Goal: Task Accomplishment & Management: Manage account settings

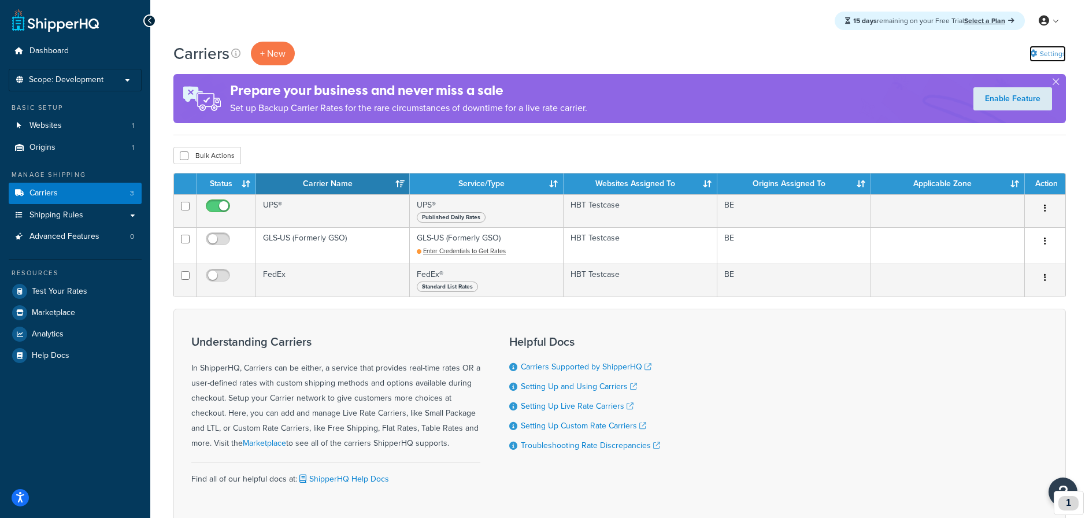
click at [1054, 49] on link "Settings" at bounding box center [1048, 54] width 36 height 16
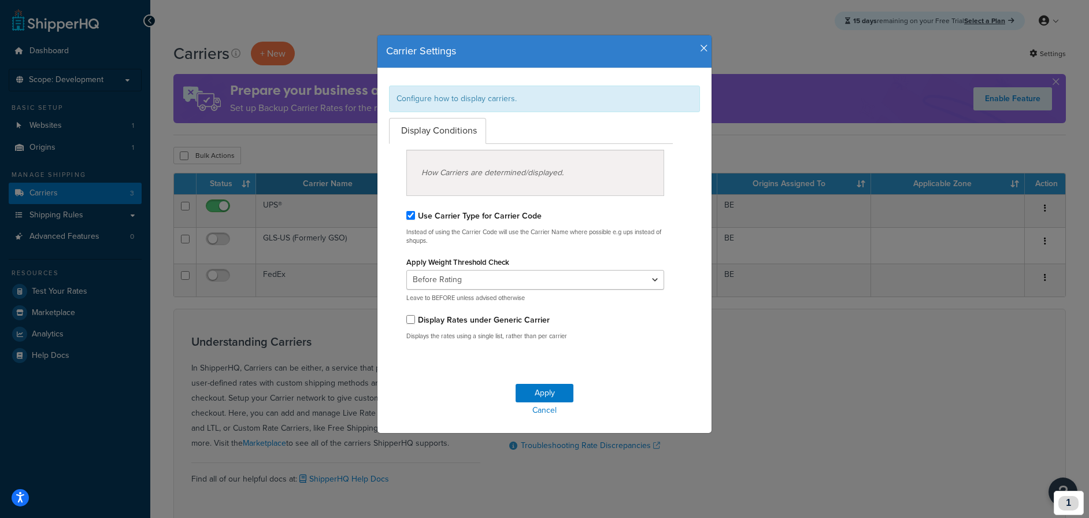
drag, startPoint x: 702, startPoint y: 45, endPoint x: 814, endPoint y: 20, distance: 114.2
click at [704, 44] on icon "button" at bounding box center [704, 48] width 8 height 10
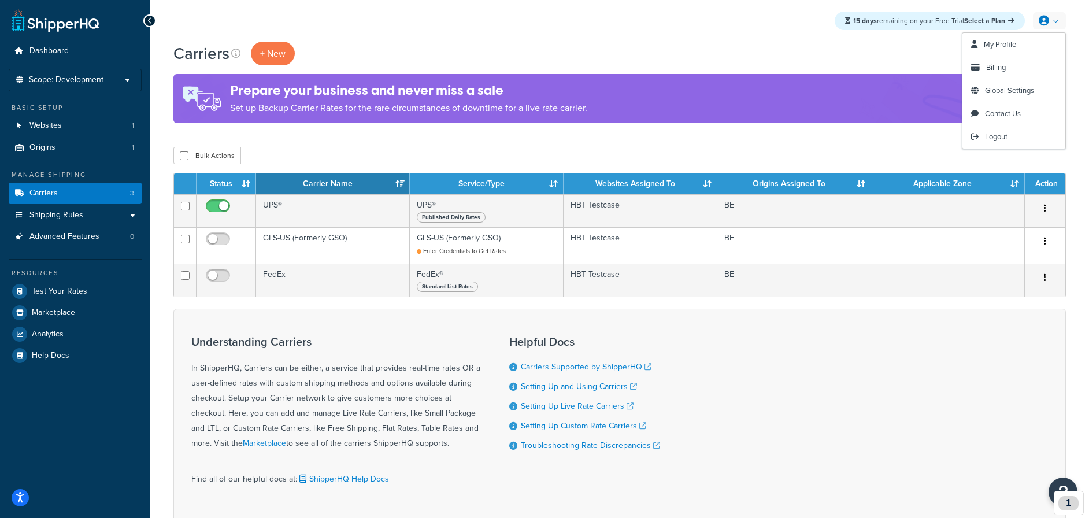
click at [1057, 21] on link at bounding box center [1049, 20] width 33 height 17
click at [1001, 86] on span "Global Settings" at bounding box center [1009, 90] width 49 height 11
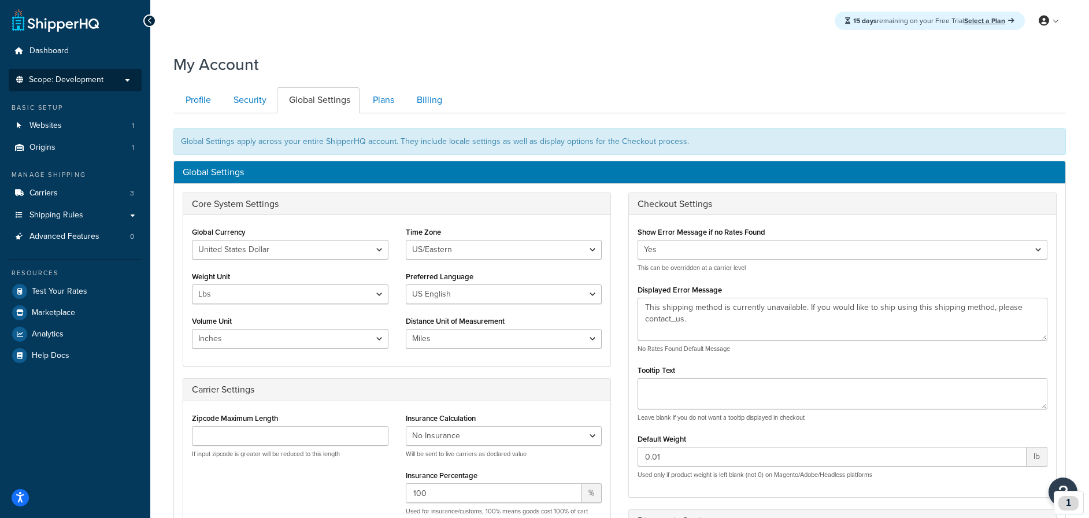
scroll to position [2, 0]
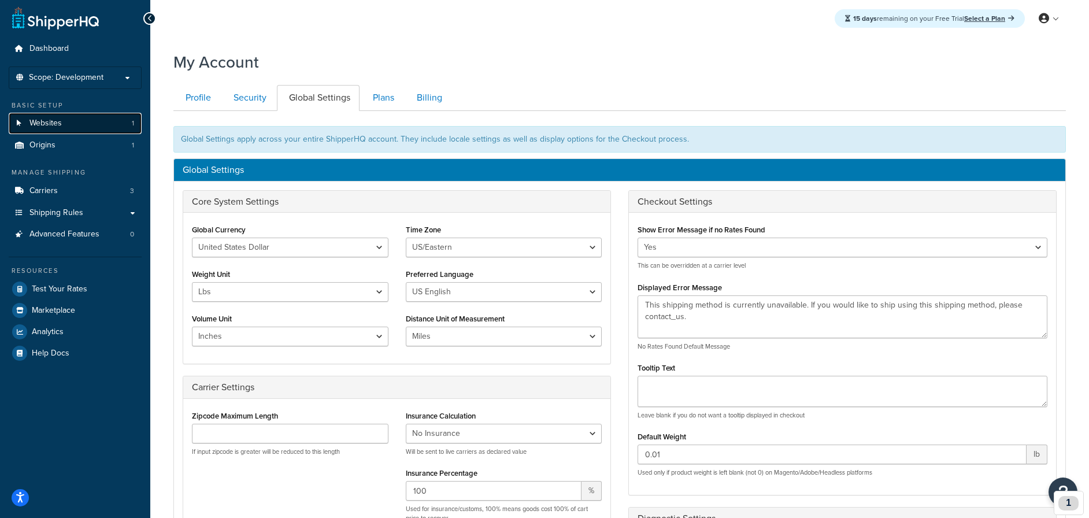
click at [50, 120] on span "Websites" at bounding box center [45, 124] width 32 height 10
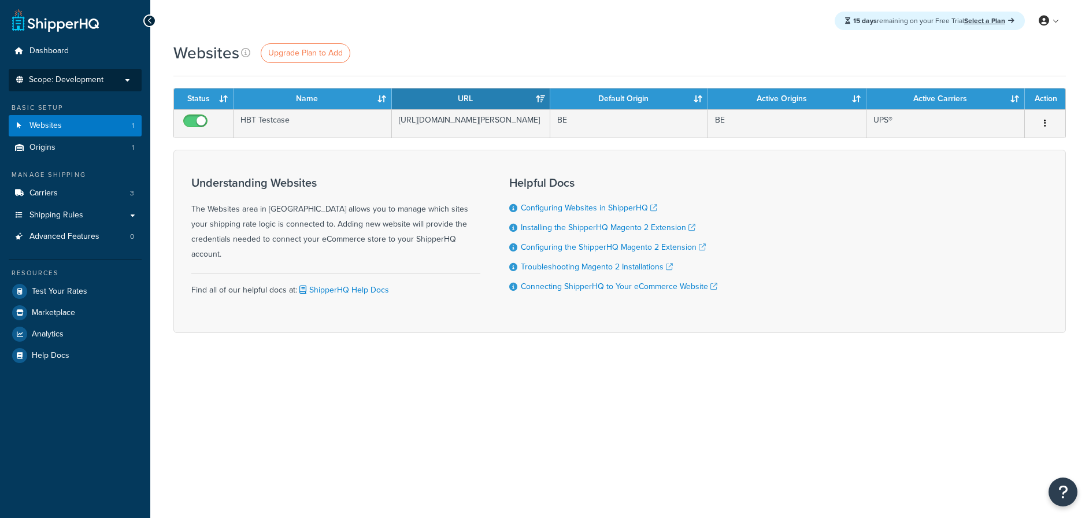
click at [96, 80] on span "Scope: Development" at bounding box center [66, 80] width 75 height 10
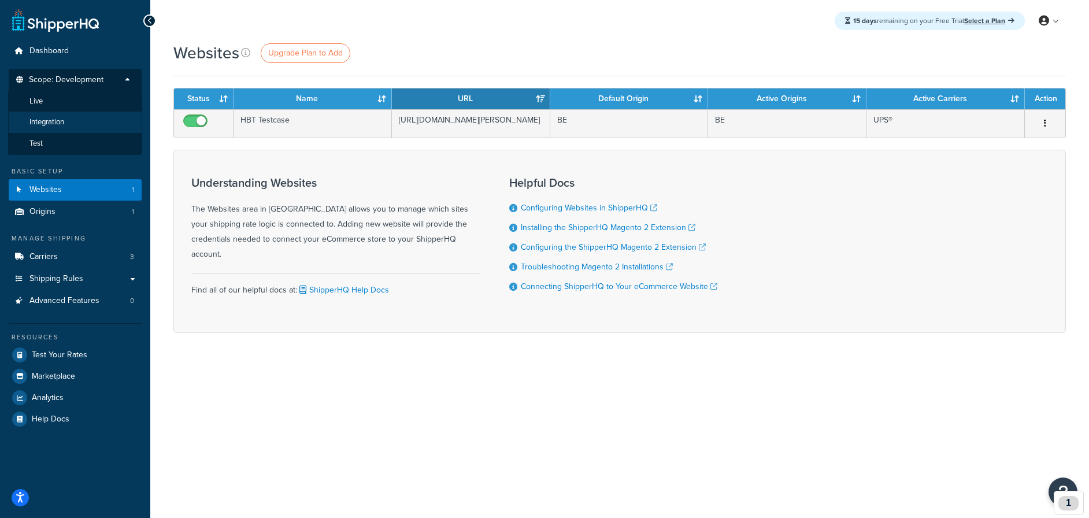
click at [79, 122] on li "Integration" at bounding box center [75, 122] width 134 height 21
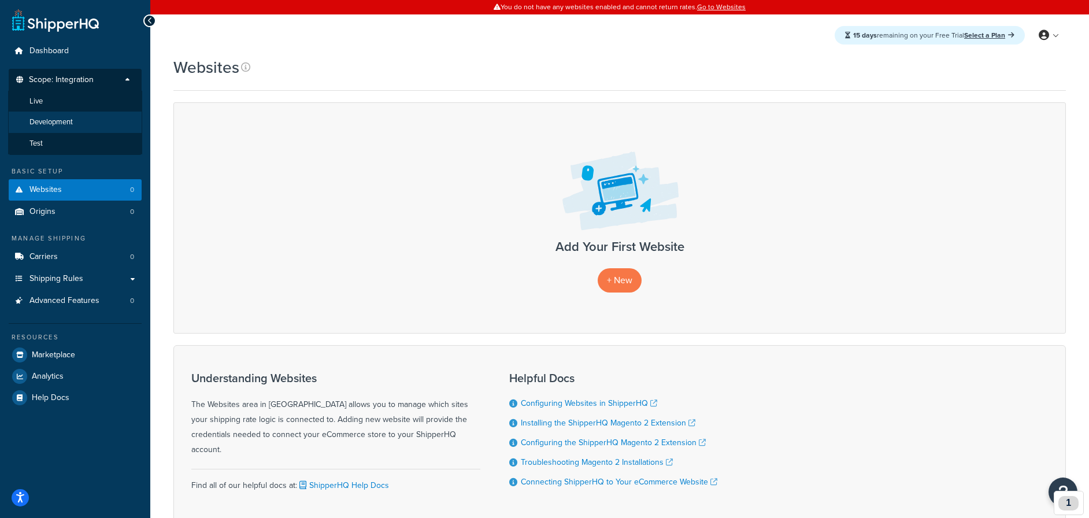
click at [84, 124] on li "Development" at bounding box center [75, 122] width 134 height 21
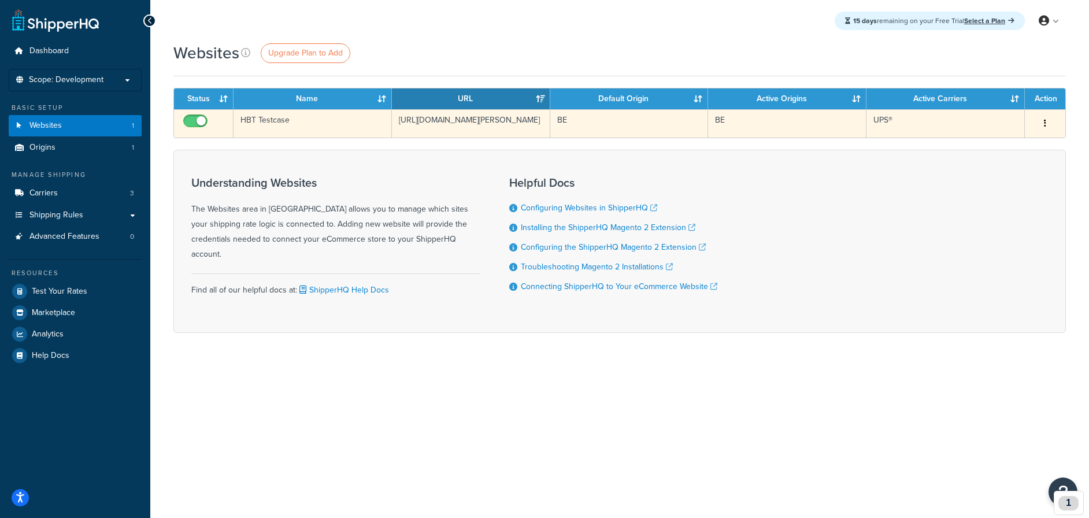
click at [1046, 120] on button "button" at bounding box center [1045, 123] width 16 height 18
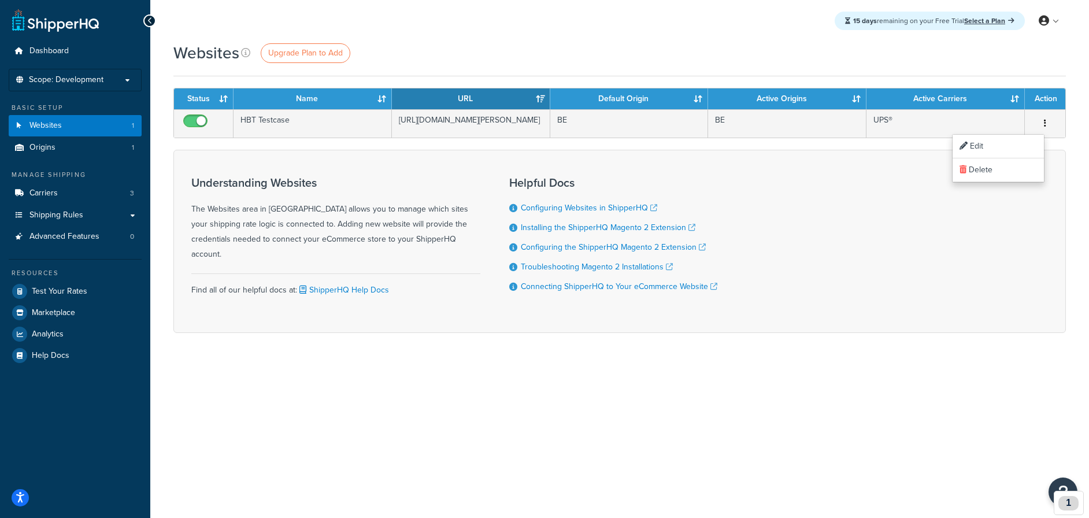
click at [634, 343] on div "Websites Upgrade Plan to Add Contact Us Send Us A Message Contact Information N…" at bounding box center [619, 208] width 939 height 332
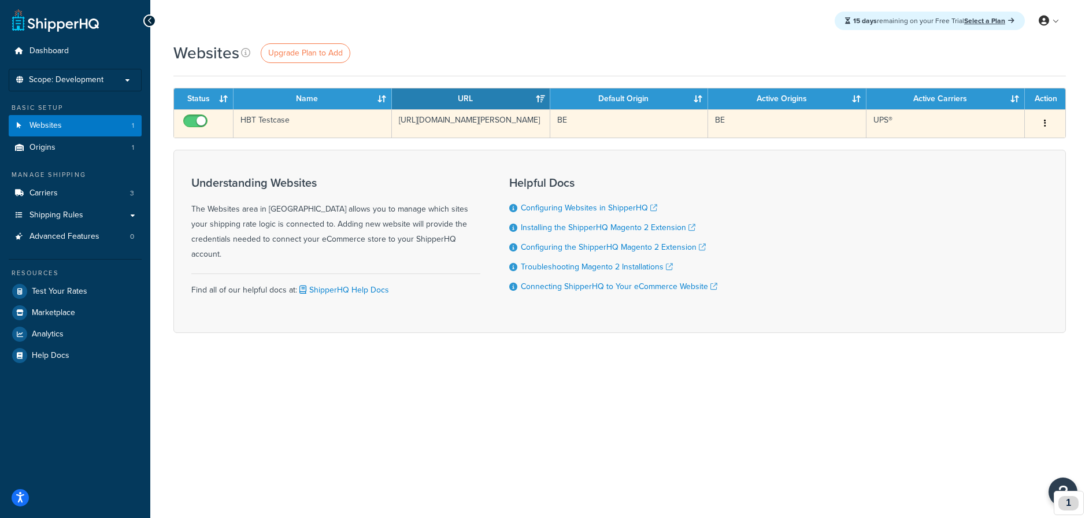
click at [1046, 124] on icon "button" at bounding box center [1045, 123] width 2 height 8
click at [997, 148] on link "Edit" at bounding box center [998, 147] width 91 height 24
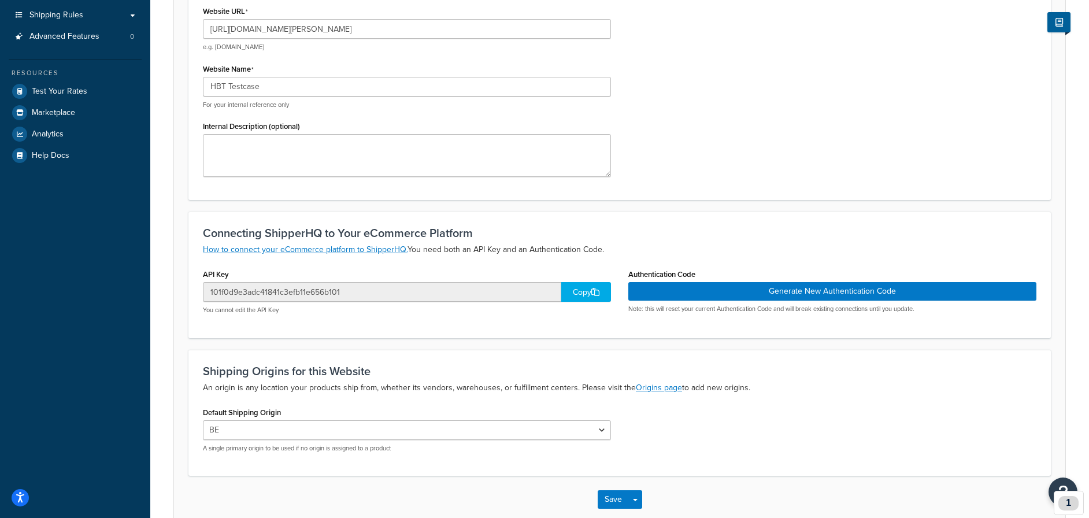
scroll to position [225, 0]
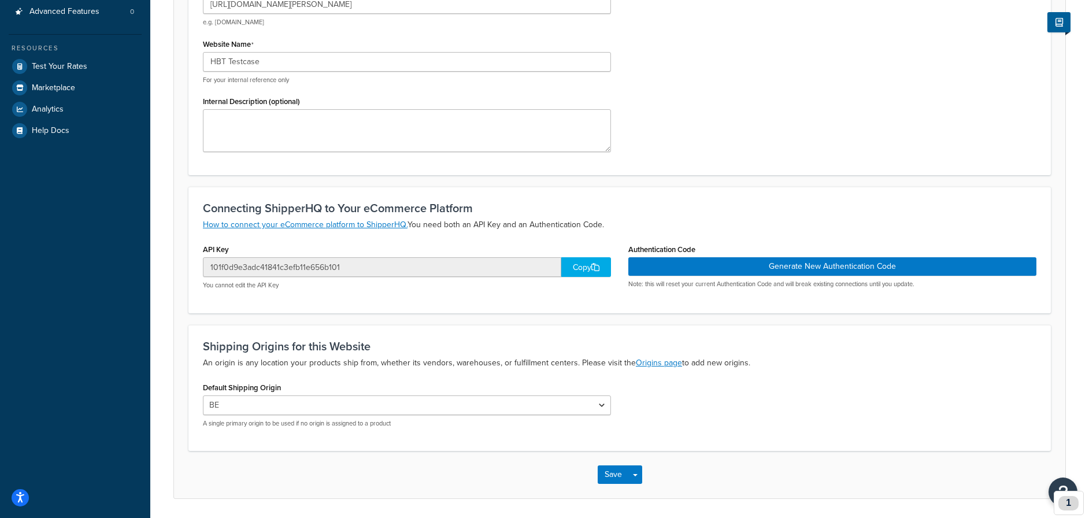
click at [574, 262] on div "Copy" at bounding box center [586, 267] width 50 height 20
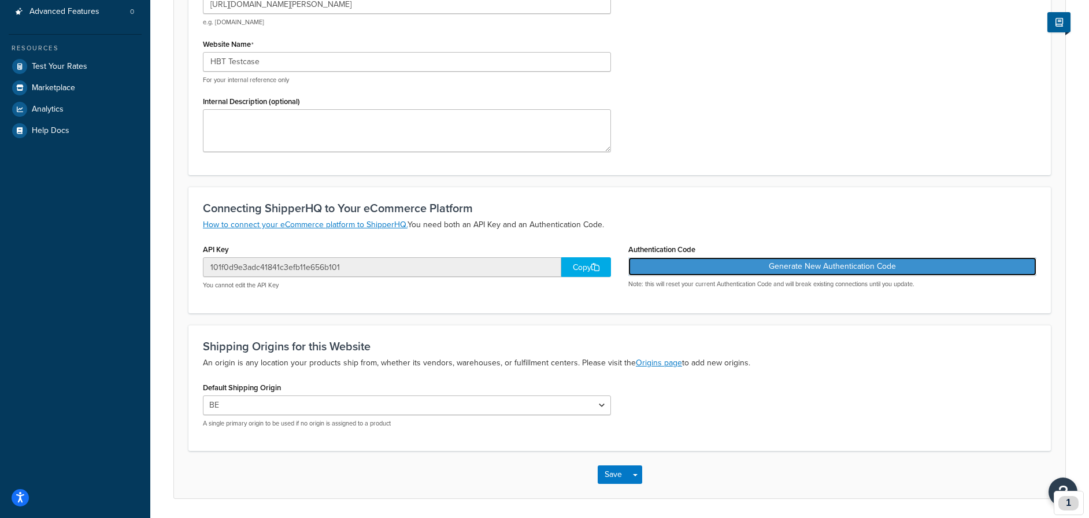
click at [848, 262] on button "Generate New Authentication Code" at bounding box center [832, 266] width 408 height 18
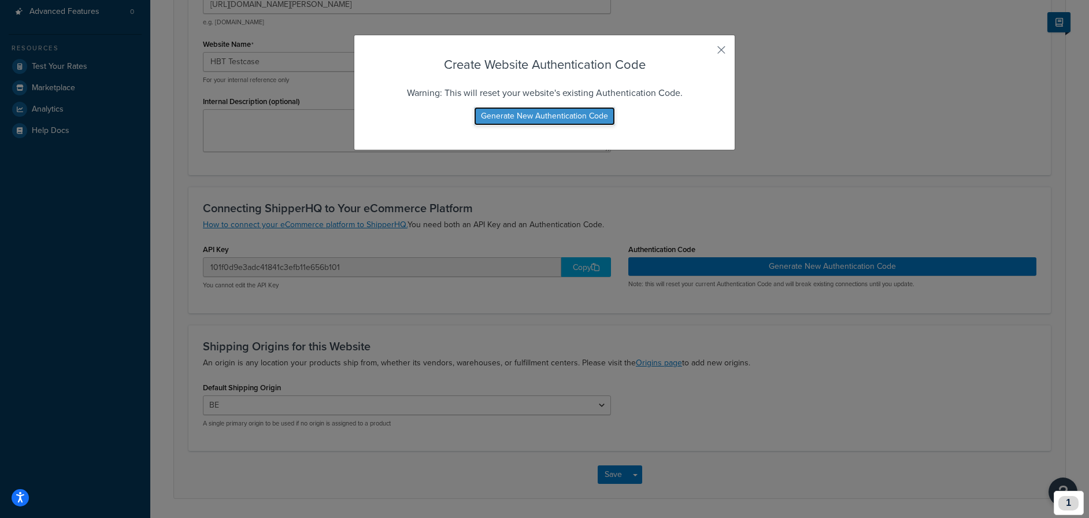
click at [583, 119] on button "Generate New Authentication Code" at bounding box center [544, 116] width 141 height 18
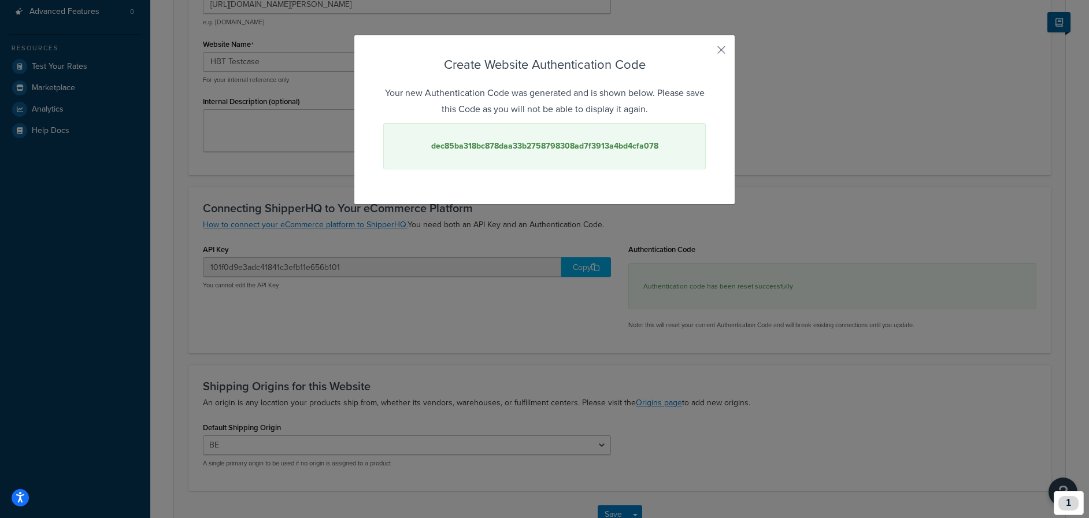
click at [538, 146] on strong "dec85ba318bc878daa33b2758798308ad7f3913a4bd4cfa078" at bounding box center [544, 146] width 227 height 12
click at [539, 146] on strong "dec85ba318bc878daa33b2758798308ad7f3913a4bd4cfa078" at bounding box center [544, 146] width 227 height 12
copy strong "dec85ba318bc878daa33b2758798308ad7f3913a4bd4cfa078"
drag, startPoint x: 725, startPoint y: 45, endPoint x: 618, endPoint y: 6, distance: 113.9
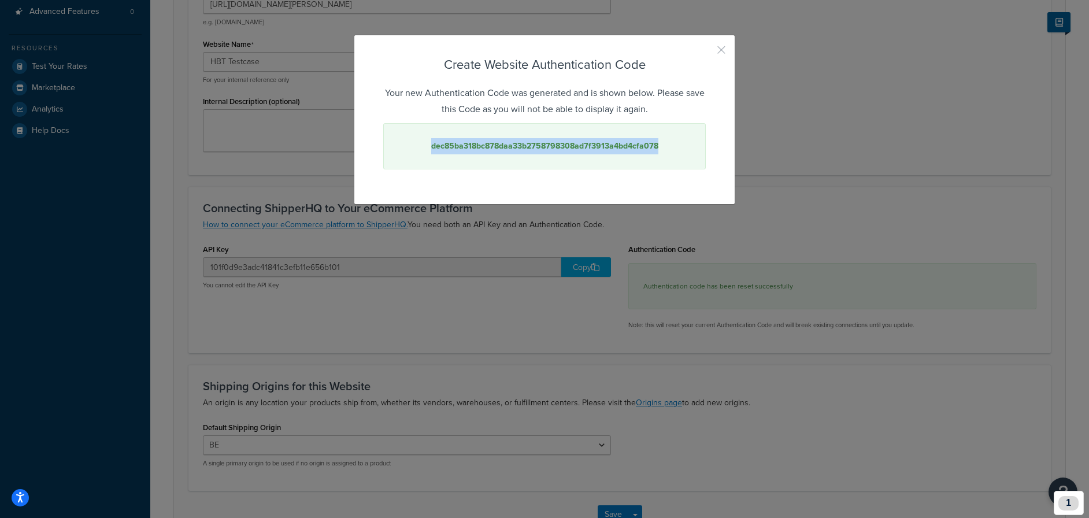
click at [688, 32] on div "Create Website Authentication Code Your new Authentication Code was generated a…" at bounding box center [544, 259] width 1089 height 518
click at [706, 53] on button "button" at bounding box center [704, 54] width 3 height 3
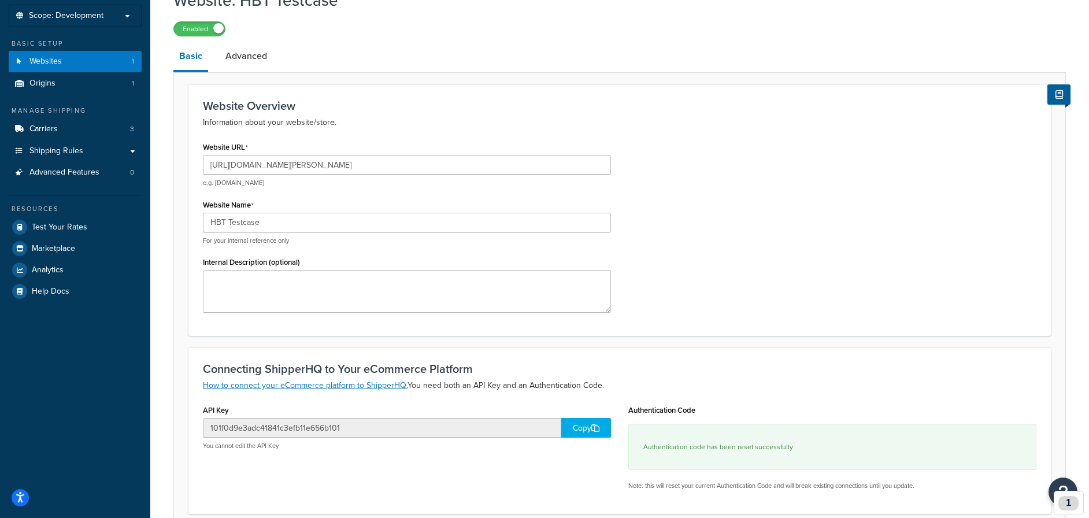
scroll to position [0, 0]
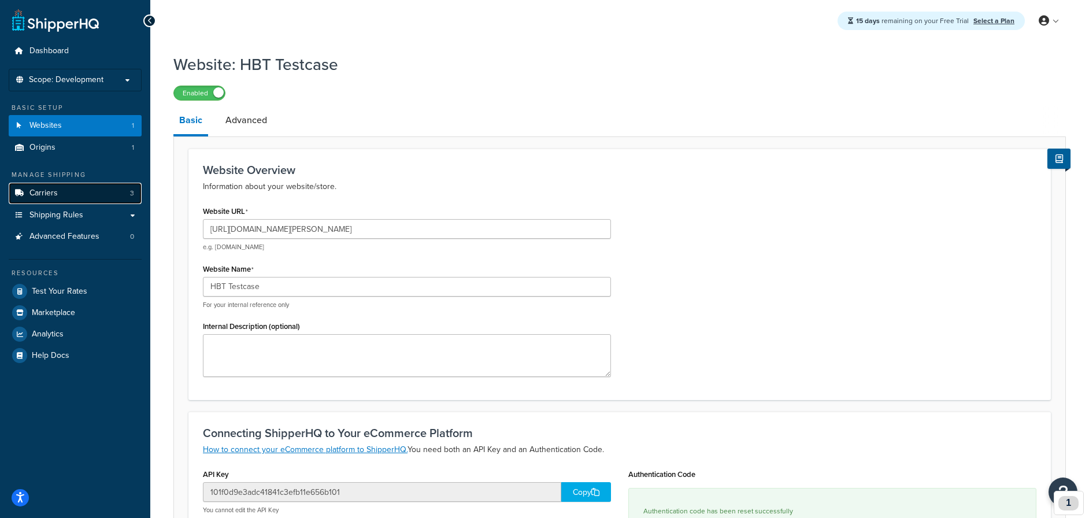
click at [71, 193] on link "Carriers 3" at bounding box center [75, 193] width 133 height 21
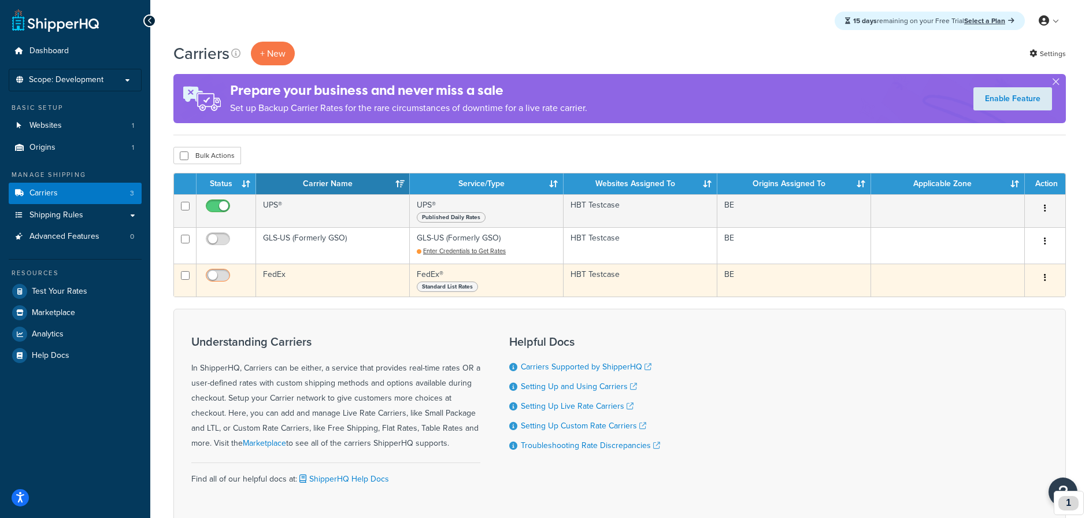
click at [219, 275] on input "checkbox" at bounding box center [219, 278] width 32 height 14
checkbox input "true"
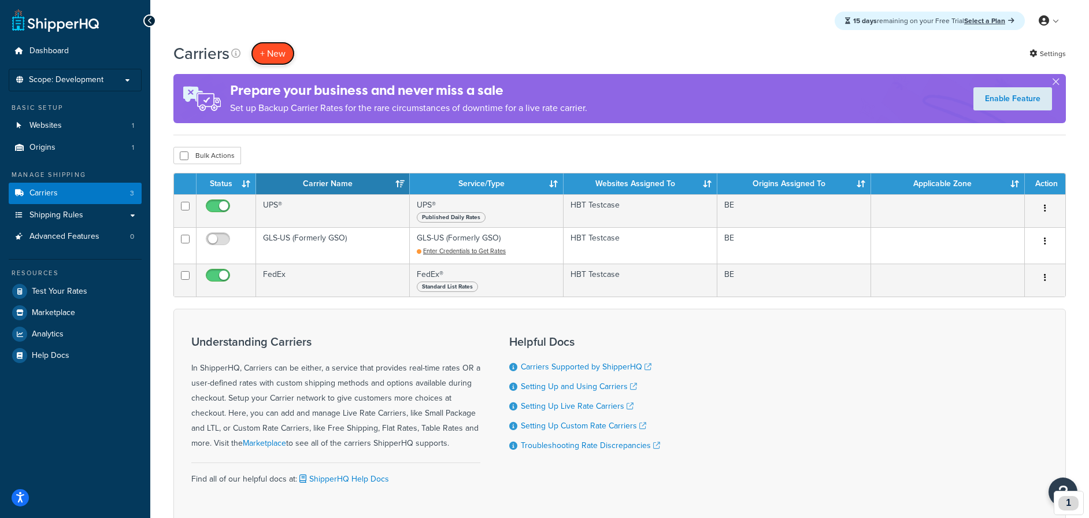
click at [254, 51] on button "+ New" at bounding box center [273, 54] width 44 height 24
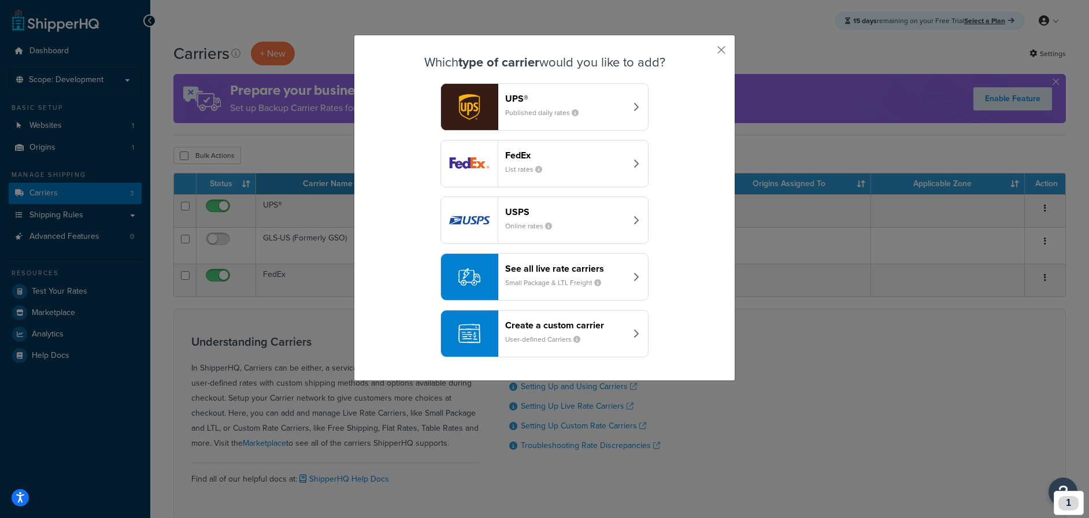
click at [630, 331] on button "Create a custom carrier User-defined Carriers" at bounding box center [544, 333] width 208 height 47
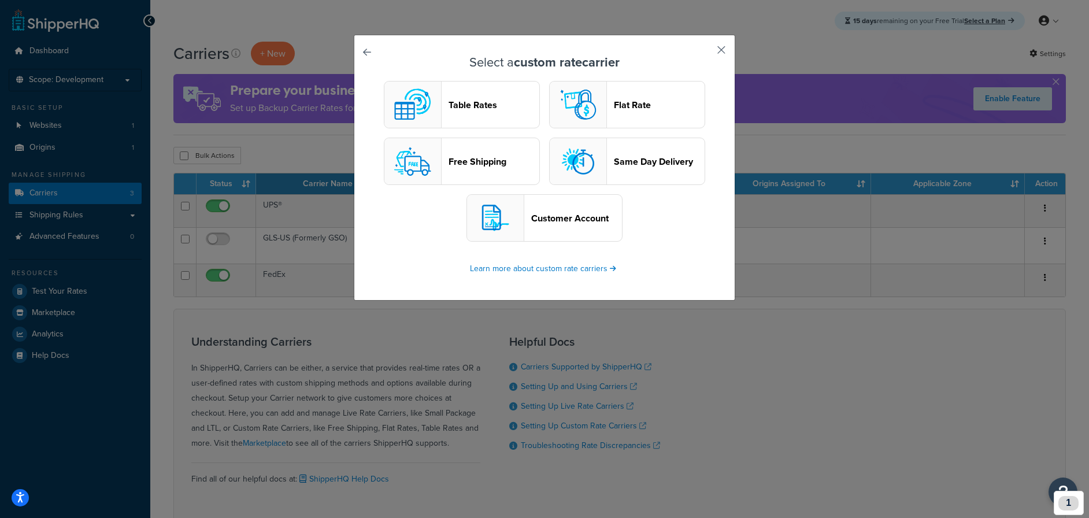
click at [706, 53] on button "button" at bounding box center [704, 54] width 3 height 3
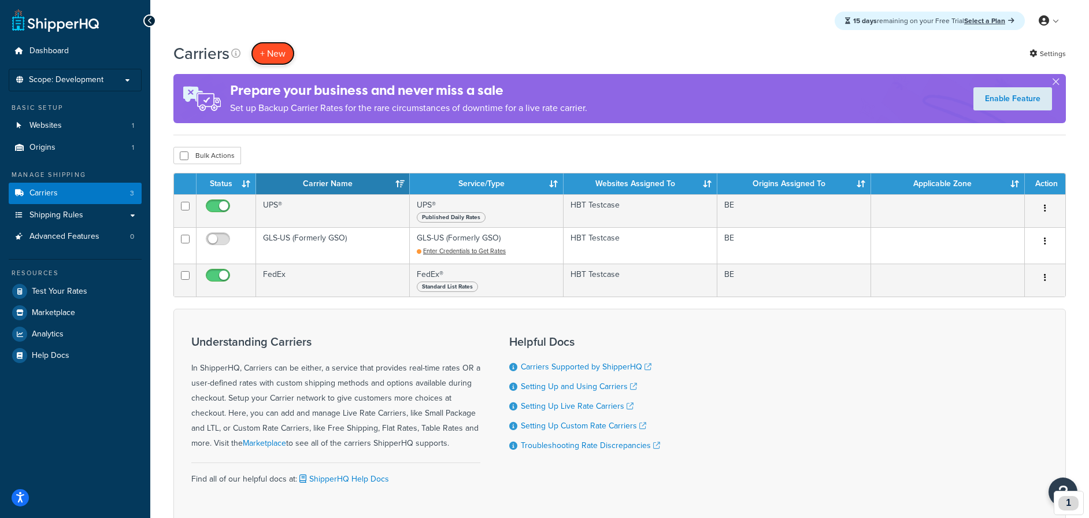
click at [269, 51] on button "+ New" at bounding box center [273, 54] width 44 height 24
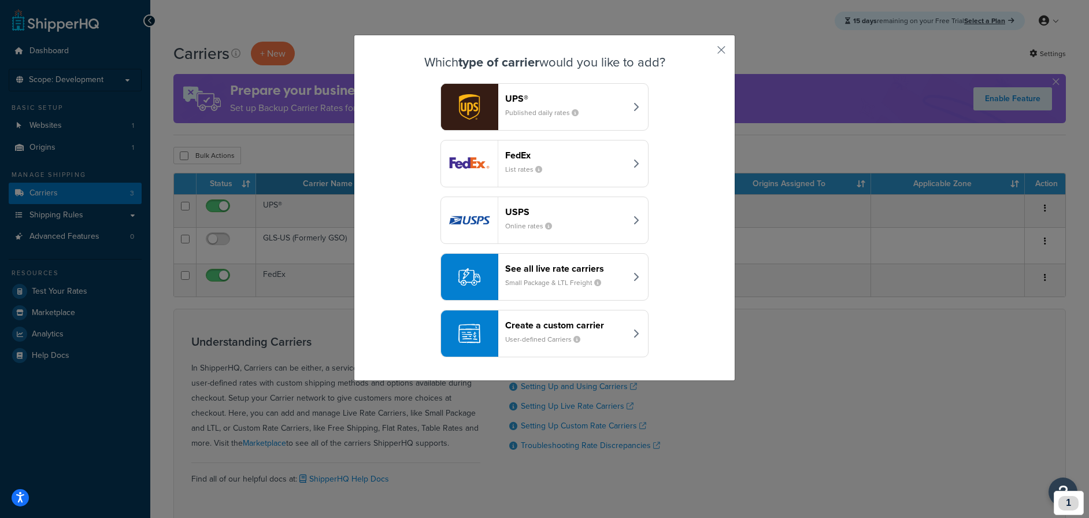
click at [517, 335] on small "User-defined Carriers" at bounding box center [547, 339] width 84 height 10
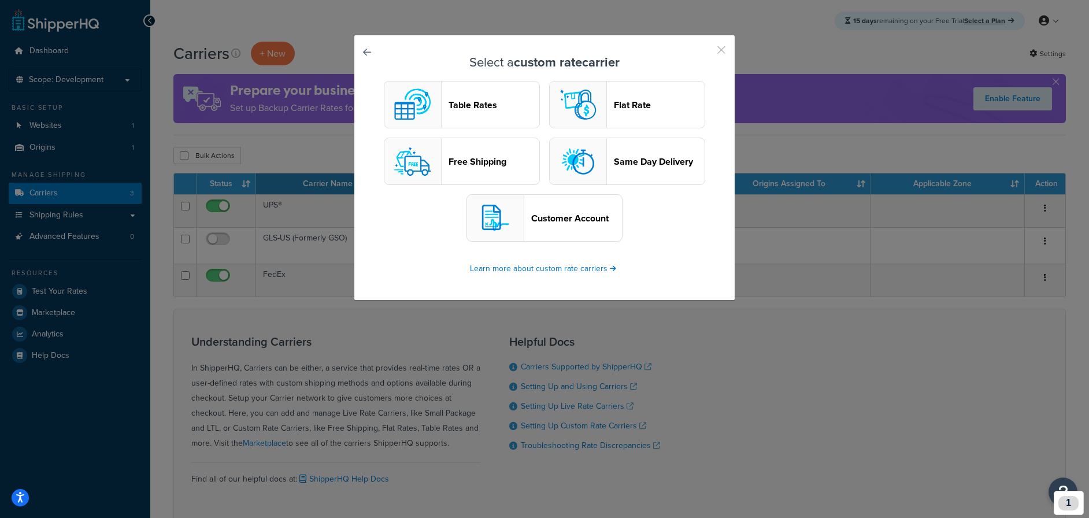
click at [706, 53] on button "button" at bounding box center [704, 54] width 3 height 3
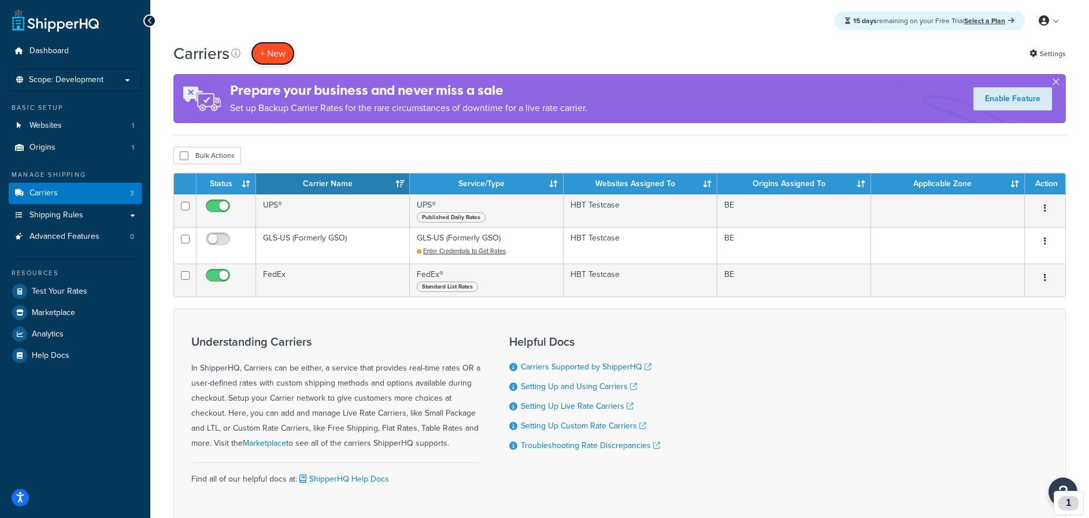
click at [279, 55] on button "+ New" at bounding box center [273, 54] width 44 height 24
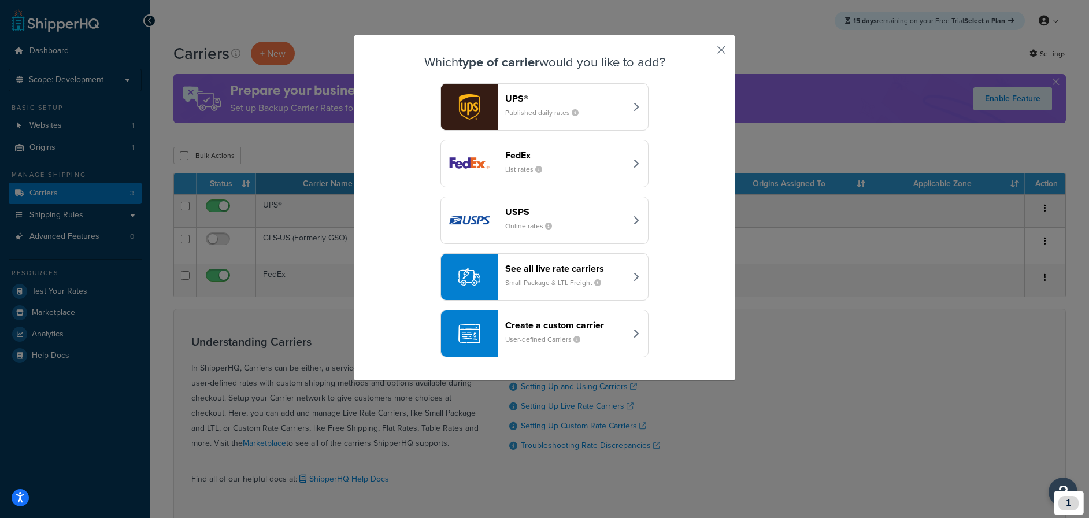
click at [634, 333] on icon "button" at bounding box center [636, 333] width 6 height 9
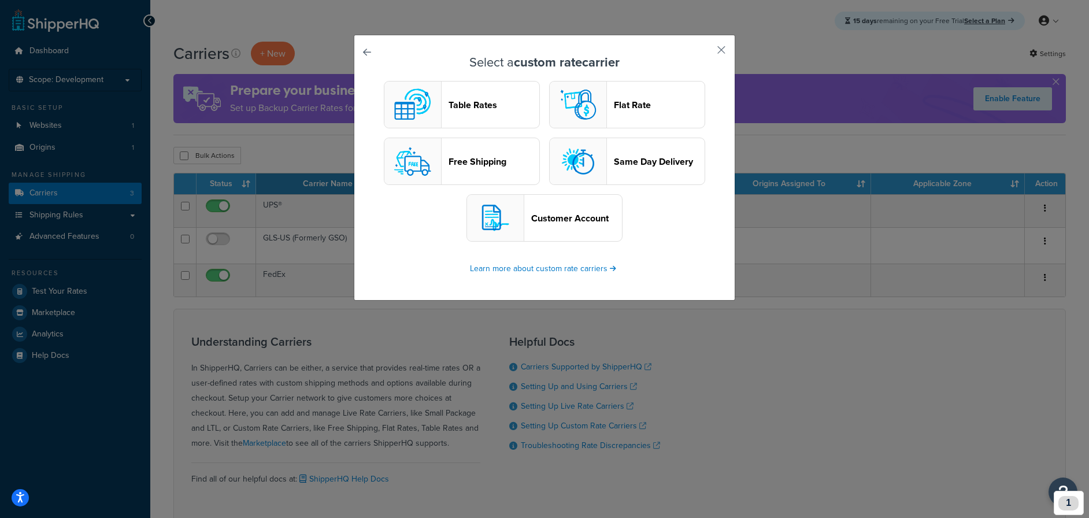
click at [729, 46] on div "Select a custom rate carrier Table Rates Flat Rate Free Shipping Same Day Deliv…" at bounding box center [545, 168] width 382 height 266
drag, startPoint x: 721, startPoint y: 44, endPoint x: 612, endPoint y: 53, distance: 109.6
click at [706, 53] on button "button" at bounding box center [704, 54] width 3 height 3
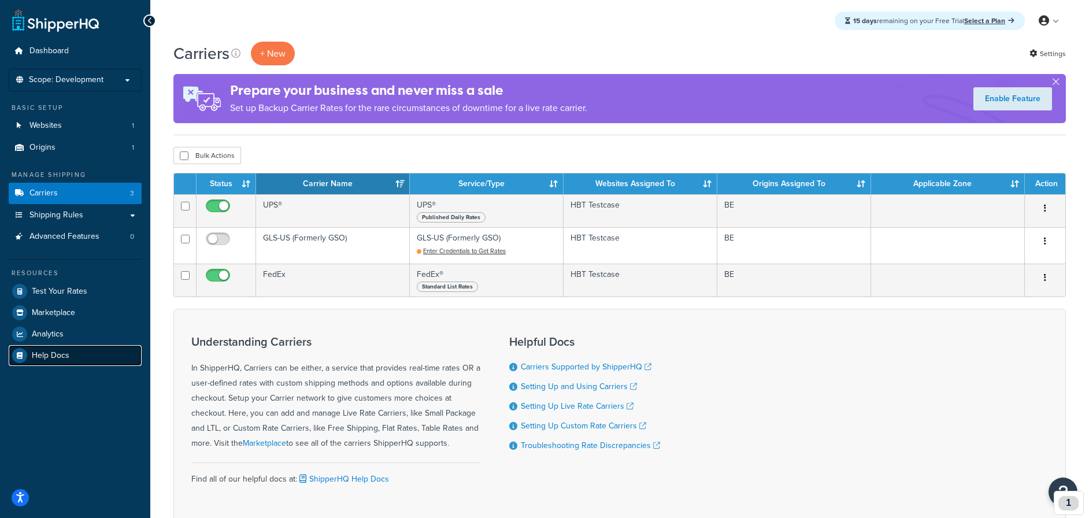
click at [56, 358] on span "Help Docs" at bounding box center [51, 356] width 38 height 10
click at [276, 54] on button "+ New" at bounding box center [273, 54] width 44 height 24
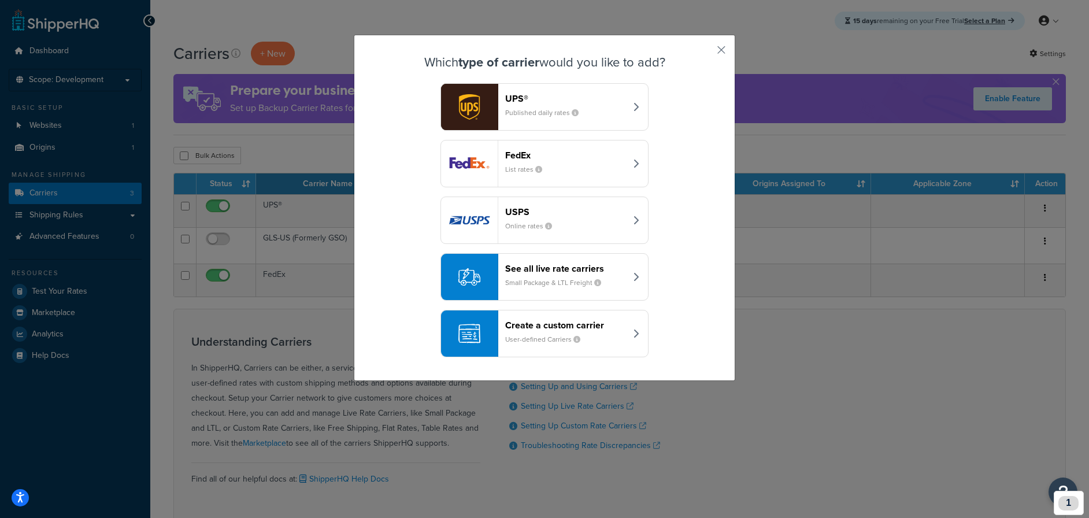
click at [571, 359] on div "Which type of carrier would you like to add? UPS® Published daily rates FedEx L…" at bounding box center [545, 208] width 382 height 346
click at [614, 330] on header "Create a custom carrier" at bounding box center [565, 325] width 121 height 11
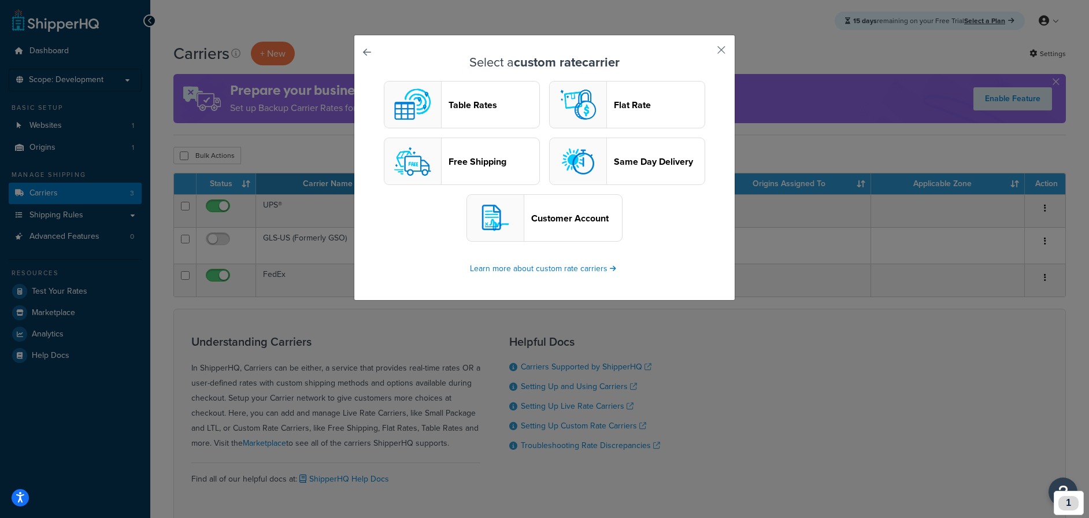
click at [643, 103] on header "Flat Rate" at bounding box center [659, 104] width 91 height 11
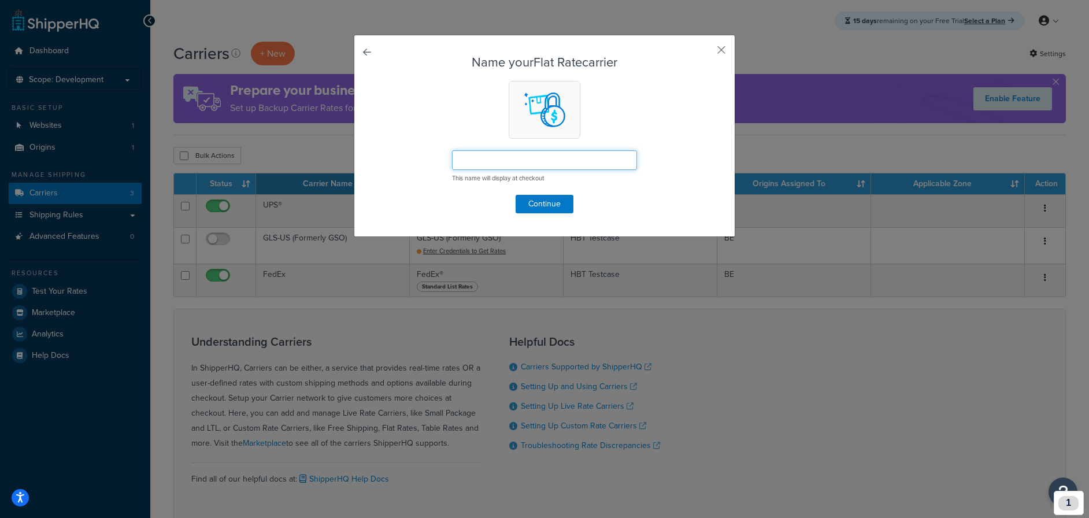
click at [517, 154] on input "text" at bounding box center [544, 160] width 185 height 20
type input "Click and collect"
click at [551, 195] on button "Continue" at bounding box center [545, 204] width 58 height 18
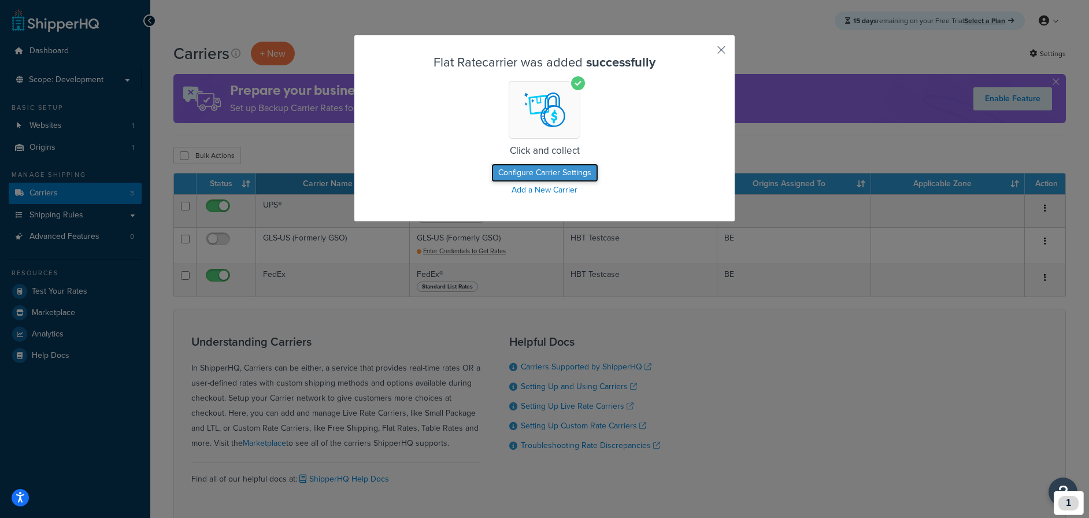
click at [571, 172] on button "Configure Carrier Settings" at bounding box center [544, 173] width 107 height 18
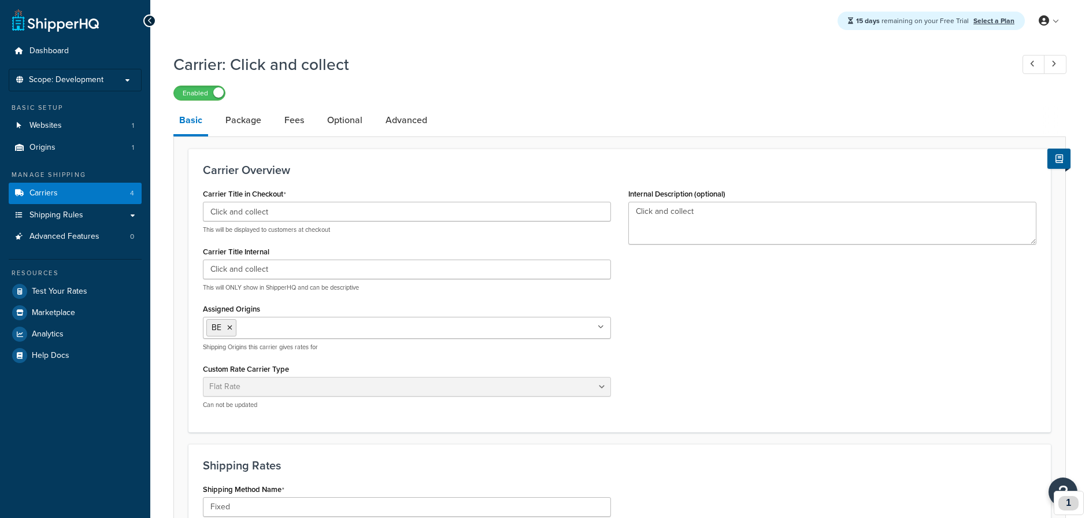
select select "flat"
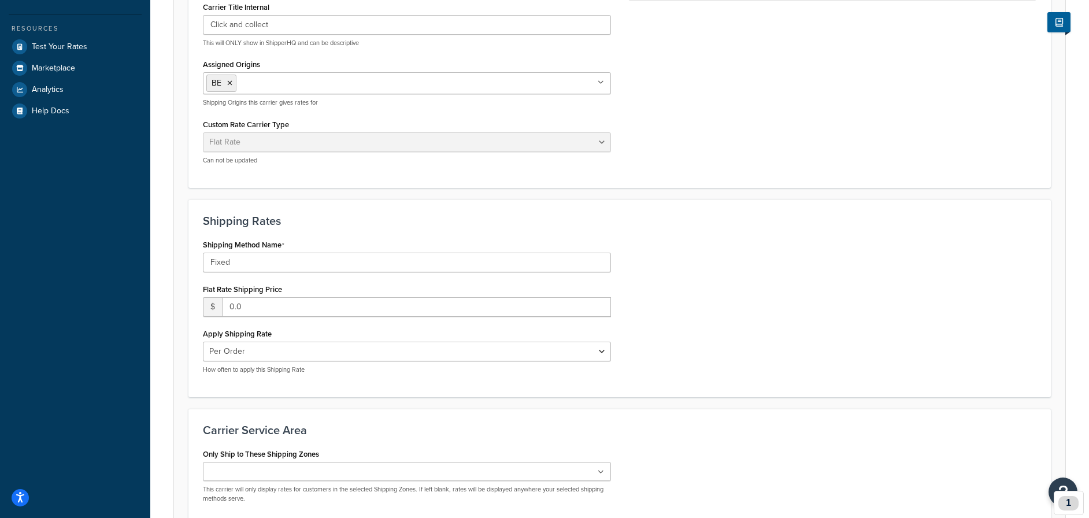
scroll to position [261, 0]
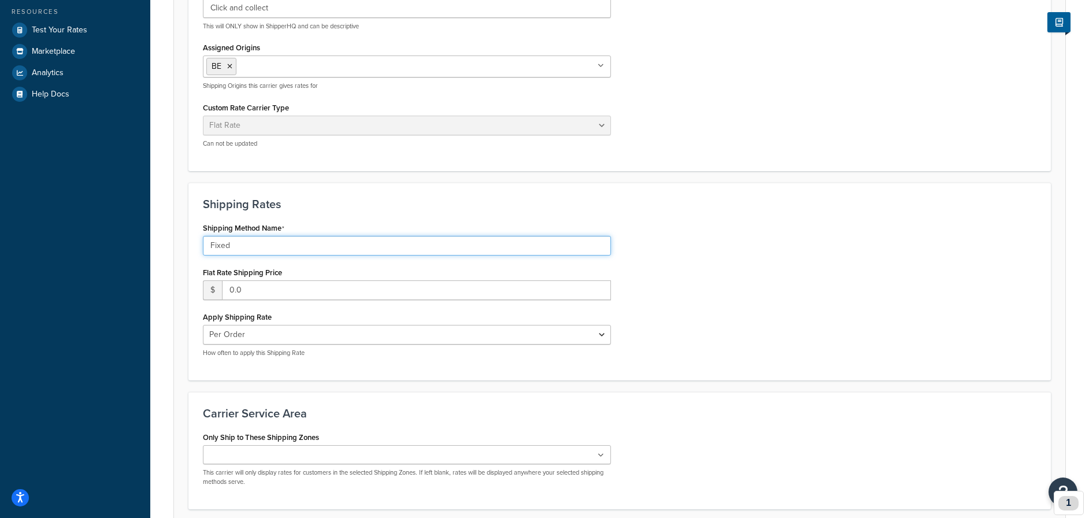
click at [295, 241] on input "Fixed" at bounding box center [407, 246] width 408 height 20
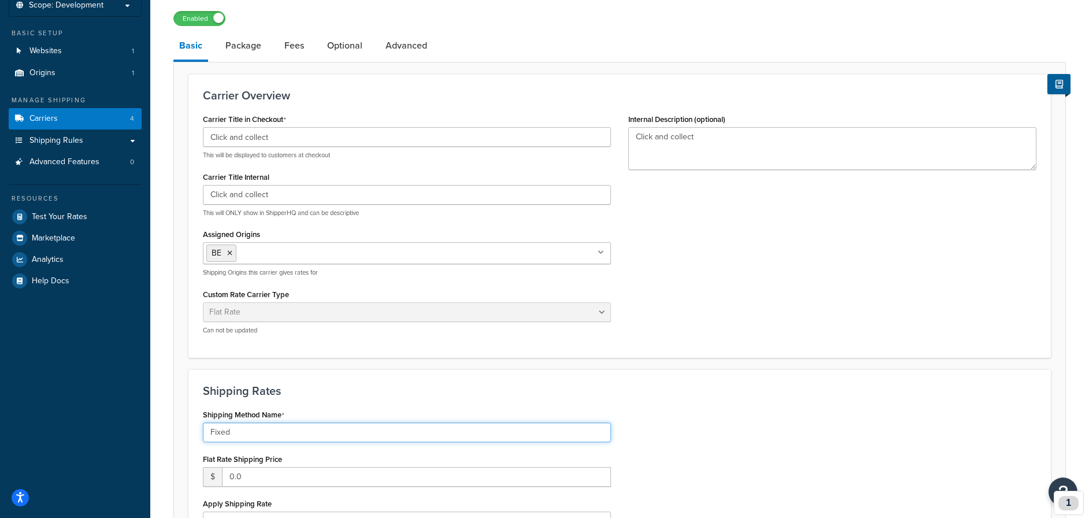
scroll to position [74, 0]
click at [248, 46] on link "Package" at bounding box center [243, 46] width 47 height 28
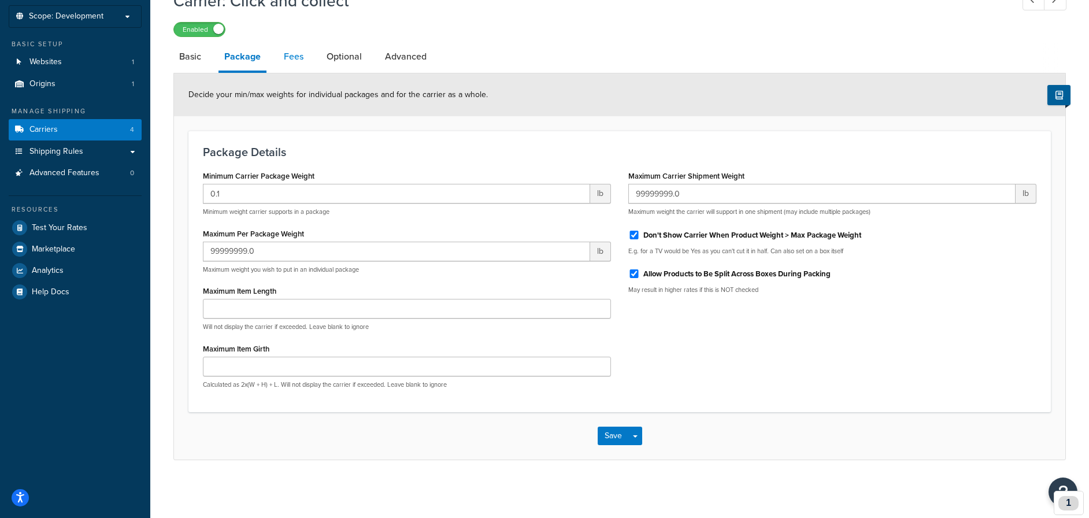
click at [287, 58] on link "Fees" at bounding box center [293, 57] width 31 height 28
select select "AFTER"
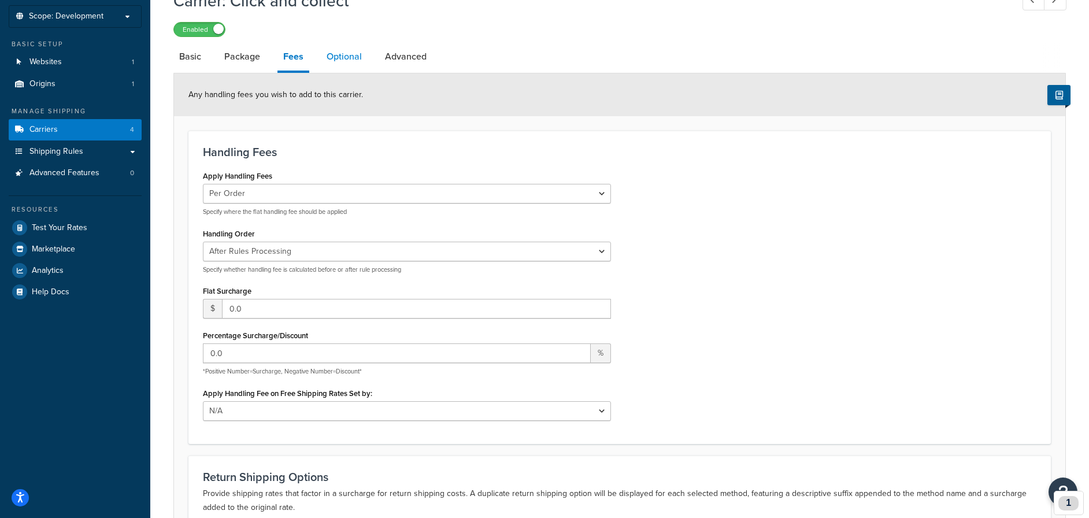
click at [338, 61] on link "Optional" at bounding box center [344, 57] width 47 height 28
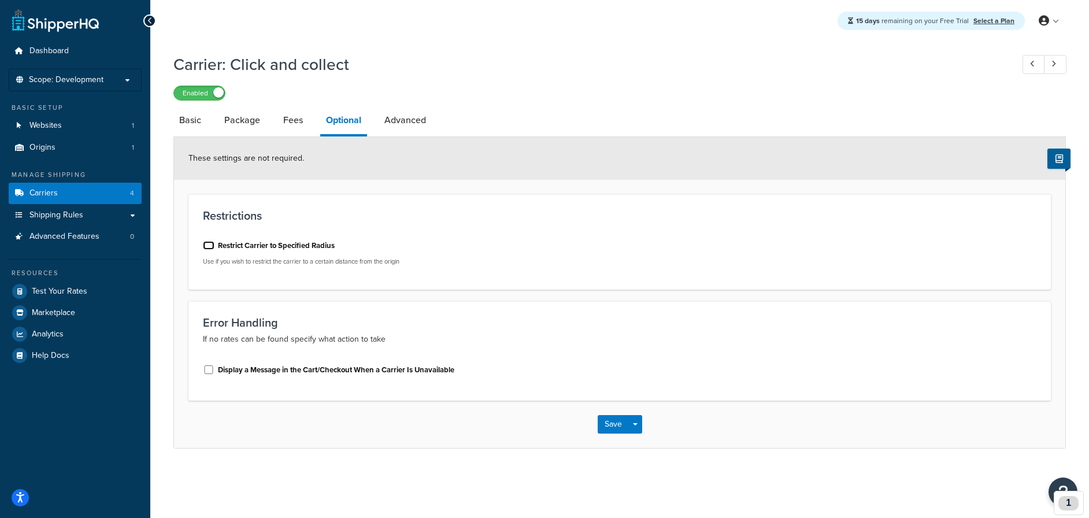
click at [208, 245] on input "Restrict Carrier to Specified Radius" at bounding box center [209, 245] width 12 height 9
checkbox input "true"
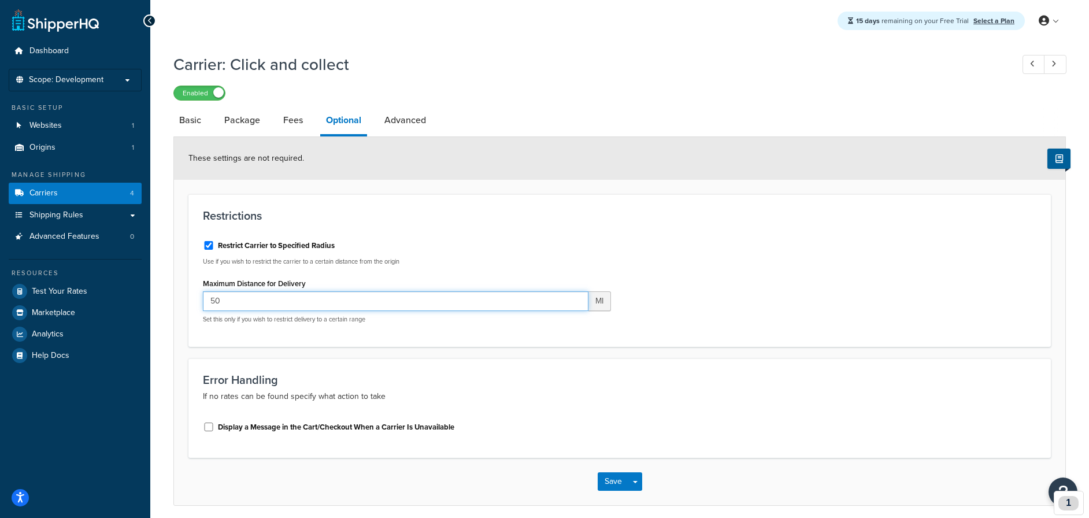
click at [232, 294] on input "50" at bounding box center [396, 301] width 386 height 20
click at [527, 252] on div "Restrict Carrier to Specified Radius" at bounding box center [407, 244] width 408 height 17
click at [415, 122] on link "Advanced" at bounding box center [405, 120] width 53 height 28
select select "false"
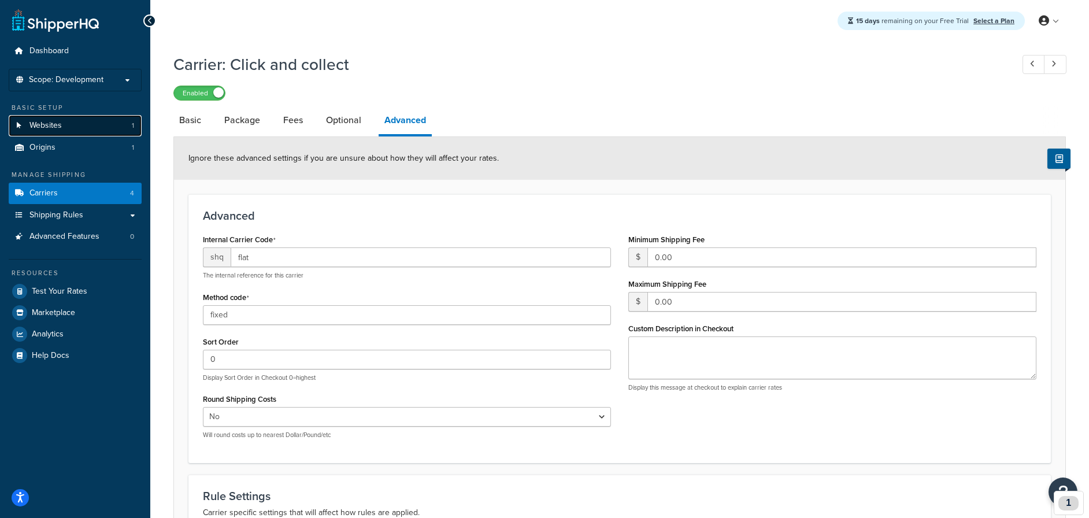
click at [61, 128] on span "Websites" at bounding box center [45, 126] width 32 height 10
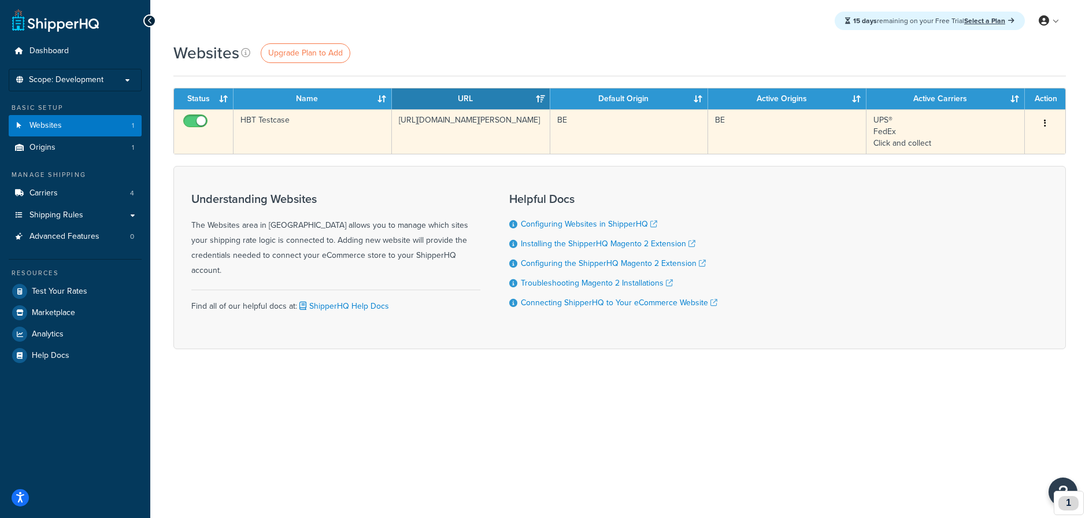
click at [936, 139] on td "UPS® FedEx Click and collect" at bounding box center [946, 131] width 158 height 45
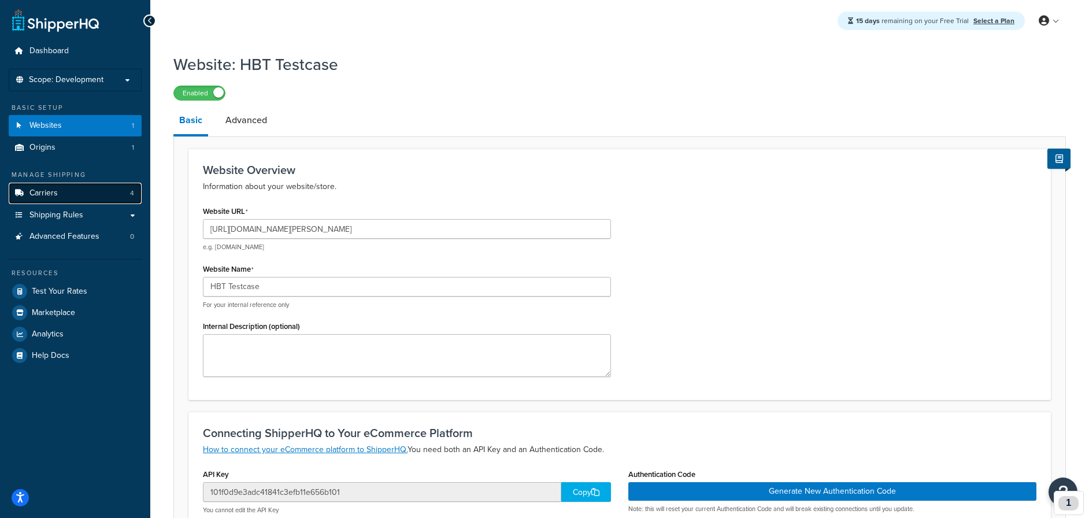
click at [60, 191] on link "Carriers 4" at bounding box center [75, 193] width 133 height 21
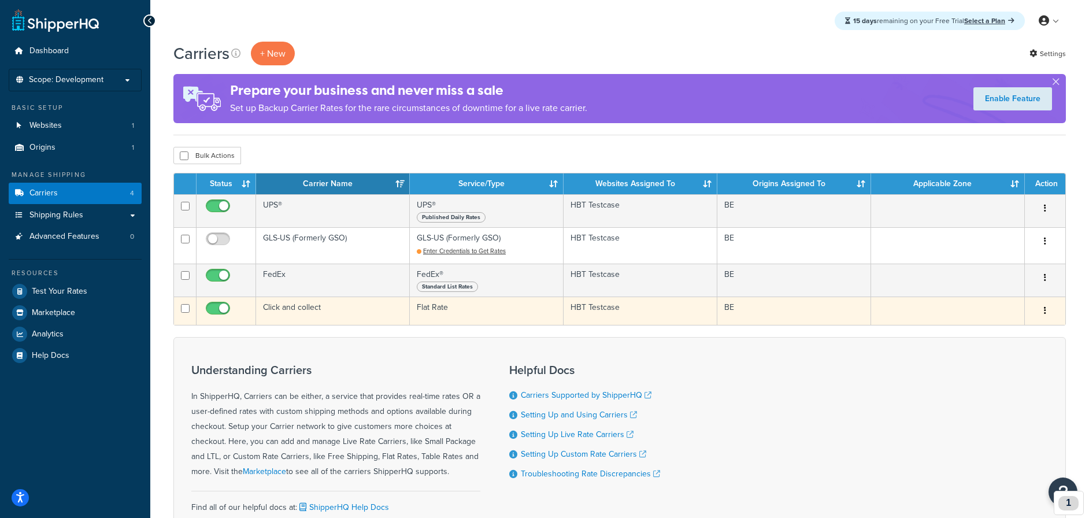
click at [224, 309] on input "checkbox" at bounding box center [219, 311] width 32 height 14
checkbox input "false"
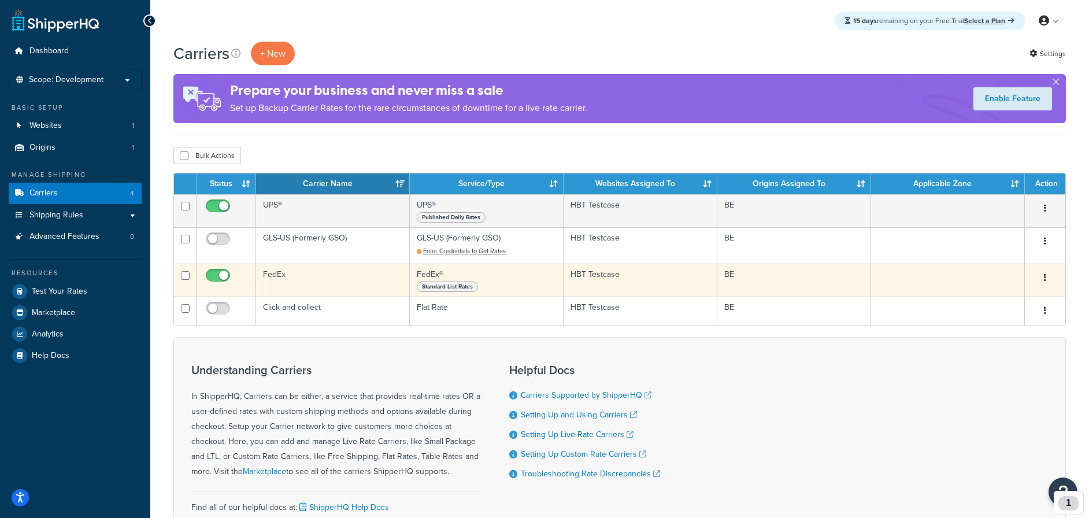
click at [1052, 276] on button "button" at bounding box center [1045, 278] width 16 height 18
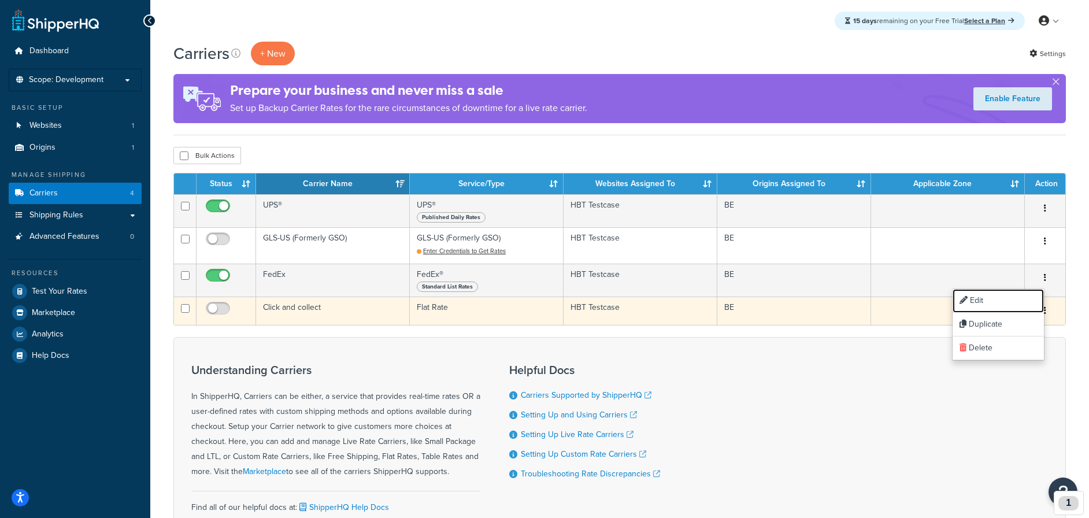
click at [999, 297] on link "Edit" at bounding box center [998, 301] width 91 height 24
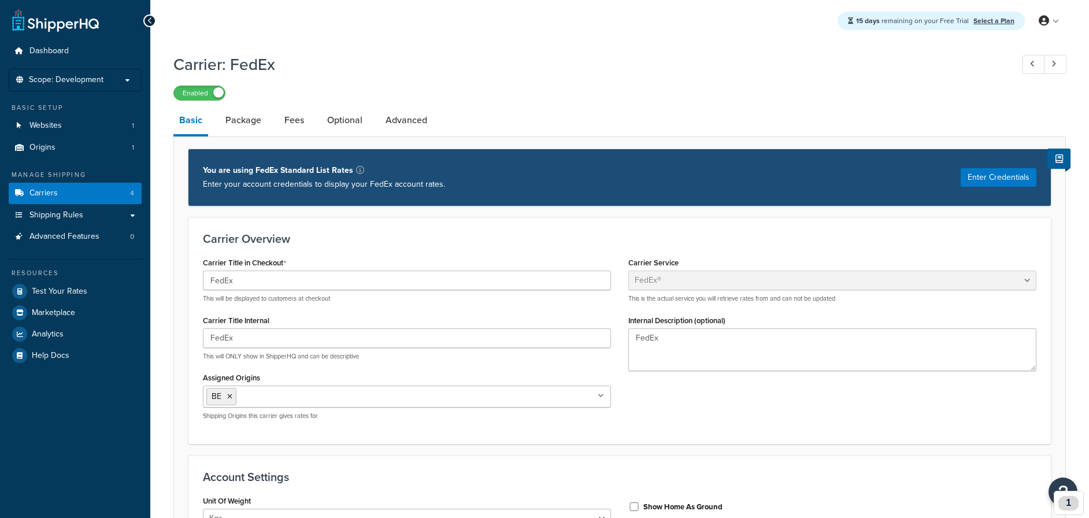
select select "fedEx"
select select "kg"
select select "CM"
select select "REGULAR_PICKUP"
select select "YOUR_PACKAGING"
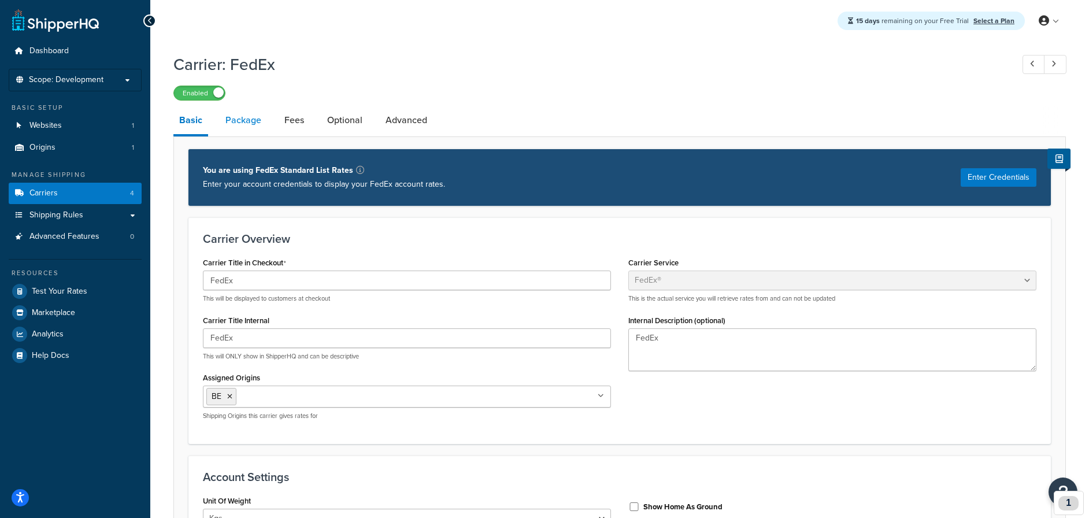
click at [239, 117] on link "Package" at bounding box center [243, 120] width 47 height 28
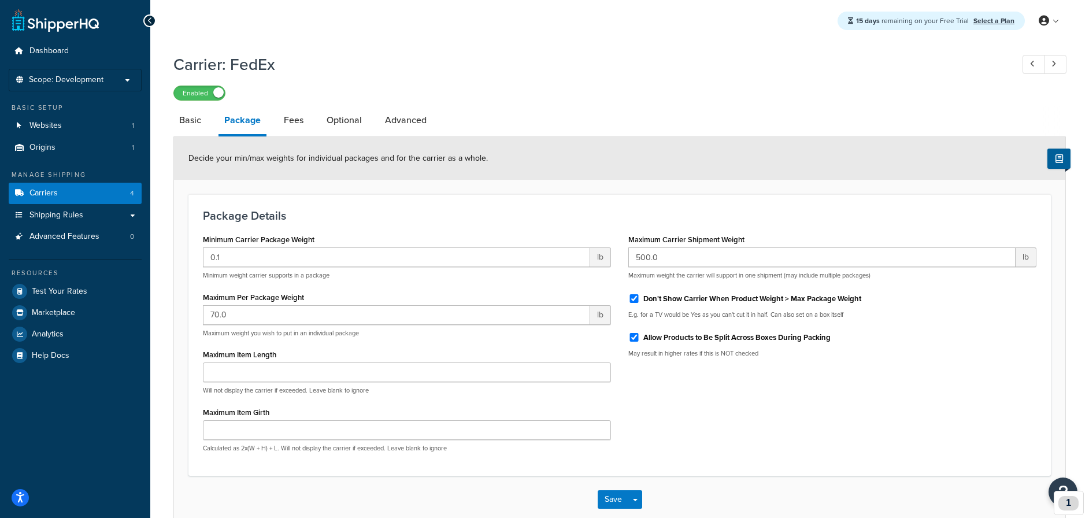
scroll to position [64, 0]
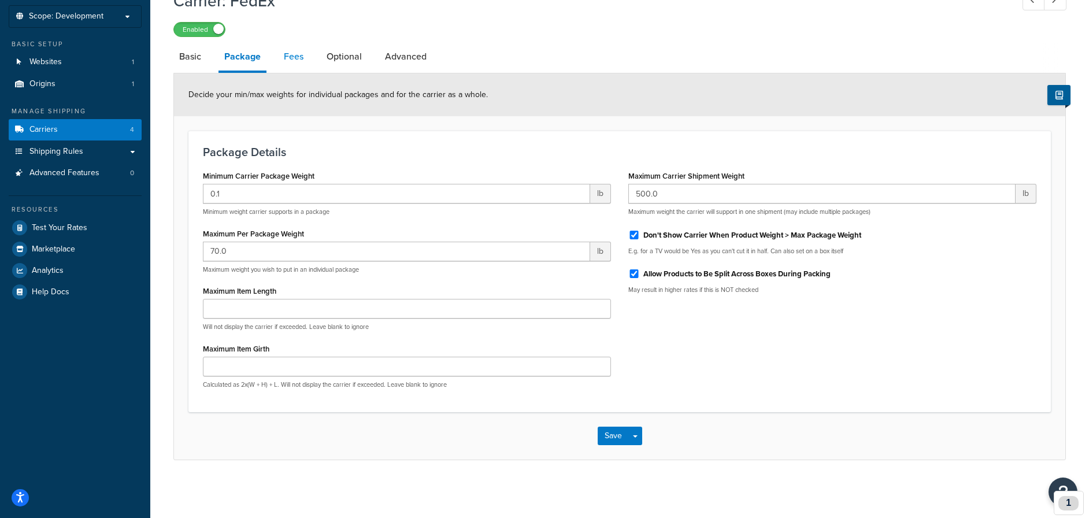
click at [297, 60] on link "Fees" at bounding box center [293, 57] width 31 height 28
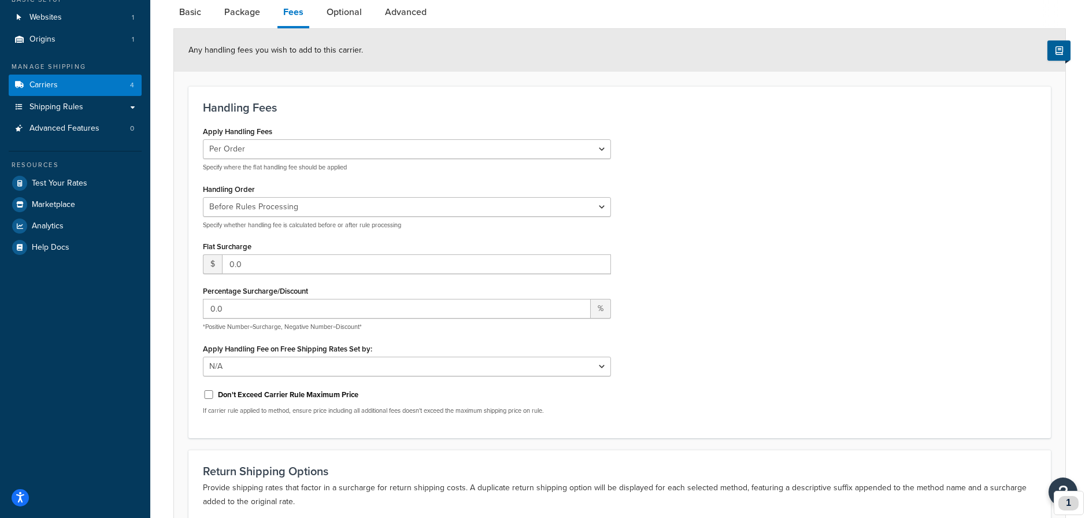
scroll to position [100, 0]
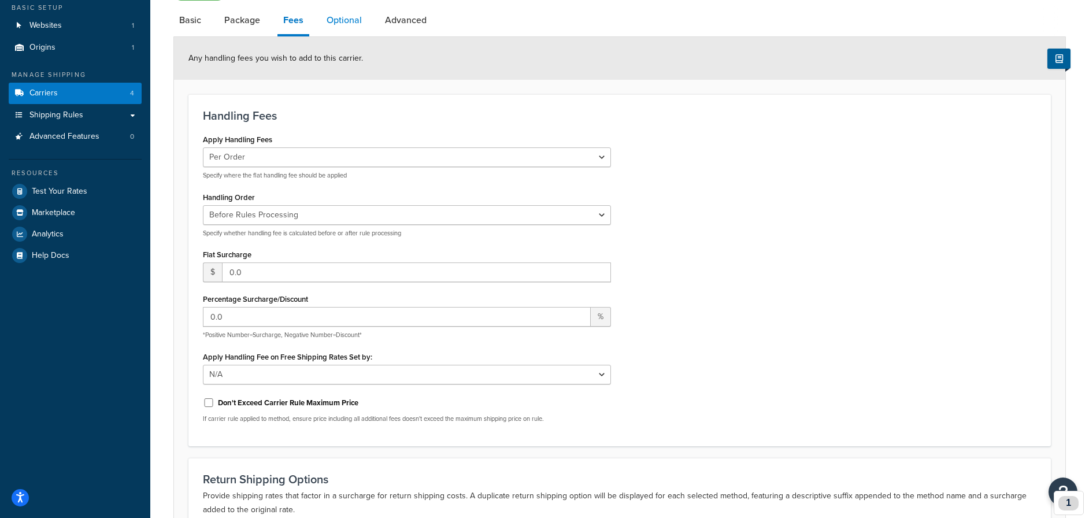
click at [348, 24] on link "Optional" at bounding box center [344, 20] width 47 height 28
select select "business"
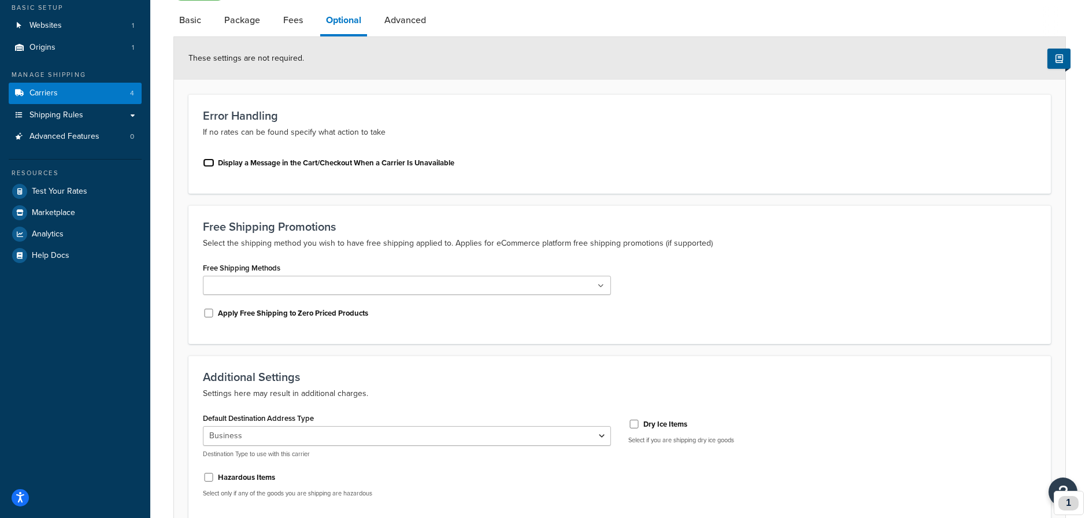
click at [212, 161] on input "Display a Message in the Cart/Checkout When a Carrier Is Unavailable" at bounding box center [209, 162] width 12 height 9
checkbox input "true"
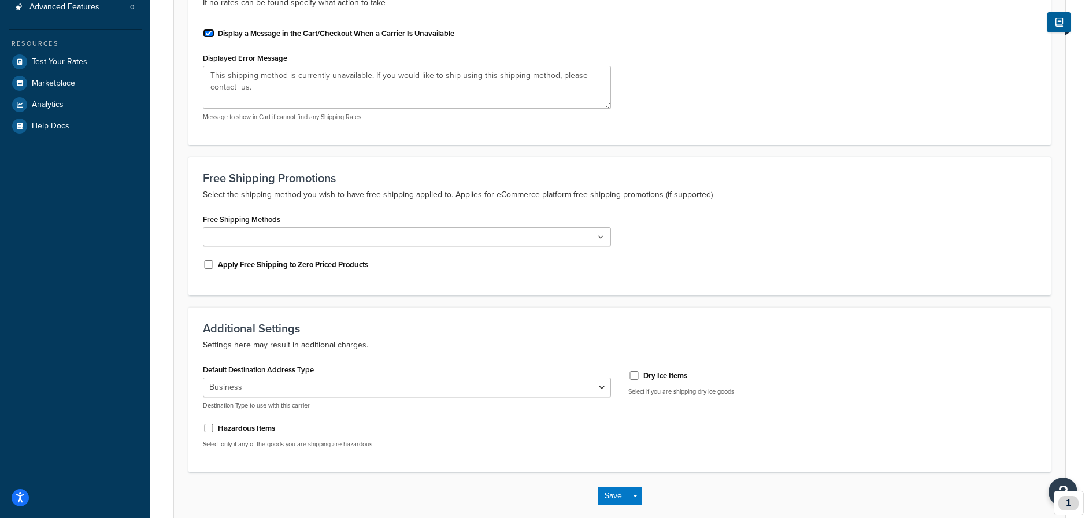
scroll to position [253, 0]
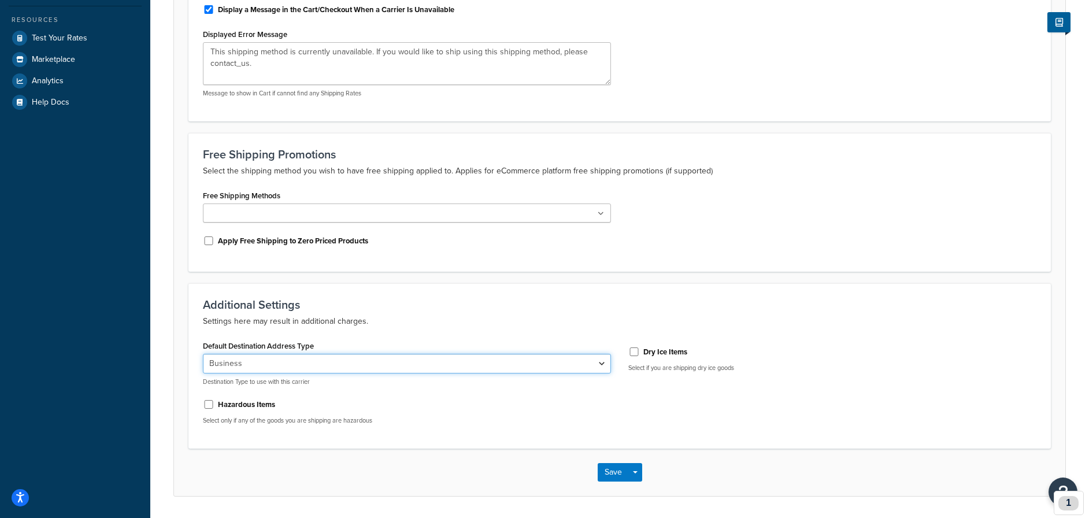
click at [366, 364] on select "Residential Business" at bounding box center [407, 364] width 408 height 20
select select "residential"
click at [203, 354] on select "Residential Business" at bounding box center [407, 364] width 408 height 20
drag, startPoint x: 606, startPoint y: 471, endPoint x: 467, endPoint y: 386, distance: 162.4
click at [605, 469] on button "Save" at bounding box center [613, 472] width 31 height 18
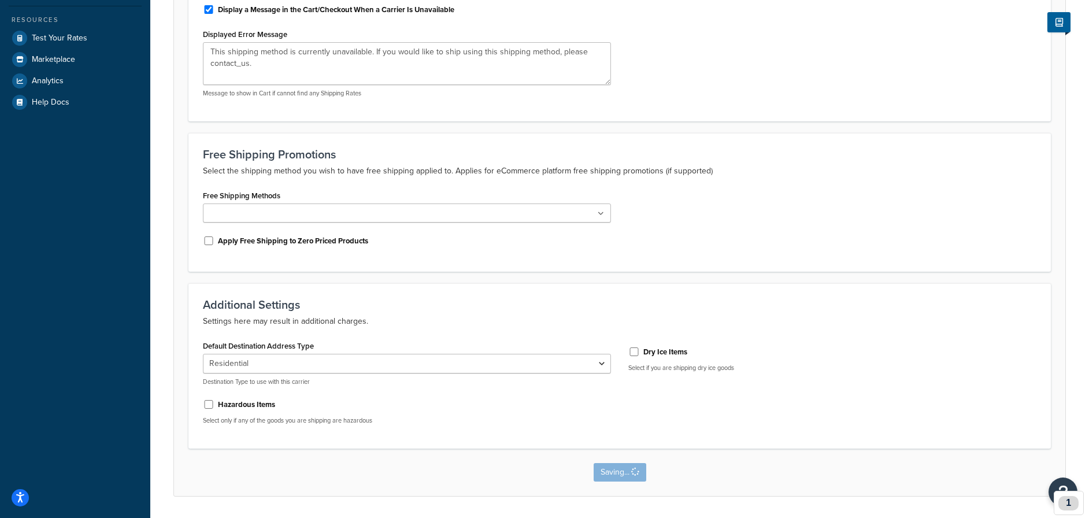
scroll to position [0, 0]
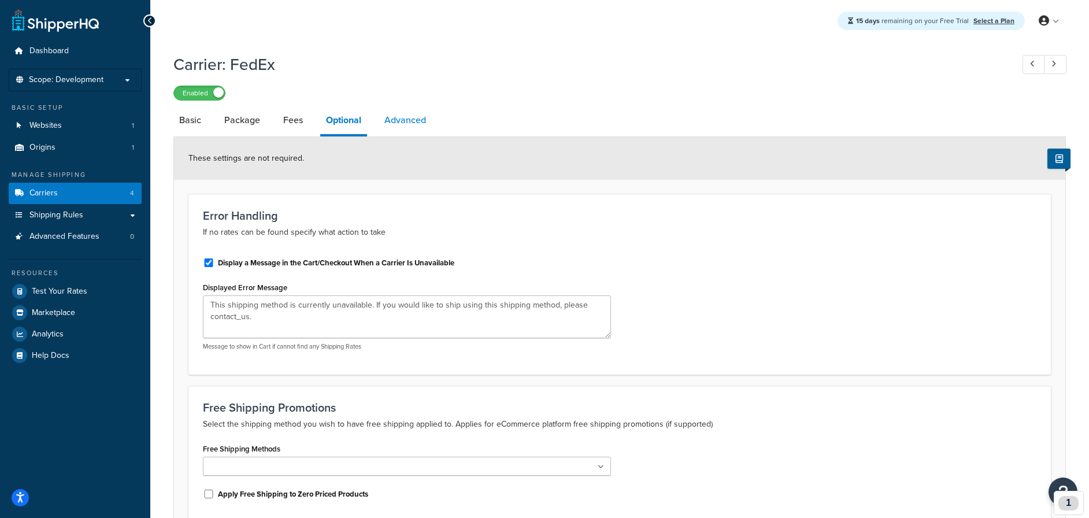
click at [410, 120] on link "Advanced" at bounding box center [405, 120] width 53 height 28
select select "false"
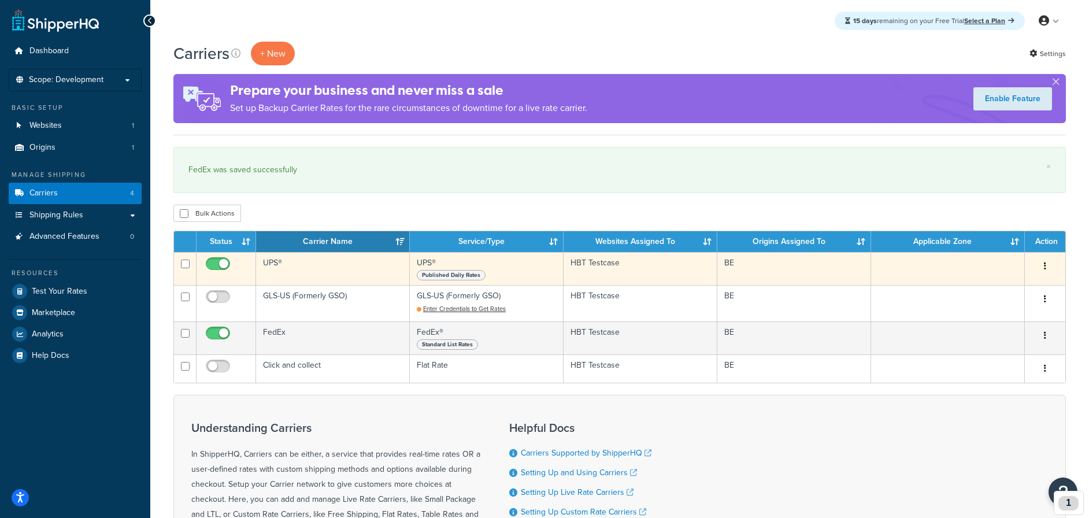
click at [359, 264] on td "UPS®" at bounding box center [333, 268] width 154 height 33
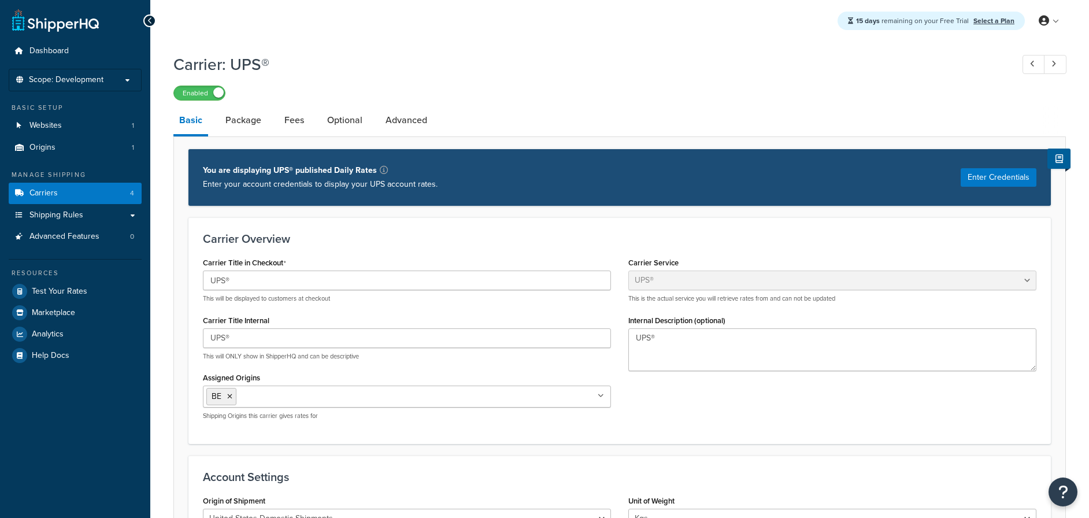
select select "ups"
select select "kg"
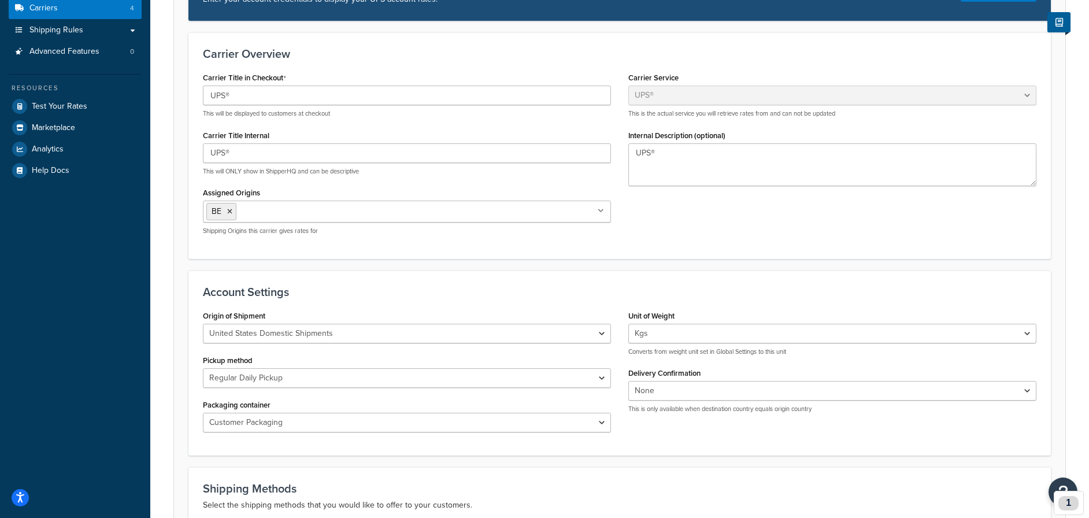
scroll to position [251, 0]
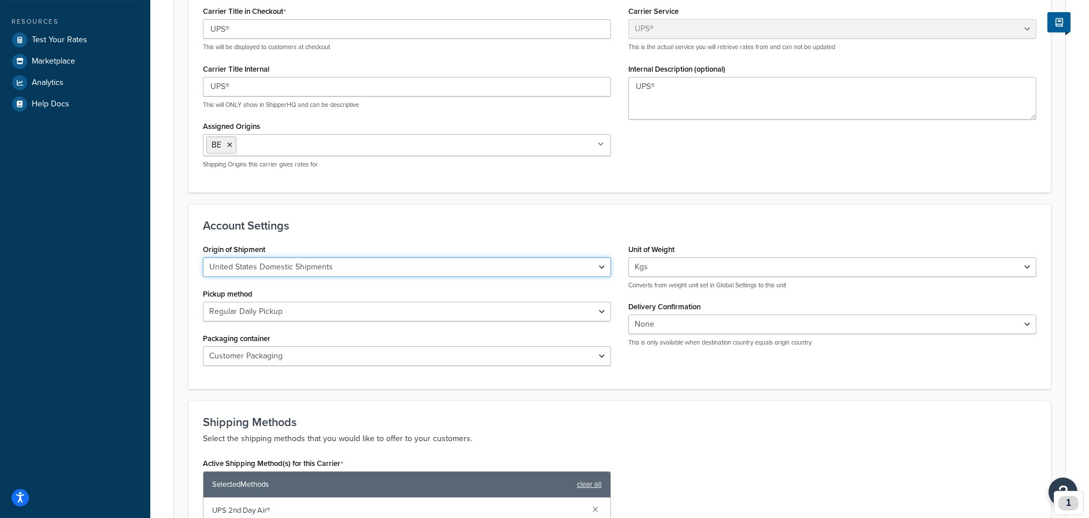
click at [301, 269] on select "United States Domestic Shipments Shipments Originating in United States Shipmen…" at bounding box center [407, 267] width 408 height 20
select select "eur"
click at [203, 257] on select "United States Domestic Shipments Shipments Originating in United States Shipmen…" at bounding box center [407, 267] width 408 height 20
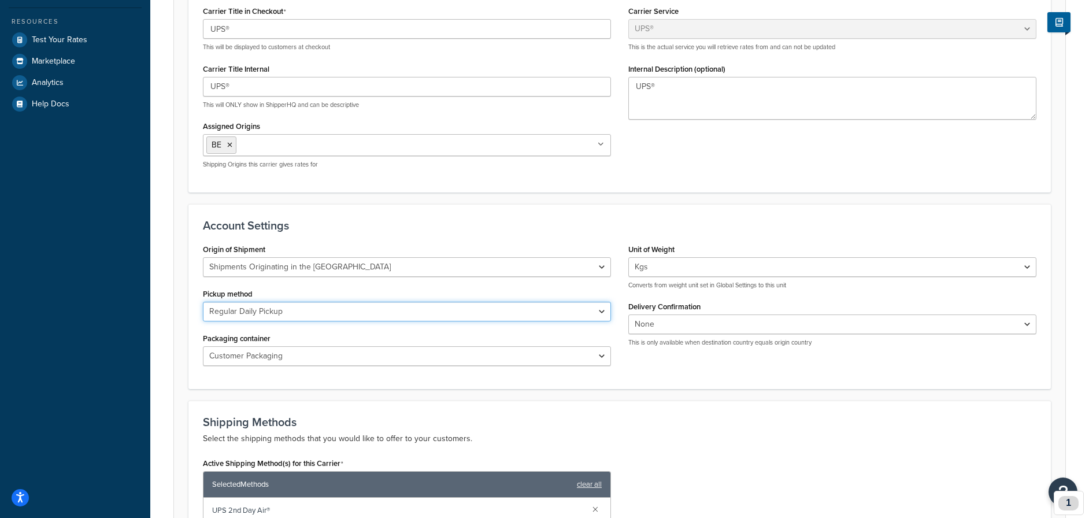
click at [564, 316] on select "Regular Daily Pickup Customer Counter One Time Pickup On Call Air Letter Center…" at bounding box center [407, 312] width 408 height 20
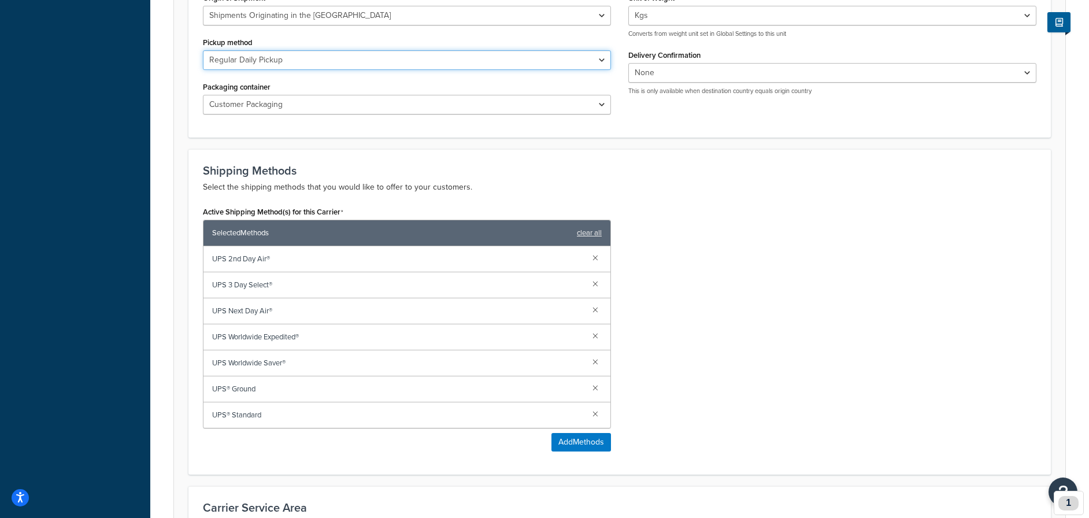
scroll to position [525, 0]
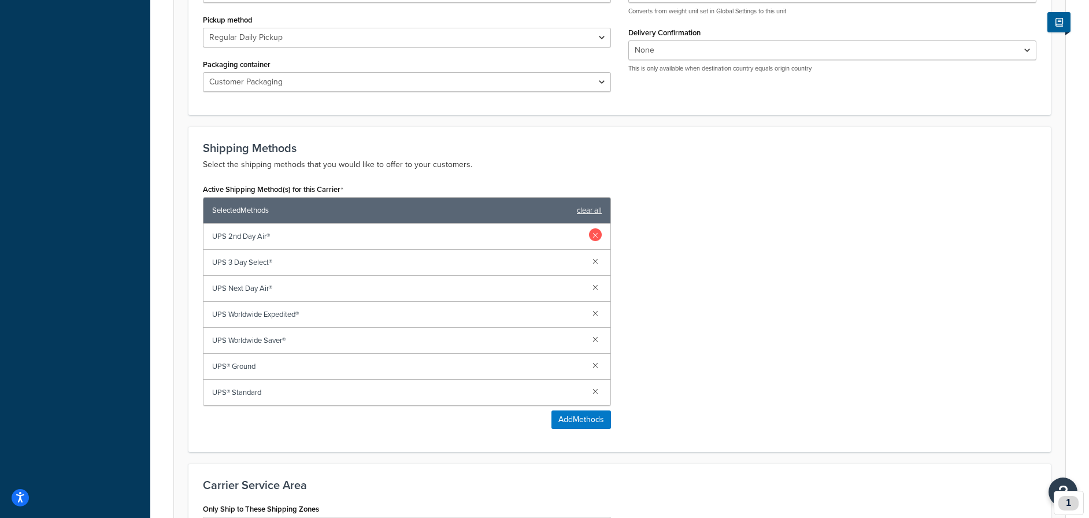
click at [597, 235] on link at bounding box center [595, 234] width 13 height 13
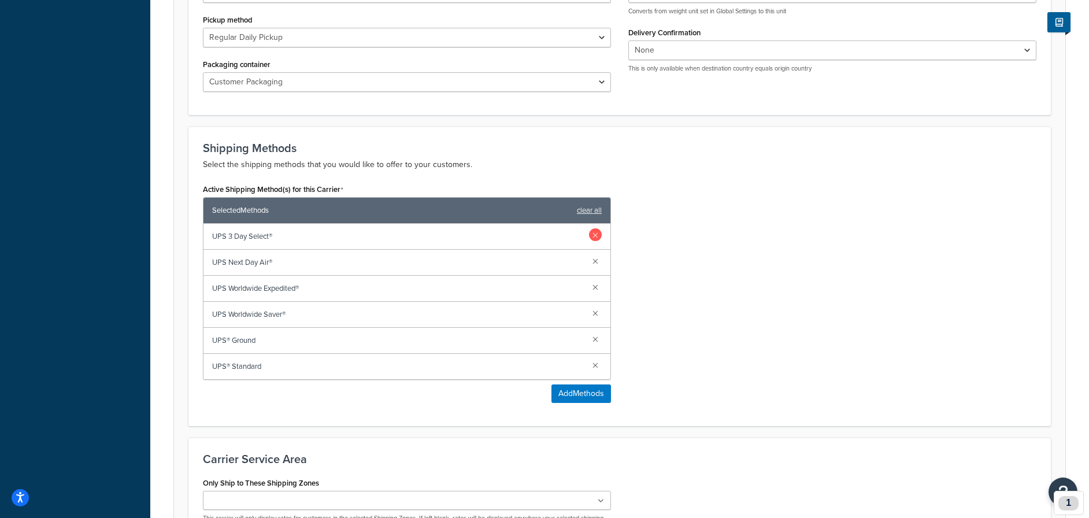
click at [597, 235] on link at bounding box center [595, 234] width 13 height 13
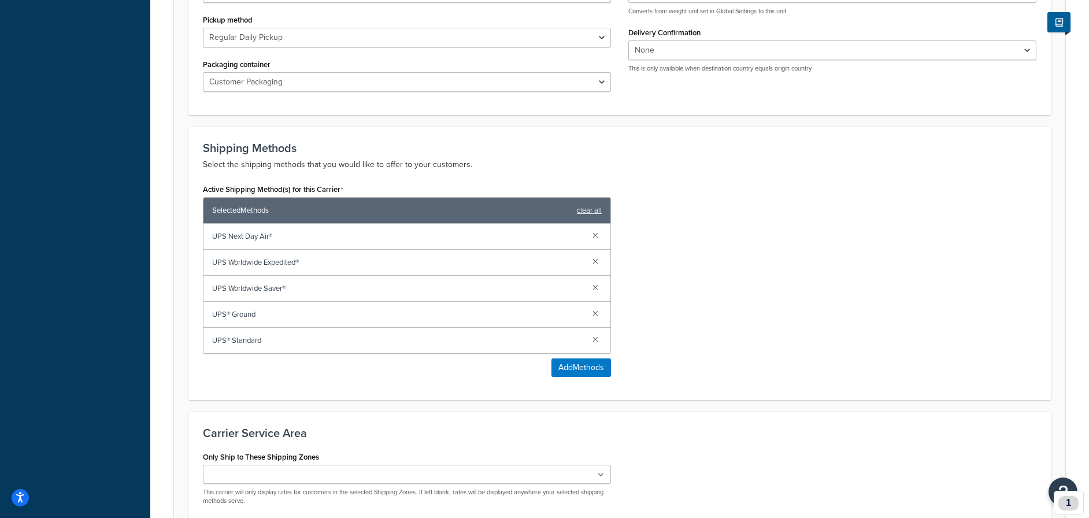
click at [597, 235] on link at bounding box center [595, 234] width 13 height 13
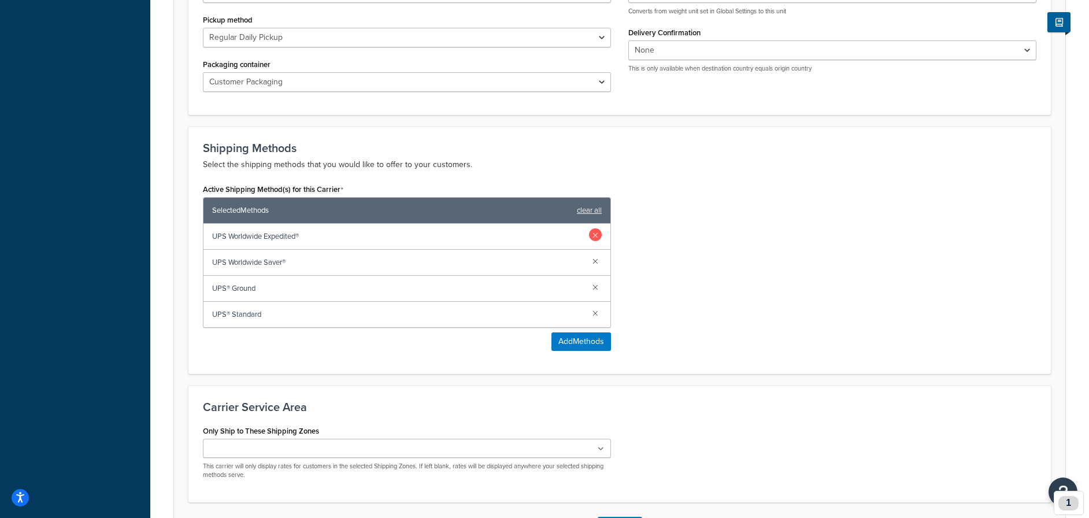
click at [597, 235] on link at bounding box center [595, 234] width 13 height 13
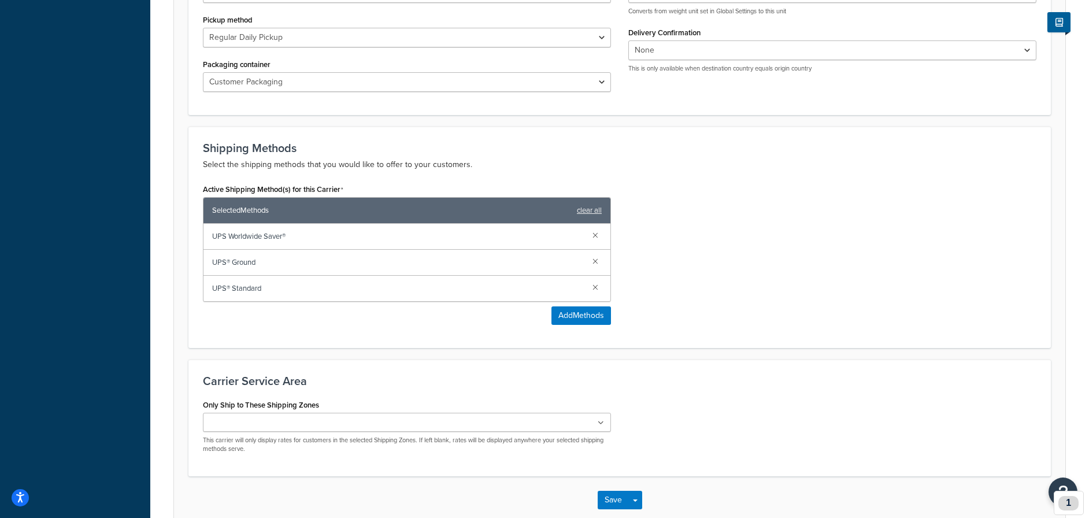
scroll to position [590, 0]
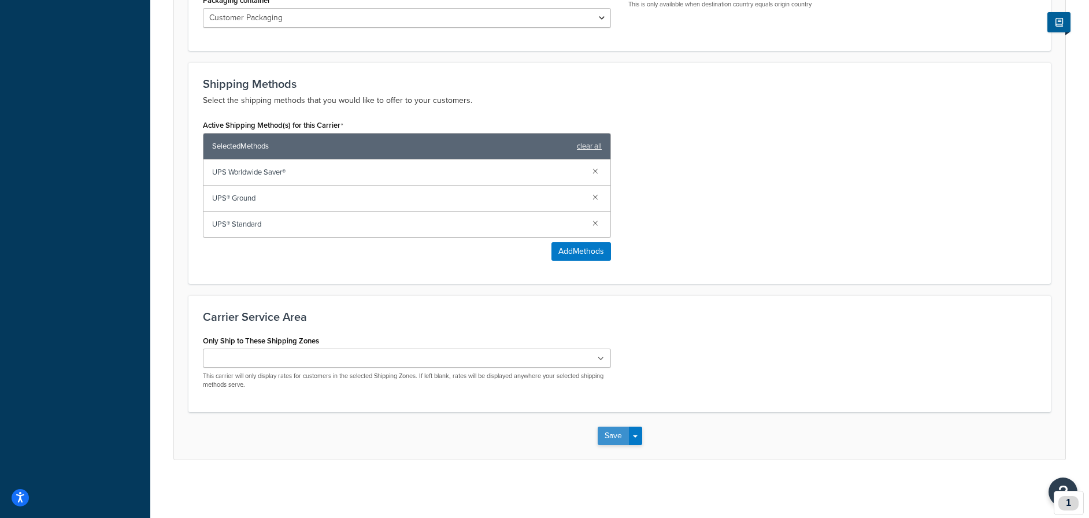
click at [609, 436] on button "Save" at bounding box center [613, 436] width 31 height 18
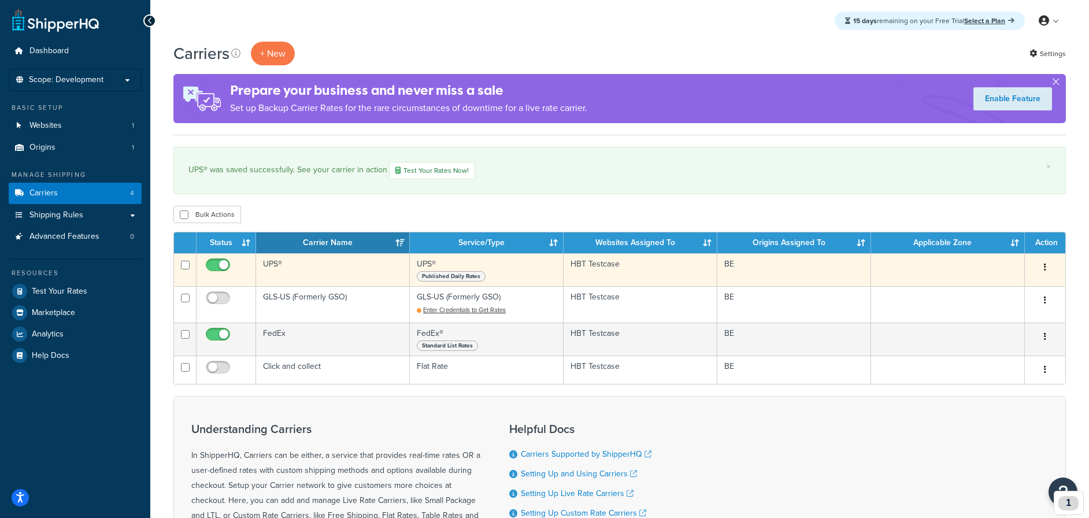
click at [276, 267] on td "UPS®" at bounding box center [333, 269] width 154 height 33
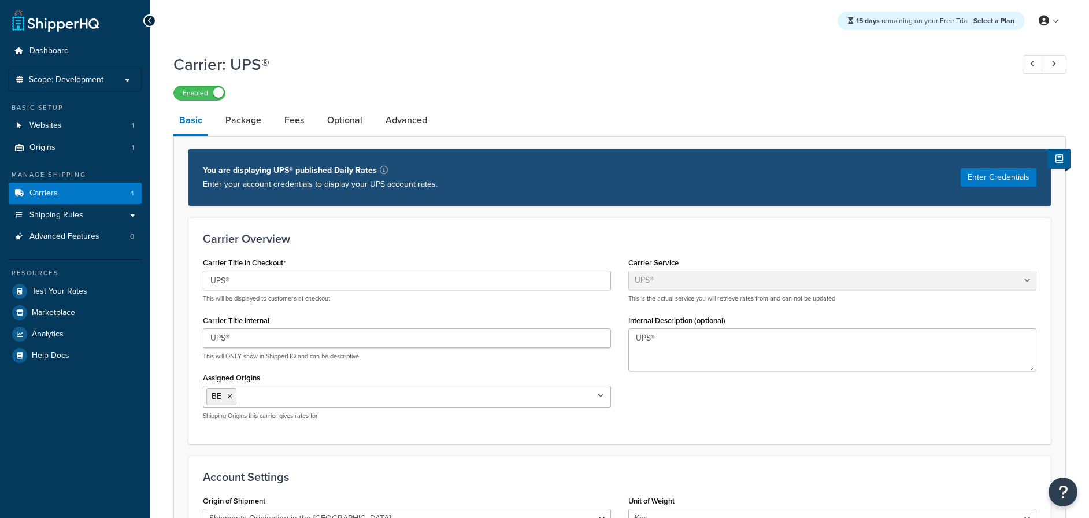
select select "ups"
select select "eur"
select select "kg"
click at [345, 123] on link "Optional" at bounding box center [344, 120] width 47 height 28
select select "business"
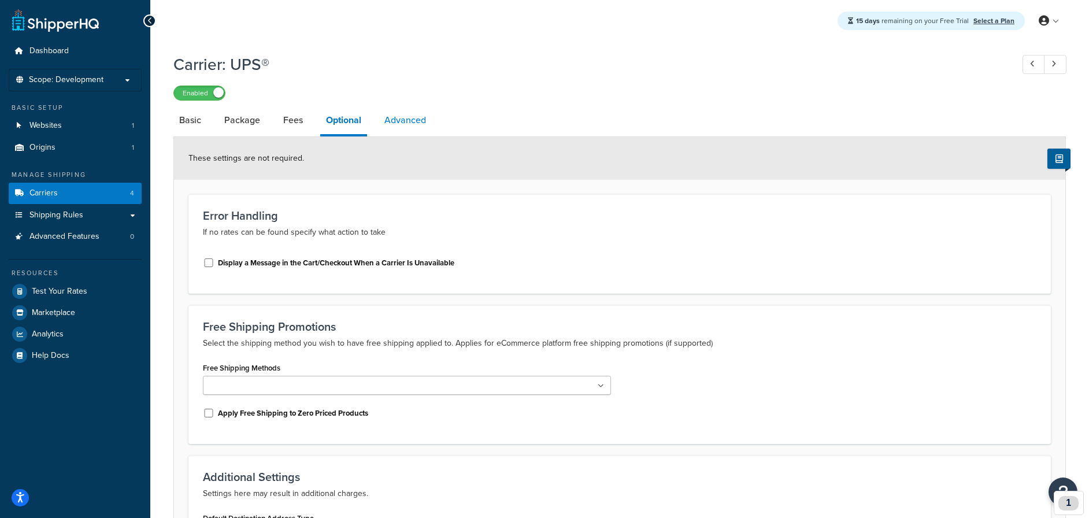
click at [422, 120] on link "Advanced" at bounding box center [405, 120] width 53 height 28
select select "false"
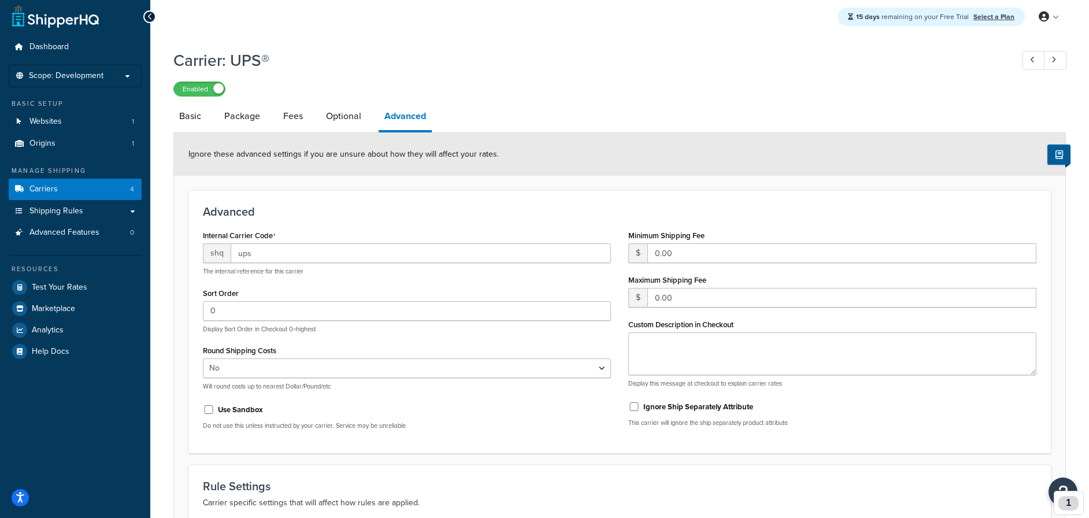
scroll to position [3, 0]
drag, startPoint x: 256, startPoint y: 428, endPoint x: 475, endPoint y: 436, distance: 219.8
click at [468, 435] on div "Internal Carrier Code shq ups The internal reference for this carrier Sort Orde…" at bounding box center [406, 334] width 425 height 212
click at [457, 428] on p "Do not use this unless instructed by your carrier. Service may be unreliable" at bounding box center [407, 426] width 408 height 9
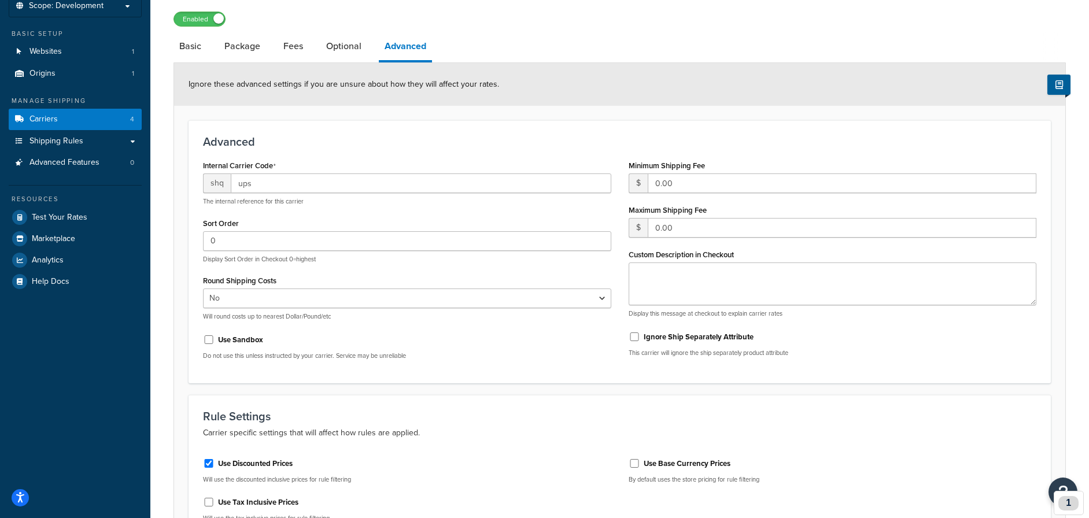
scroll to position [0, 0]
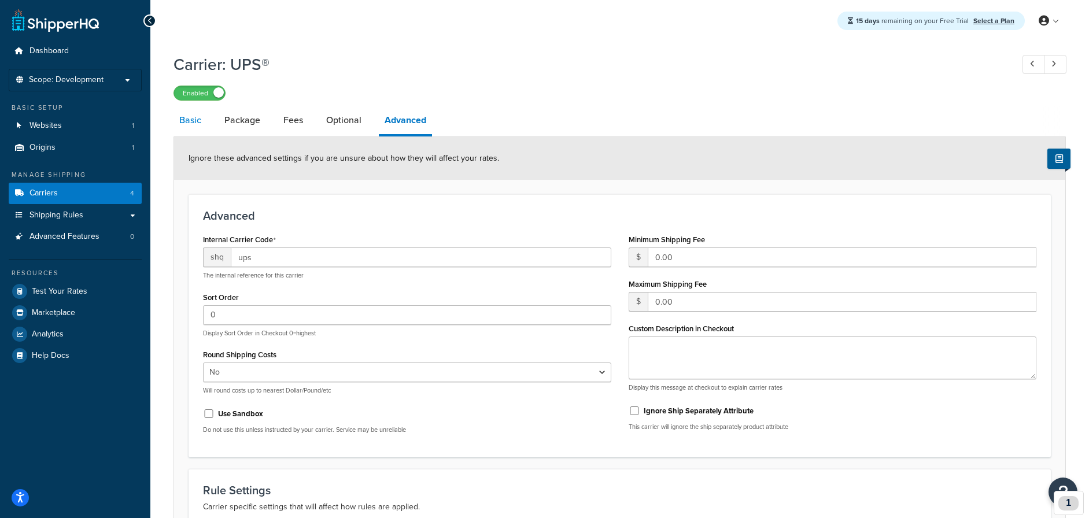
click at [187, 124] on link "Basic" at bounding box center [190, 120] width 34 height 28
select select "ups"
select select "eur"
select select "kg"
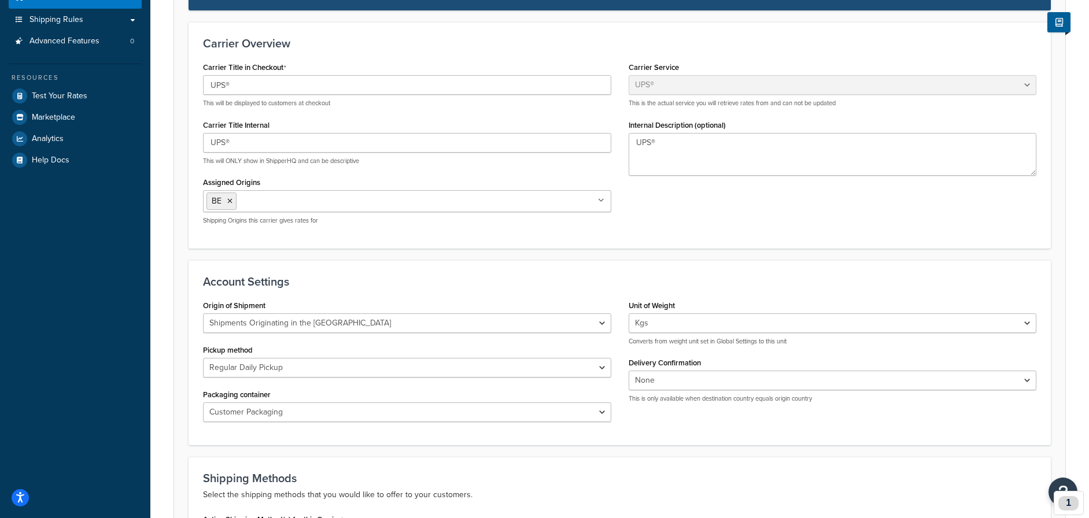
scroll to position [232, 0]
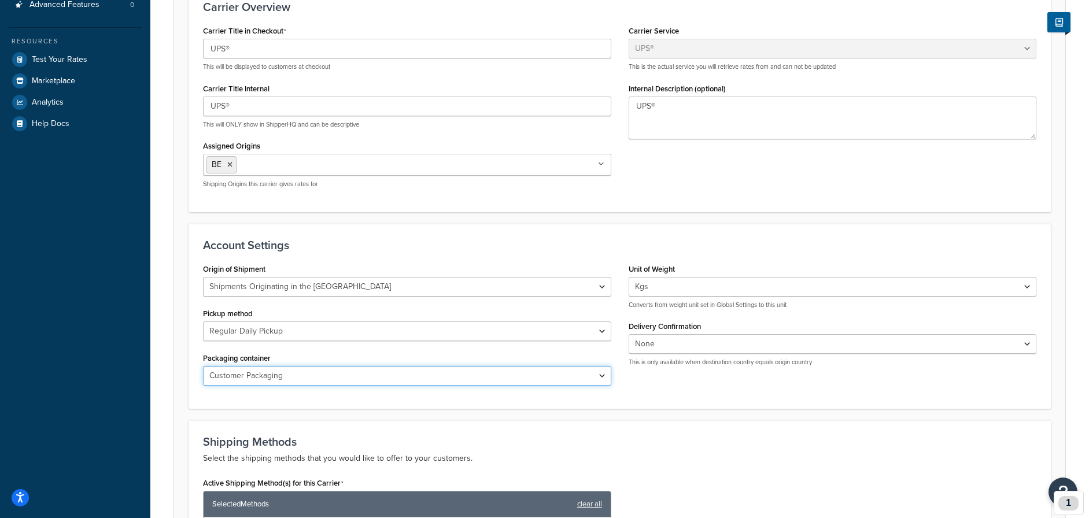
click at [549, 377] on select "Customer Packaging UPS Letter Envelope Customer Supplied Package UPS Tube UPS P…" at bounding box center [407, 376] width 408 height 20
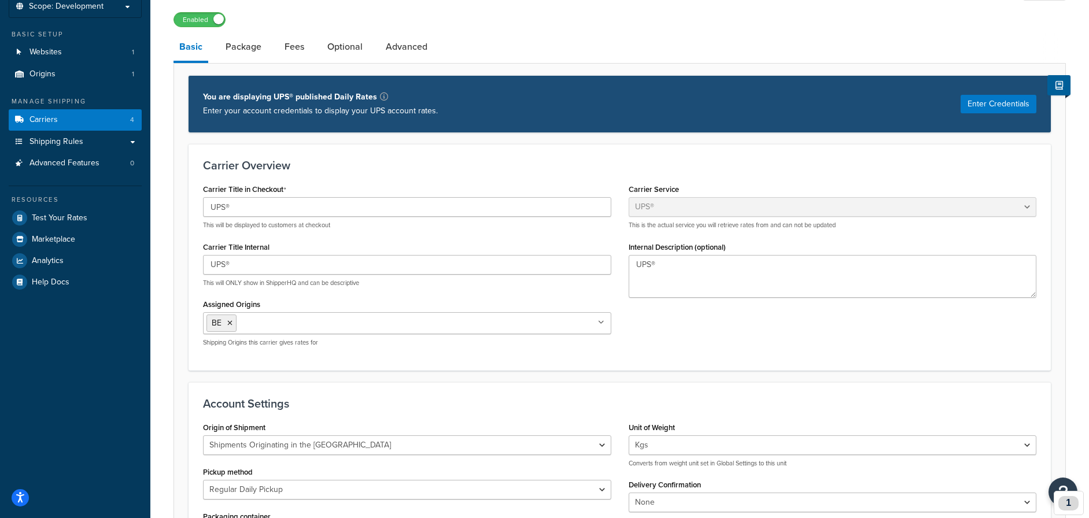
scroll to position [0, 0]
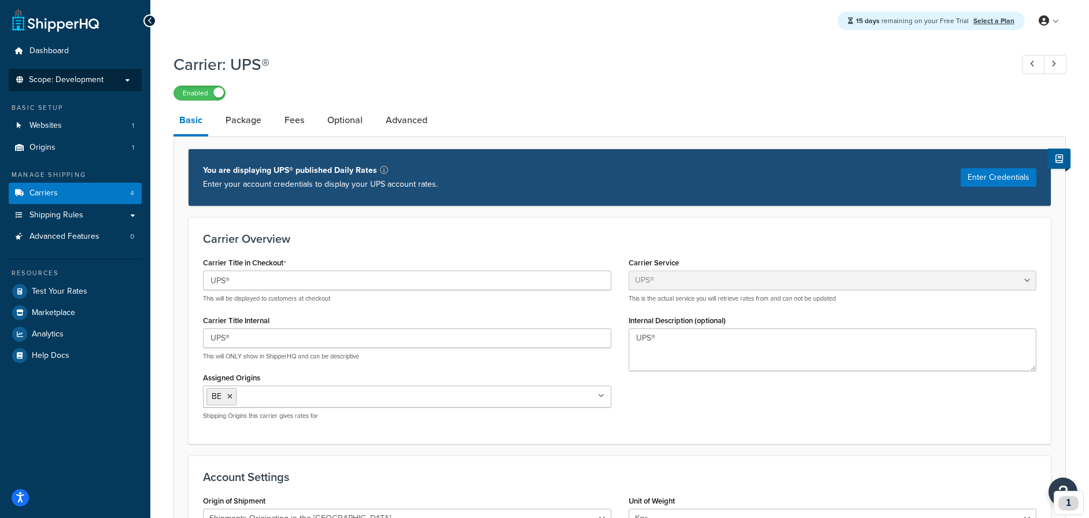
click at [84, 86] on li "Scope: Development" at bounding box center [75, 80] width 133 height 23
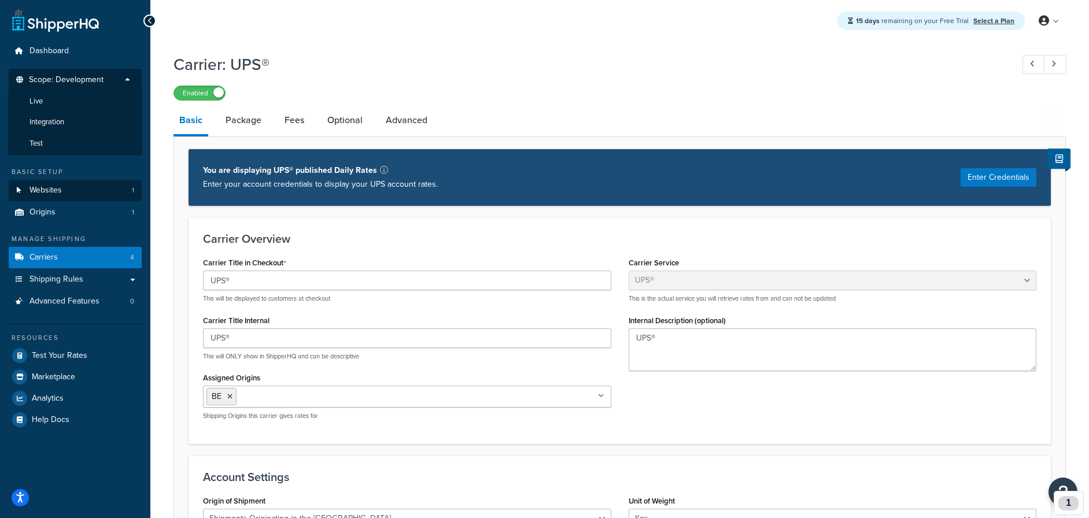
click at [84, 120] on li "Integration" at bounding box center [75, 122] width 134 height 21
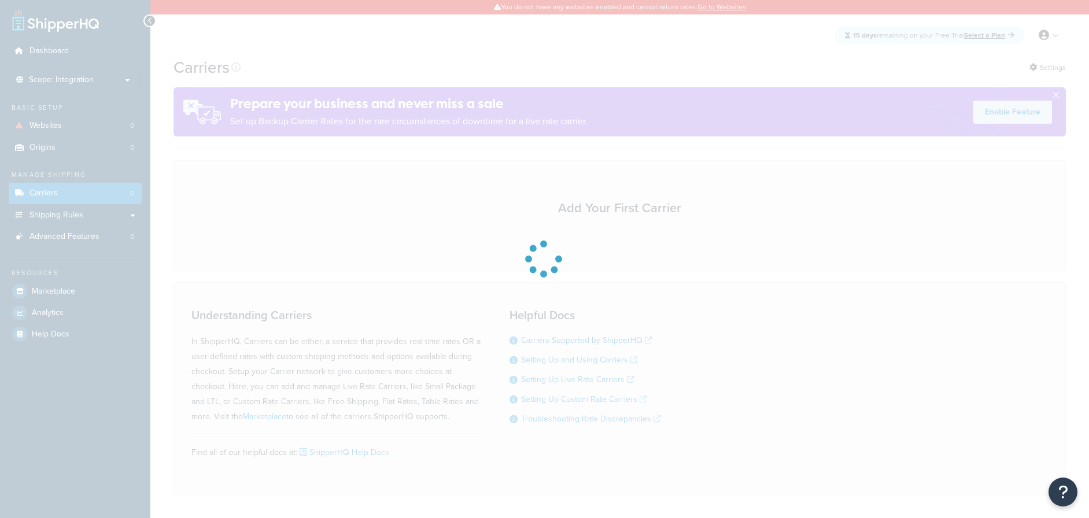
click at [89, 128] on div at bounding box center [544, 259] width 1089 height 518
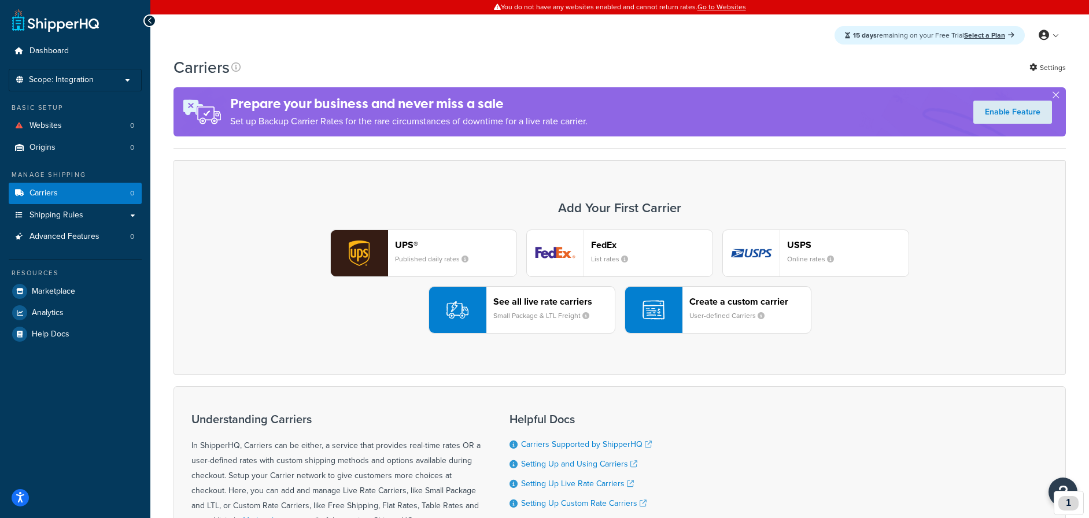
click at [703, 320] on small "User-defined Carriers" at bounding box center [731, 315] width 84 height 10
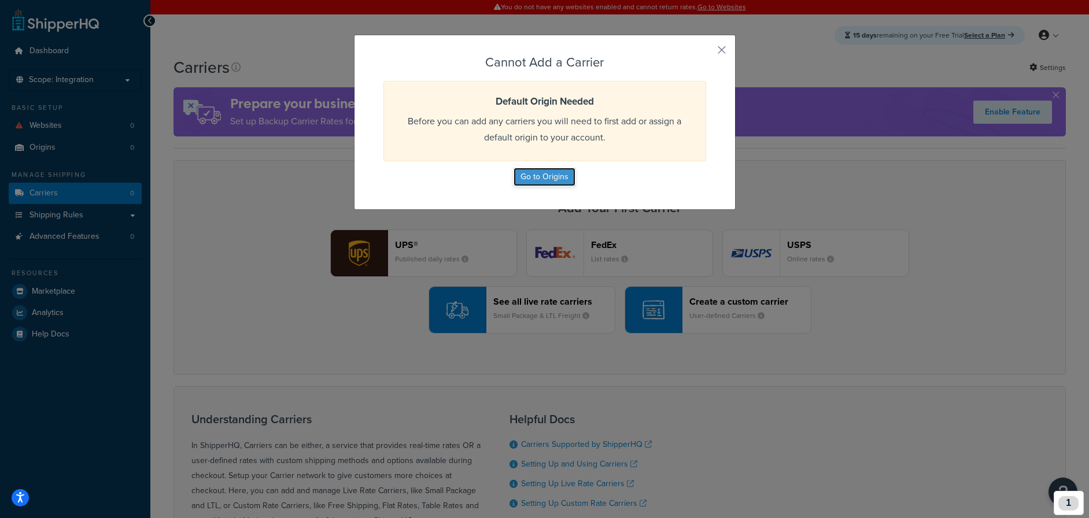
click at [549, 177] on button "Go to Origins" at bounding box center [544, 177] width 62 height 18
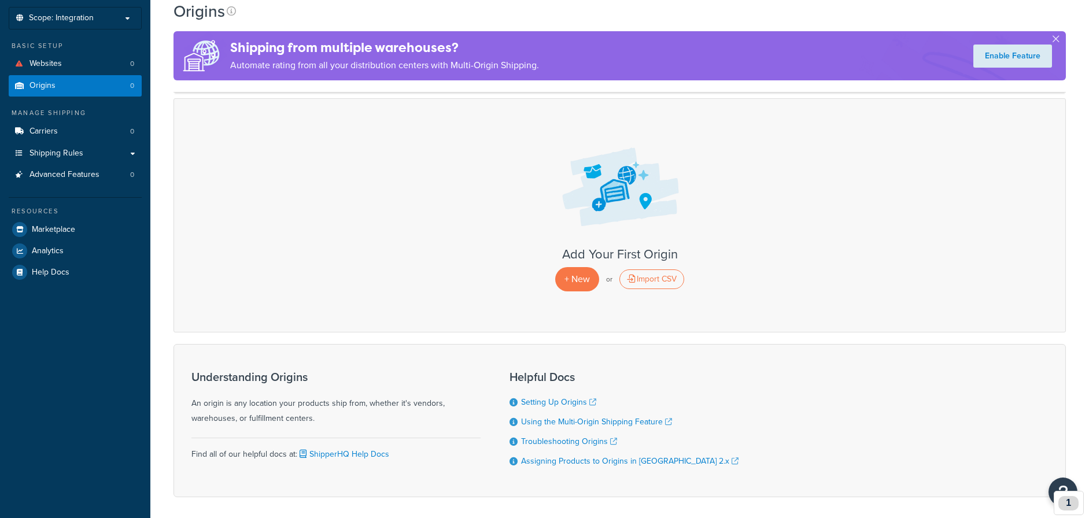
scroll to position [75, 0]
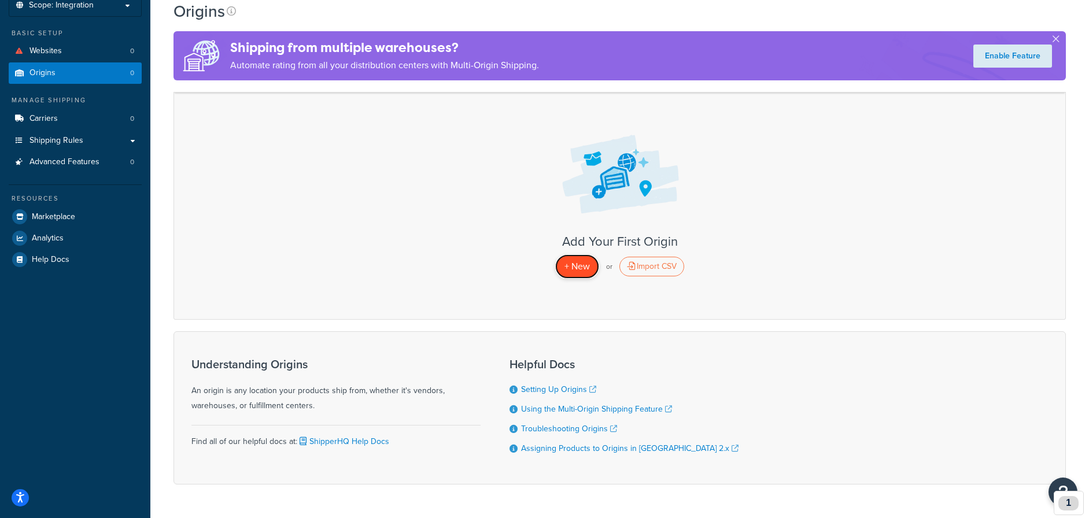
click at [573, 265] on span "+ New" at bounding box center [576, 266] width 25 height 13
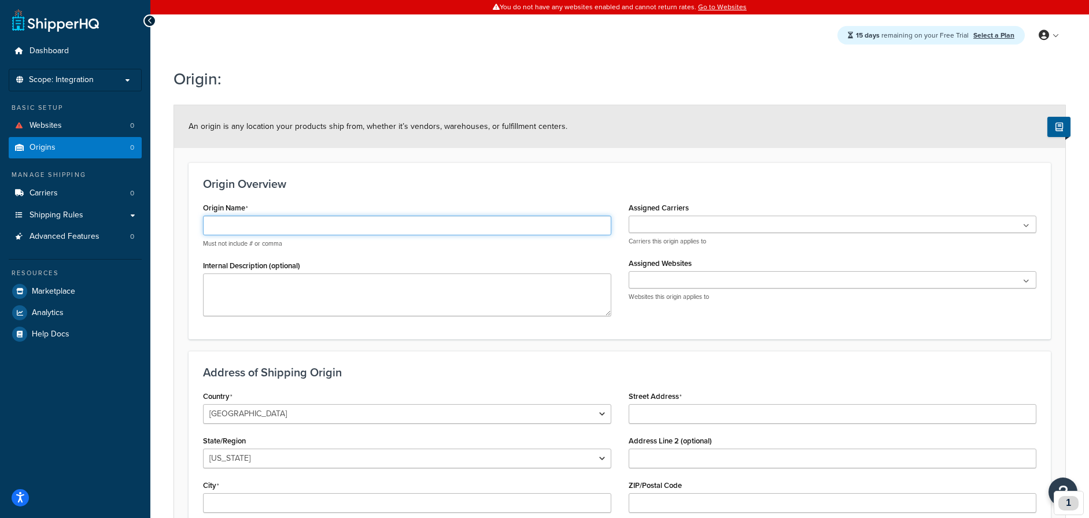
click at [420, 223] on input "Origin Name" at bounding box center [407, 226] width 408 height 20
type input "BE"
click at [789, 282] on ul at bounding box center [832, 279] width 408 height 17
click at [750, 278] on ul at bounding box center [832, 279] width 408 height 17
click at [712, 222] on ul at bounding box center [832, 224] width 408 height 17
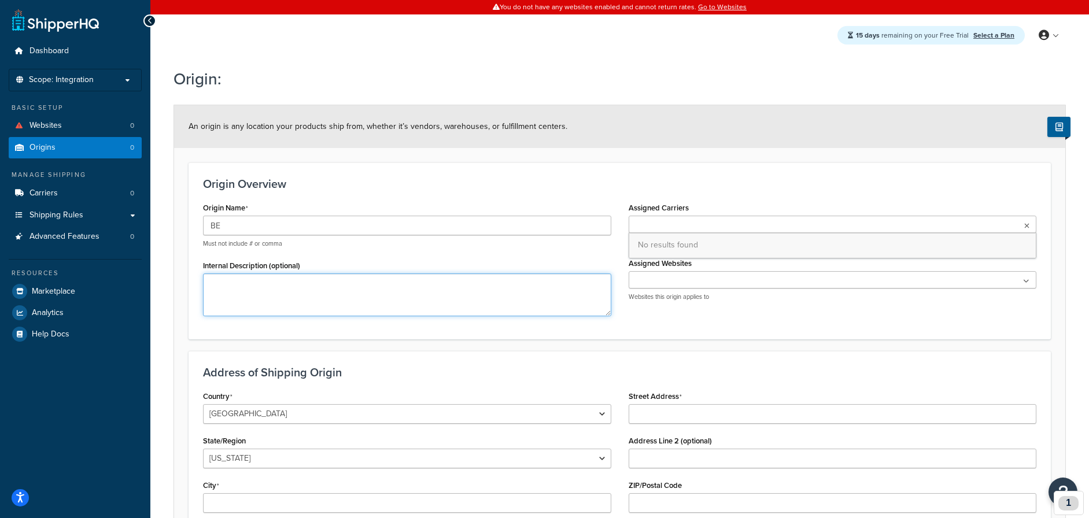
click at [502, 313] on textarea "Internal Description (optional)" at bounding box center [407, 294] width 408 height 43
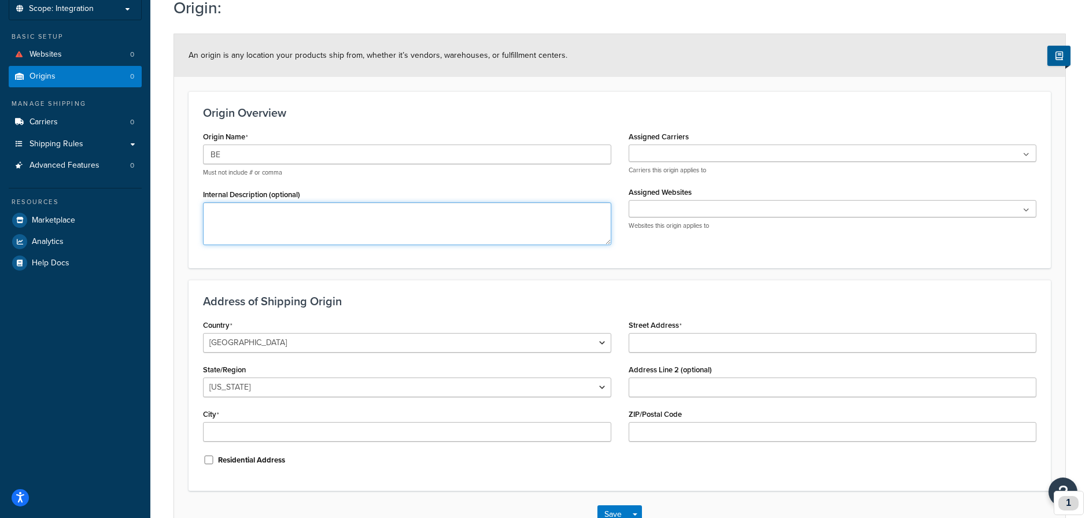
scroll to position [150, 0]
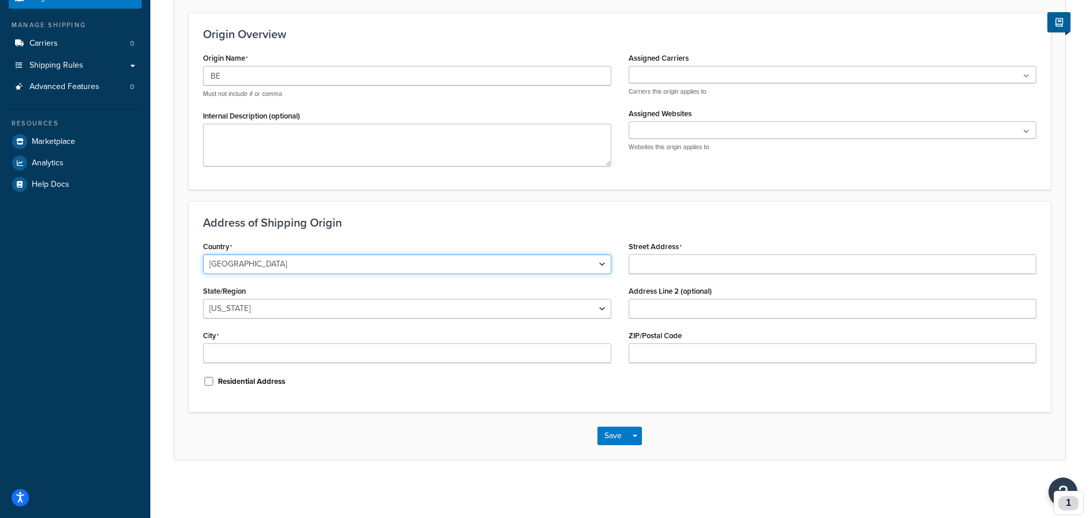
click at [498, 262] on select "[GEOGRAPHIC_DATA] [GEOGRAPHIC_DATA] [GEOGRAPHIC_DATA] [GEOGRAPHIC_DATA] [GEOGRA…" at bounding box center [407, 264] width 408 height 20
click at [203, 254] on select "[GEOGRAPHIC_DATA] [GEOGRAPHIC_DATA] [GEOGRAPHIC_DATA] [GEOGRAPHIC_DATA] [GEOGRA…" at bounding box center [407, 264] width 408 height 20
click at [309, 264] on select "[GEOGRAPHIC_DATA] [GEOGRAPHIC_DATA] [GEOGRAPHIC_DATA] [GEOGRAPHIC_DATA] [GEOGRA…" at bounding box center [407, 264] width 408 height 20
select select "1020"
click at [203, 254] on select "[GEOGRAPHIC_DATA] [GEOGRAPHIC_DATA] [GEOGRAPHIC_DATA] [GEOGRAPHIC_DATA] [GEOGRA…" at bounding box center [407, 264] width 408 height 20
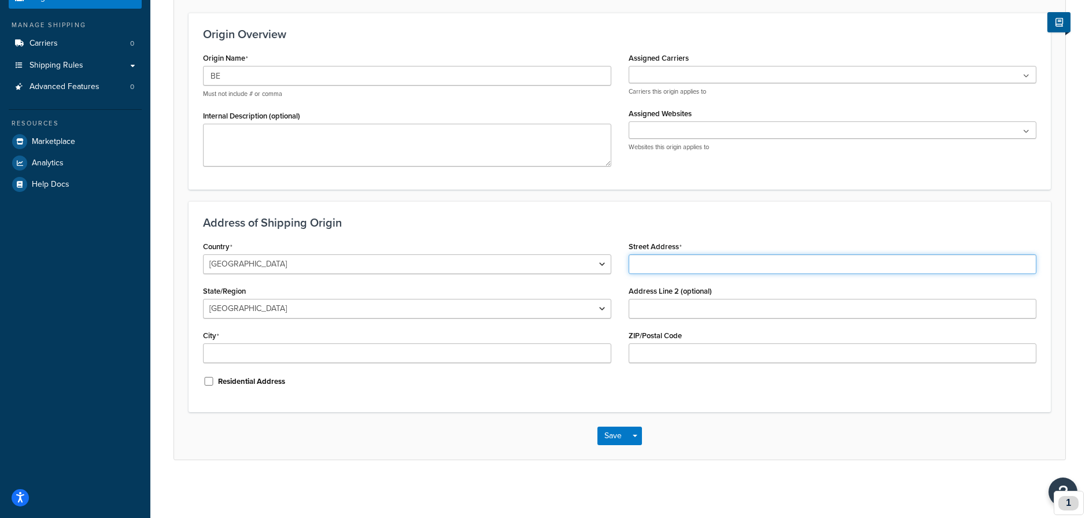
click at [679, 262] on input "Street Address" at bounding box center [832, 264] width 408 height 20
paste input "[STREET_ADDRESS]"
type input "[STREET_ADDRESS]"
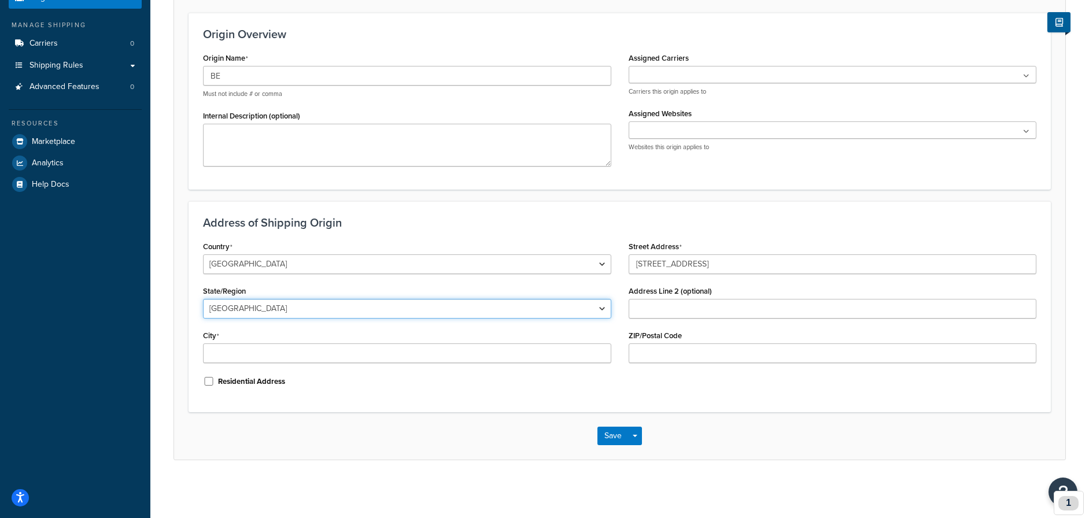
click at [483, 305] on select "[GEOGRAPHIC_DATA] [GEOGRAPHIC_DATA] [GEOGRAPHIC_DATA] [GEOGRAPHIC_DATA] [GEOGRA…" at bounding box center [407, 309] width 408 height 20
select select "188"
click at [203, 299] on select "[GEOGRAPHIC_DATA] [GEOGRAPHIC_DATA] [GEOGRAPHIC_DATA] [GEOGRAPHIC_DATA] [GEOGRA…" at bounding box center [407, 309] width 408 height 20
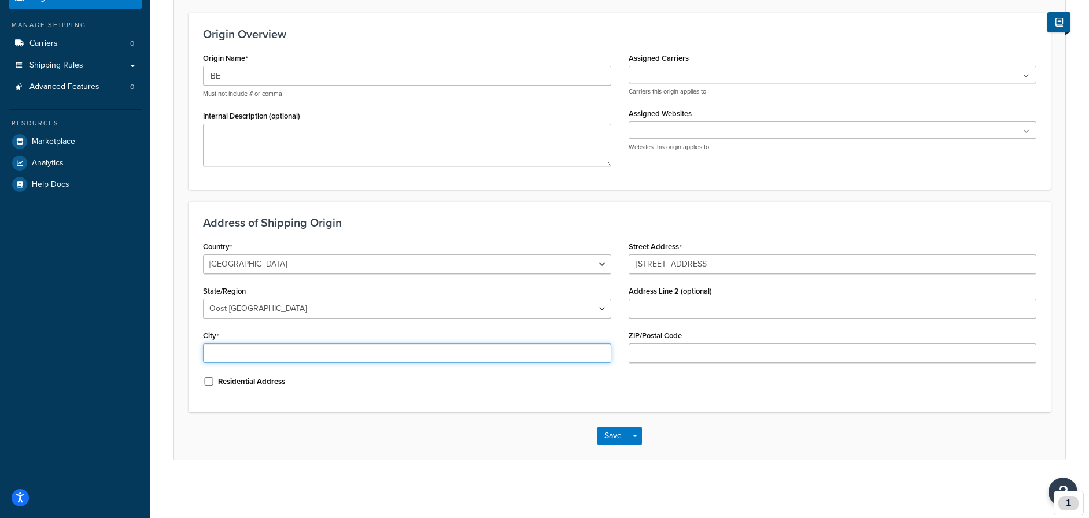
click at [449, 355] on input "City" at bounding box center [407, 353] width 408 height 20
type input "Gent"
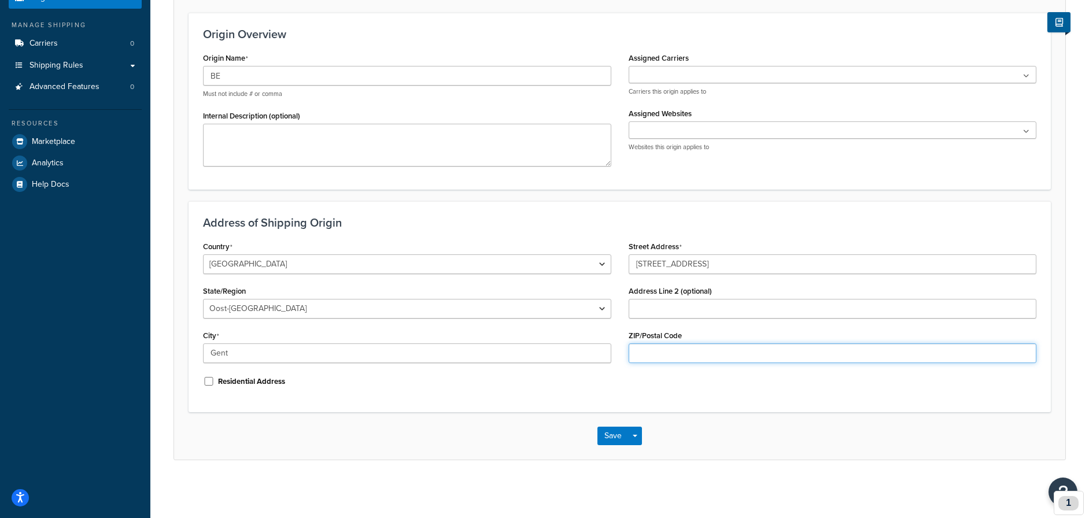
click at [849, 354] on input "ZIP/Postal Code" at bounding box center [832, 353] width 408 height 20
type input "9000"
click at [638, 435] on button "Save Dropdown" at bounding box center [635, 436] width 14 height 18
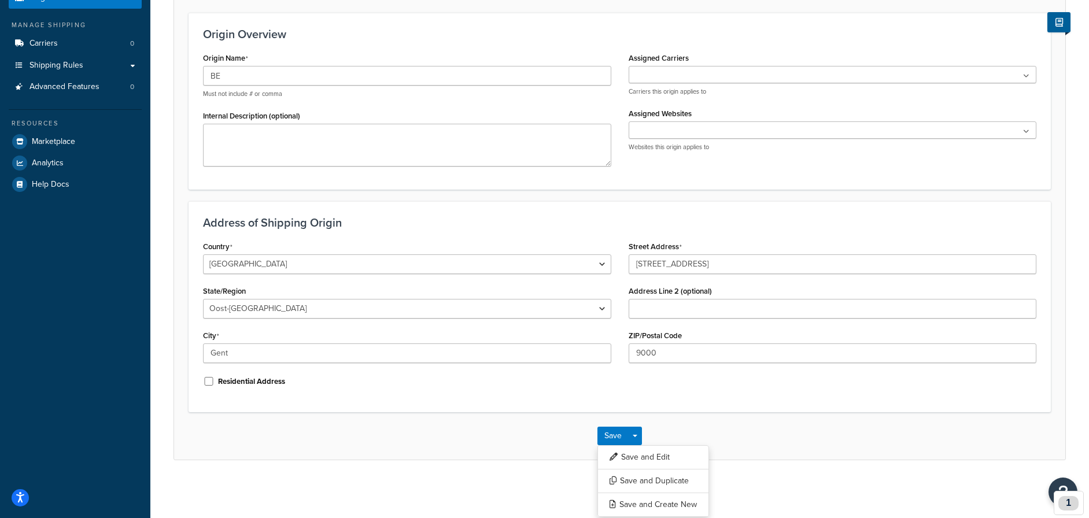
click at [647, 402] on div "Address of Shipping Origin Country [GEOGRAPHIC_DATA] [GEOGRAPHIC_DATA] [GEOGRAP…" at bounding box center [619, 306] width 862 height 211
click at [629, 453] on button "Save and Edit" at bounding box center [653, 457] width 112 height 24
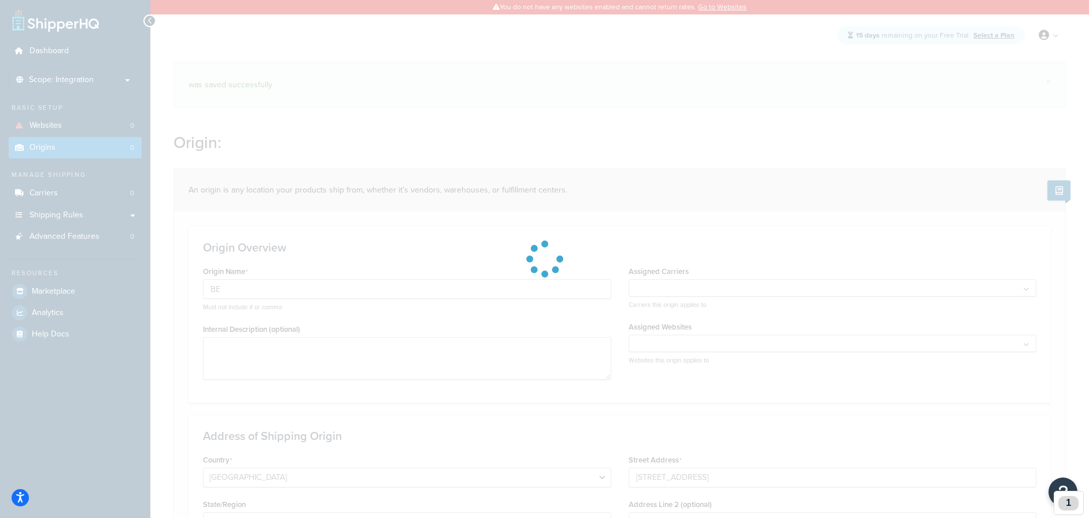
select select "1020"
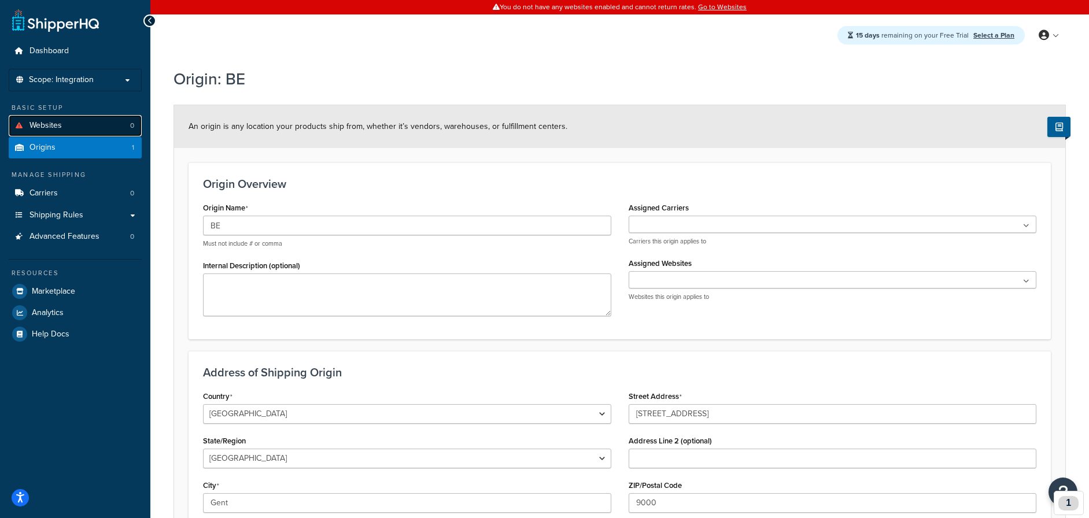
click at [49, 123] on span "Websites" at bounding box center [45, 126] width 32 height 10
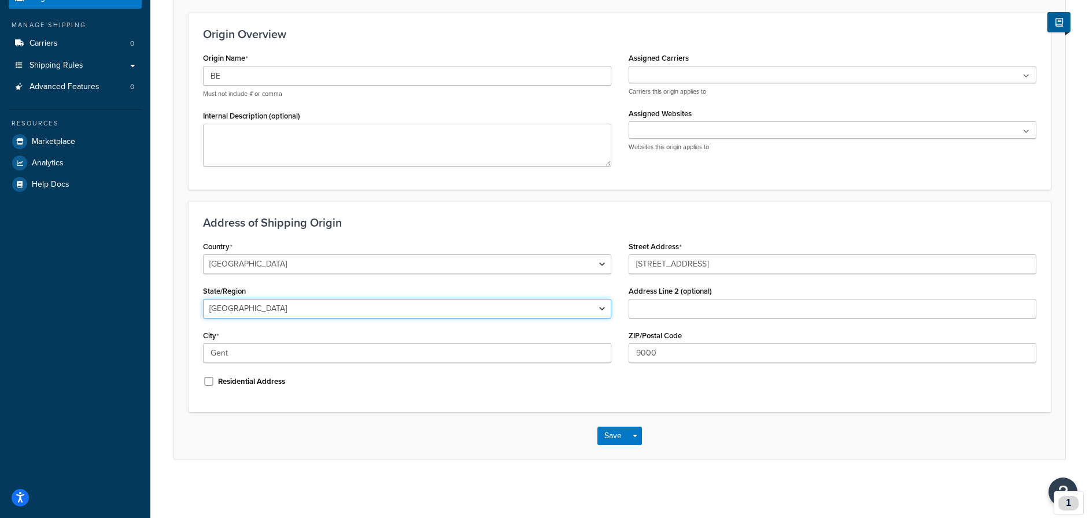
click at [534, 305] on select "Antwerpen Brabant Wallon Brussels Hainaut Liege Limburg Luxembourg Namur Oost-V…" at bounding box center [407, 309] width 408 height 20
select select "188"
click at [203, 299] on select "Antwerpen Brabant Wallon Brussels Hainaut Liege Limburg Luxembourg Namur Oost-V…" at bounding box center [407, 309] width 408 height 20
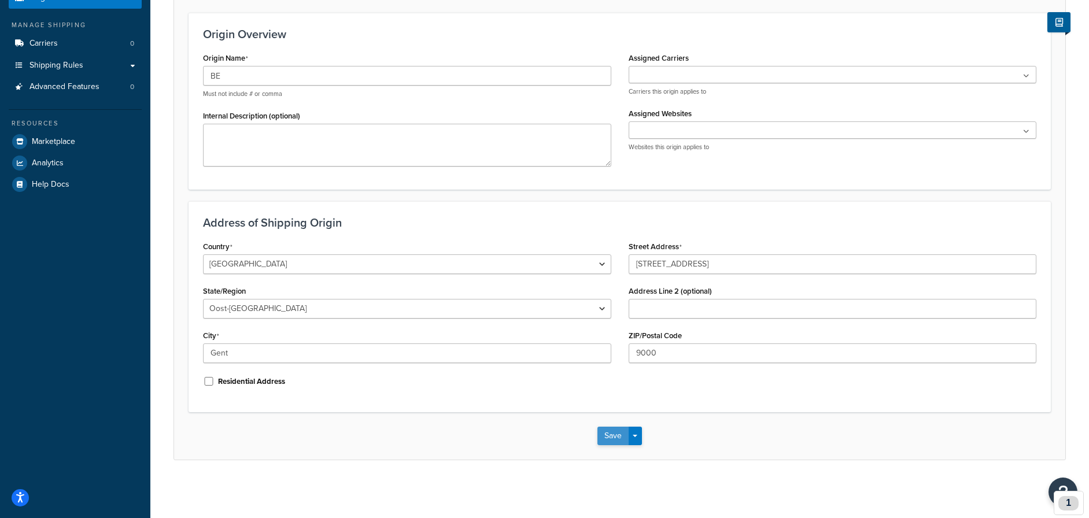
click at [601, 436] on button "Save" at bounding box center [612, 436] width 31 height 18
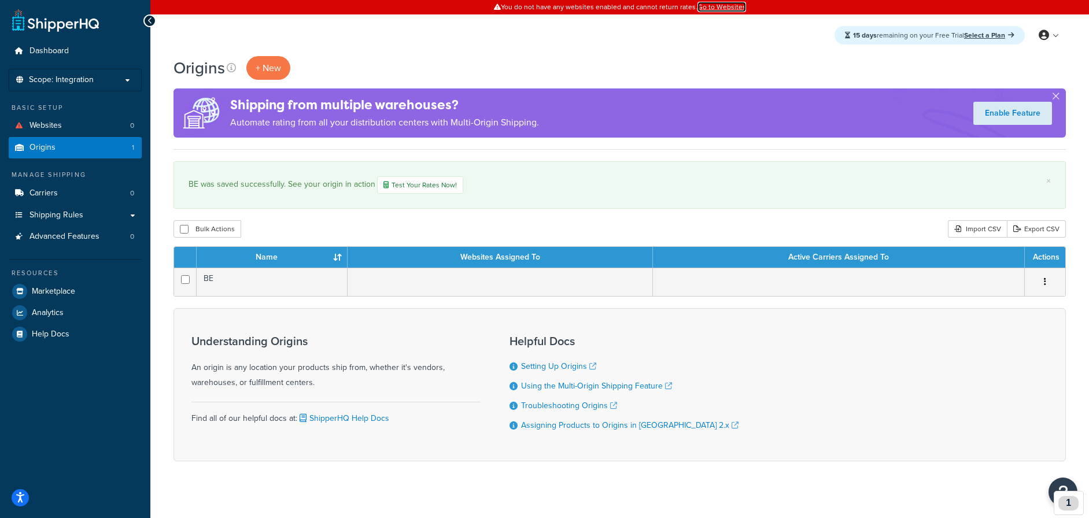
click at [718, 6] on link "Go to Websites" at bounding box center [721, 7] width 49 height 10
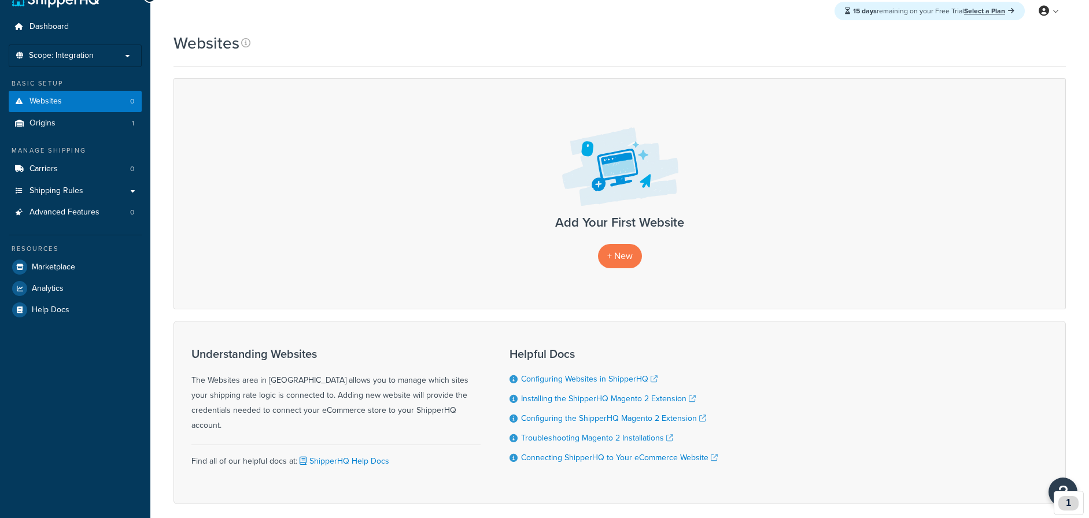
scroll to position [29, 0]
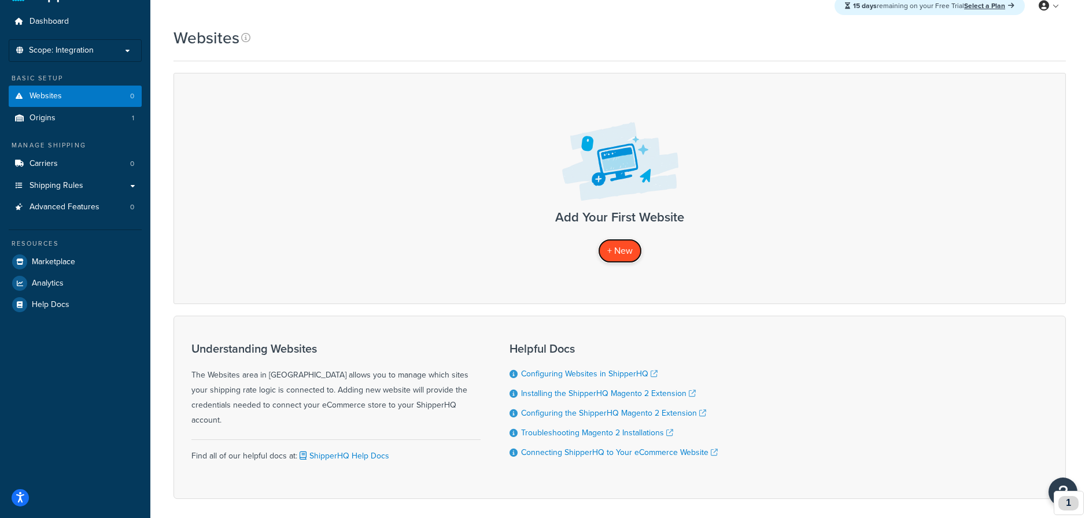
click at [607, 246] on span "+ New" at bounding box center [619, 250] width 25 height 13
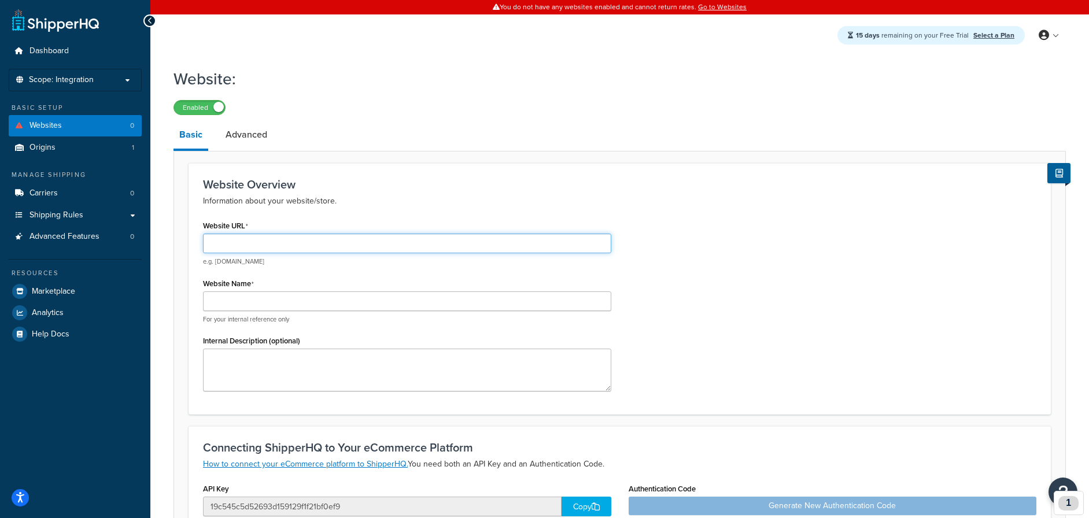
click at [402, 247] on input "Website URL" at bounding box center [407, 244] width 408 height 20
paste input "[URL][DOMAIN_NAME][PERSON_NAME]"
type input "[URL][DOMAIN_NAME][PERSON_NAME]"
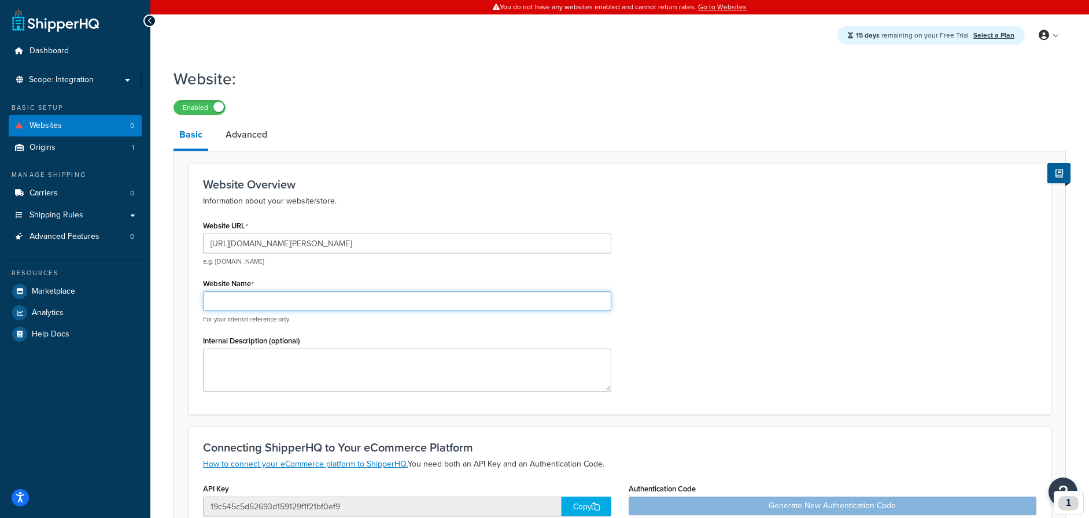
click at [470, 291] on input "Website Name" at bounding box center [407, 301] width 408 height 20
type input "HBT Testcase"
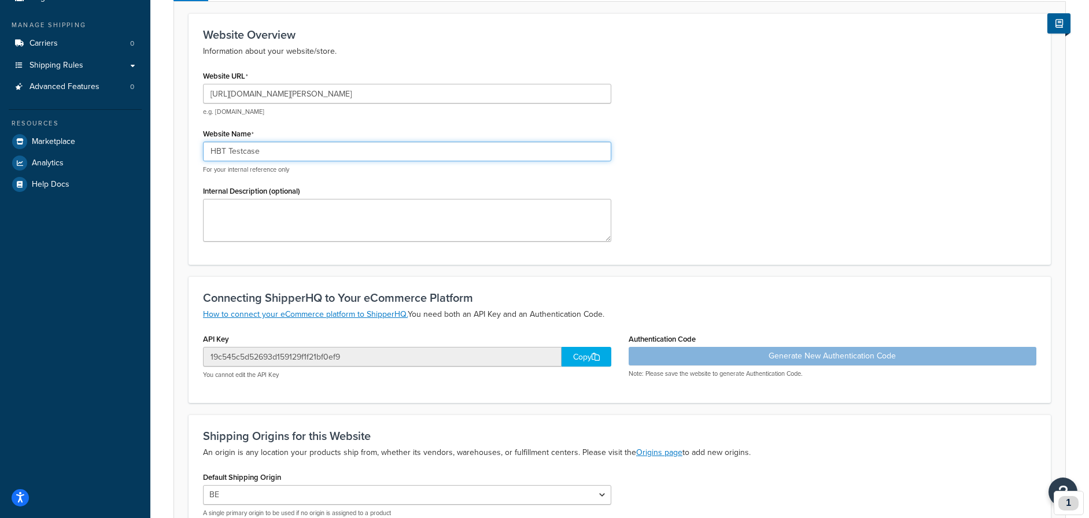
scroll to position [278, 0]
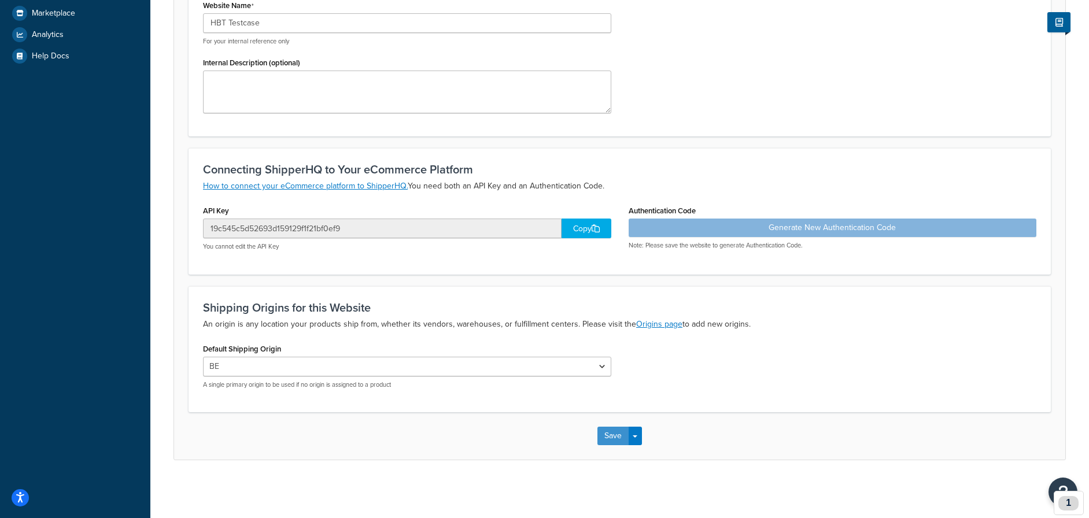
click at [613, 434] on button "Save" at bounding box center [612, 436] width 31 height 18
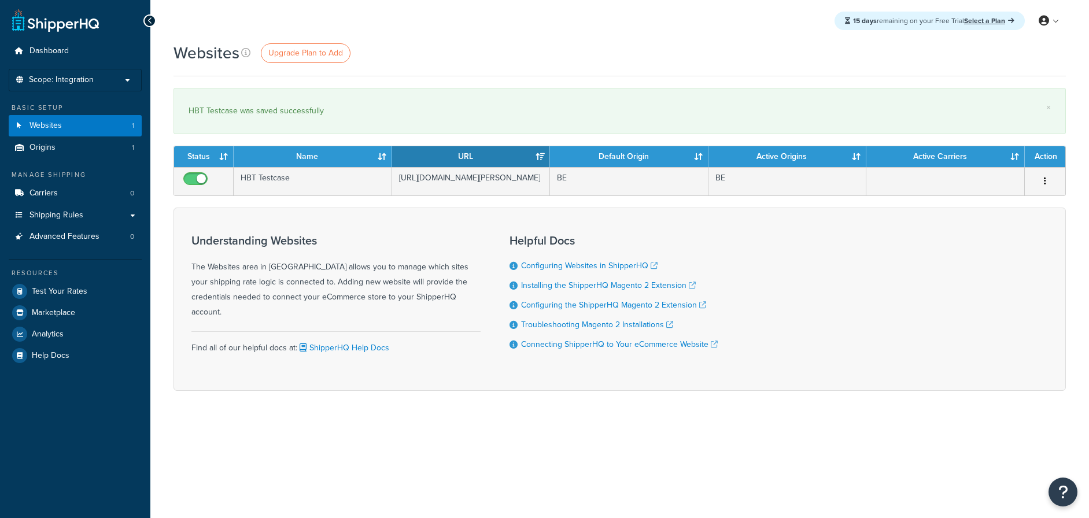
click at [79, 242] on span "Advanced Features" at bounding box center [64, 237] width 70 height 10
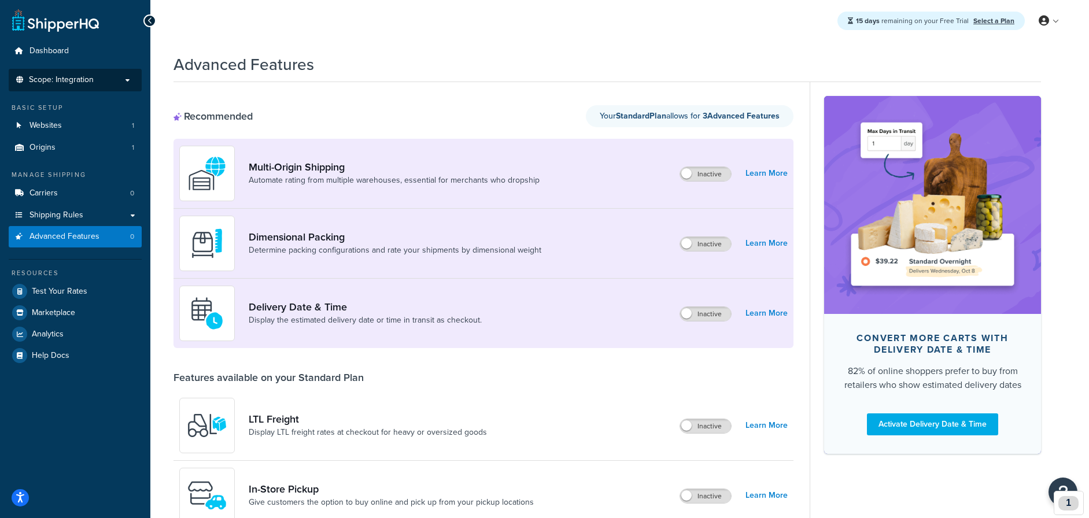
click at [95, 78] on p "Scope: Integration" at bounding box center [75, 80] width 123 height 10
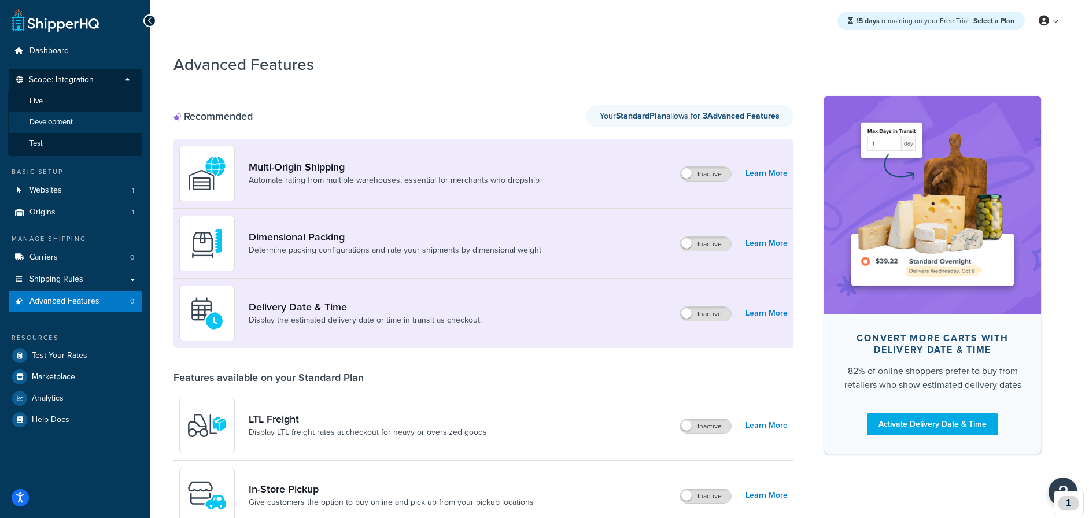
click at [105, 116] on li "Development" at bounding box center [75, 122] width 134 height 21
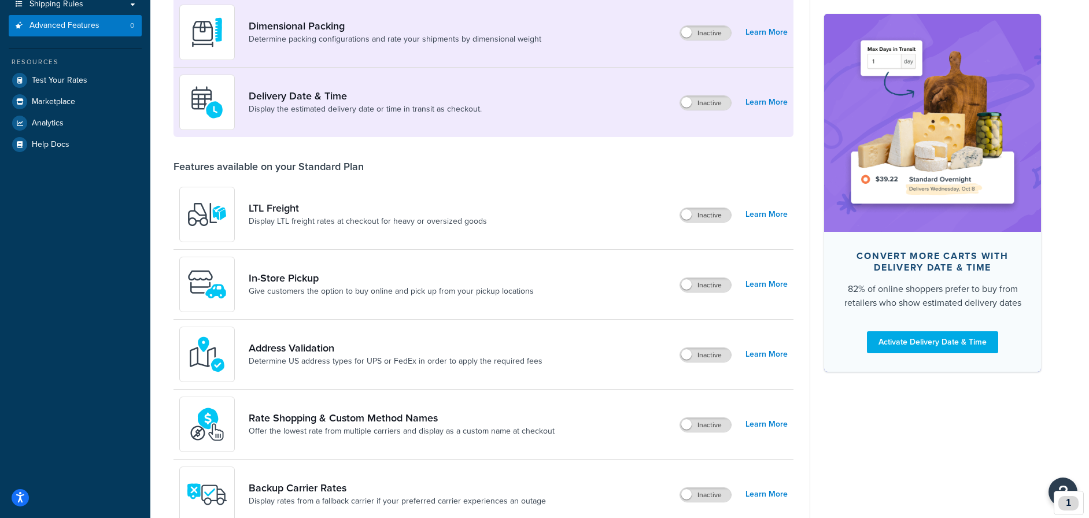
scroll to position [220, 0]
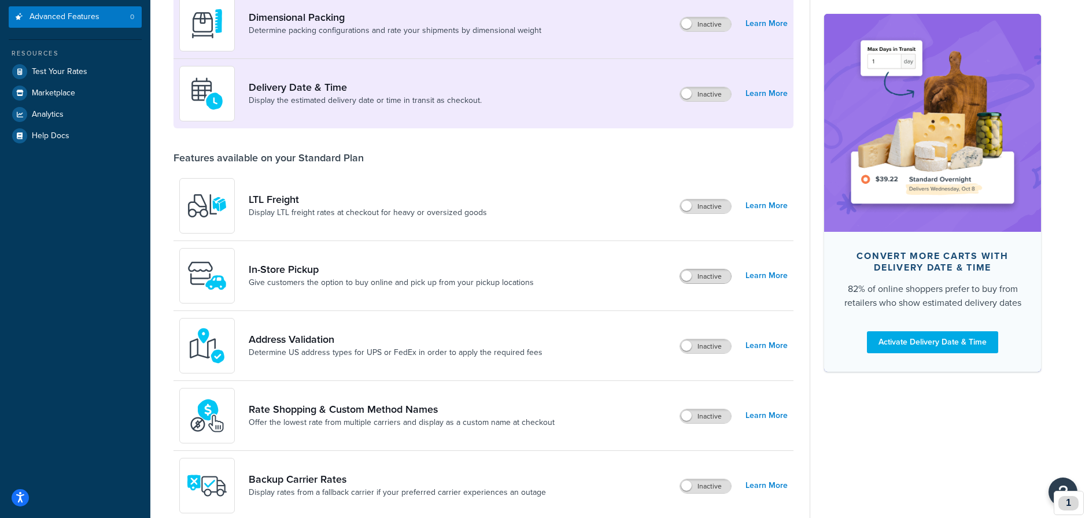
click at [690, 276] on span at bounding box center [686, 276] width 10 height 10
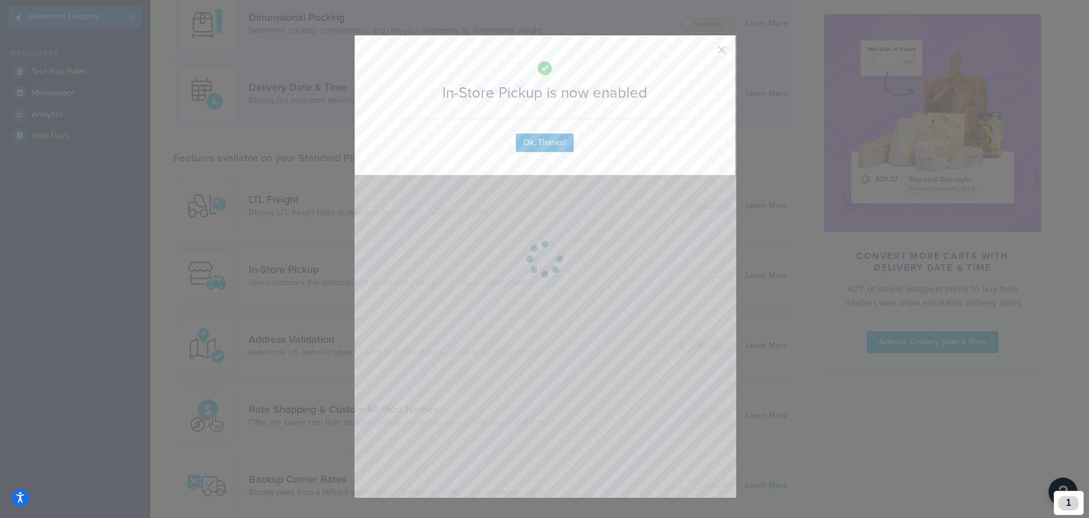
scroll to position [241, 0]
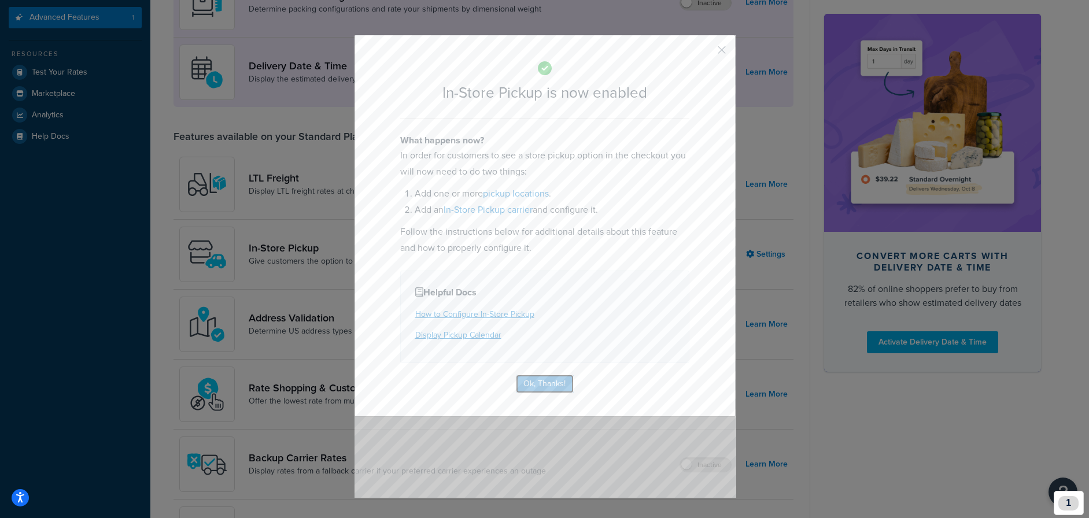
click at [549, 379] on button "Ok, Thanks!" at bounding box center [545, 384] width 58 height 18
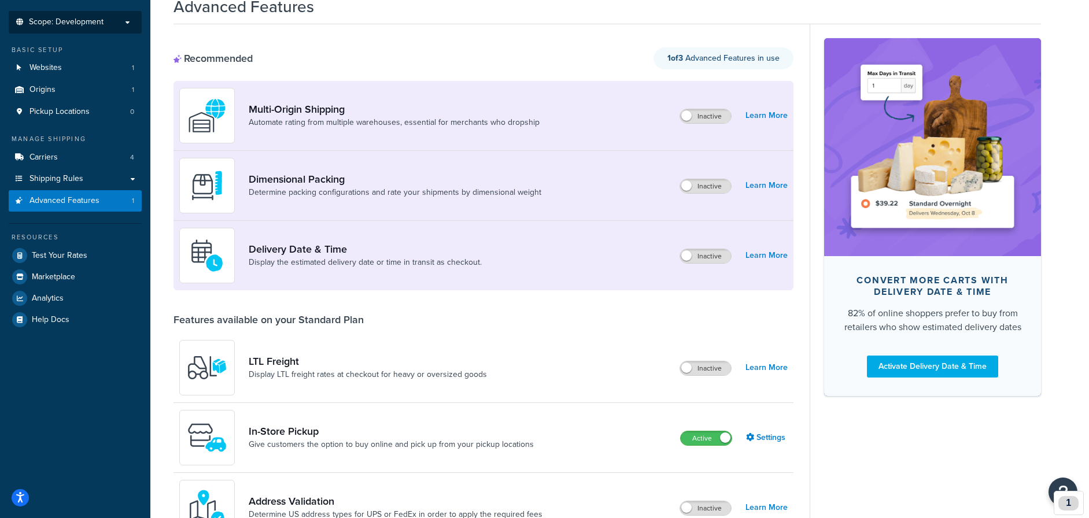
scroll to position [0, 0]
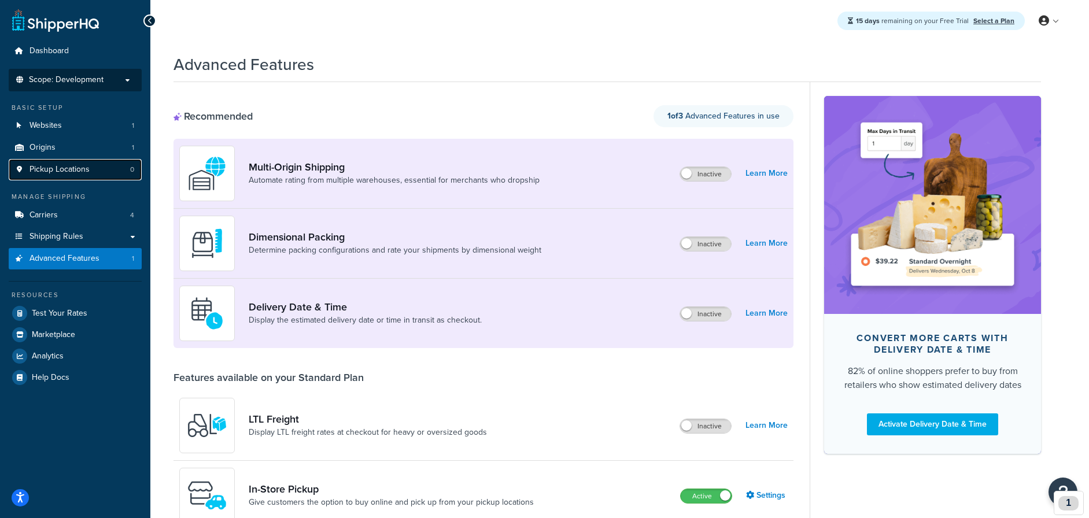
click at [68, 165] on span "Pickup Locations" at bounding box center [59, 170] width 60 height 10
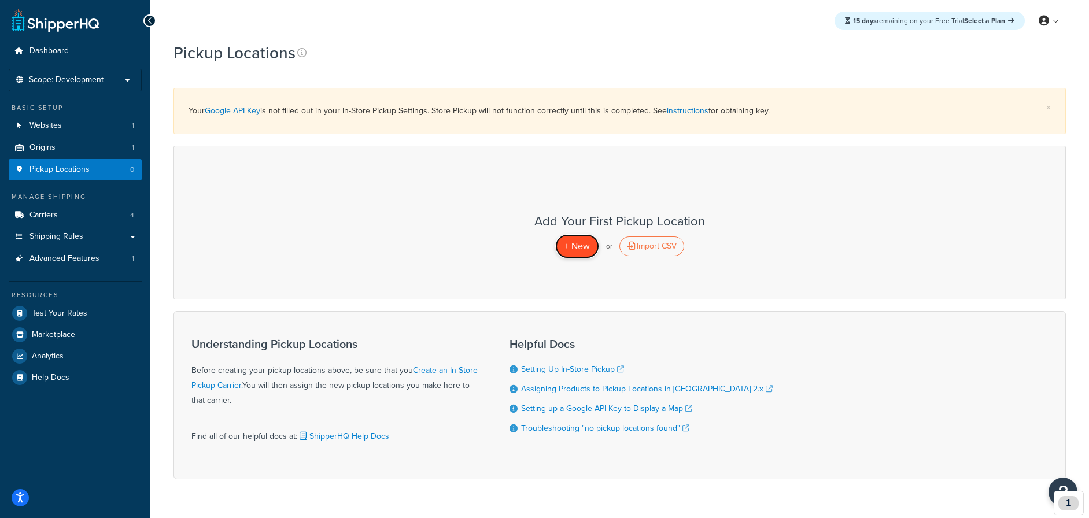
click at [573, 247] on span "+ New" at bounding box center [576, 245] width 25 height 13
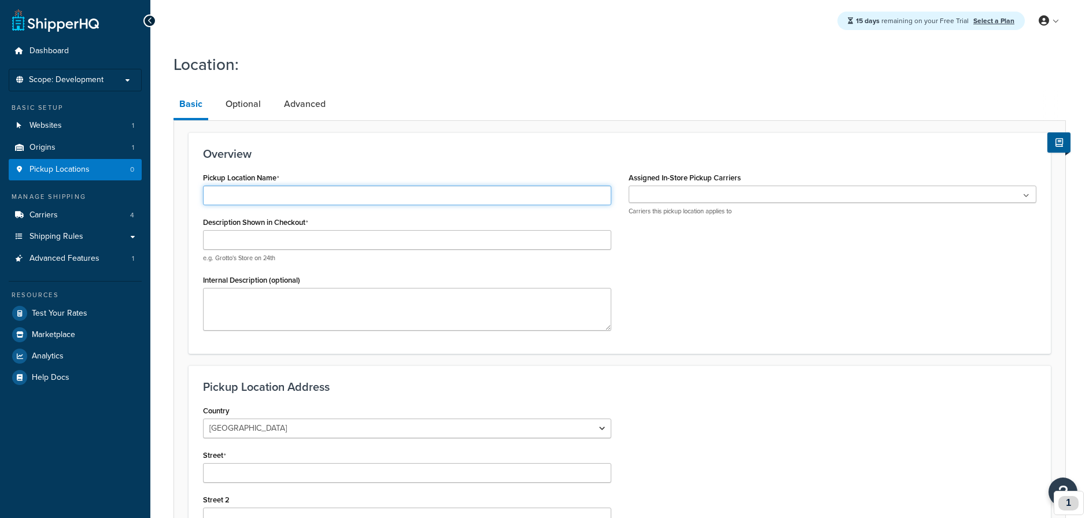
click at [382, 199] on input "Pickup Location Name" at bounding box center [407, 196] width 408 height 20
type input "[PERSON_NAME]"
click at [727, 188] on ul at bounding box center [832, 194] width 408 height 17
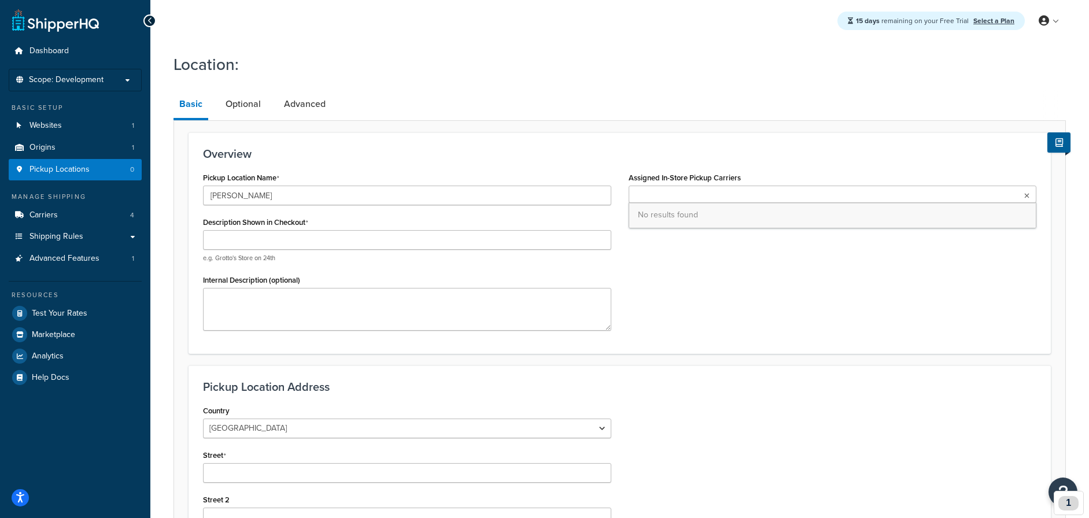
click at [376, 229] on div "Description Shown in Checkout e.g. Grotto's Store on 24th" at bounding box center [407, 238] width 408 height 49
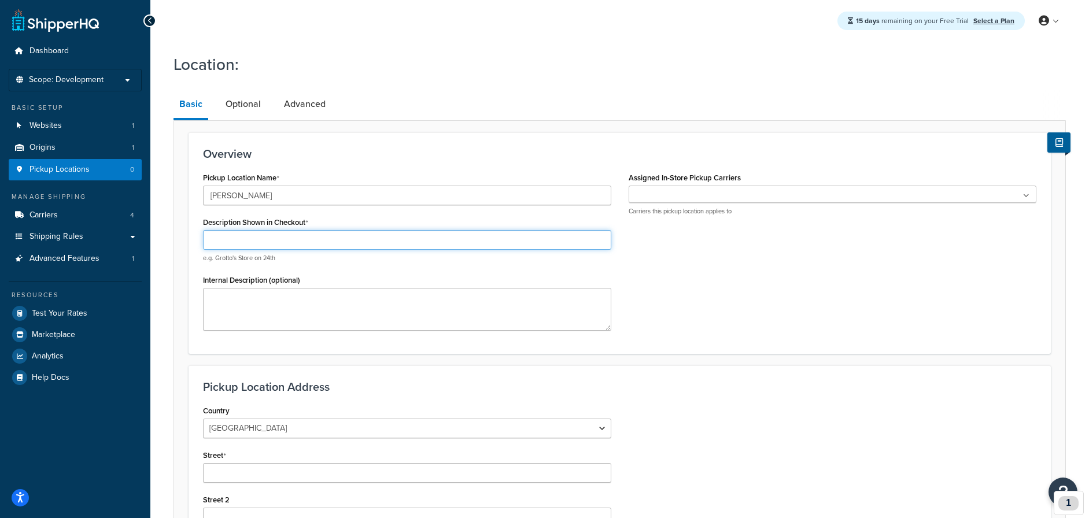
click at [374, 236] on input "Description Shown in Checkout" at bounding box center [407, 240] width 408 height 20
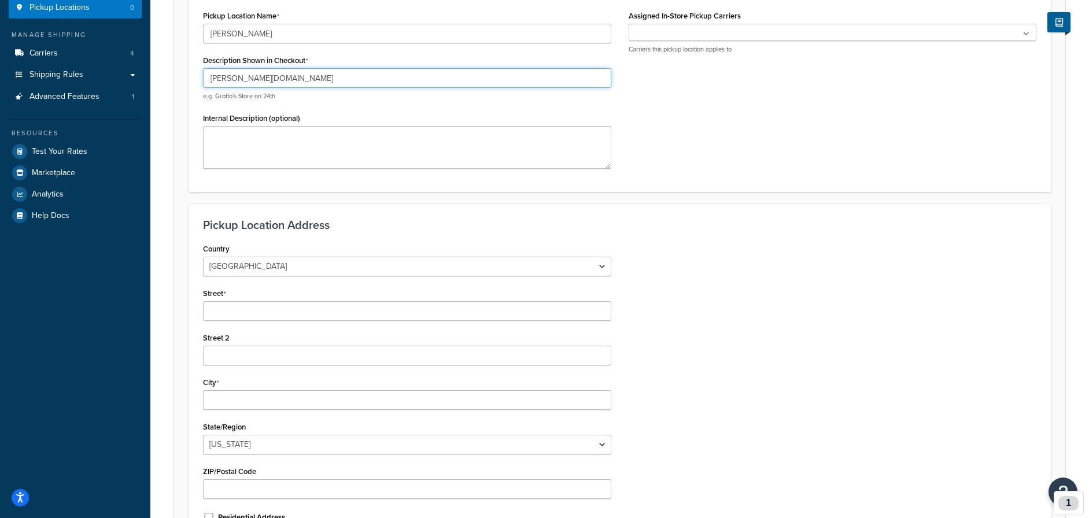
scroll to position [268, 0]
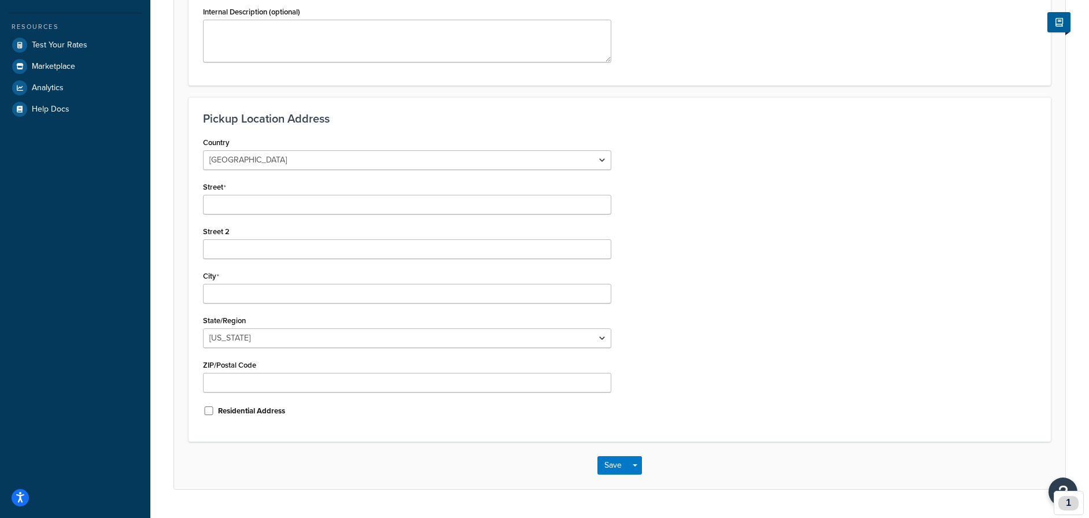
type input "Baldwin.be"
click at [421, 151] on select "United States United Kingdom Afghanistan Åland Islands Albania Algeria American…" at bounding box center [407, 160] width 408 height 20
select select "1020"
click at [203, 150] on select "United States United Kingdom Afghanistan Åland Islands Albania Algeria American…" at bounding box center [407, 160] width 408 height 20
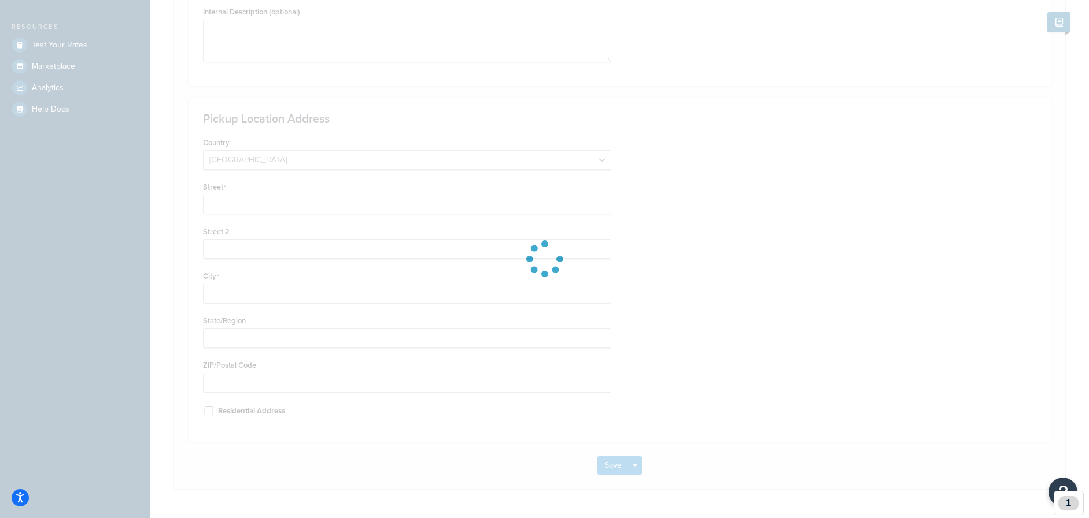
click at [295, 201] on div at bounding box center [544, 259] width 1089 height 518
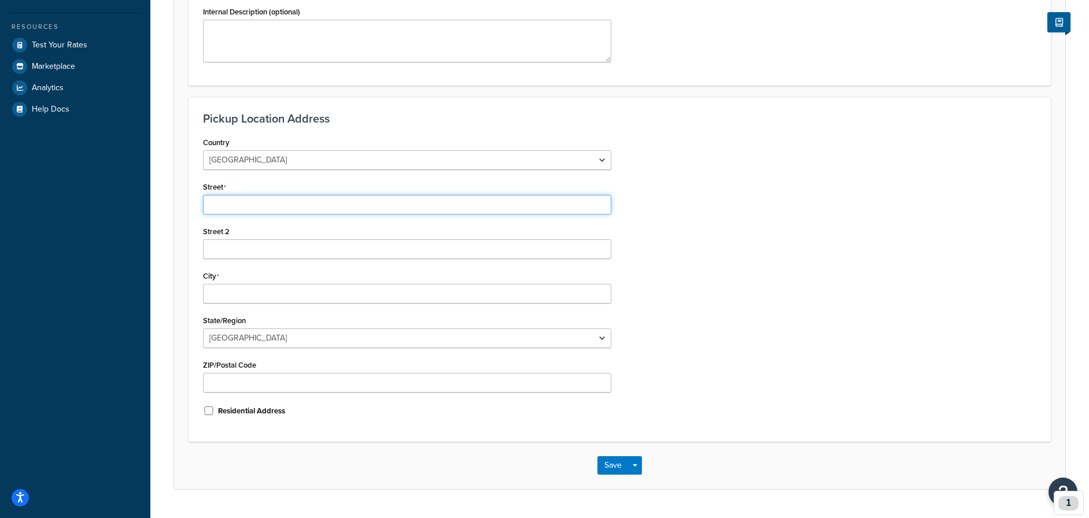
click at [340, 206] on input "Street" at bounding box center [407, 205] width 408 height 20
paste input "[URL][DOMAIN_NAME][PERSON_NAME]"
type input "https://hyva-testcase.baldwin.agency/"
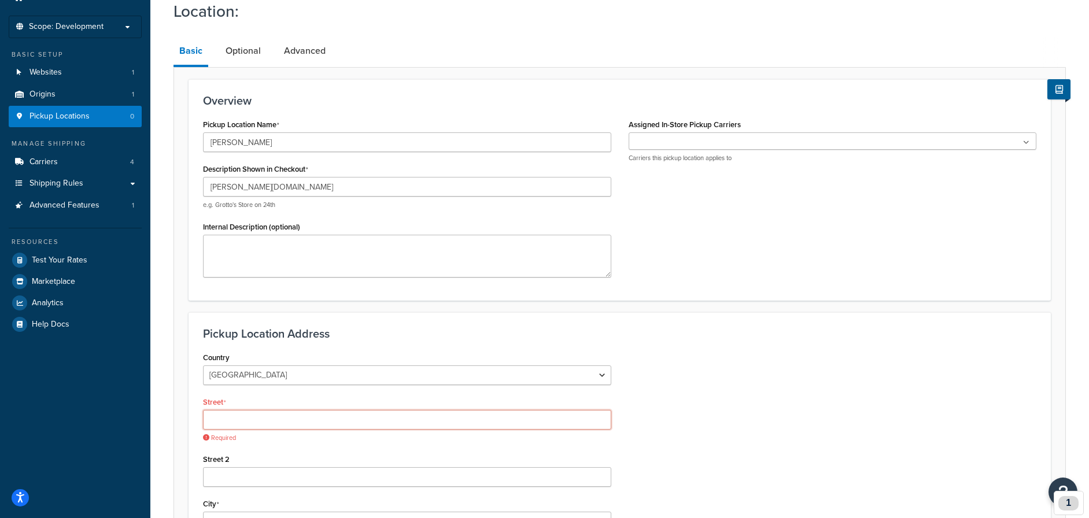
scroll to position [53, 0]
click at [257, 415] on input "Street" at bounding box center [407, 420] width 408 height 20
paste input "Dendermondsesteenweg 140c"
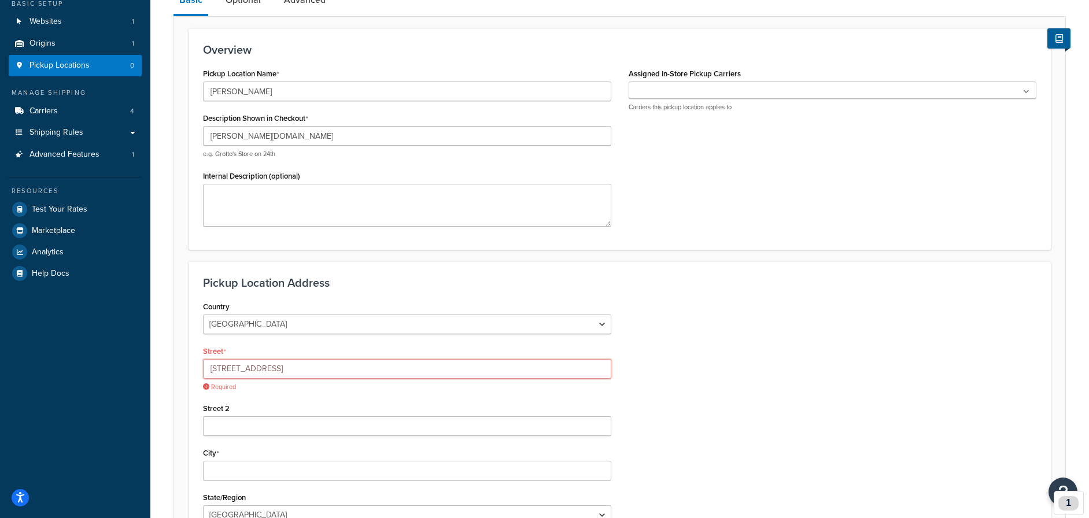
scroll to position [107, 0]
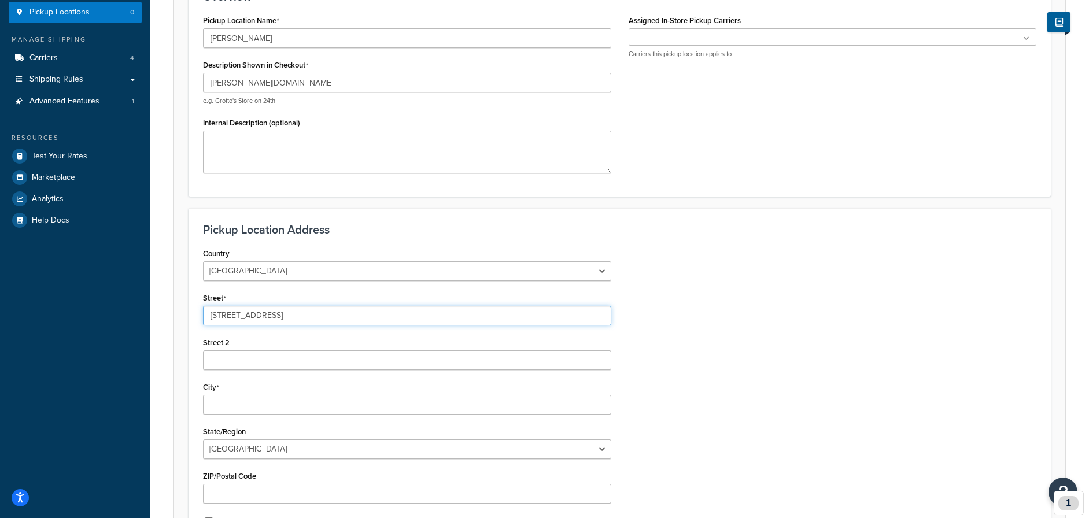
type input "[STREET_ADDRESS]"
click at [272, 408] on input "City" at bounding box center [407, 405] width 408 height 20
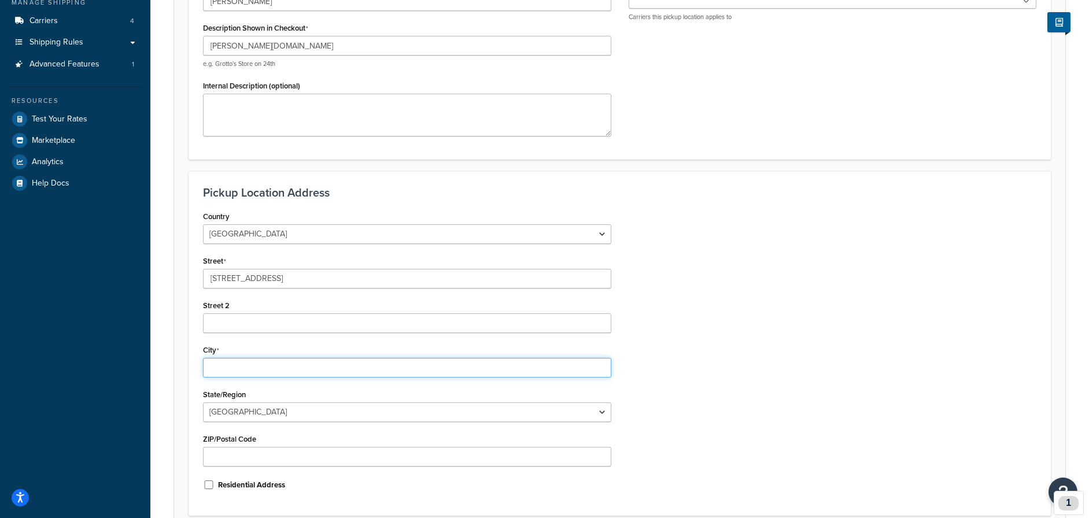
scroll to position [196, 0]
type input "Gent"
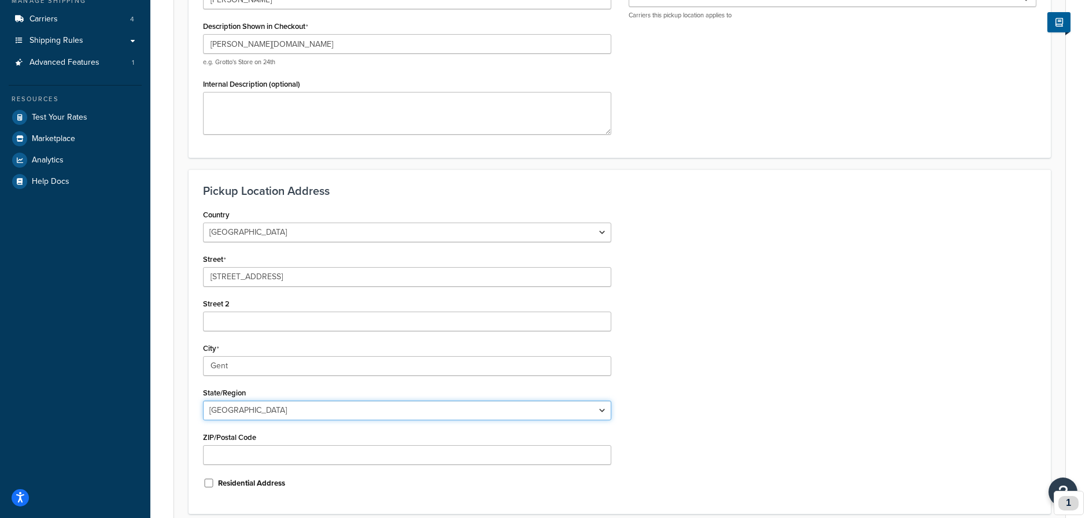
click at [232, 403] on select "Antwerpen Brabant Wallon Brussels Hainaut Liege Limburg Luxembourg Namur Oost-V…" at bounding box center [407, 411] width 408 height 20
select select "188"
click at [203, 401] on select "Antwerpen Brabant Wallon Brussels Hainaut Liege Limburg Luxembourg Namur Oost-V…" at bounding box center [407, 411] width 408 height 20
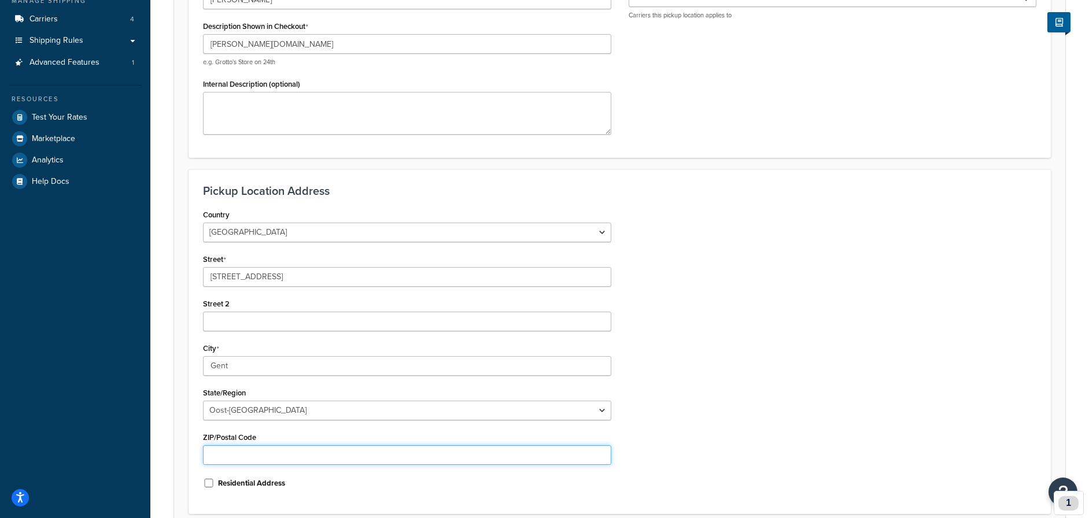
click at [308, 457] on input "ZIP/Postal Code" at bounding box center [407, 455] width 408 height 20
type input "9000"
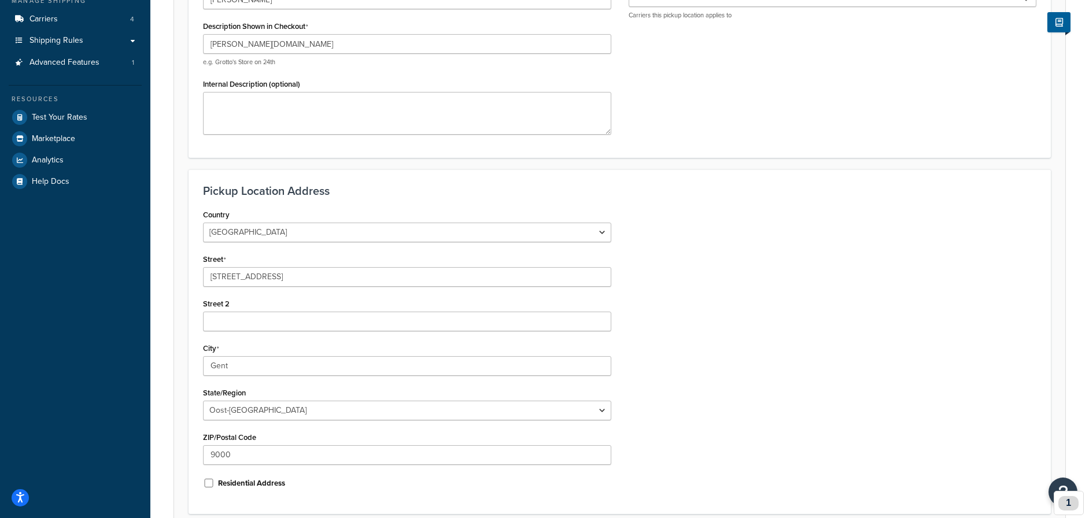
click at [723, 359] on div "Country United States United Kingdom Afghanistan Åland Islands Albania Algeria …" at bounding box center [619, 352] width 850 height 293
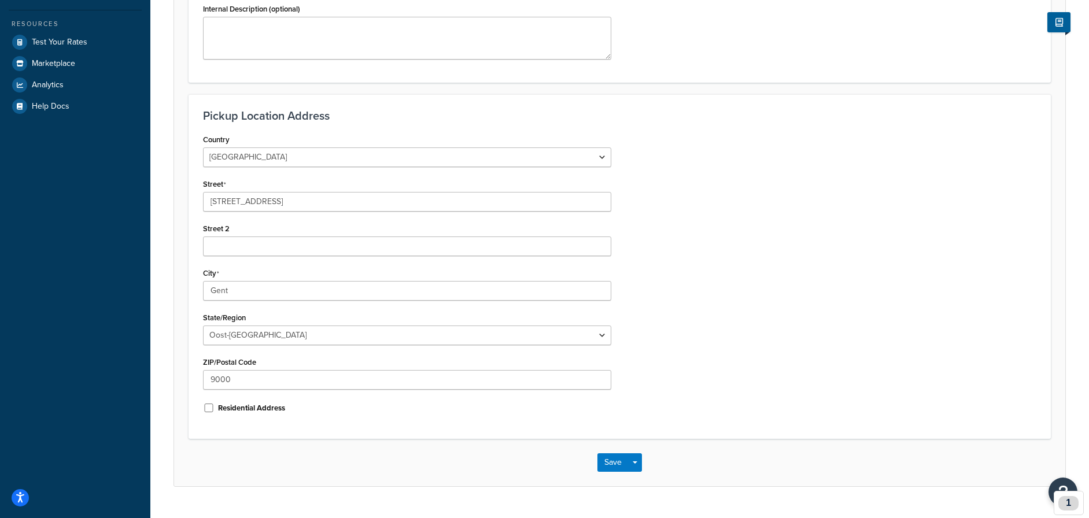
scroll to position [298, 0]
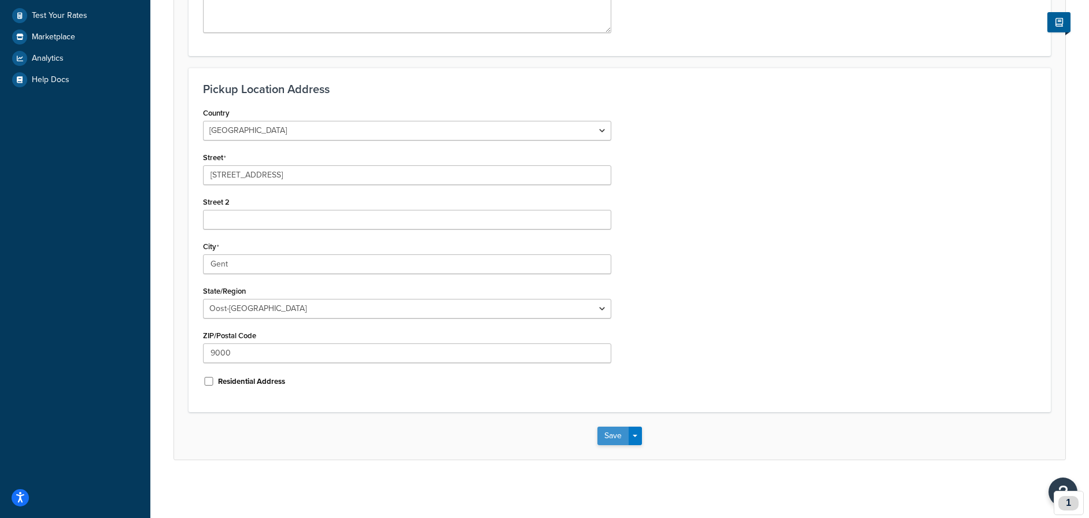
click at [608, 435] on button "Save" at bounding box center [612, 436] width 31 height 18
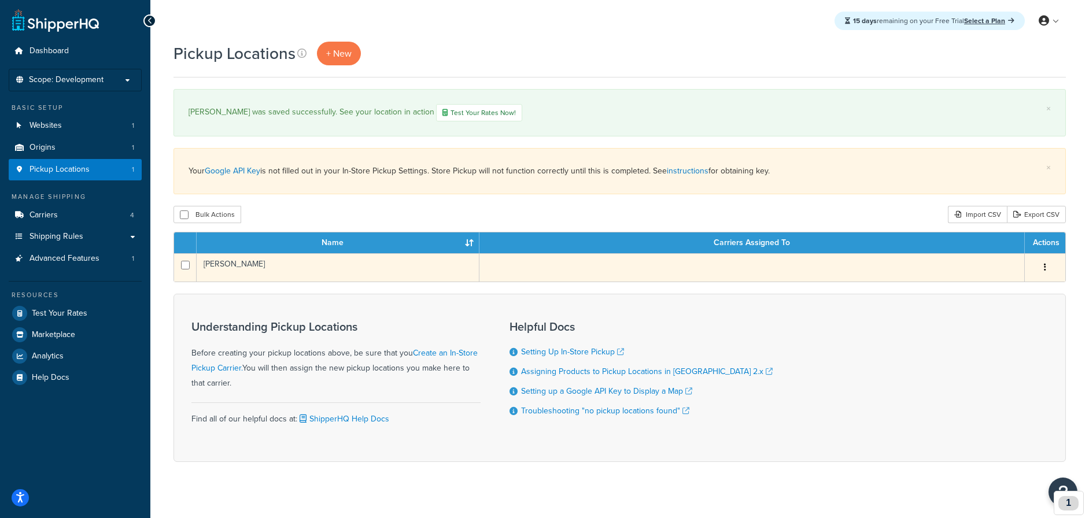
click at [665, 269] on td at bounding box center [751, 267] width 545 height 28
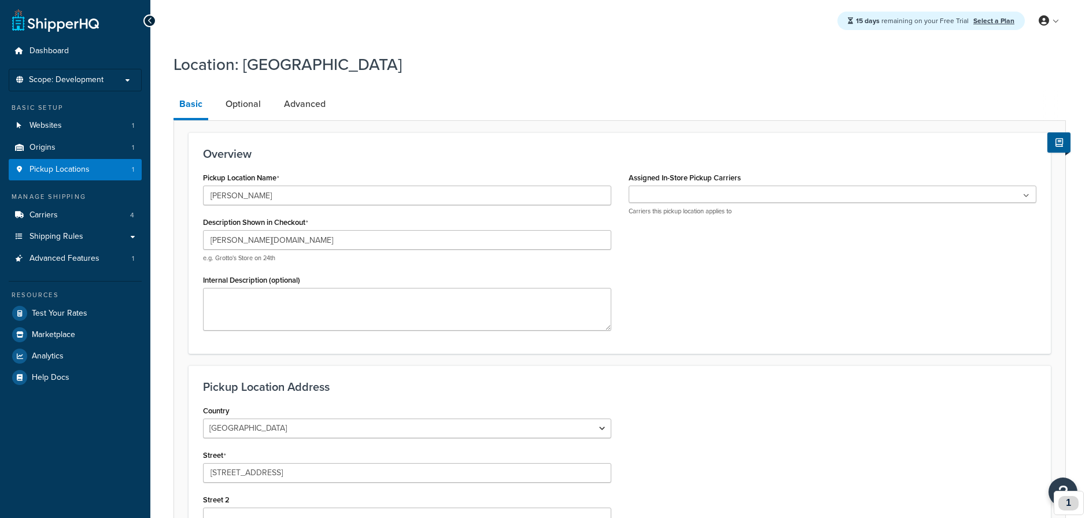
select select "1020"
select select "188"
click at [303, 197] on input "Baldwin" at bounding box center [407, 196] width 408 height 20
type input "[PERSON_NAME] BE"
click at [810, 186] on ul at bounding box center [832, 194] width 408 height 17
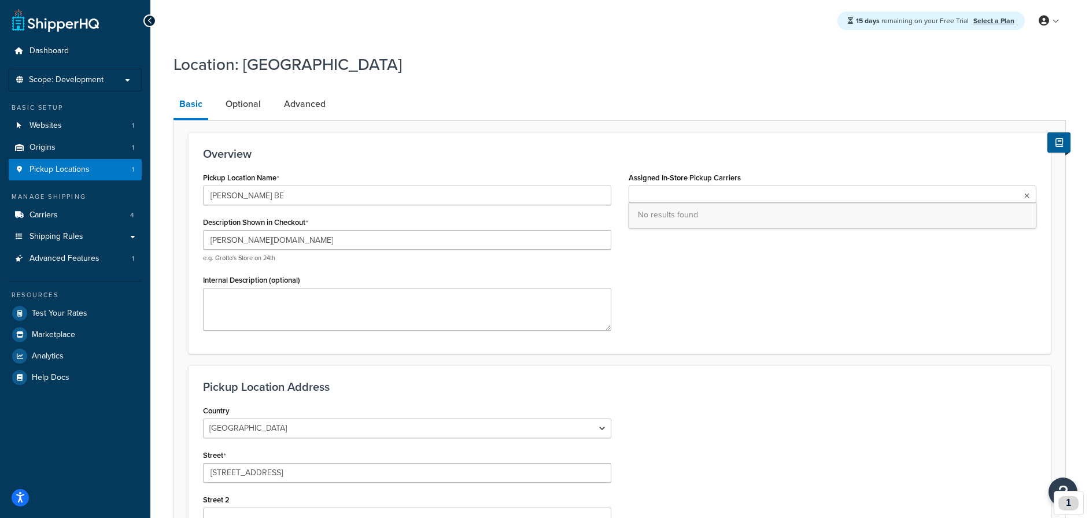
click at [855, 127] on div "Overview Pickup Location Name Baldwin BE Description Shown in Checkout Baldwin.…" at bounding box center [619, 438] width 892 height 637
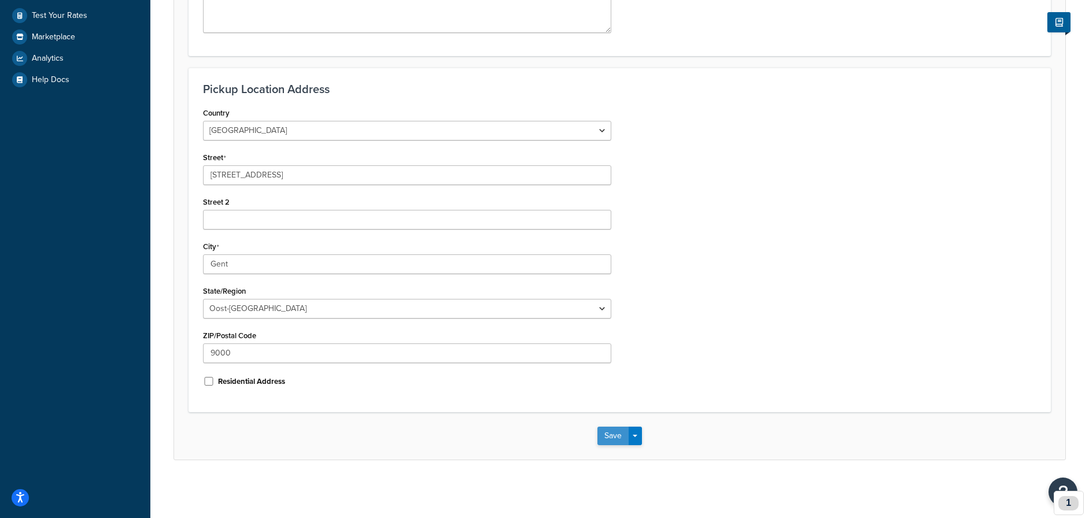
click at [601, 432] on button "Save" at bounding box center [612, 436] width 31 height 18
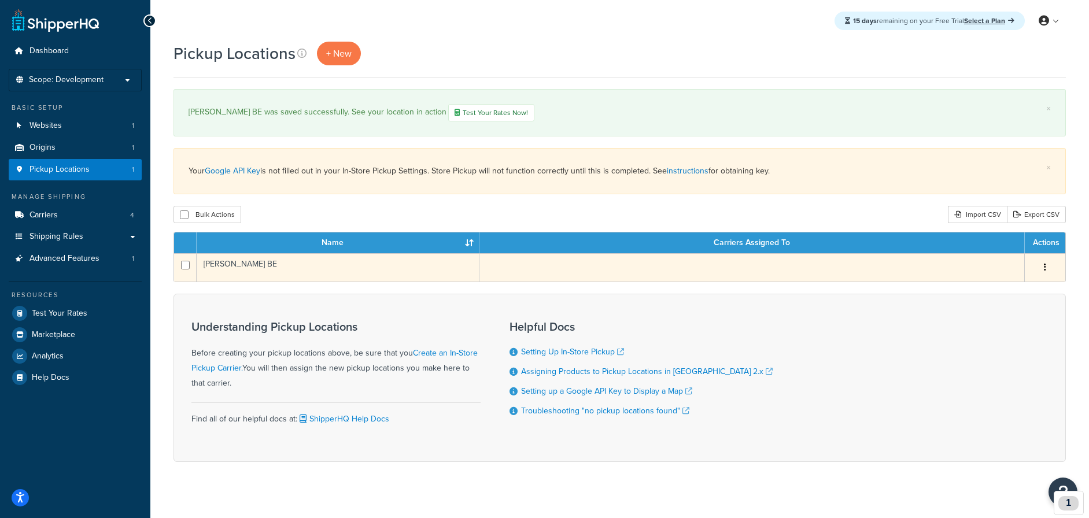
click at [389, 276] on td "[PERSON_NAME] BE" at bounding box center [338, 267] width 283 height 28
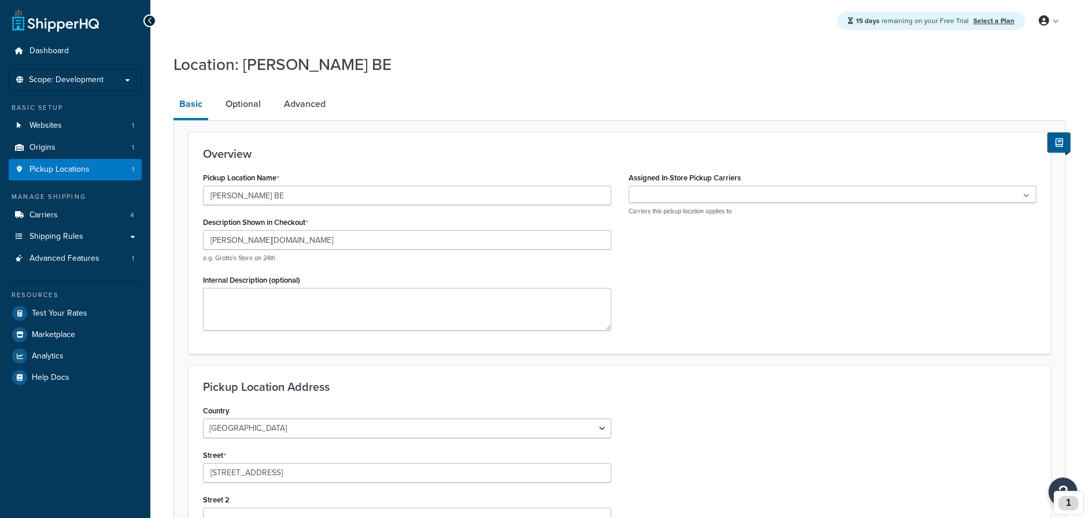
select select "1020"
select select "188"
click at [252, 109] on link "Optional" at bounding box center [243, 104] width 47 height 28
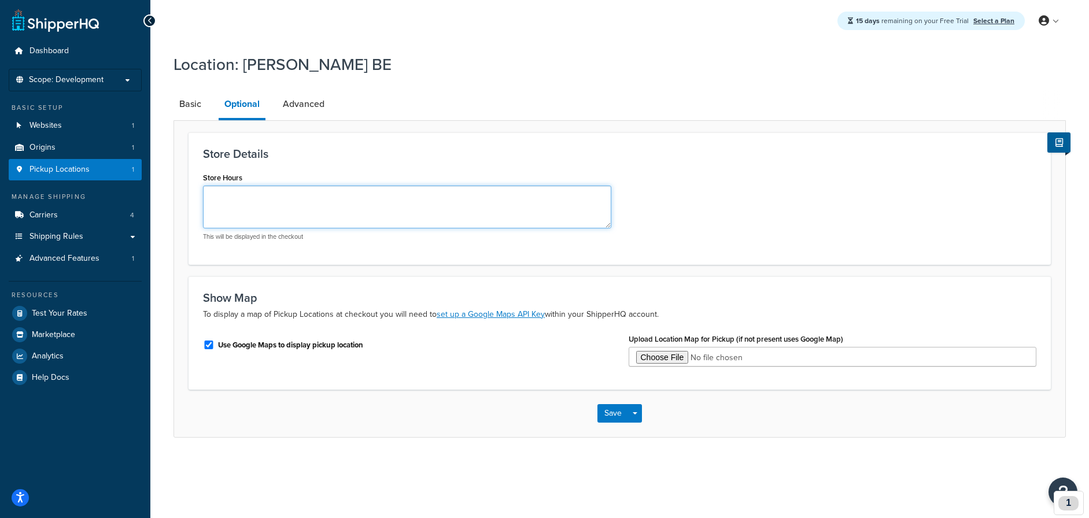
click at [334, 198] on textarea "Store Hours" at bounding box center [407, 207] width 408 height 43
type textarea "M-F 09-17"
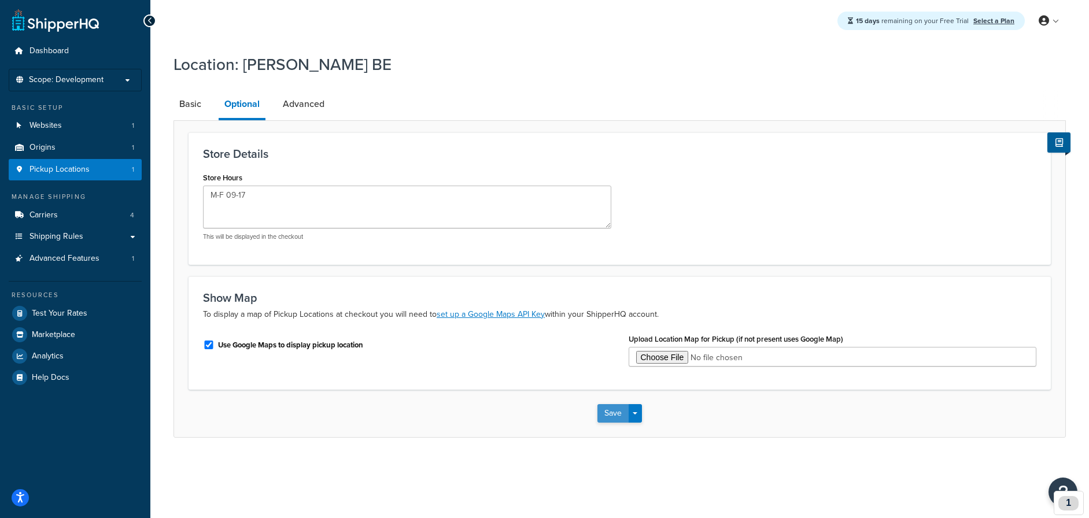
click at [605, 413] on button "Save" at bounding box center [612, 413] width 31 height 18
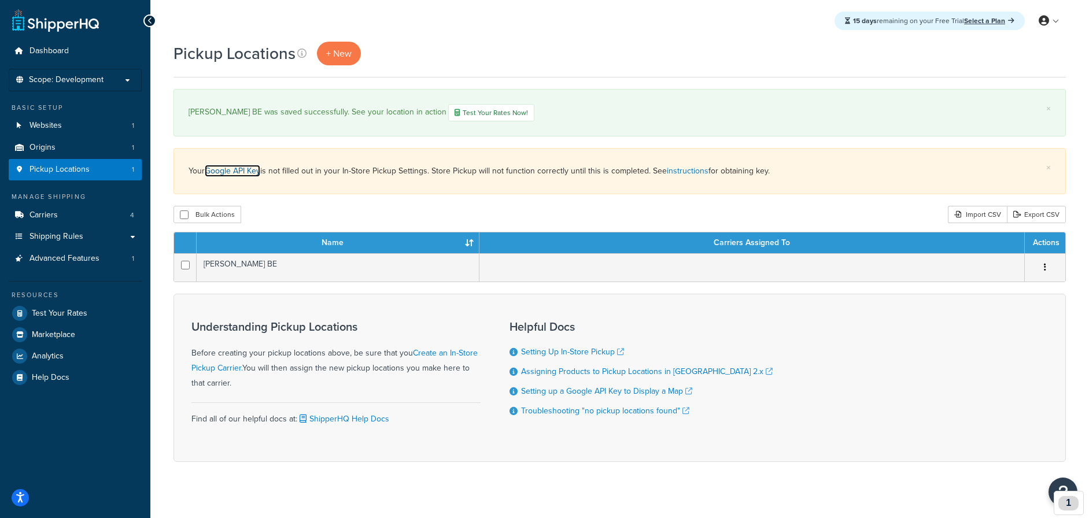
click at [239, 172] on link "Google API Key" at bounding box center [232, 171] width 55 height 12
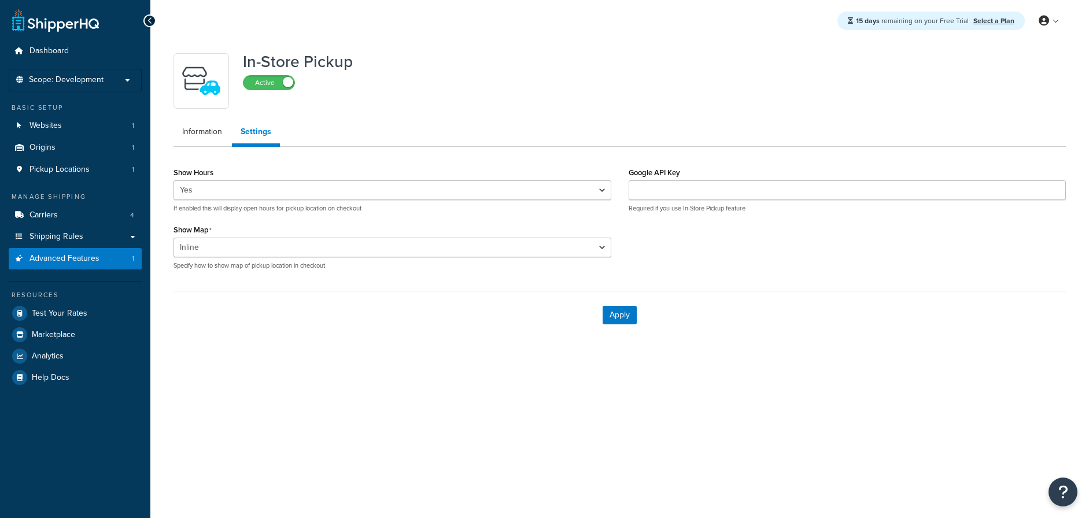
select select "inline"
click at [768, 186] on input "Google API Key" at bounding box center [847, 190] width 438 height 20
click at [721, 190] on input "Google API Key" at bounding box center [847, 190] width 438 height 20
paste input "AIzaSyCXfthrvR4nnnswezk_3pgRHifcn2R0Vas"
type input "AIzaSyCXfthrvR4nnnswezk_3pgRHifcn2R0Vas"
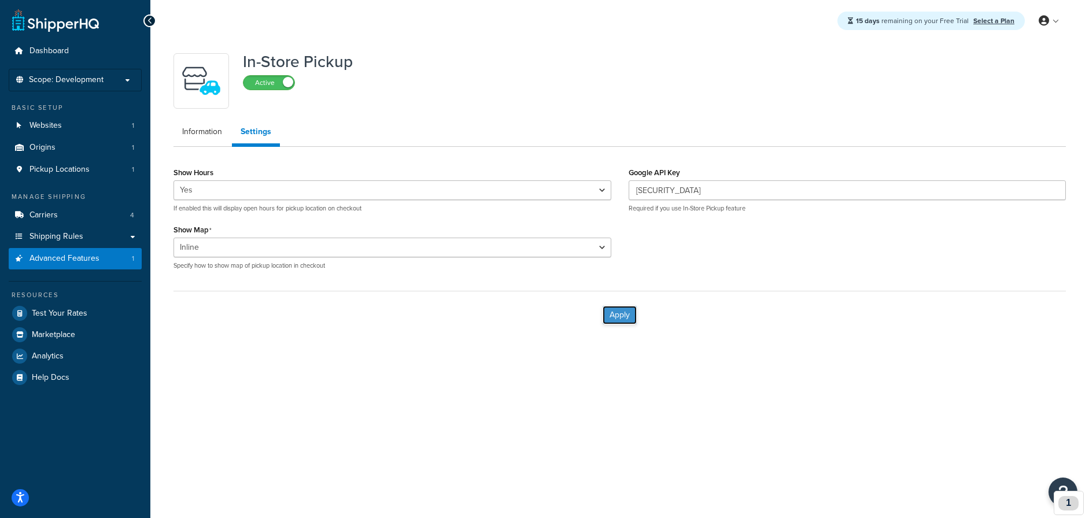
click at [617, 316] on button "Apply" at bounding box center [619, 315] width 34 height 18
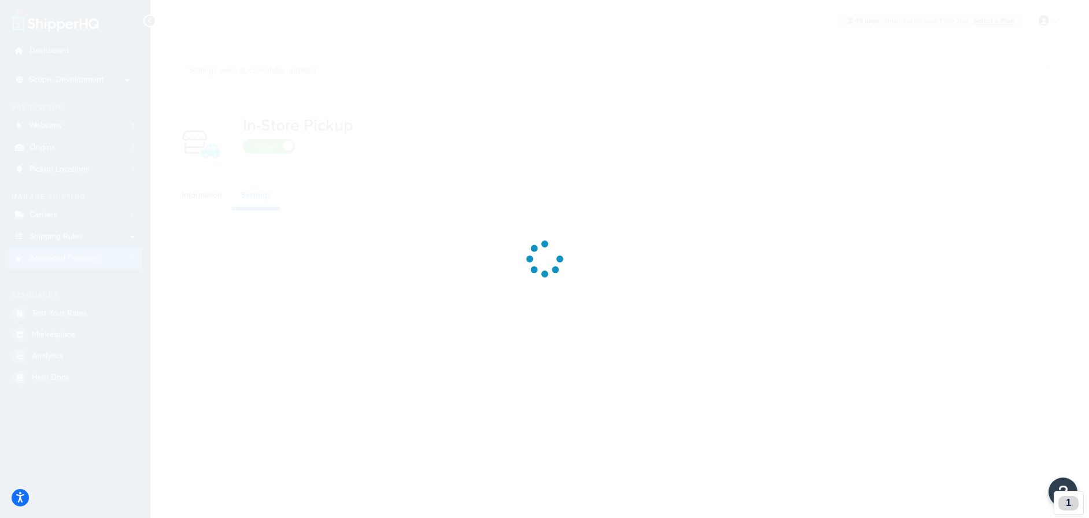
select select "inline"
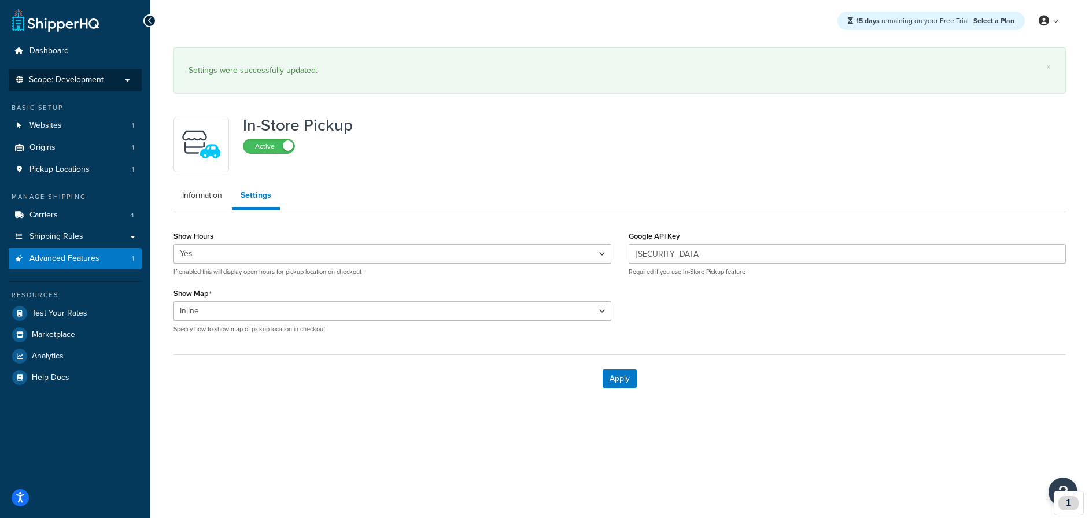
click at [97, 83] on span "Scope: Development" at bounding box center [66, 80] width 75 height 10
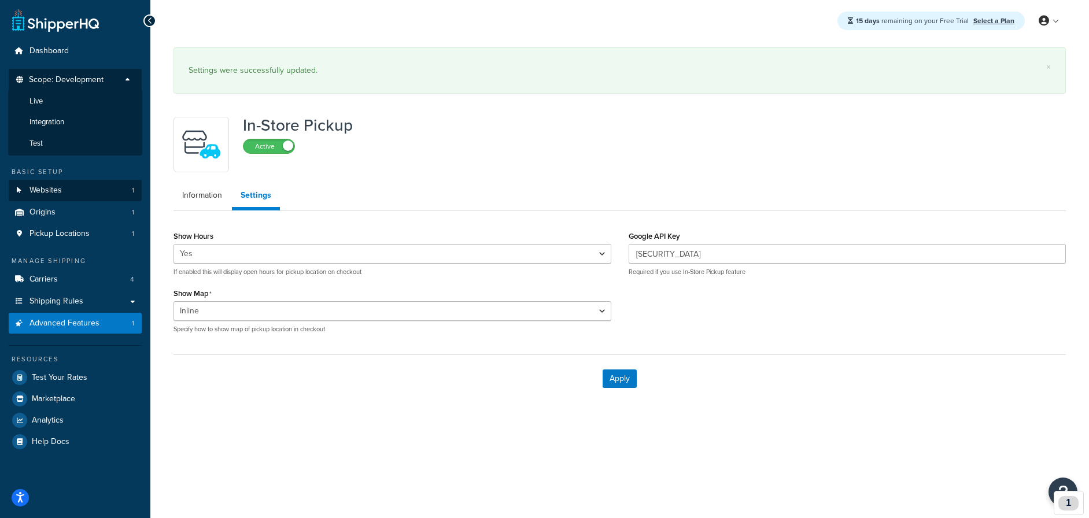
click at [75, 118] on li "Integration" at bounding box center [75, 122] width 134 height 21
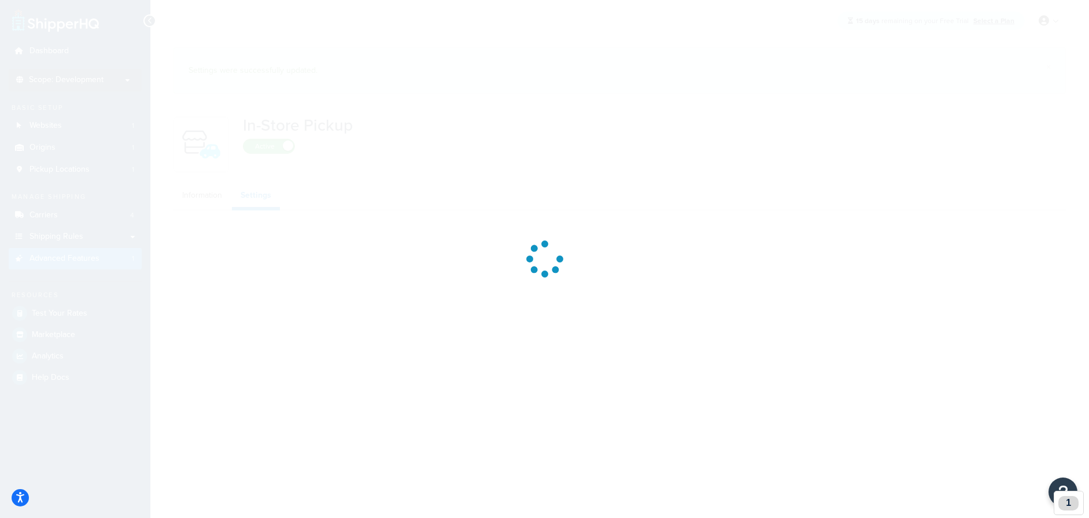
select select "inline"
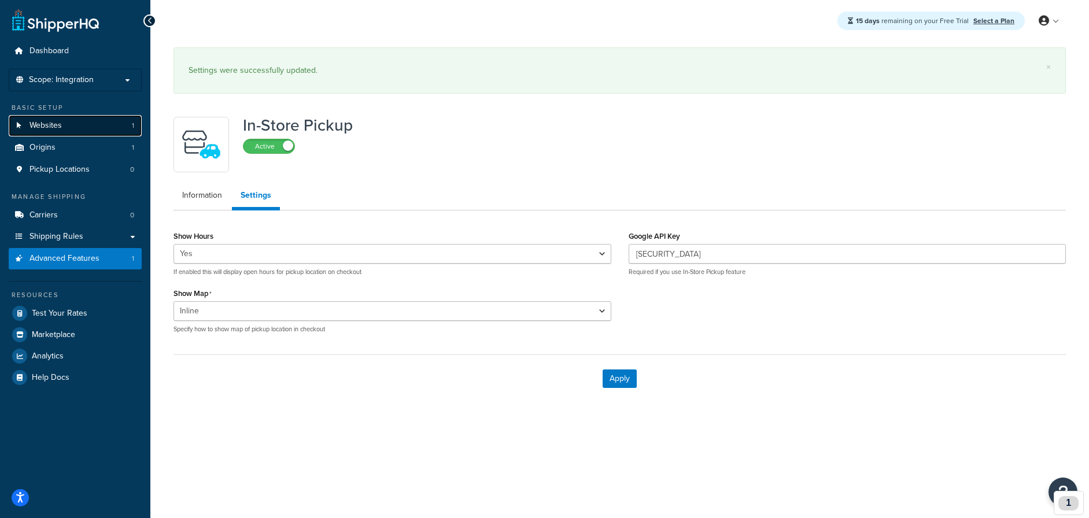
click at [95, 119] on link "Websites 1" at bounding box center [75, 125] width 133 height 21
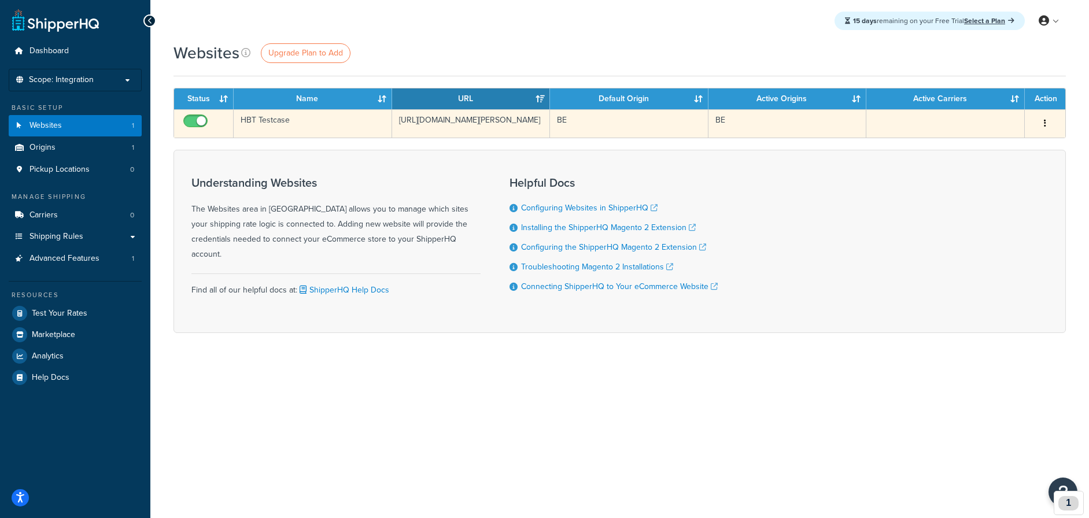
click at [1047, 121] on button "button" at bounding box center [1044, 123] width 16 height 18
click at [976, 166] on link "Delete" at bounding box center [997, 170] width 91 height 24
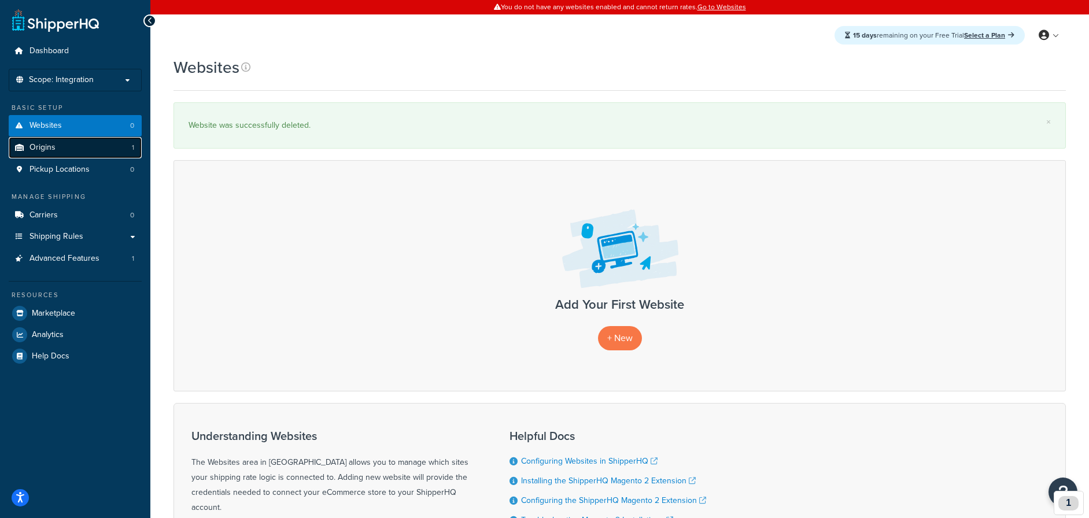
click at [77, 143] on link "Origins 1" at bounding box center [75, 147] width 133 height 21
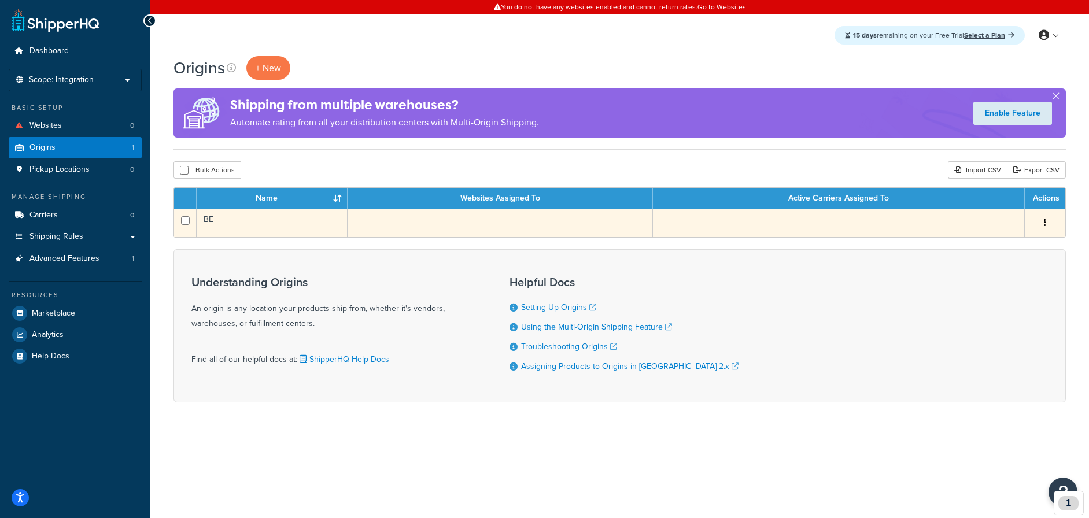
click at [1038, 225] on button "button" at bounding box center [1044, 223] width 16 height 18
click at [998, 290] on link "Delete" at bounding box center [1006, 292] width 91 height 24
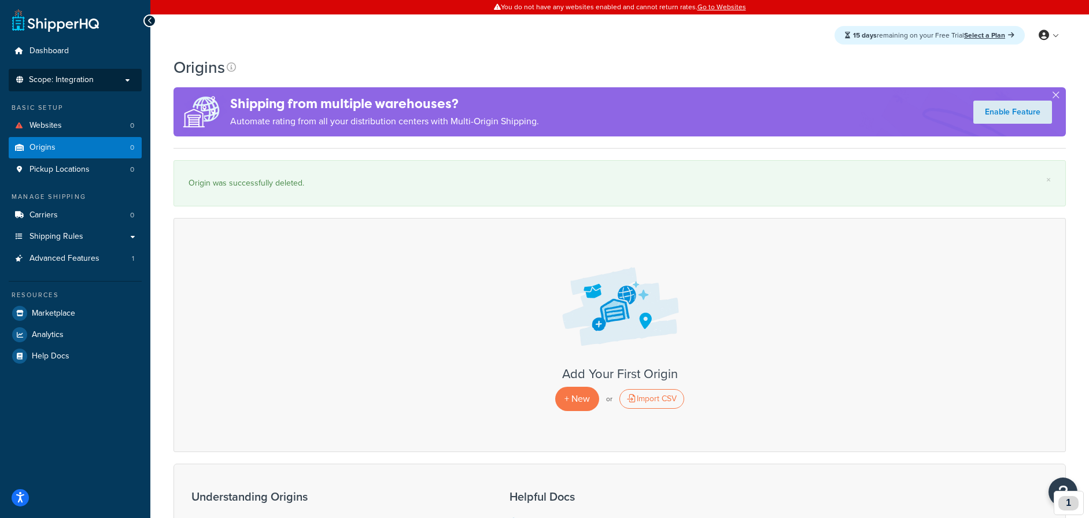
click at [91, 83] on span "Scope: Integration" at bounding box center [61, 80] width 65 height 10
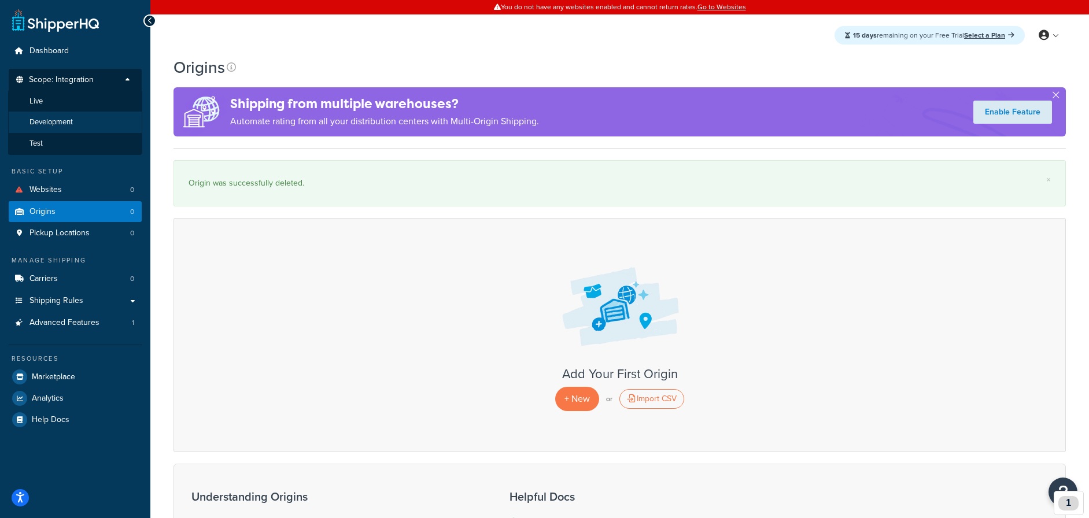
click at [68, 120] on span "Development" at bounding box center [50, 122] width 43 height 10
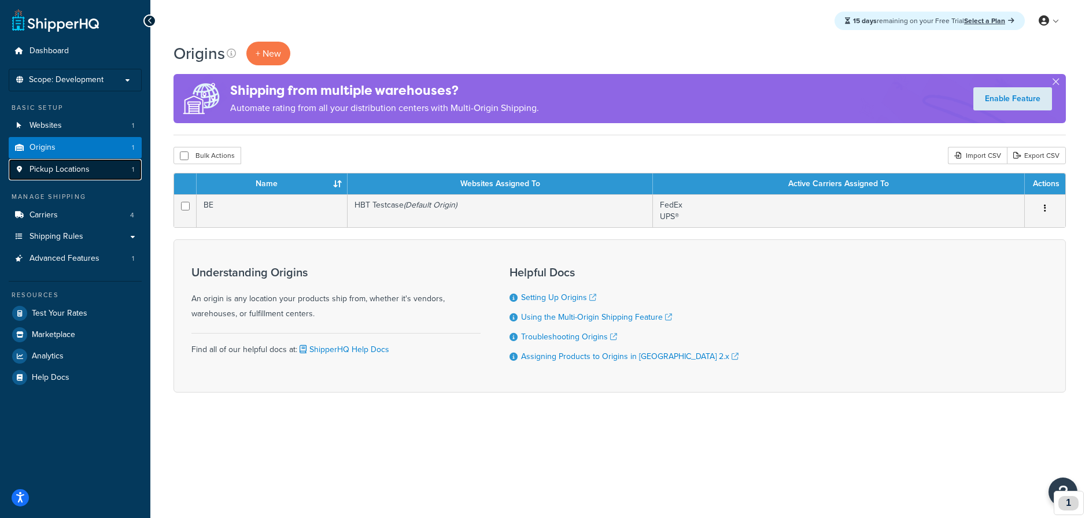
click at [83, 175] on span "Pickup Locations" at bounding box center [59, 170] width 60 height 10
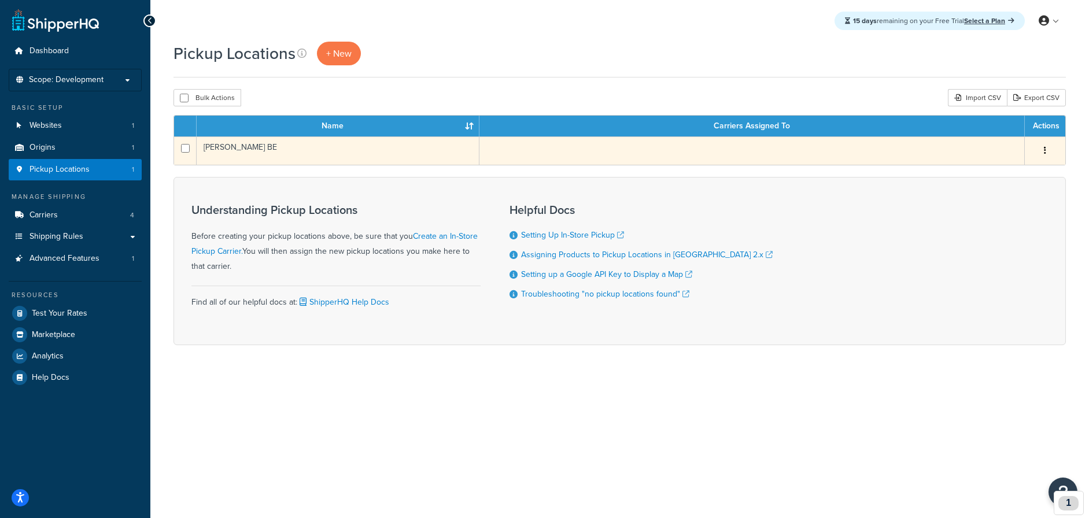
click at [264, 148] on td "[PERSON_NAME] BE" at bounding box center [338, 150] width 283 height 28
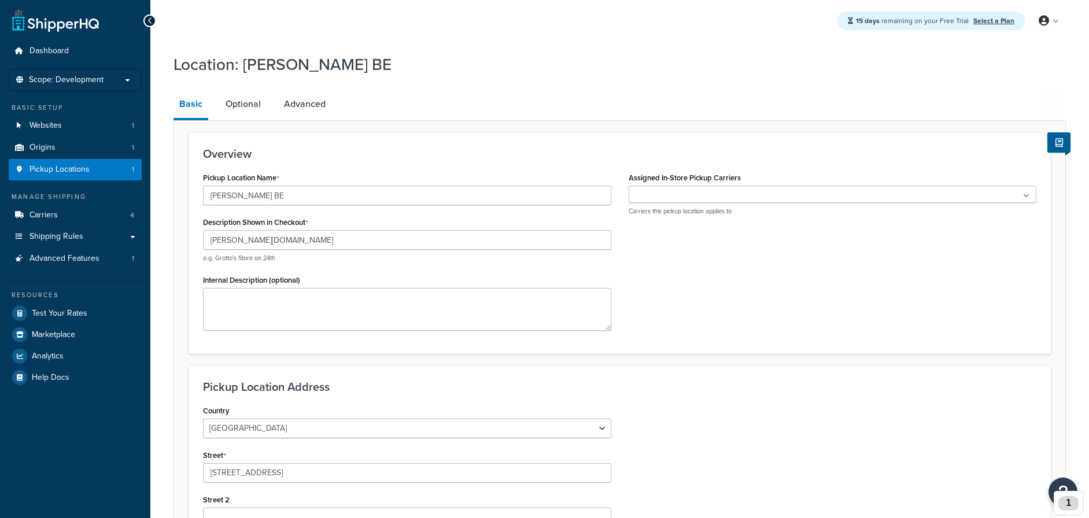
select select "1020"
select select "188"
click at [243, 107] on link "Optional" at bounding box center [243, 104] width 47 height 28
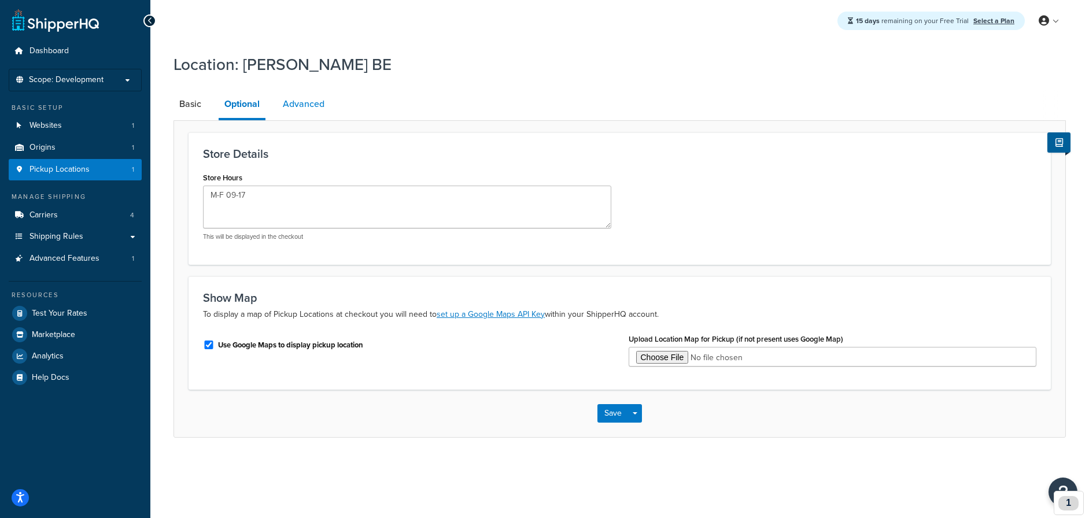
click at [315, 103] on link "Advanced" at bounding box center [303, 104] width 53 height 28
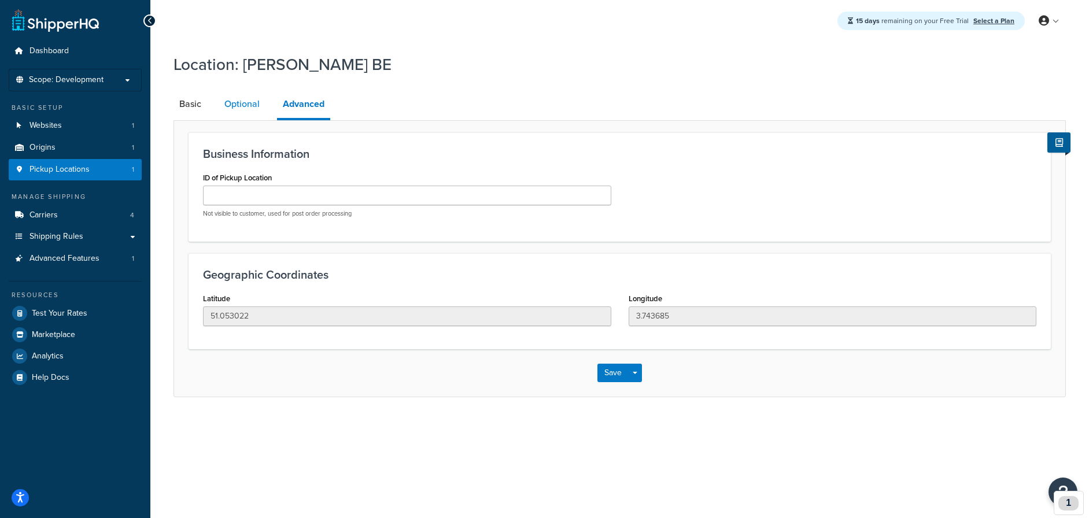
click at [256, 105] on link "Optional" at bounding box center [242, 104] width 47 height 28
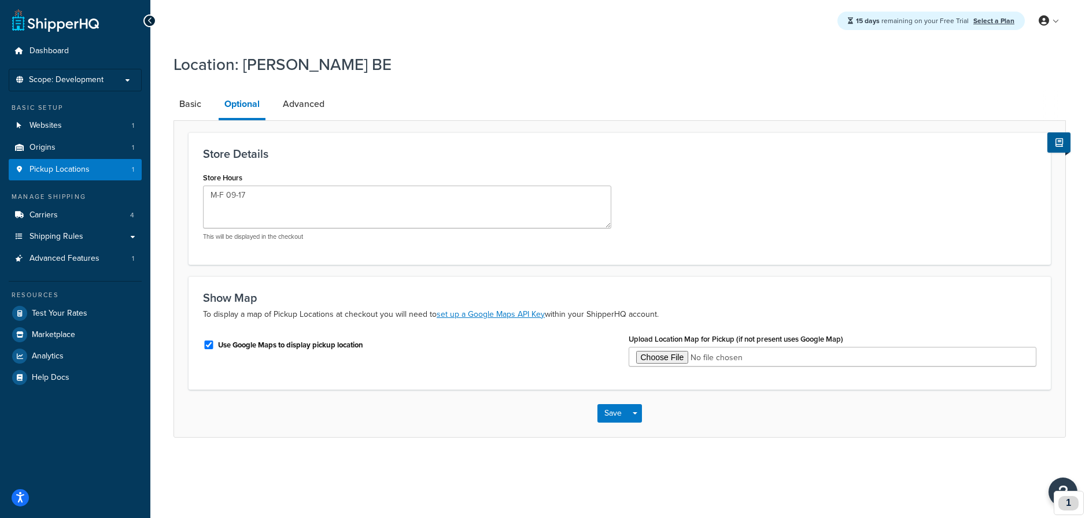
drag, startPoint x: 308, startPoint y: 105, endPoint x: 224, endPoint y: 101, distance: 84.5
click at [308, 105] on link "Advanced" at bounding box center [303, 104] width 53 height 28
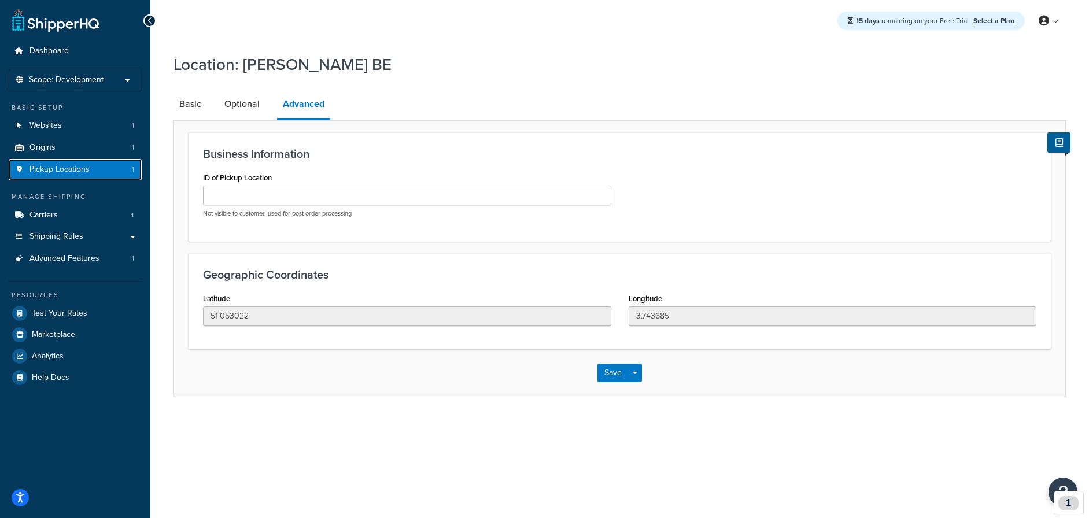
click at [77, 166] on span "Pickup Locations" at bounding box center [59, 170] width 60 height 10
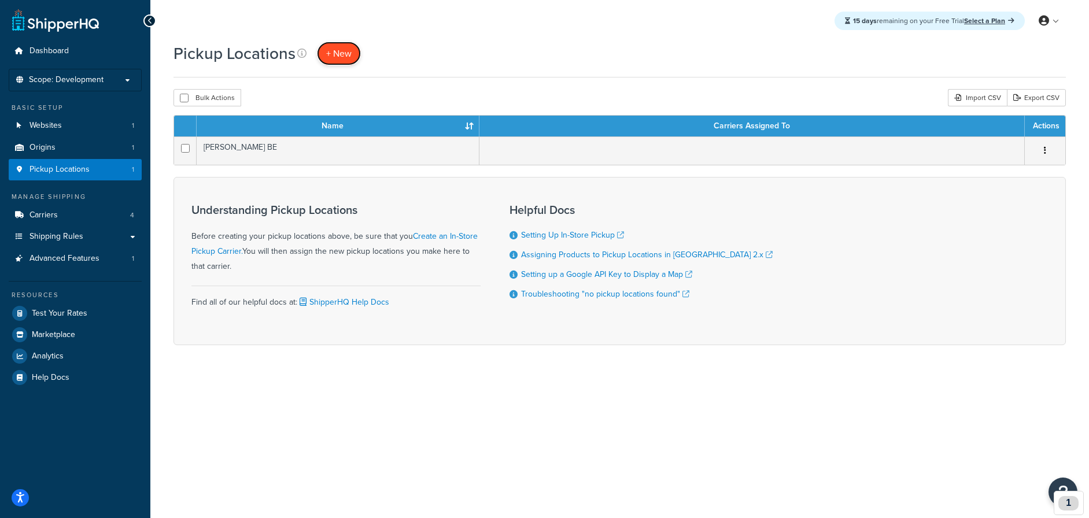
click at [335, 54] on span "+ New" at bounding box center [338, 53] width 25 height 13
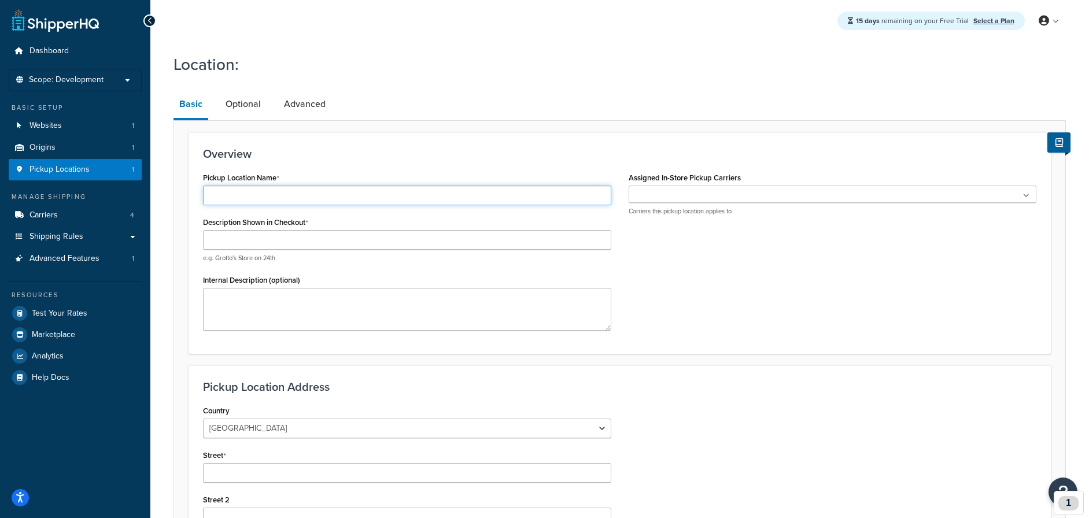
click at [382, 196] on input "Pickup Location Name" at bounding box center [407, 196] width 408 height 20
type input "[PERSON_NAME]"
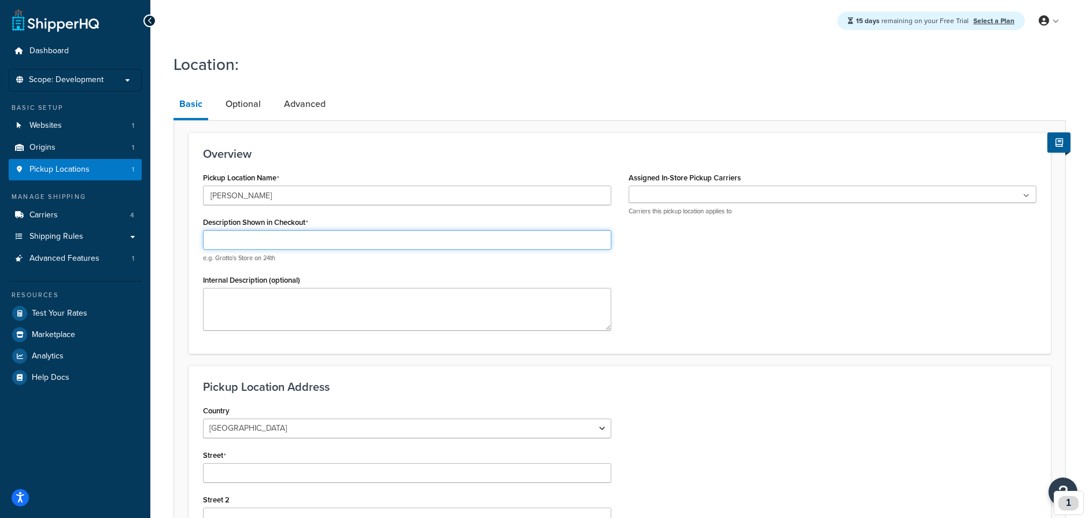
click at [245, 234] on input "Description Shown in Checkout" at bounding box center [407, 240] width 408 height 20
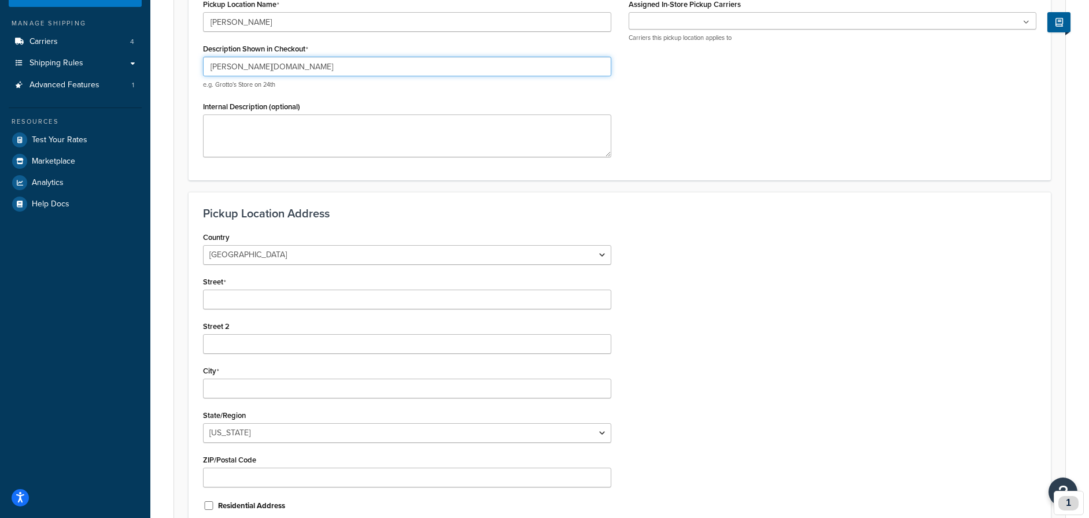
scroll to position [240, 0]
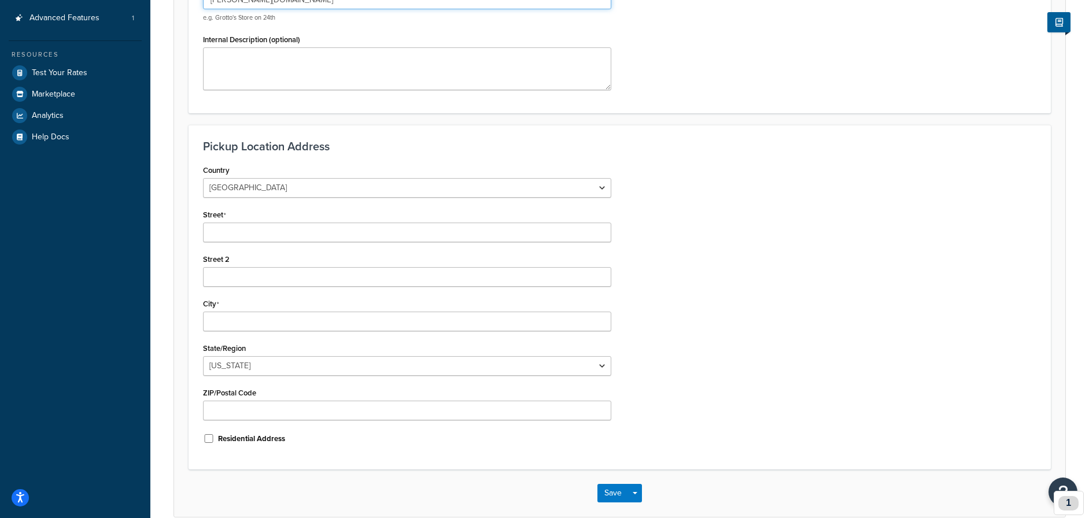
type input "baldwin.ro"
click at [359, 178] on div "United States United Kingdom Afghanistan Åland Islands Albania Algeria American…" at bounding box center [407, 188] width 408 height 20
click at [354, 187] on select "United States United Kingdom Afghanistan Åland Islands Albania Algeria American…" at bounding box center [407, 188] width 408 height 20
select select "1176"
click at [203, 178] on select "United States United Kingdom Afghanistan Åland Islands Albania Algeria American…" at bounding box center [407, 188] width 408 height 20
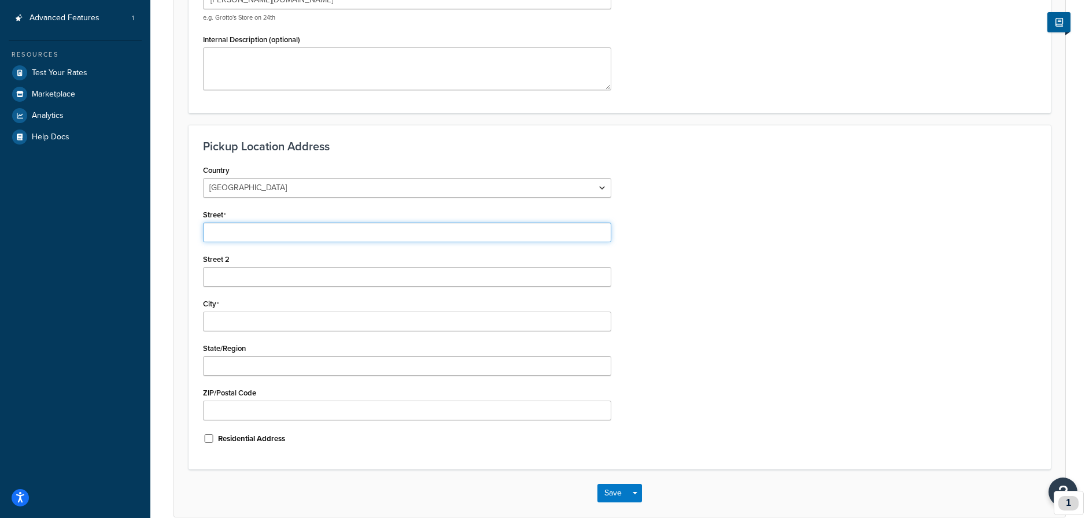
click at [299, 231] on input "Street" at bounding box center [407, 233] width 408 height 20
type input "Baladei 5"
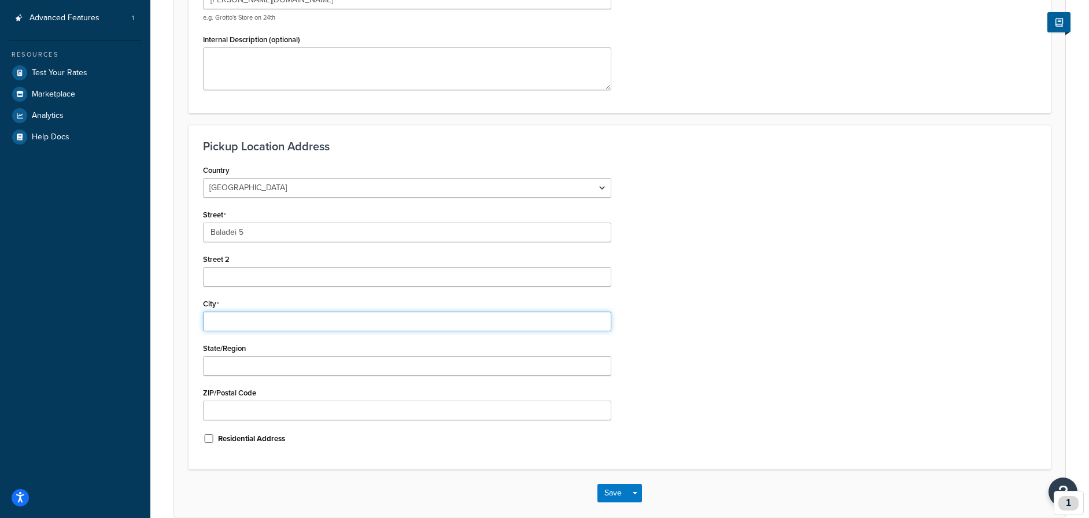
type input "[GEOGRAPHIC_DATA]"
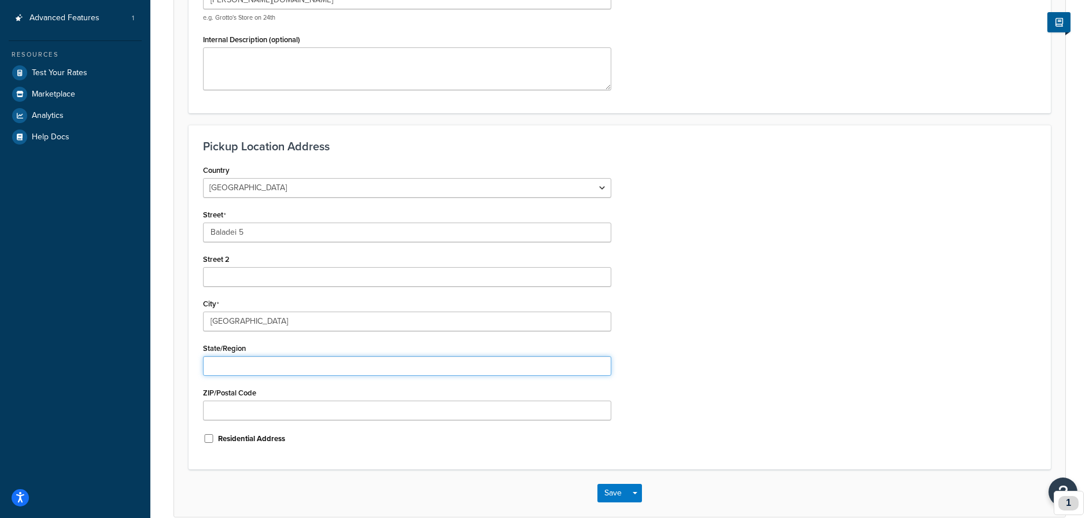
type input "[GEOGRAPHIC_DATA]"
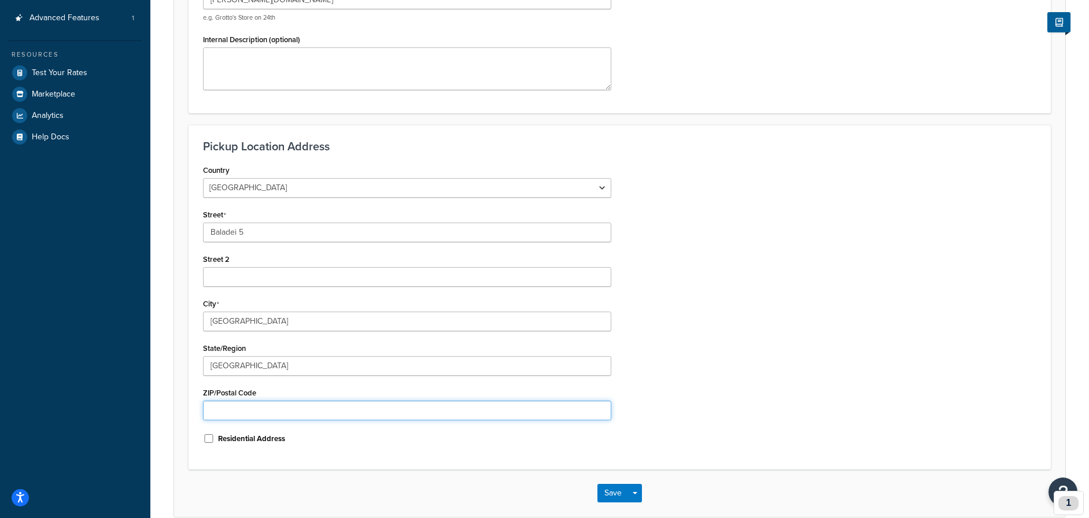
type input "400310"
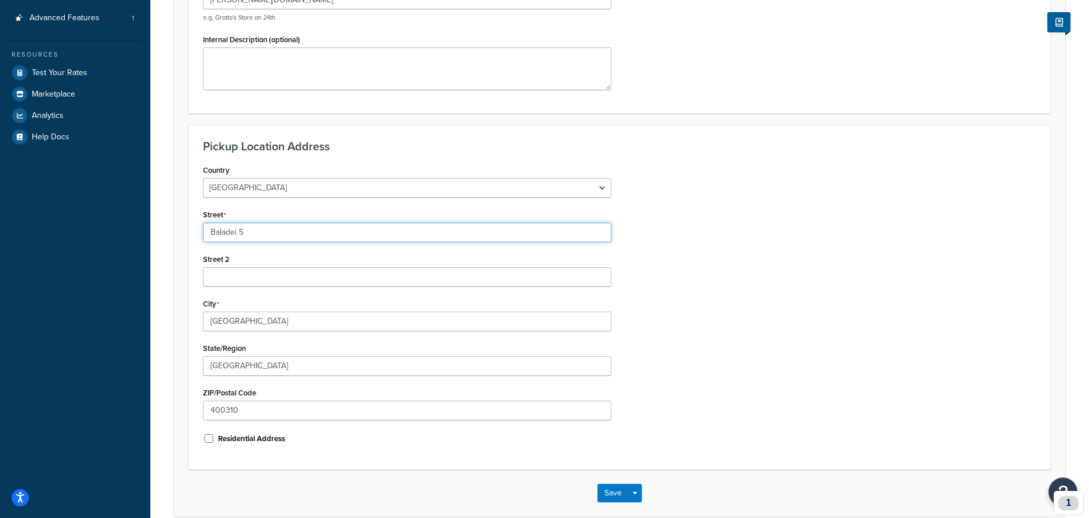
type input "Baladei 5"
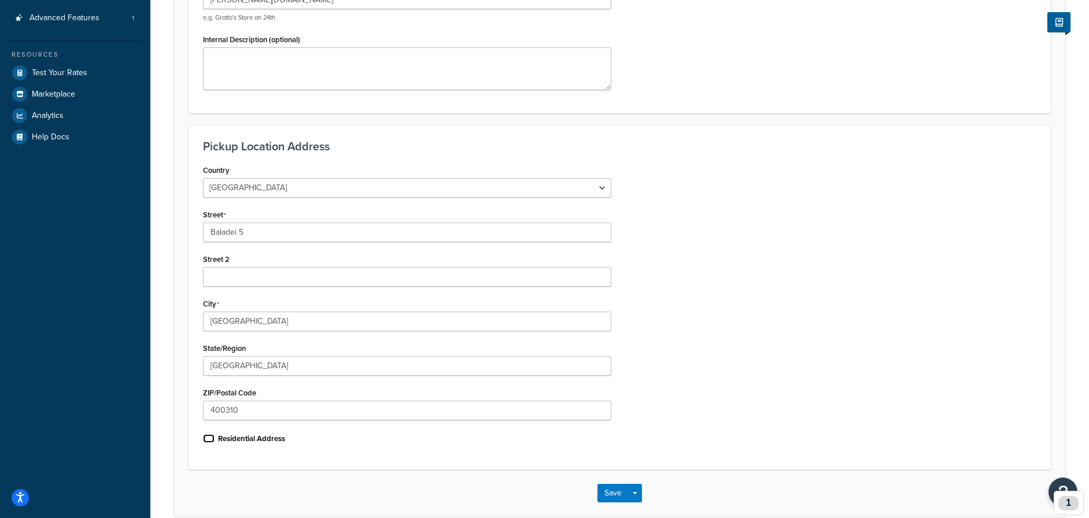
click at [208, 438] on input "Residential Address" at bounding box center [209, 438] width 12 height 9
checkbox input "true"
click at [595, 491] on div "Save Save Dropdown Save and Edit Save and Duplicate Save and Create New" at bounding box center [619, 492] width 891 height 47
click at [600, 491] on button "Save" at bounding box center [612, 493] width 31 height 18
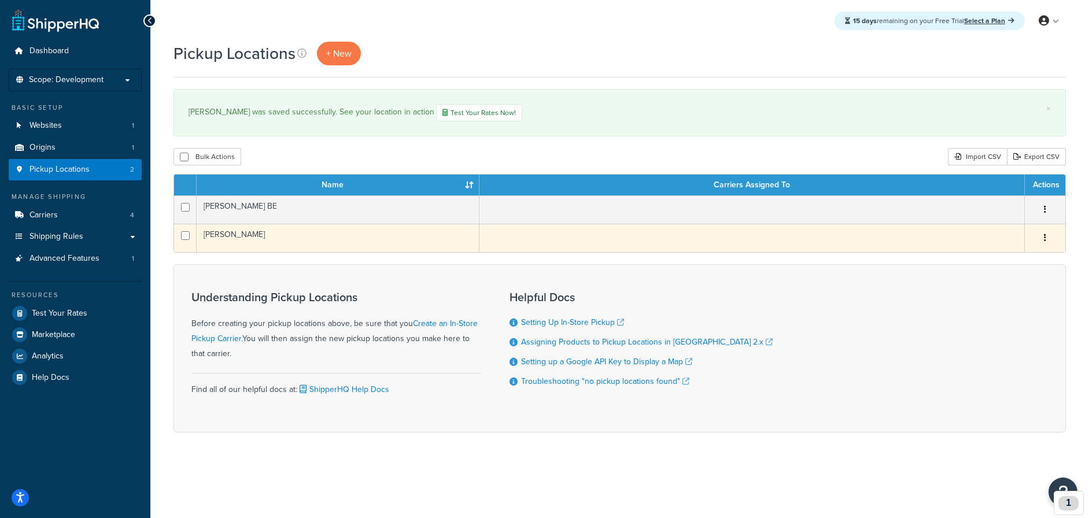
click at [233, 235] on td "[PERSON_NAME]" at bounding box center [338, 238] width 283 height 28
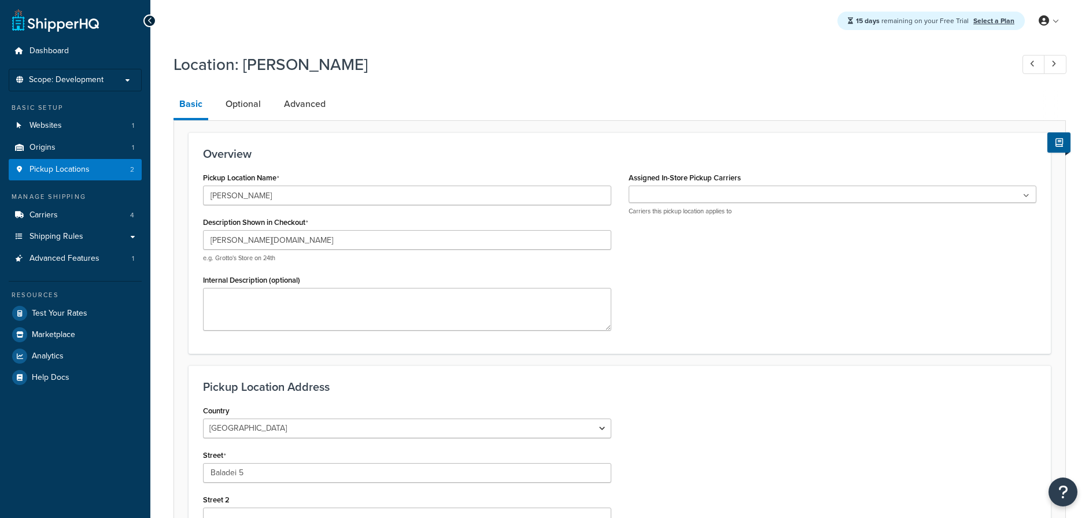
select select "1176"
click at [237, 102] on link "Optional" at bounding box center [243, 104] width 47 height 28
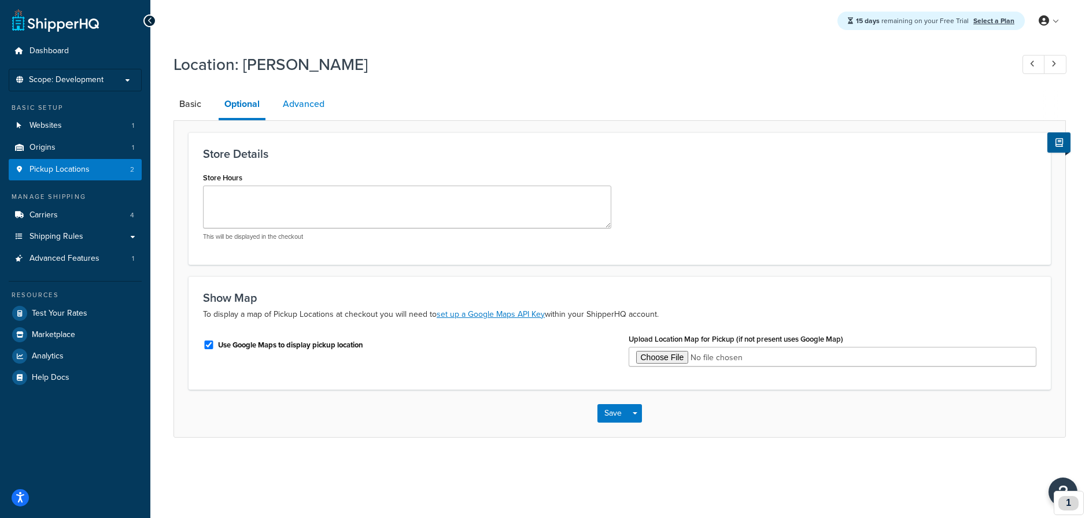
click at [302, 106] on link "Advanced" at bounding box center [303, 104] width 53 height 28
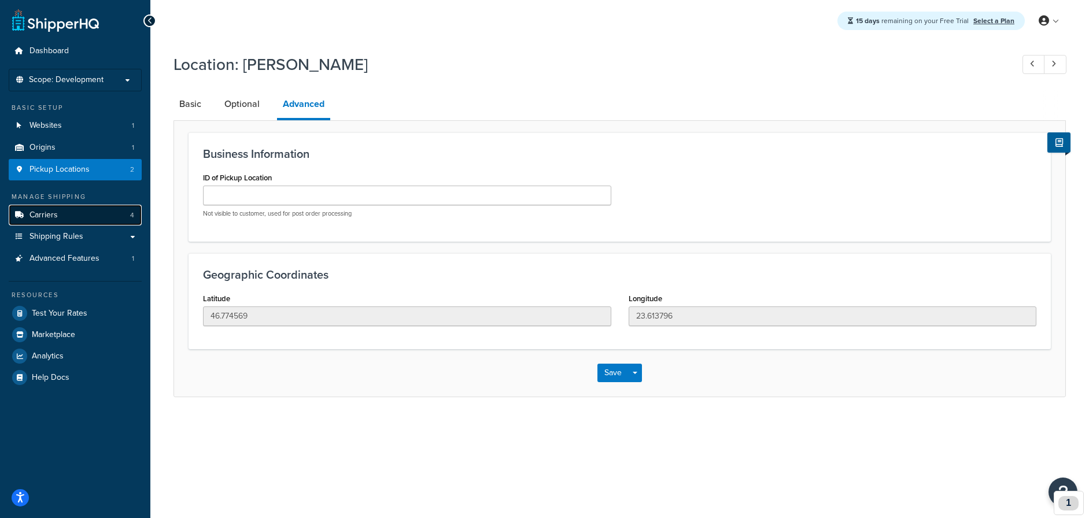
click at [59, 216] on link "Carriers 4" at bounding box center [75, 215] width 133 height 21
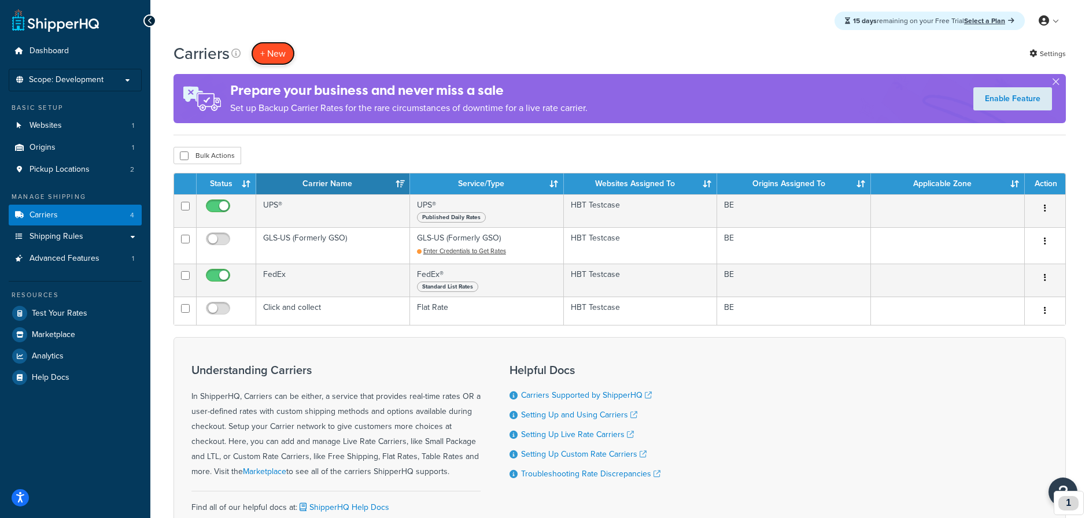
click at [277, 46] on button "+ New" at bounding box center [273, 54] width 44 height 24
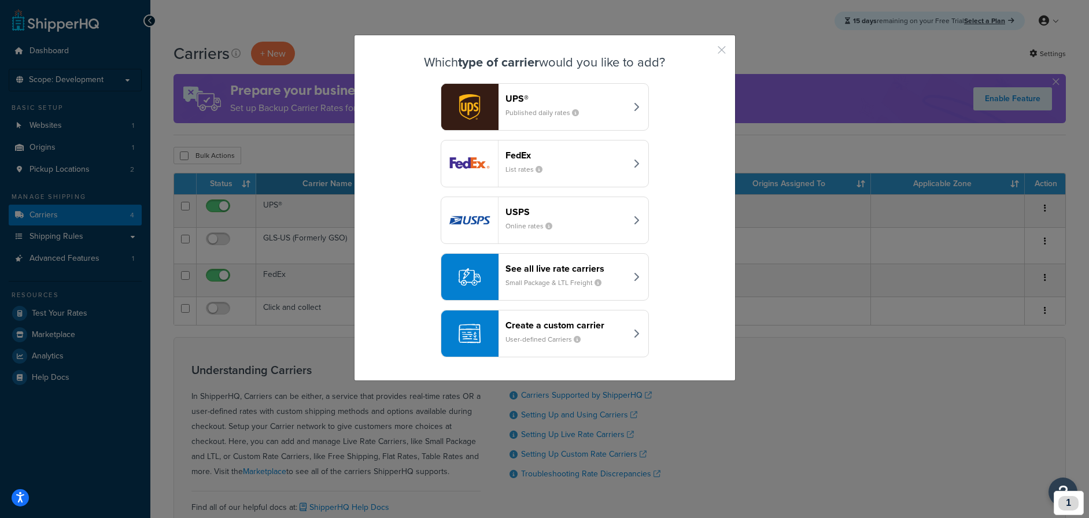
drag, startPoint x: 723, startPoint y: 45, endPoint x: 702, endPoint y: 42, distance: 21.6
click at [706, 53] on button "button" at bounding box center [704, 54] width 3 height 3
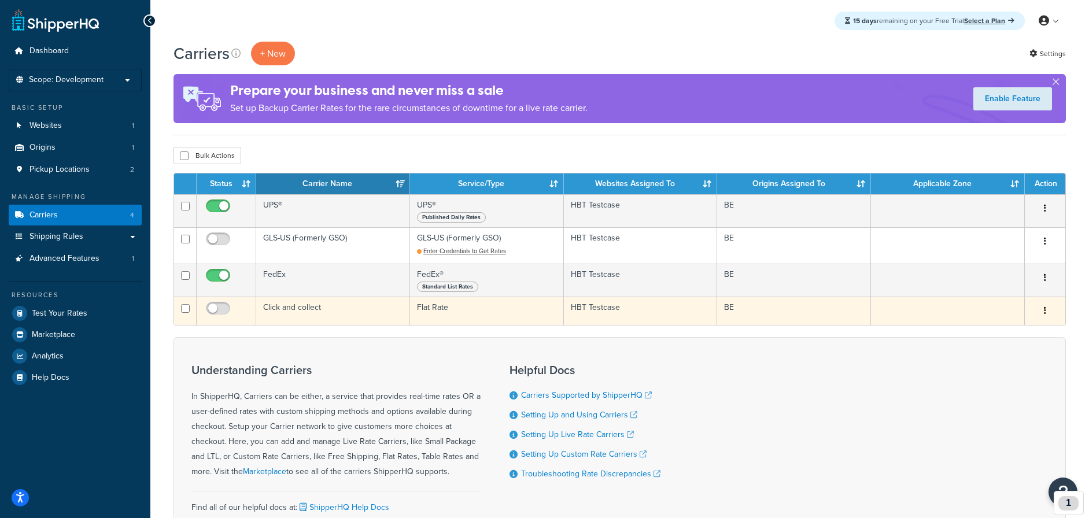
click at [1049, 310] on button "button" at bounding box center [1044, 311] width 16 height 18
click at [1008, 384] on link "Delete" at bounding box center [997, 381] width 91 height 24
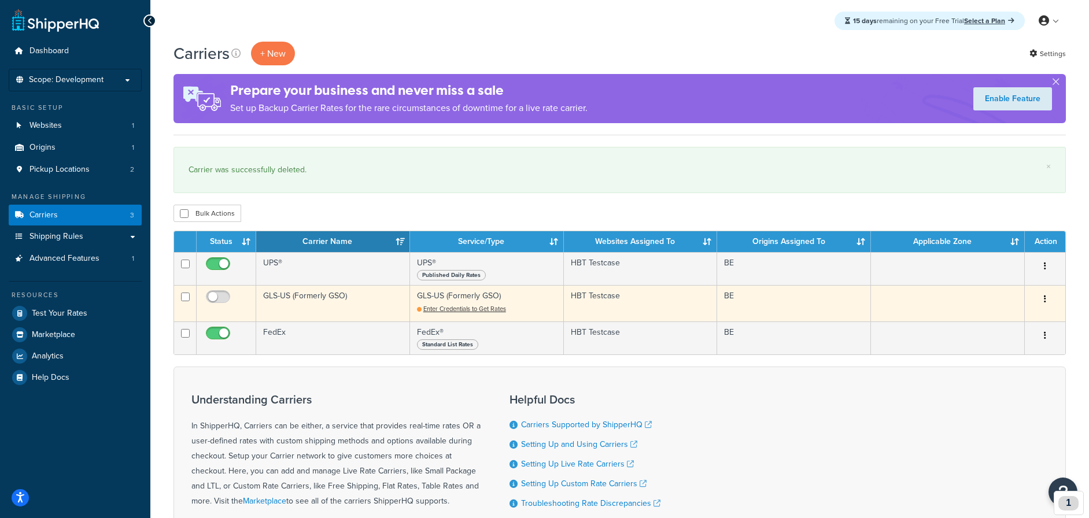
click at [1043, 297] on icon "button" at bounding box center [1044, 299] width 2 height 8
click at [993, 369] on link "Delete" at bounding box center [997, 370] width 91 height 24
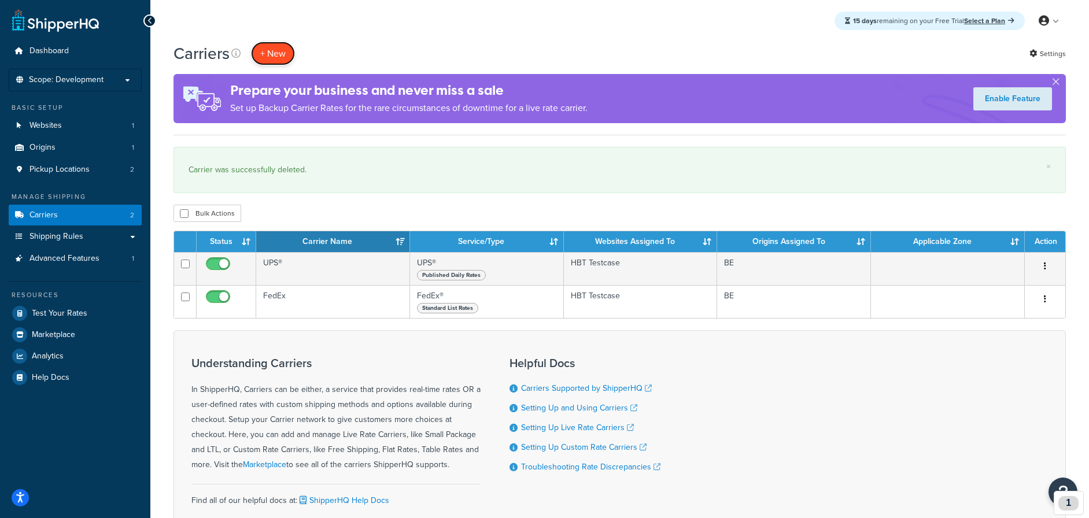
click at [275, 50] on button "+ New" at bounding box center [273, 54] width 44 height 24
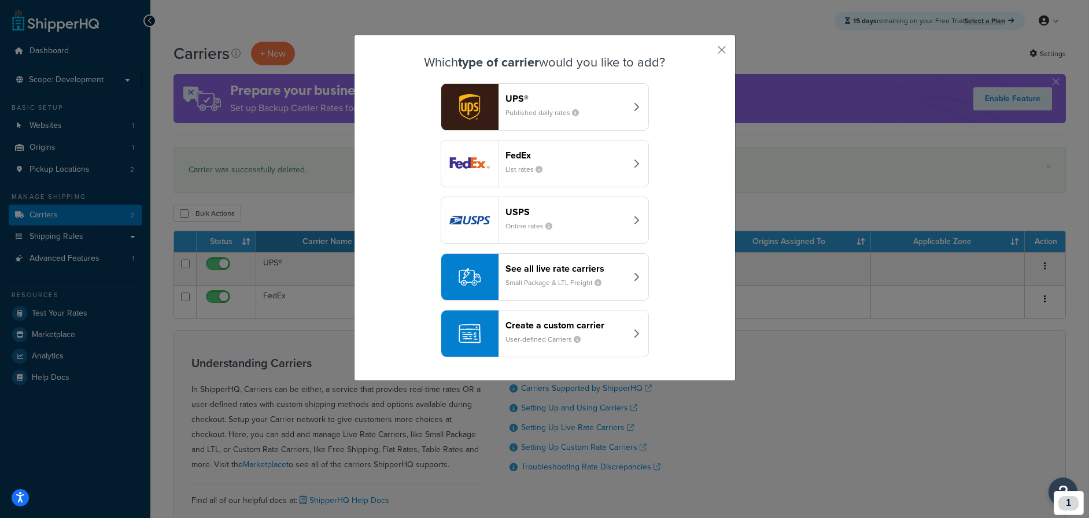
click at [621, 341] on div "Create a custom carrier User-defined Carriers" at bounding box center [565, 334] width 121 height 28
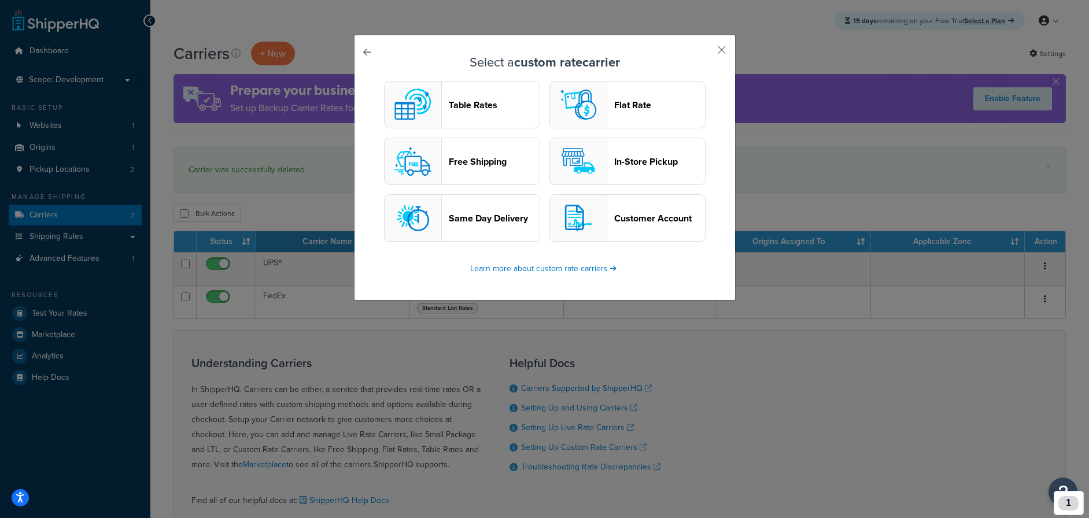
click at [630, 160] on header "In-Store Pickup" at bounding box center [659, 161] width 91 height 11
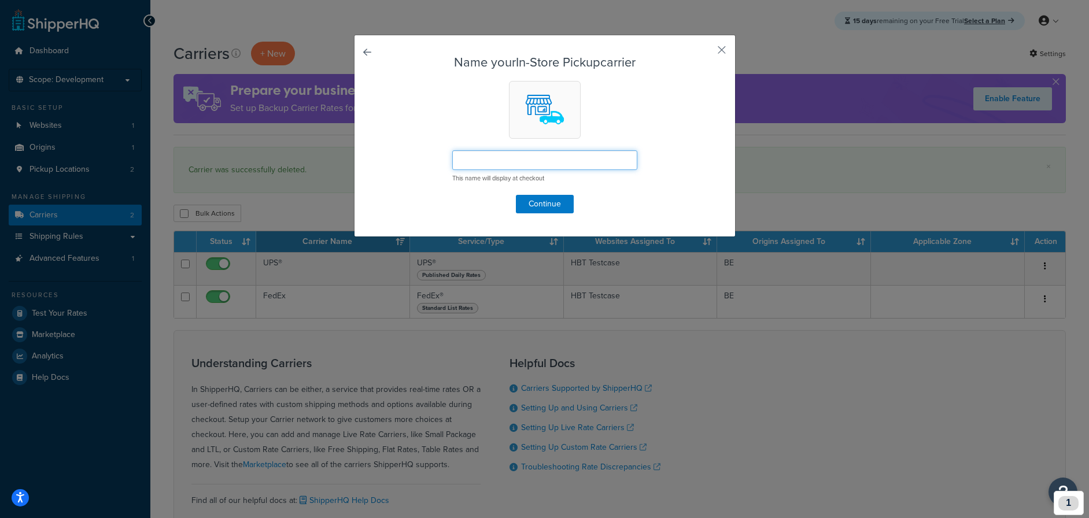
click at [593, 165] on input "text" at bounding box center [544, 160] width 185 height 20
type input "Click and collect"
click at [554, 201] on button "Continue" at bounding box center [545, 204] width 58 height 18
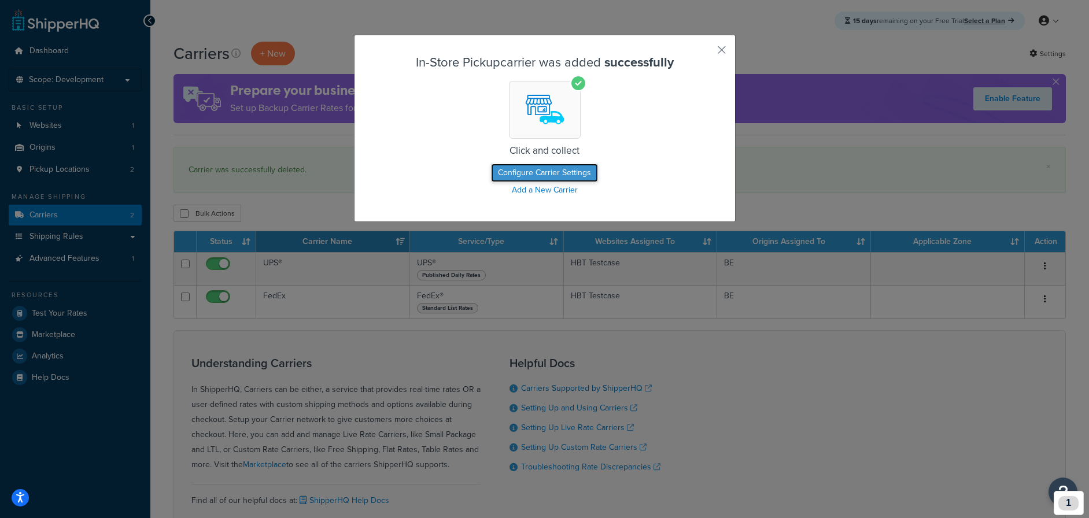
click at [558, 171] on button "Configure Carrier Settings" at bounding box center [544, 173] width 107 height 18
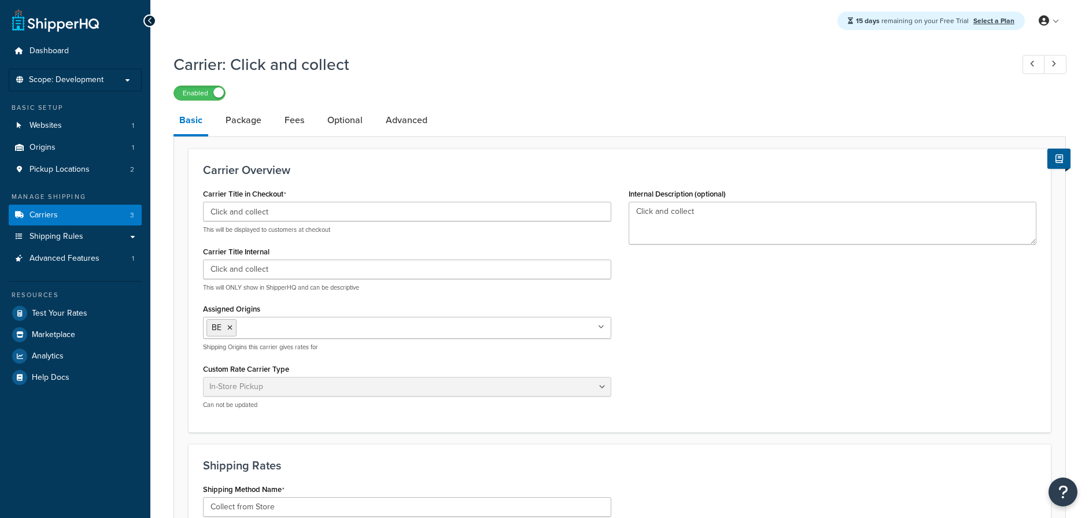
select select "pickup"
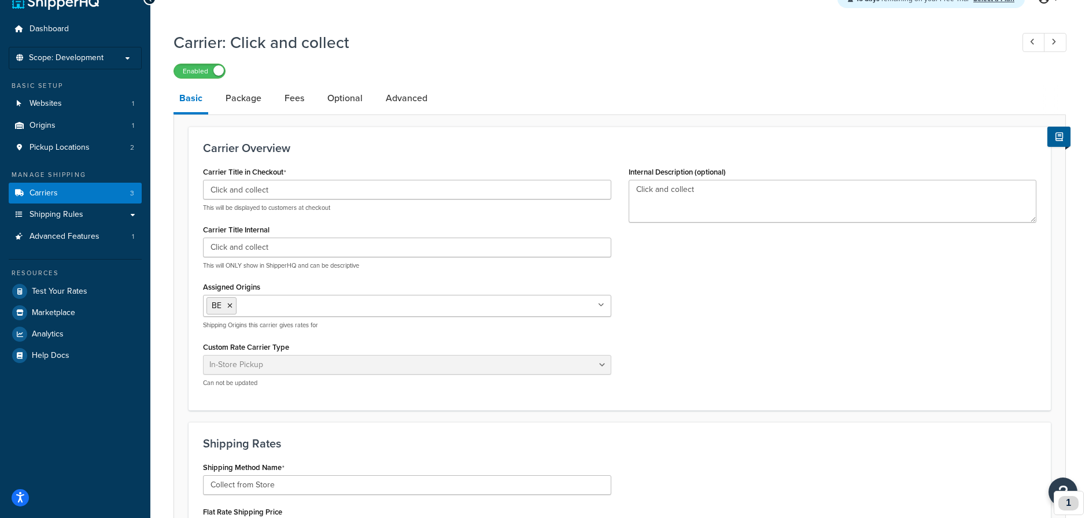
scroll to position [25, 0]
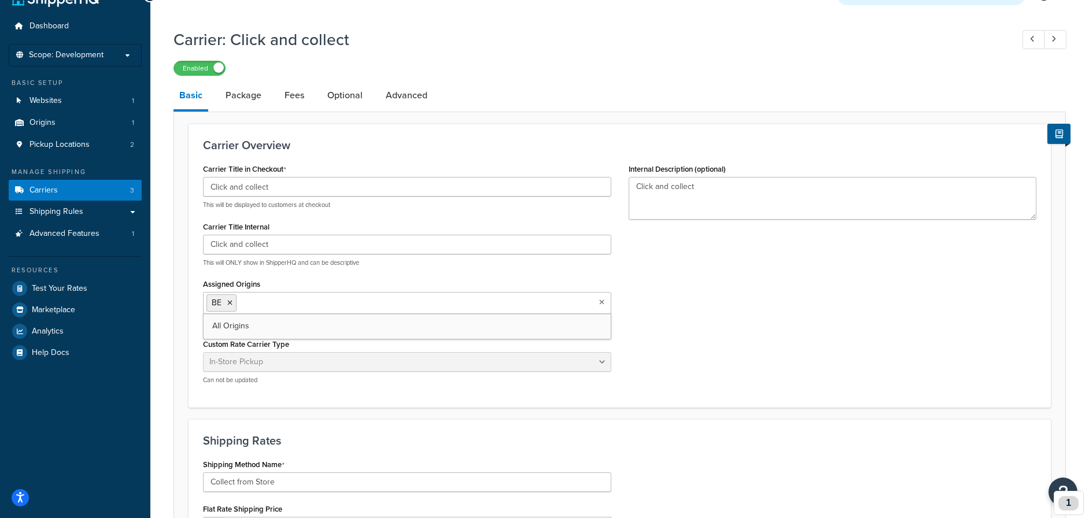
click at [499, 303] on ul "BE" at bounding box center [407, 303] width 408 height 22
click at [453, 324] on link "All Origins" at bounding box center [406, 325] width 407 height 25
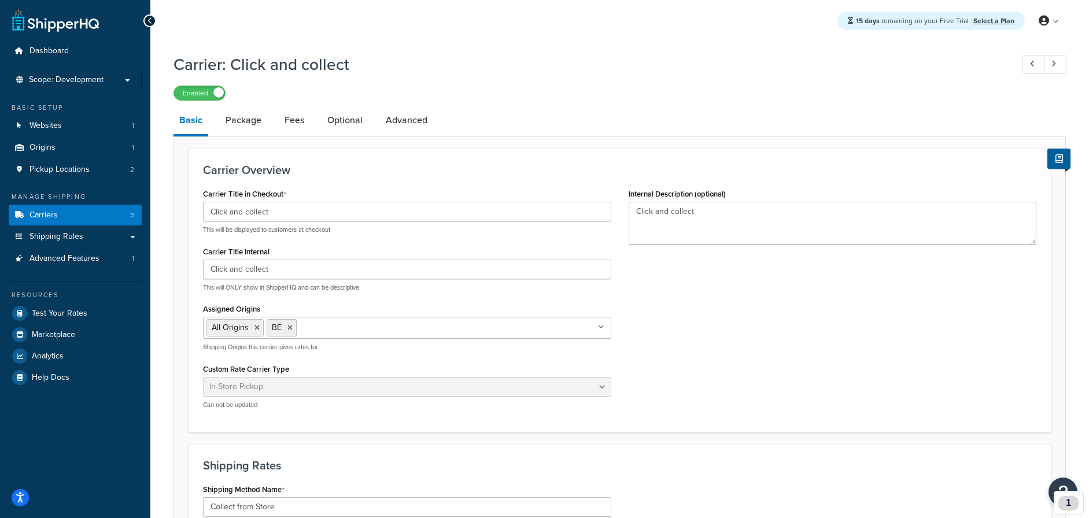
click at [762, 338] on div "Carrier Title in Checkout Click and collect This will be displayed to customers…" at bounding box center [619, 302] width 850 height 232
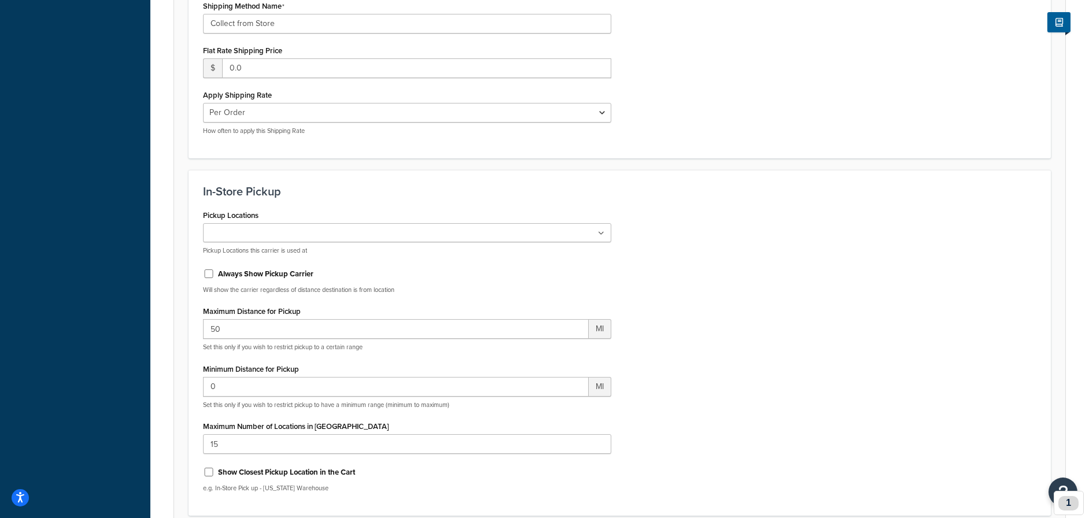
scroll to position [543, 0]
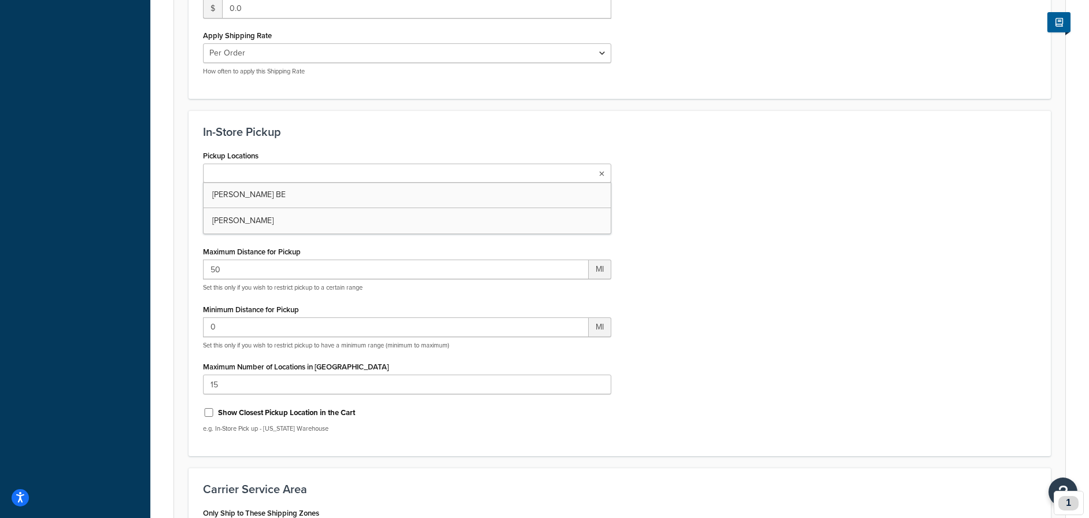
click at [581, 168] on ul at bounding box center [407, 173] width 408 height 19
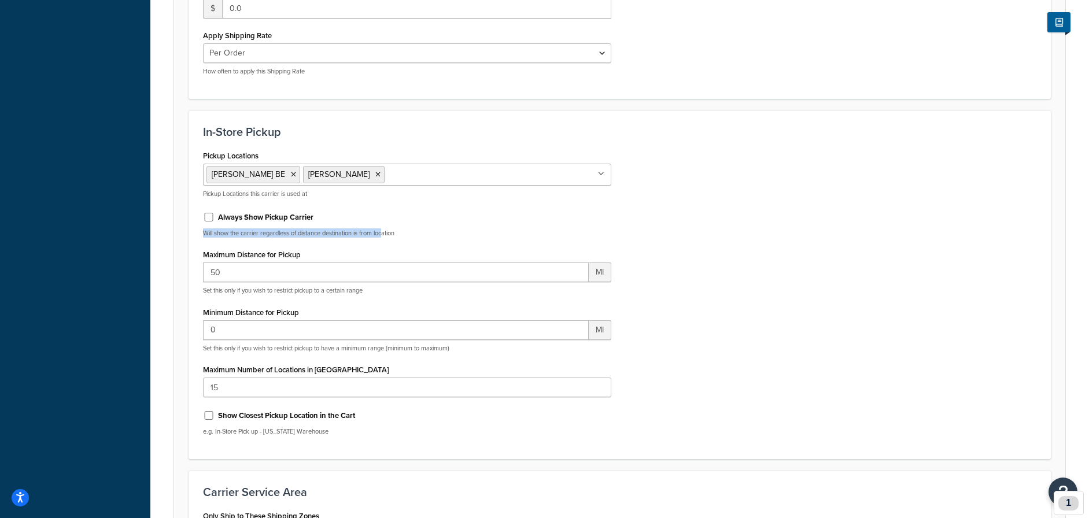
drag, startPoint x: 205, startPoint y: 233, endPoint x: 394, endPoint y: 234, distance: 189.6
click at [393, 234] on p "Will show the carrier regardless of distance destination is from location" at bounding box center [407, 233] width 408 height 9
click at [206, 216] on input "Always Show Pickup Carrier" at bounding box center [209, 217] width 12 height 9
checkbox input "true"
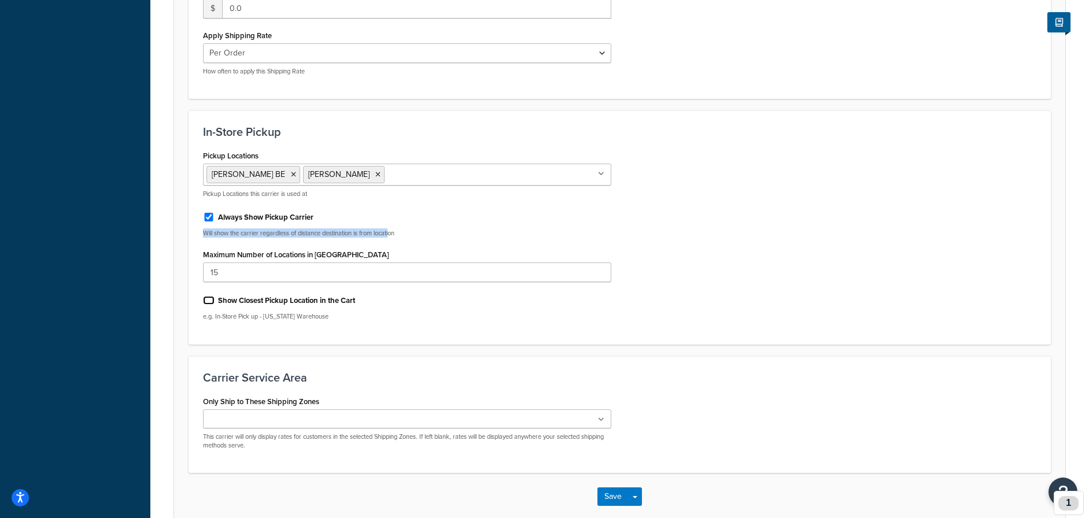
click at [207, 299] on input "Show Closest Pickup Location in the Cart" at bounding box center [209, 300] width 12 height 9
click at [206, 297] on input "Show Closest Pickup Location in the Cart" at bounding box center [209, 300] width 12 height 9
checkbox input "true"
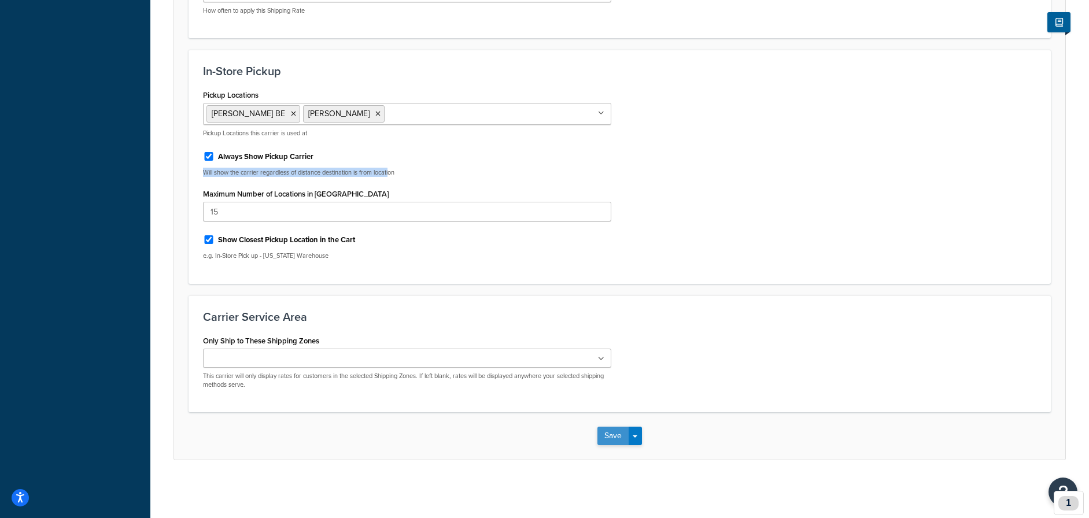
click at [608, 437] on button "Save" at bounding box center [612, 436] width 31 height 18
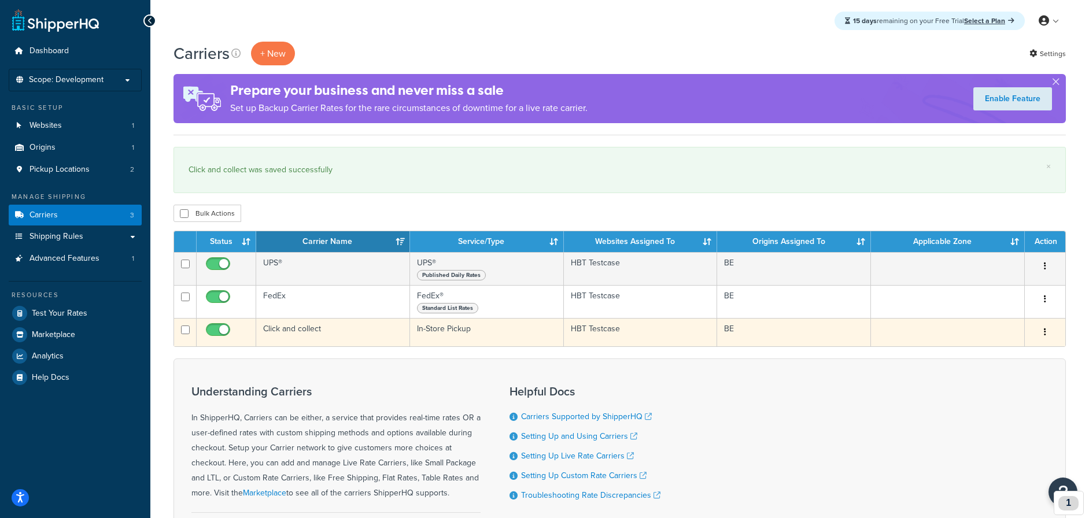
click at [303, 334] on td "Click and collect" at bounding box center [333, 332] width 154 height 28
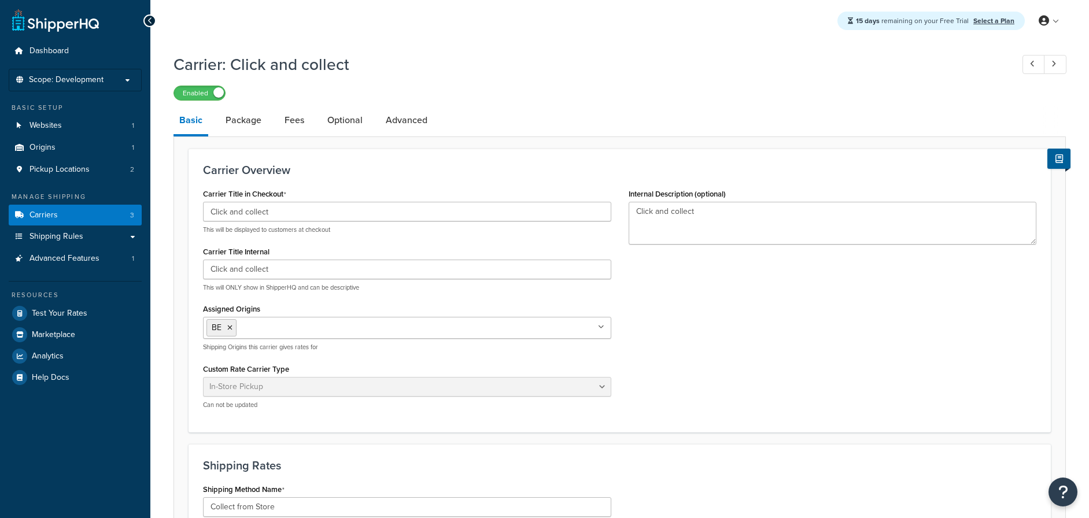
select select "pickup"
click at [247, 122] on link "Package" at bounding box center [243, 120] width 47 height 28
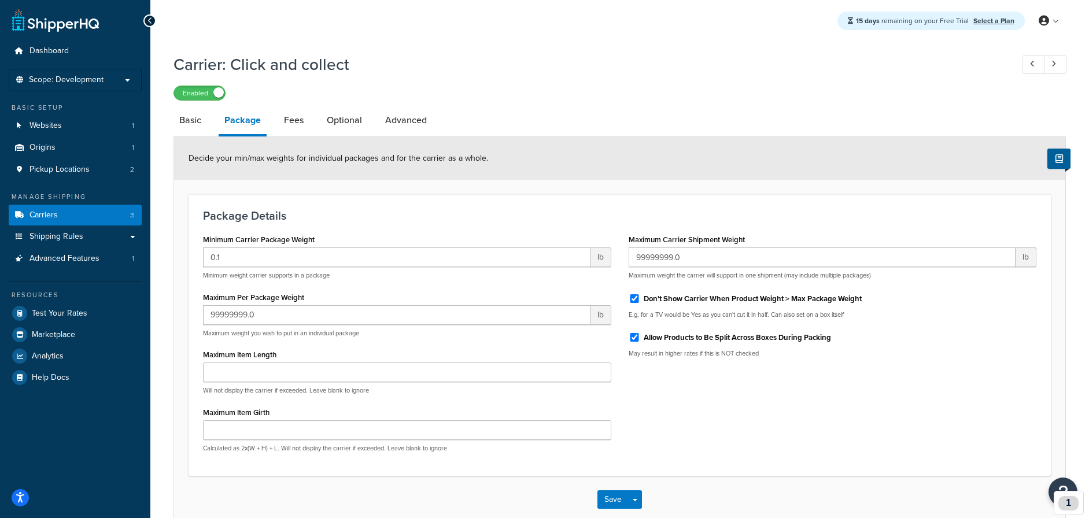
click at [311, 120] on li "Fees" at bounding box center [299, 120] width 43 height 28
click at [288, 119] on link "Fees" at bounding box center [293, 120] width 31 height 28
select select "AFTER"
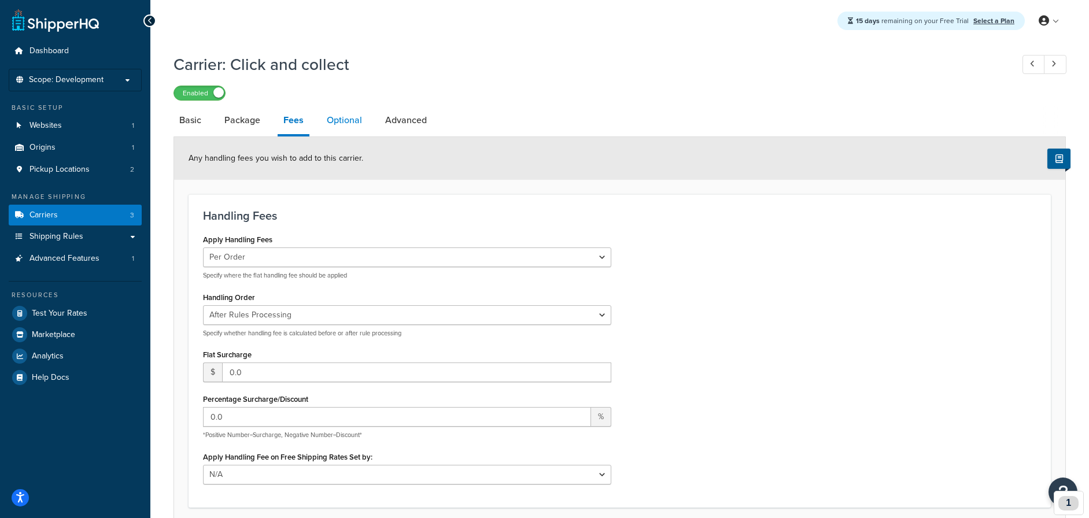
click at [338, 122] on link "Optional" at bounding box center [344, 120] width 47 height 28
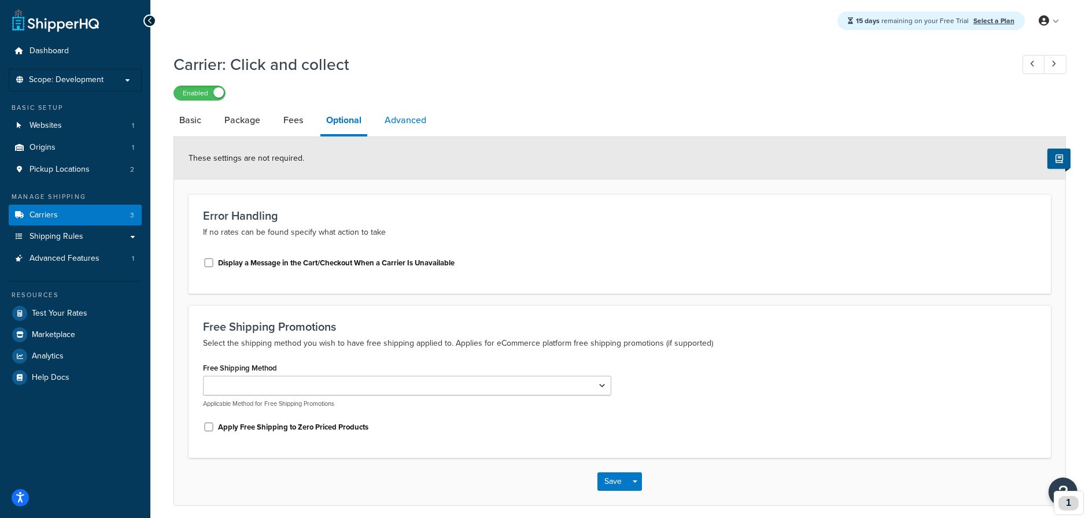
click at [403, 118] on link "Advanced" at bounding box center [405, 120] width 53 height 28
select select "false"
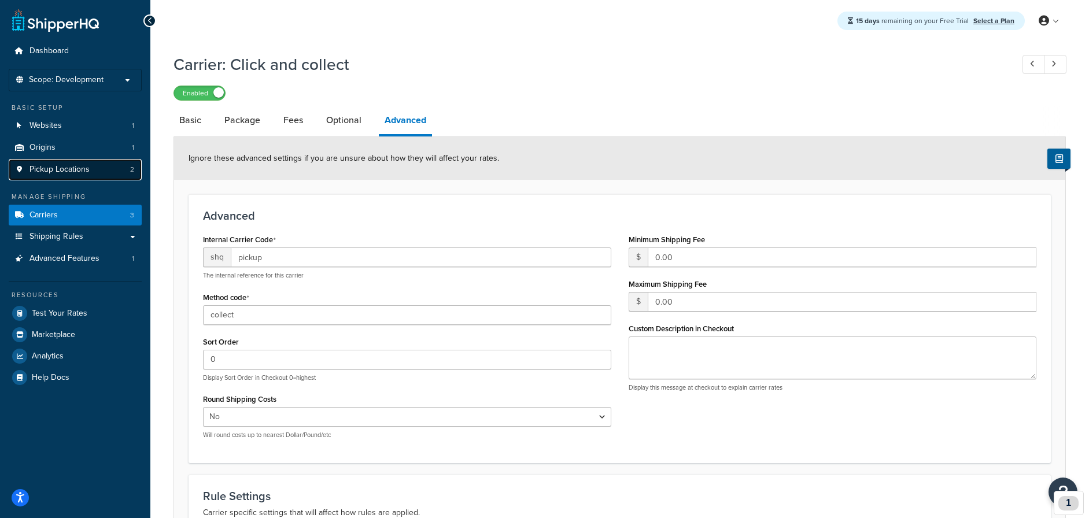
click at [72, 173] on span "Pickup Locations" at bounding box center [59, 170] width 60 height 10
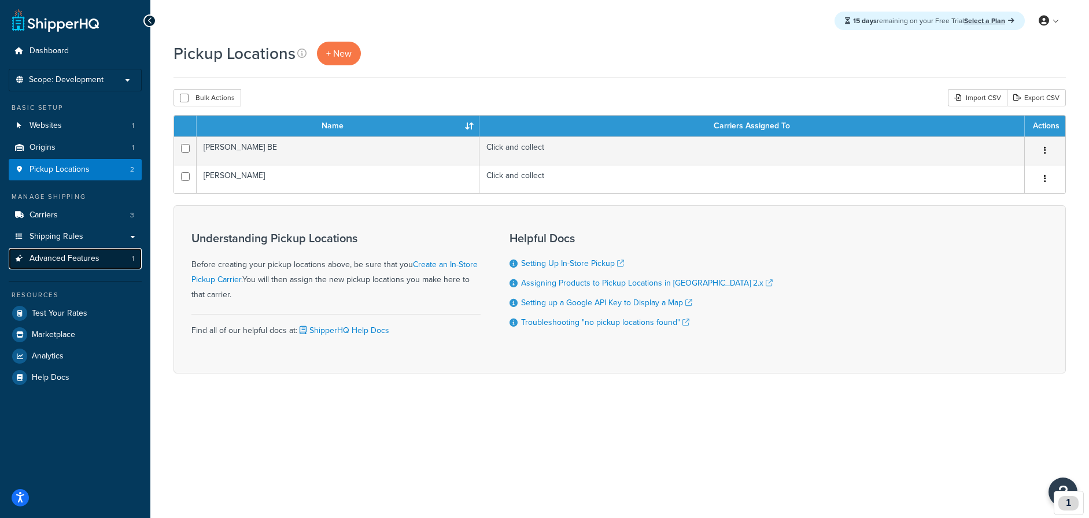
click at [72, 258] on span "Advanced Features" at bounding box center [64, 259] width 70 height 10
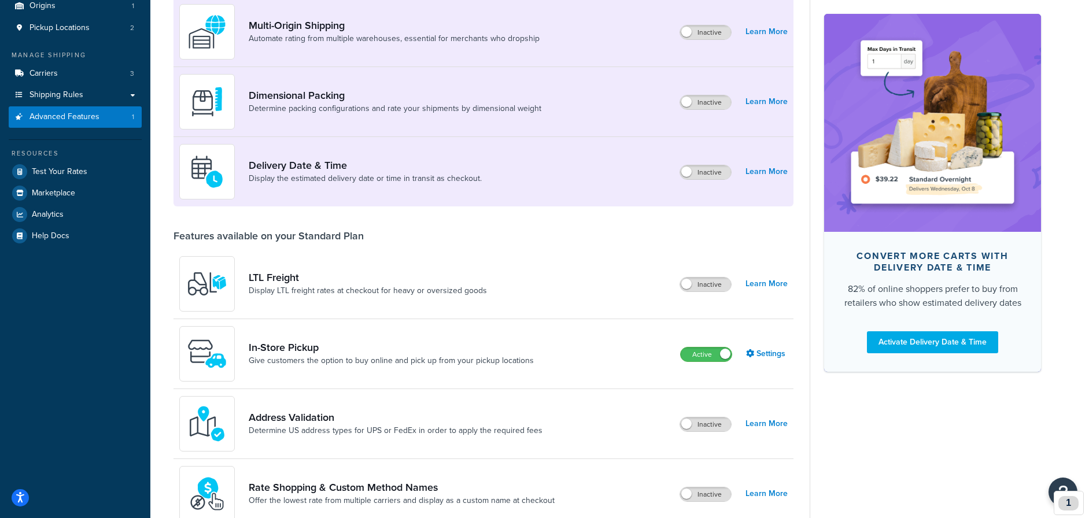
scroll to position [154, 0]
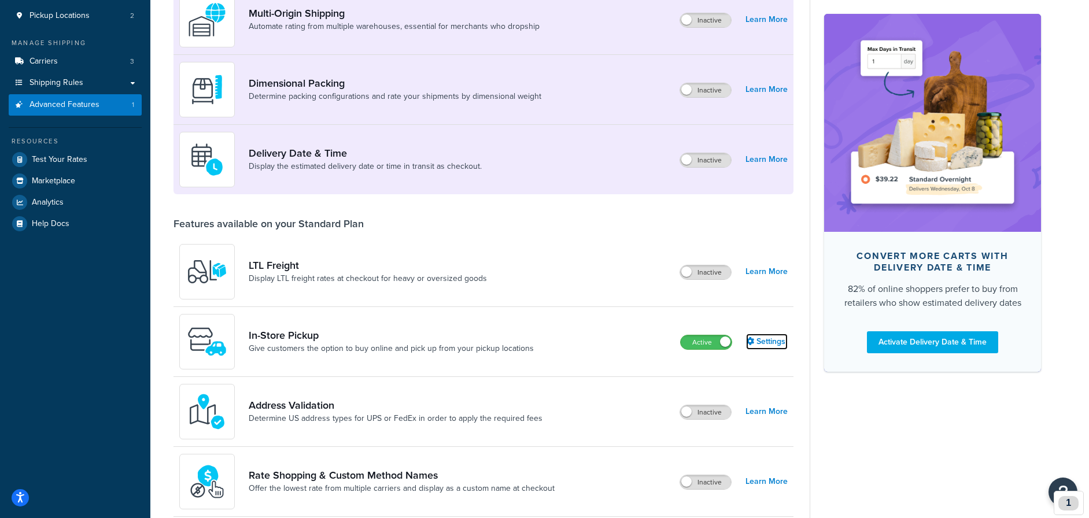
click at [765, 342] on link "Settings" at bounding box center [767, 342] width 42 height 16
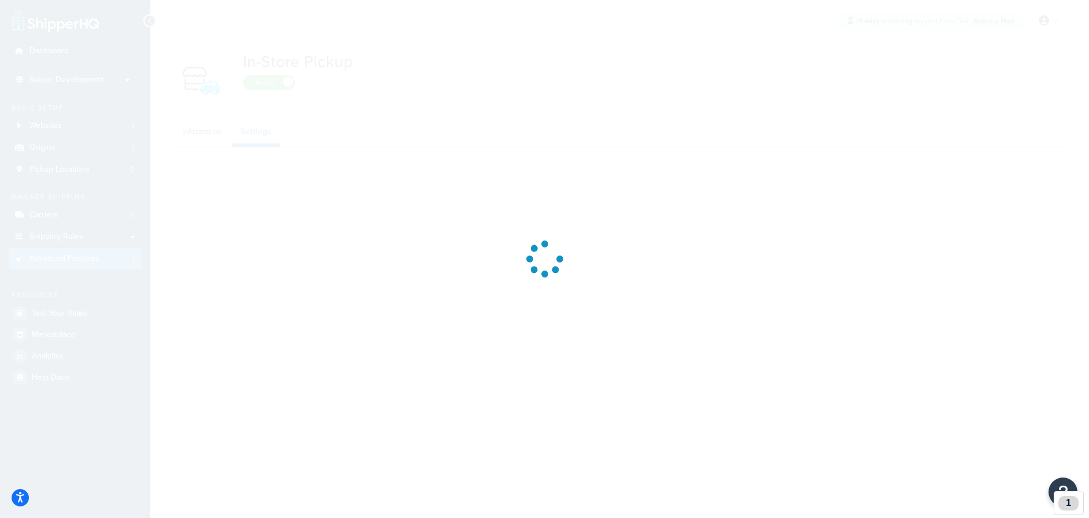
select select "inline"
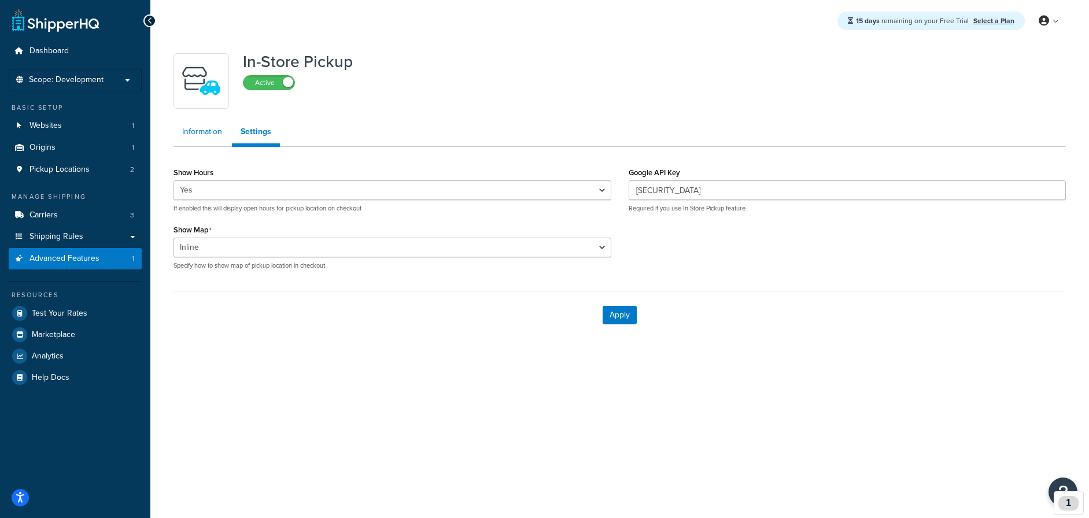
click at [207, 131] on link "Information" at bounding box center [201, 131] width 57 height 23
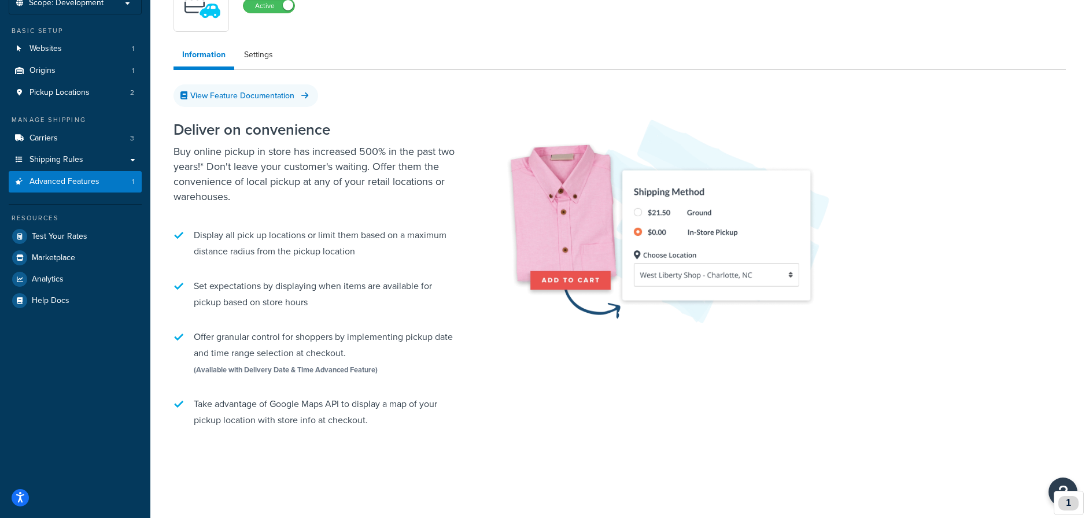
scroll to position [73, 0]
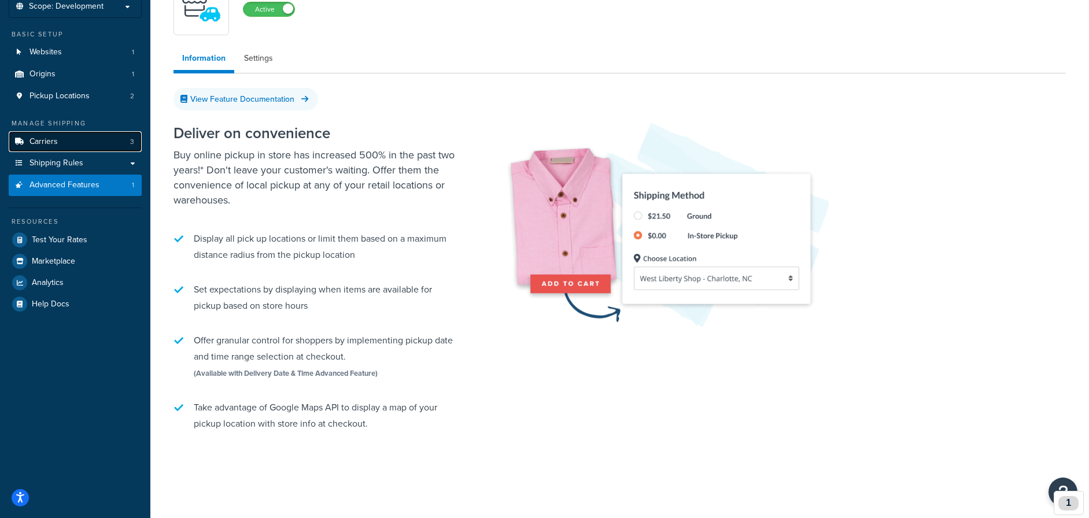
click at [54, 138] on span "Carriers" at bounding box center [43, 142] width 28 height 10
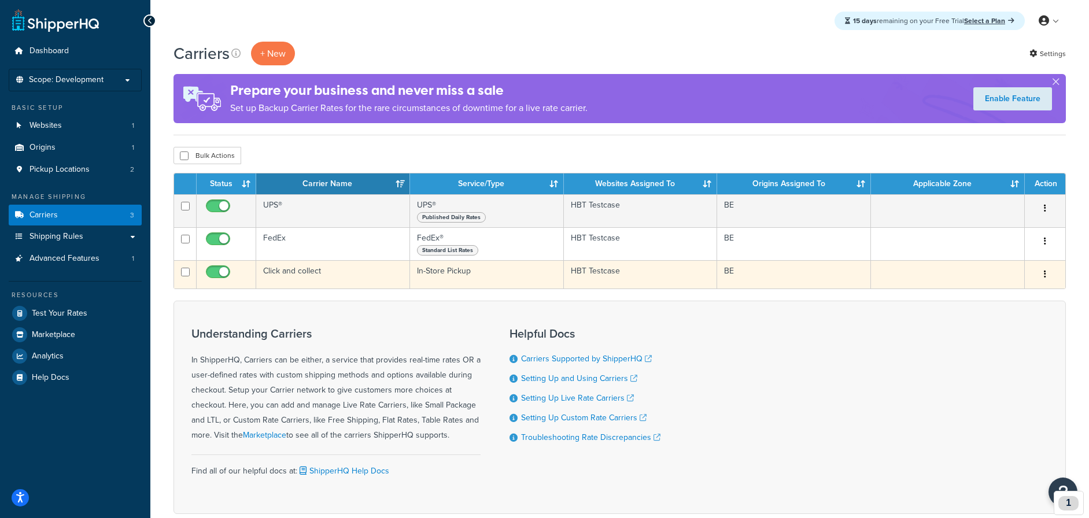
click at [1047, 275] on button "button" at bounding box center [1044, 274] width 16 height 18
click at [1002, 298] on link "Edit" at bounding box center [997, 298] width 91 height 24
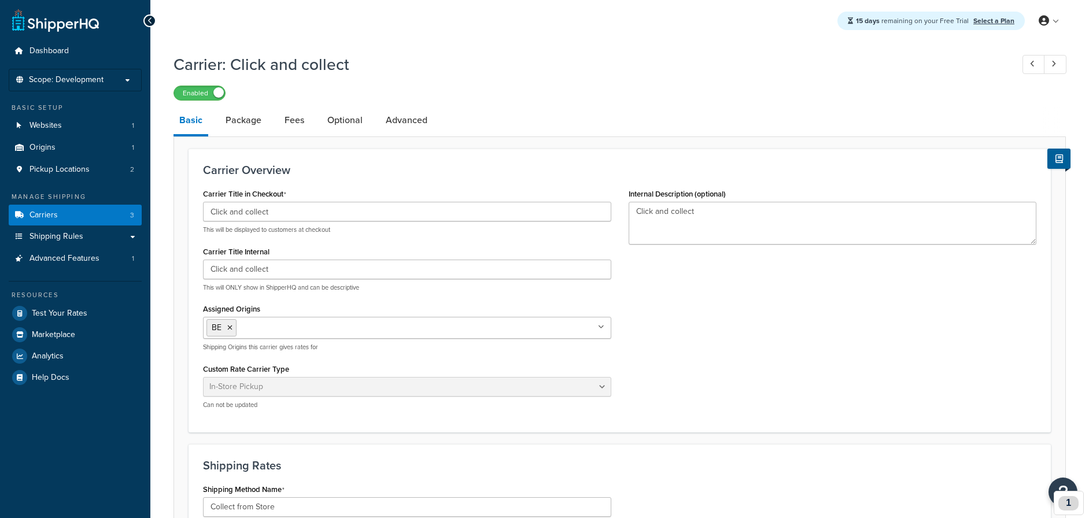
select select "pickup"
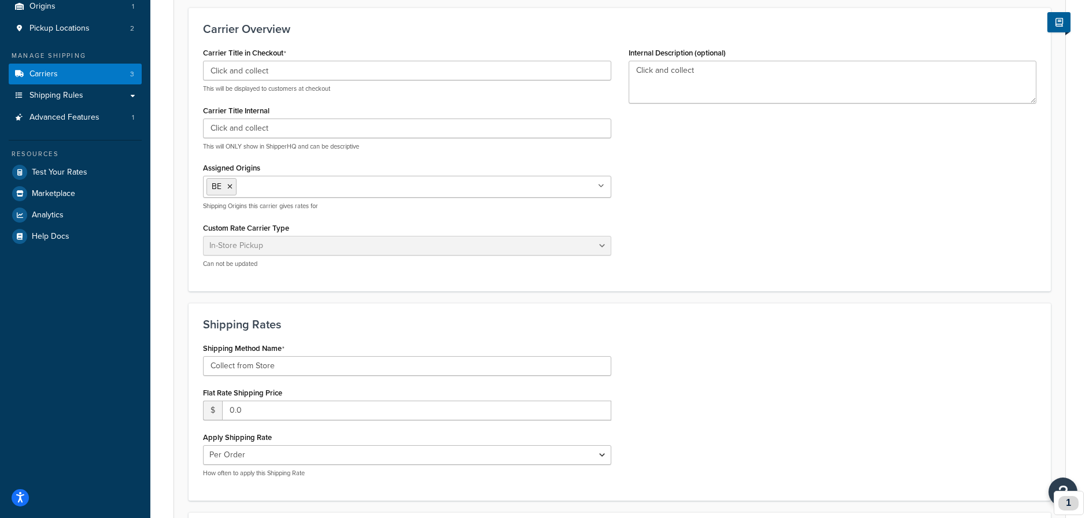
scroll to position [153, 0]
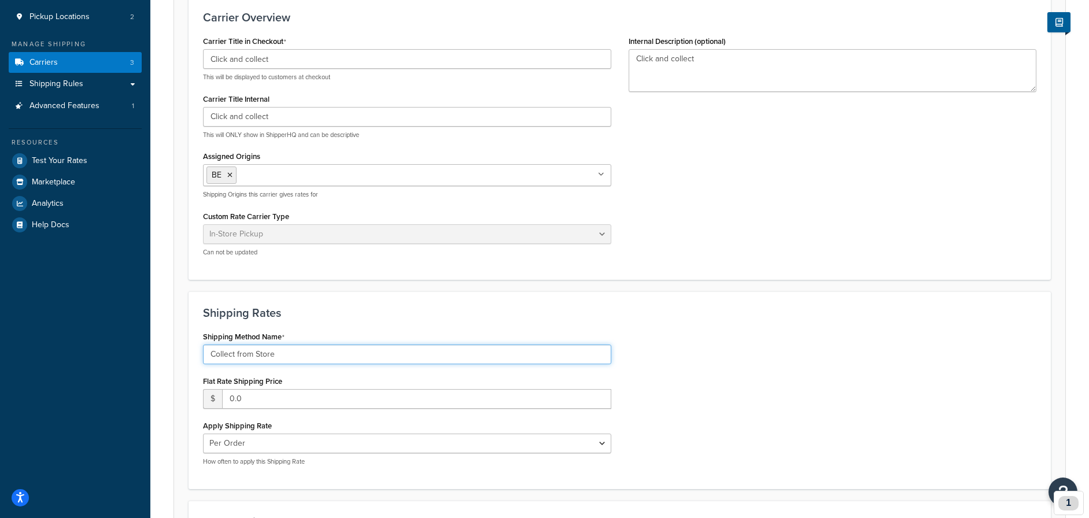
drag, startPoint x: 288, startPoint y: 353, endPoint x: 258, endPoint y: 351, distance: 30.1
click at [258, 351] on input "Collect from Store" at bounding box center [407, 355] width 408 height 20
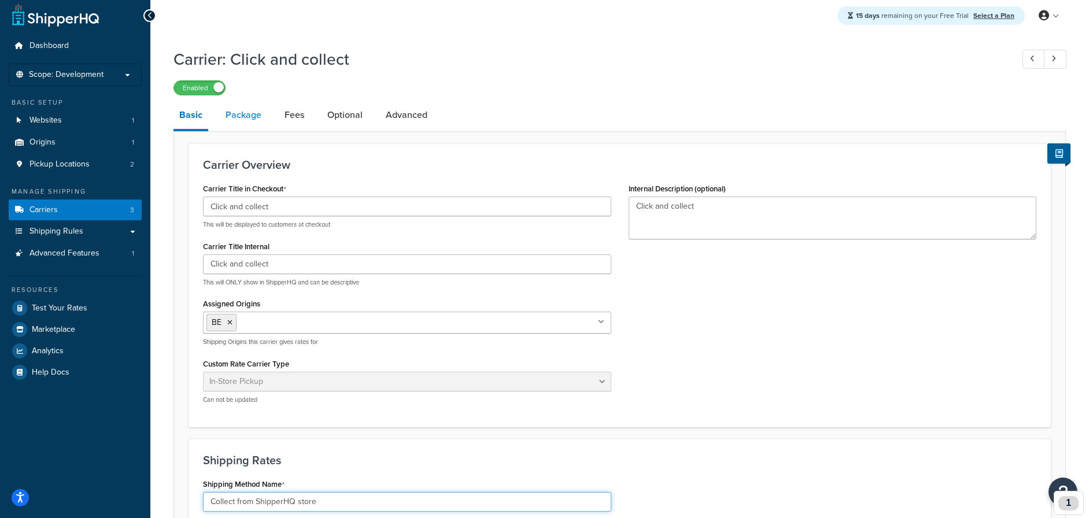
type input "Collect from ShipperHQ store"
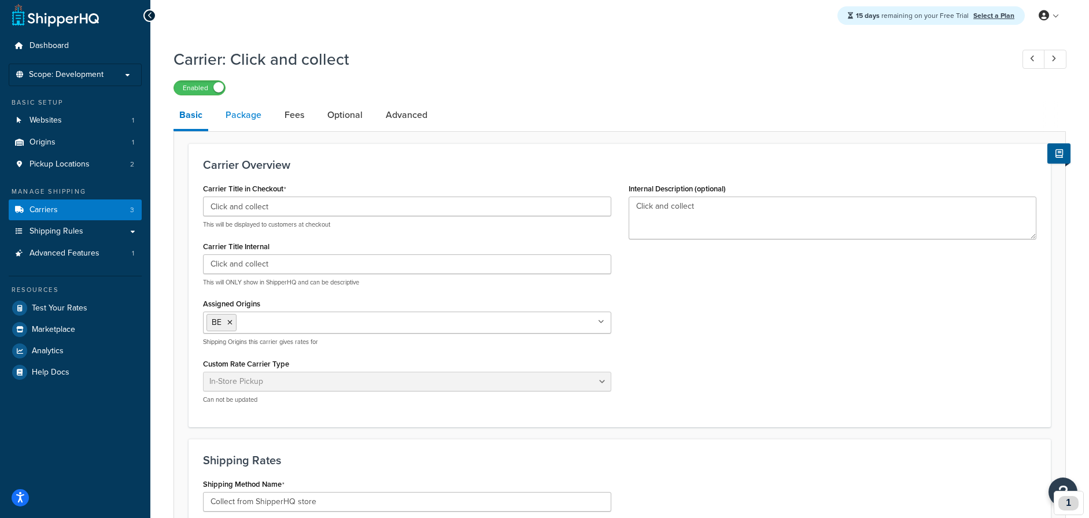
click at [234, 110] on link "Package" at bounding box center [243, 115] width 47 height 28
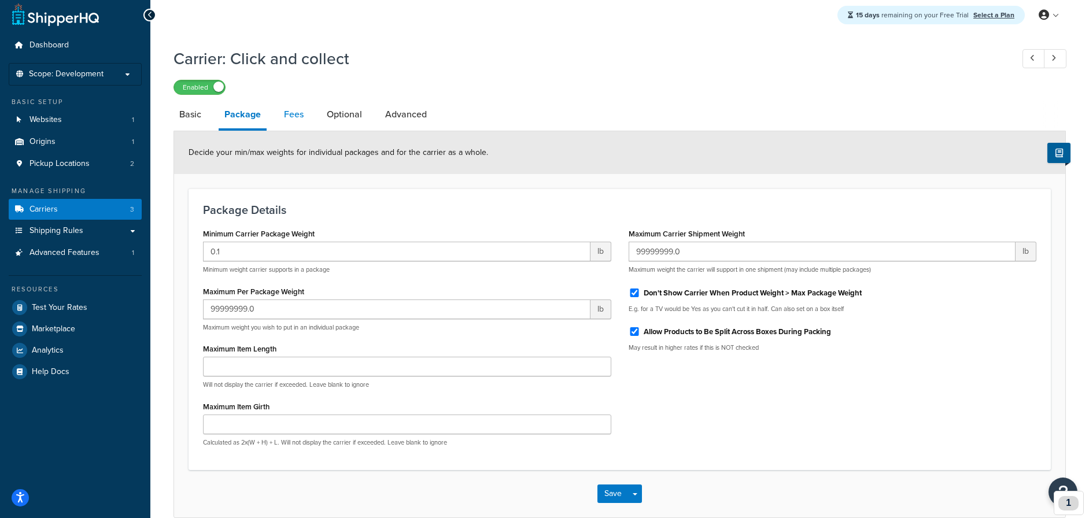
click at [302, 113] on link "Fees" at bounding box center [293, 115] width 31 height 28
select select "AFTER"
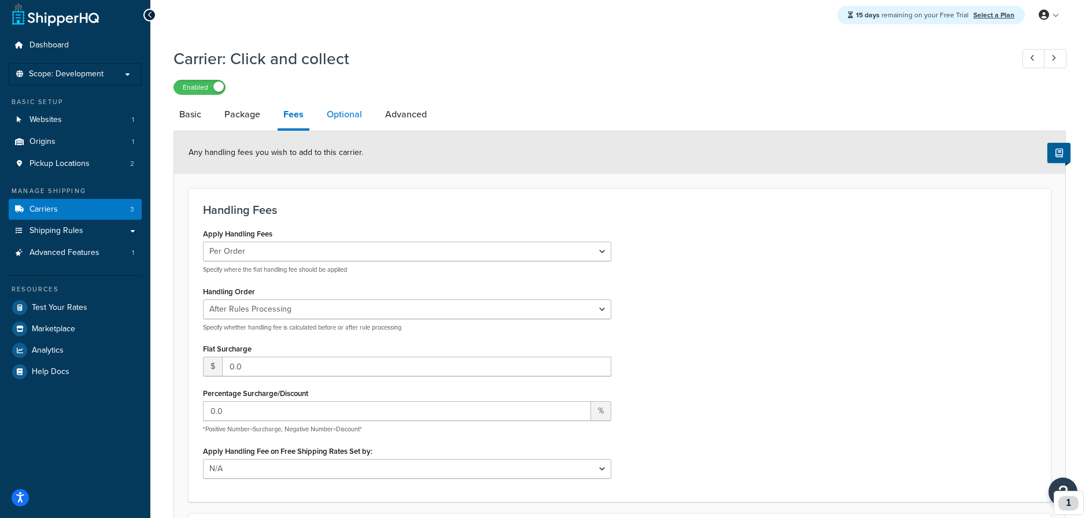
click at [334, 116] on link "Optional" at bounding box center [344, 115] width 47 height 28
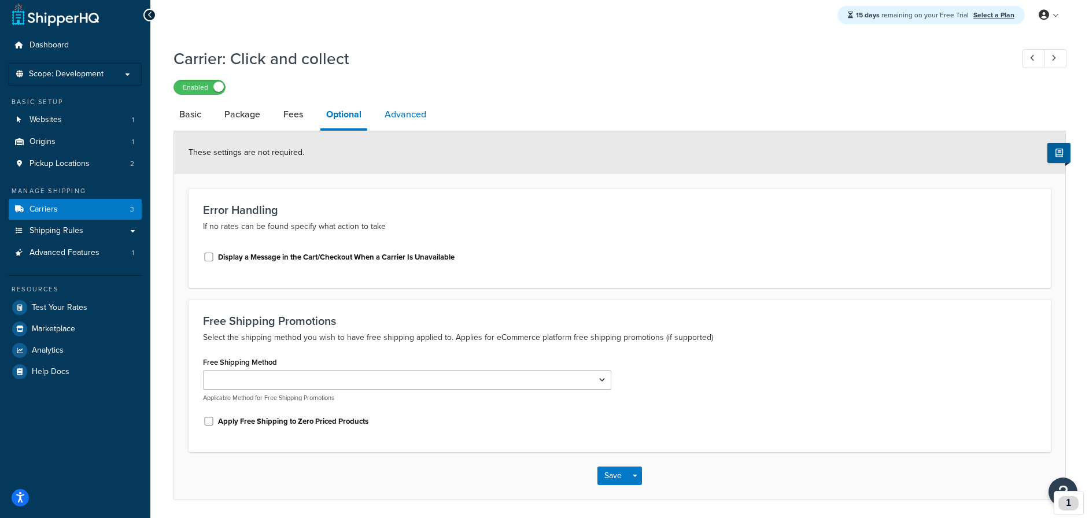
click at [403, 117] on link "Advanced" at bounding box center [405, 115] width 53 height 28
select select "false"
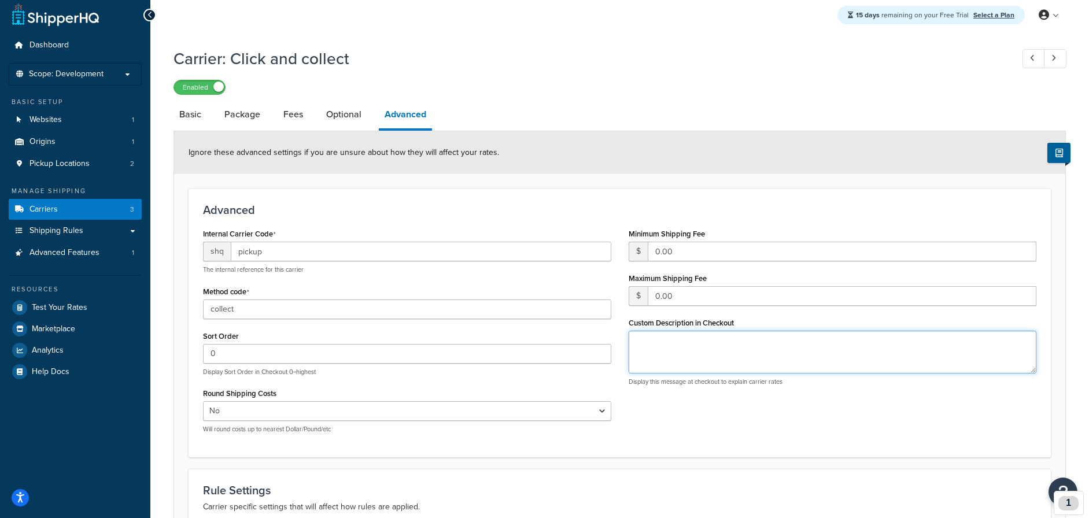
click at [762, 348] on textarea "Custom Description in Checkout" at bounding box center [832, 352] width 408 height 43
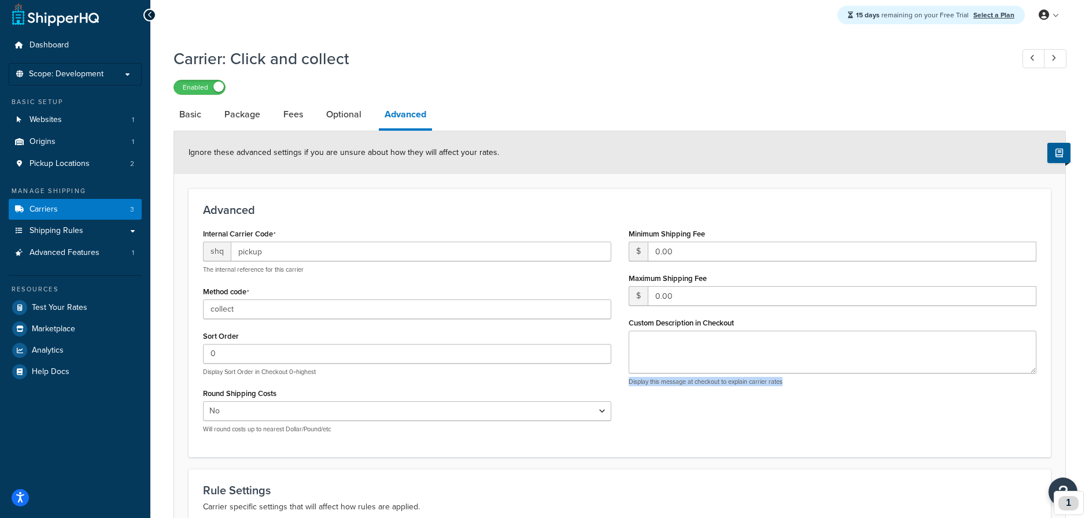
drag, startPoint x: 737, startPoint y: 388, endPoint x: 621, endPoint y: 384, distance: 116.3
click at [621, 384] on div "Minimum Shipping Fee $ 0.00 Maximum Shipping Fee $ 0.00 Custom Description in C…" at bounding box center [832, 309] width 425 height 169
copy p "Display this message at checkout to explain carrier rates"
click at [713, 327] on label "Custom Description in Checkout" at bounding box center [680, 323] width 105 height 9
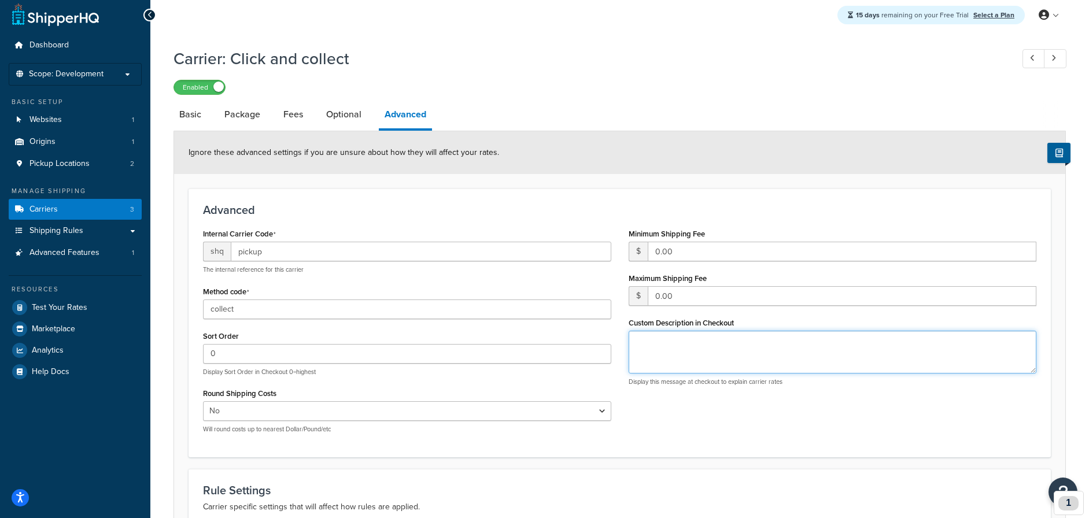
click at [713, 331] on textarea "Custom Description in Checkout" at bounding box center [832, 352] width 408 height 43
paste textarea "Display this message at checkout to explain carrier rates"
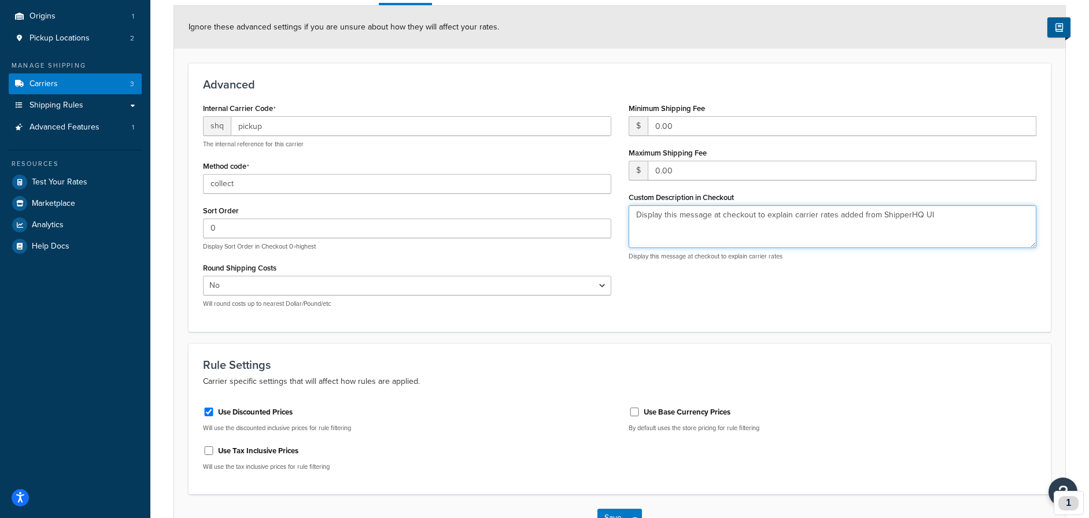
scroll to position [139, 0]
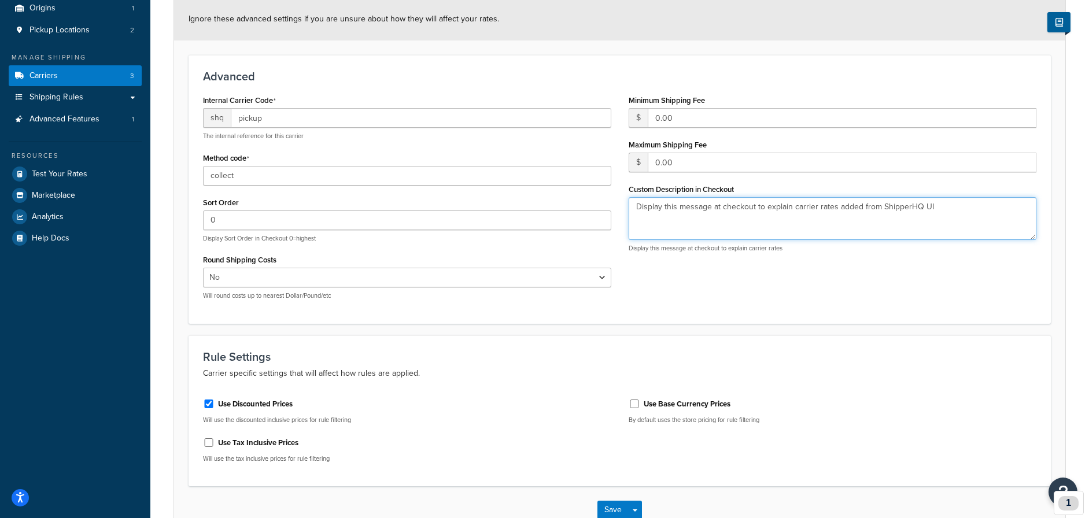
type textarea "Display this message at checkout to explain carrier rates added from ShipperHQ …"
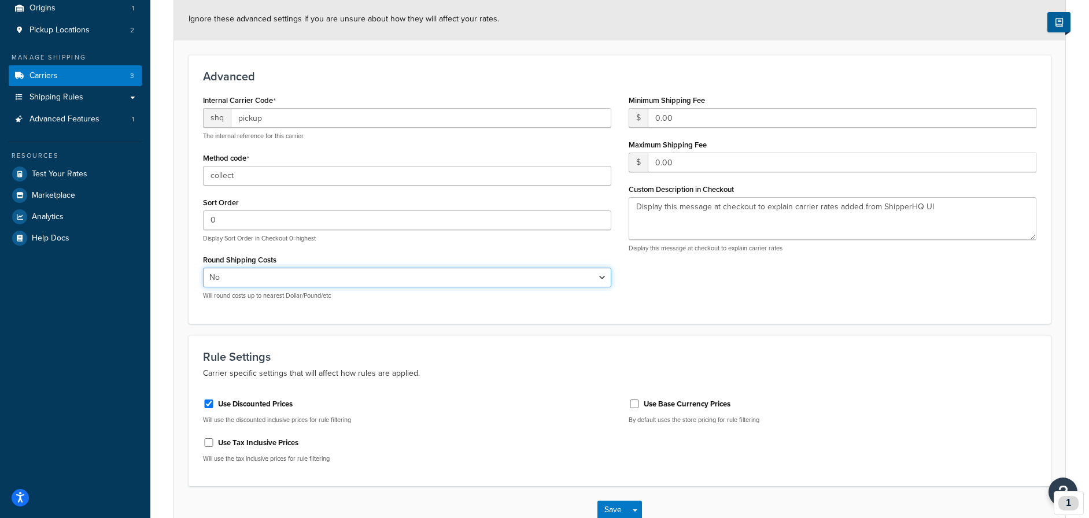
click at [386, 279] on select "Yes No" at bounding box center [407, 278] width 408 height 20
select select "true"
click at [203, 268] on select "Yes No" at bounding box center [407, 278] width 408 height 20
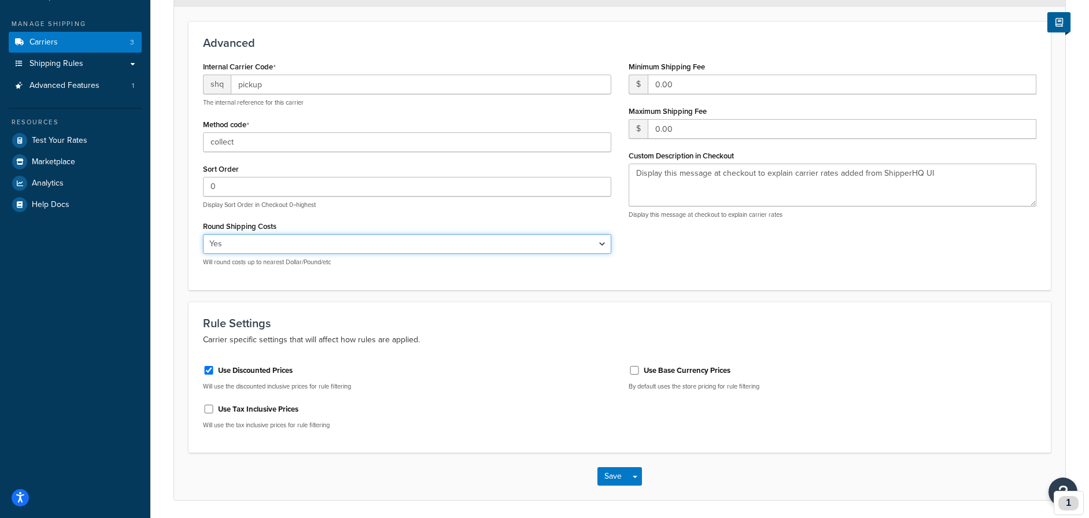
scroll to position [179, 0]
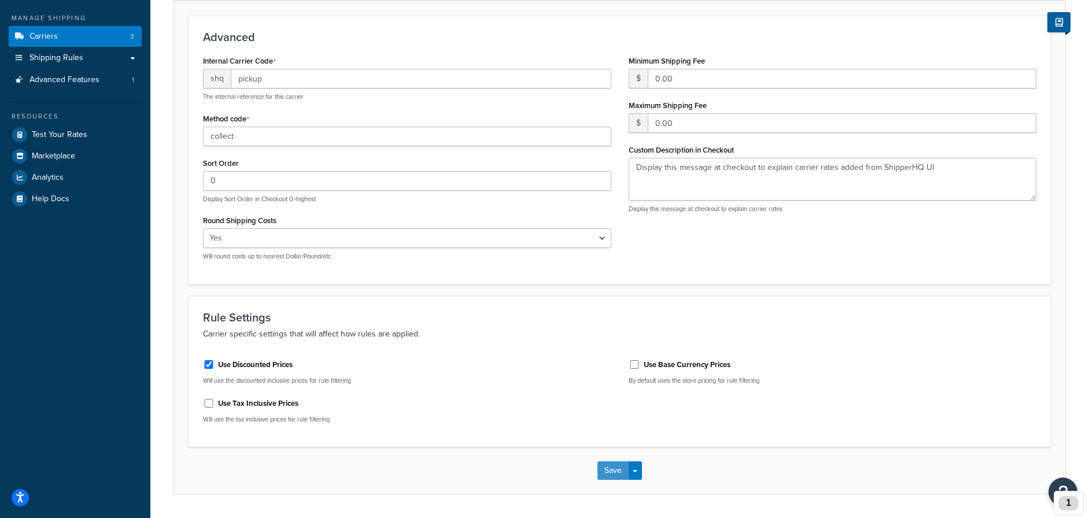
click at [604, 475] on button "Save" at bounding box center [612, 470] width 31 height 18
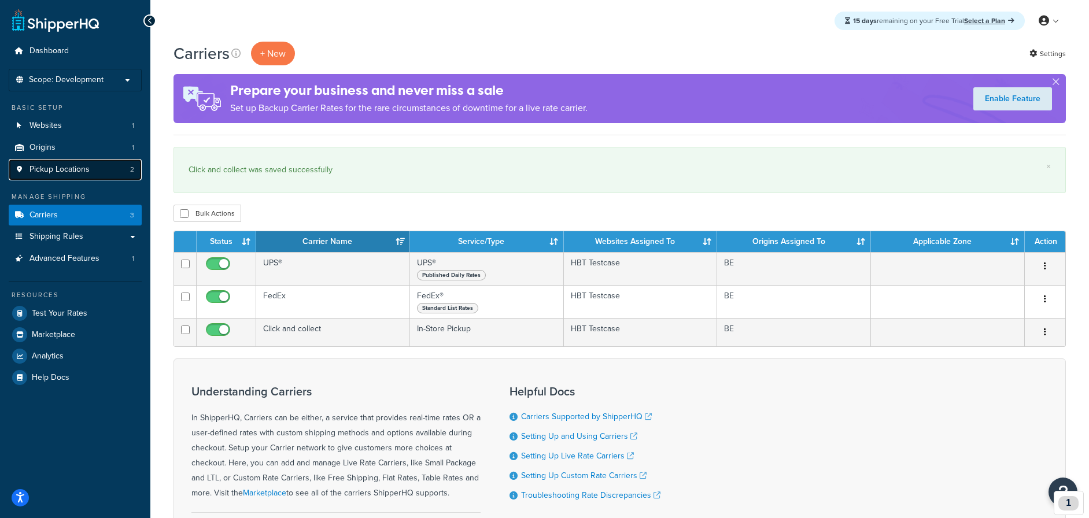
click at [82, 161] on link "Pickup Locations 2" at bounding box center [75, 169] width 133 height 21
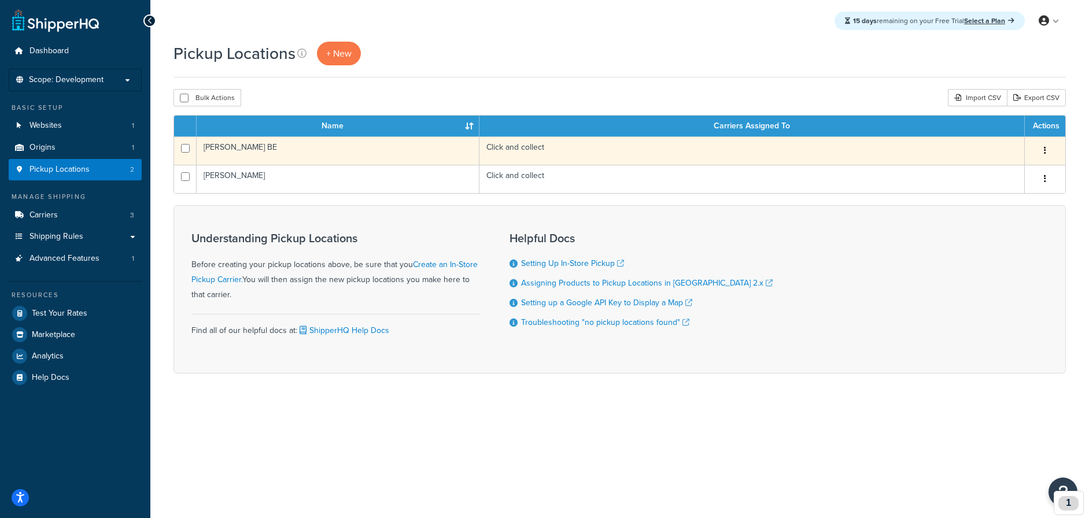
click at [345, 151] on td "[PERSON_NAME] BE" at bounding box center [338, 150] width 283 height 28
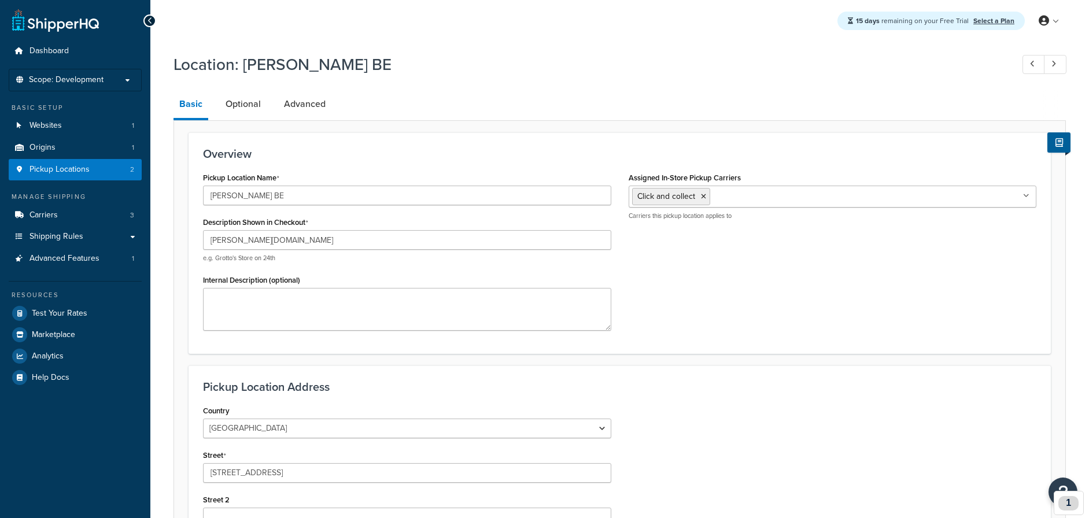
select select "1020"
select select "188"
click at [231, 110] on link "Optional" at bounding box center [243, 104] width 47 height 28
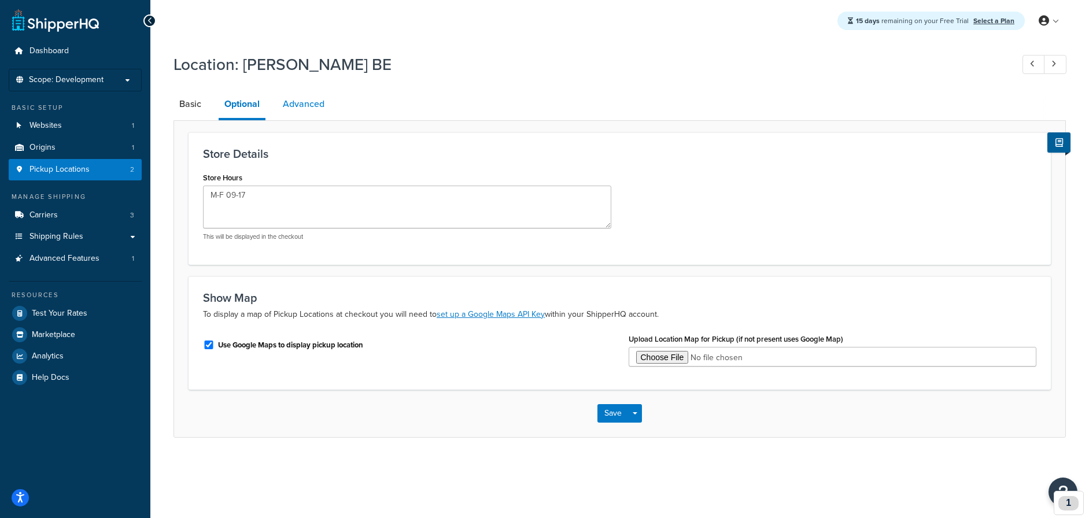
click at [306, 101] on link "Advanced" at bounding box center [303, 104] width 53 height 28
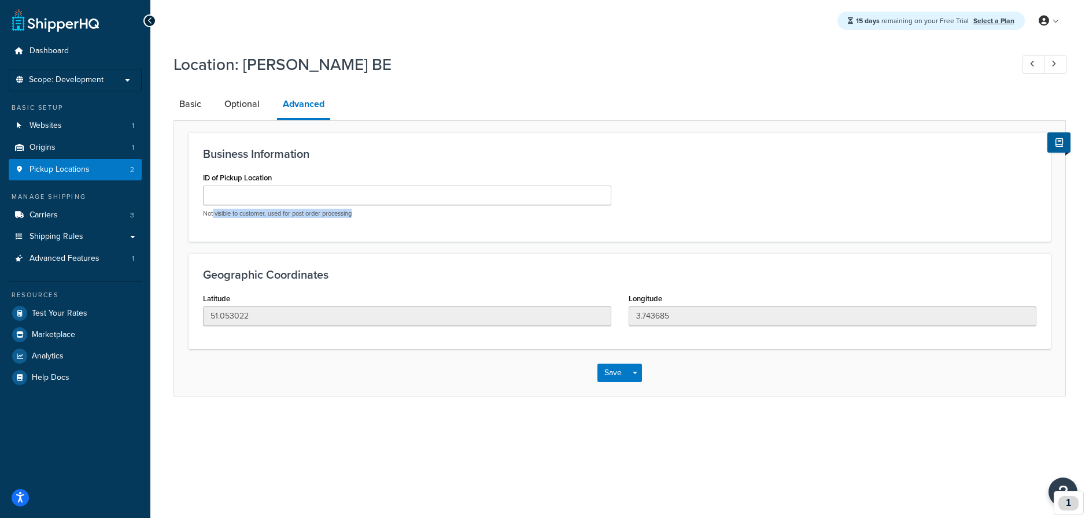
drag, startPoint x: 365, startPoint y: 215, endPoint x: 209, endPoint y: 215, distance: 156.1
click at [209, 215] on p "Not visible to customer, used for post order processing" at bounding box center [407, 213] width 408 height 9
drag, startPoint x: 209, startPoint y: 215, endPoint x: 226, endPoint y: 202, distance: 21.0
click at [209, 214] on p "Not visible to customer, used for post order processing" at bounding box center [407, 213] width 408 height 9
click at [228, 199] on input "ID of Pickup Location" at bounding box center [407, 196] width 408 height 20
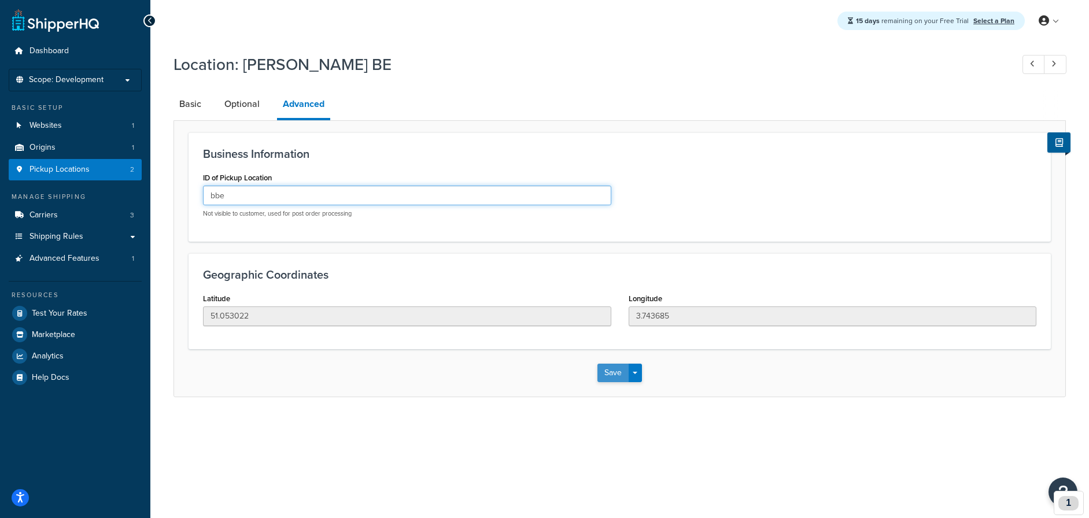
type input "bbe"
click at [612, 369] on button "Save" at bounding box center [612, 373] width 31 height 18
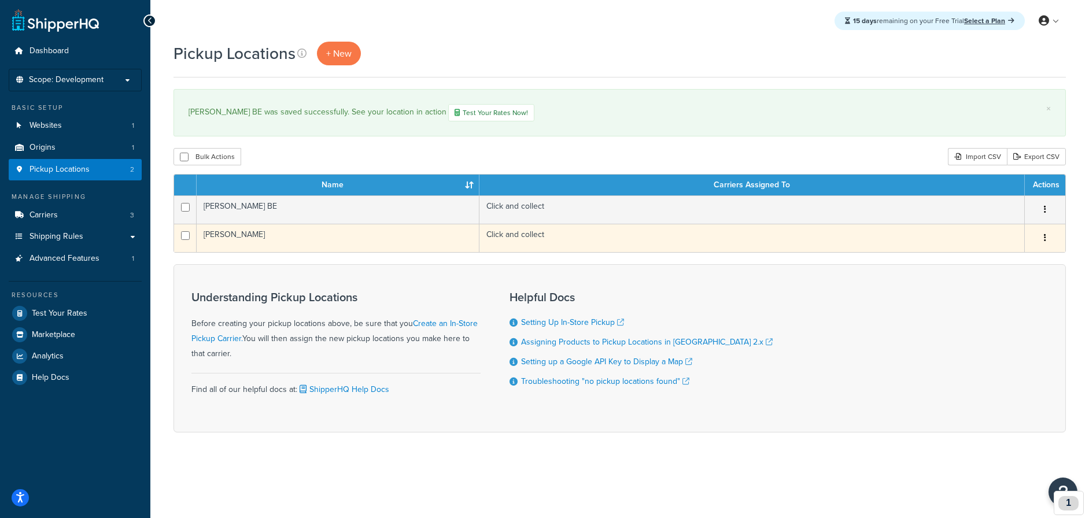
click at [241, 231] on td "[PERSON_NAME]" at bounding box center [338, 238] width 283 height 28
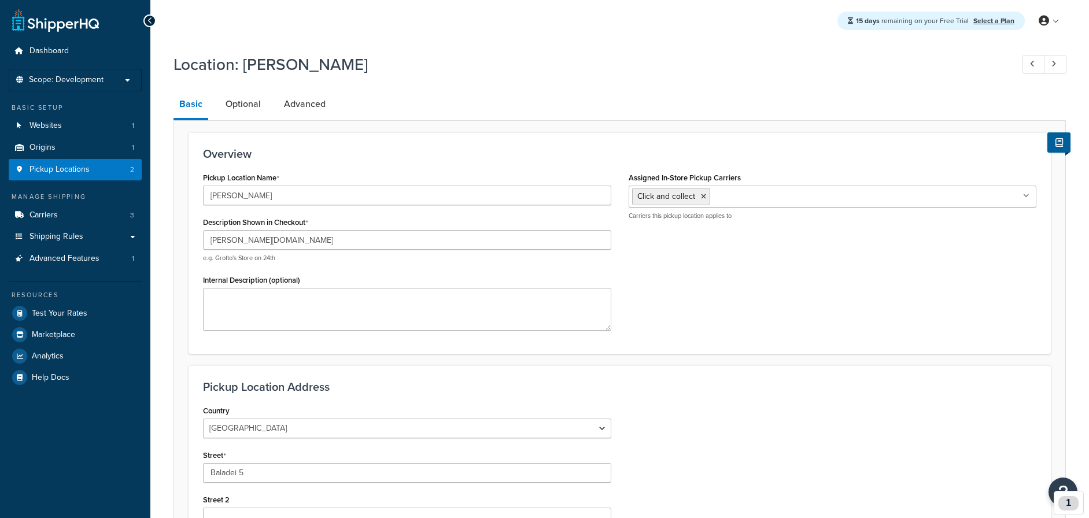
select select "1176"
click at [296, 108] on link "Advanced" at bounding box center [304, 104] width 53 height 28
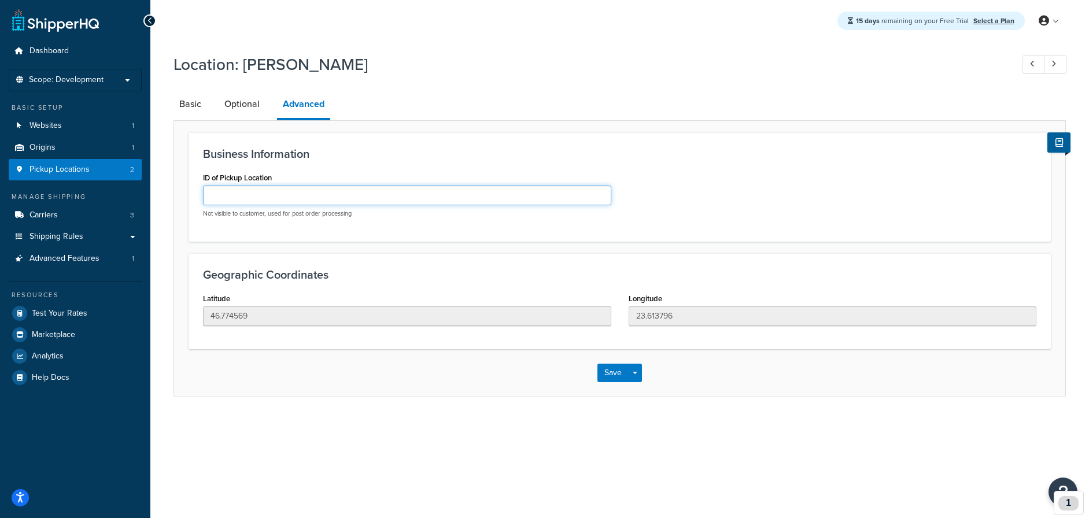
click at [285, 198] on input "ID of Pickup Location" at bounding box center [407, 196] width 408 height 20
type input "bro"
click at [610, 371] on button "Save" at bounding box center [612, 373] width 31 height 18
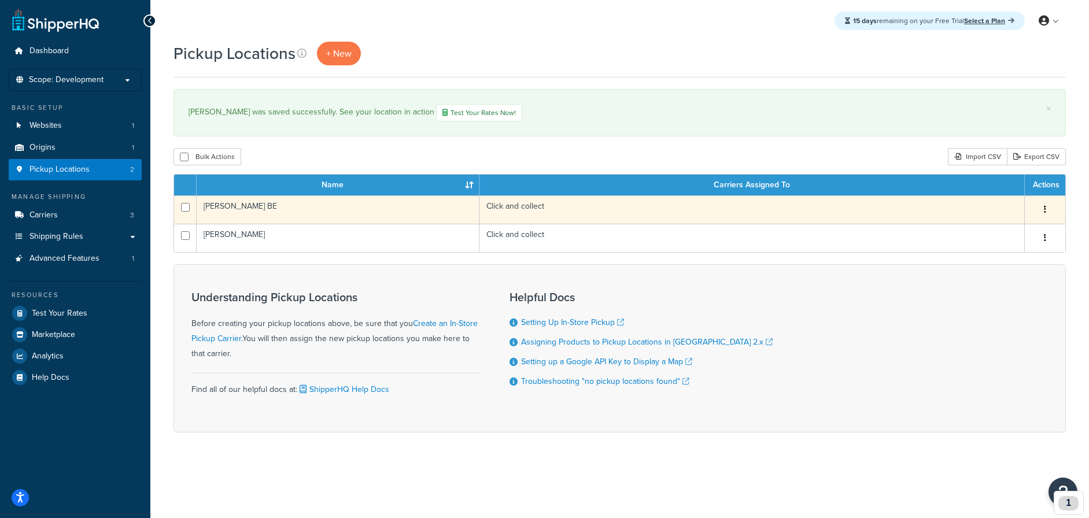
click at [525, 219] on td "Click and collect" at bounding box center [751, 209] width 545 height 28
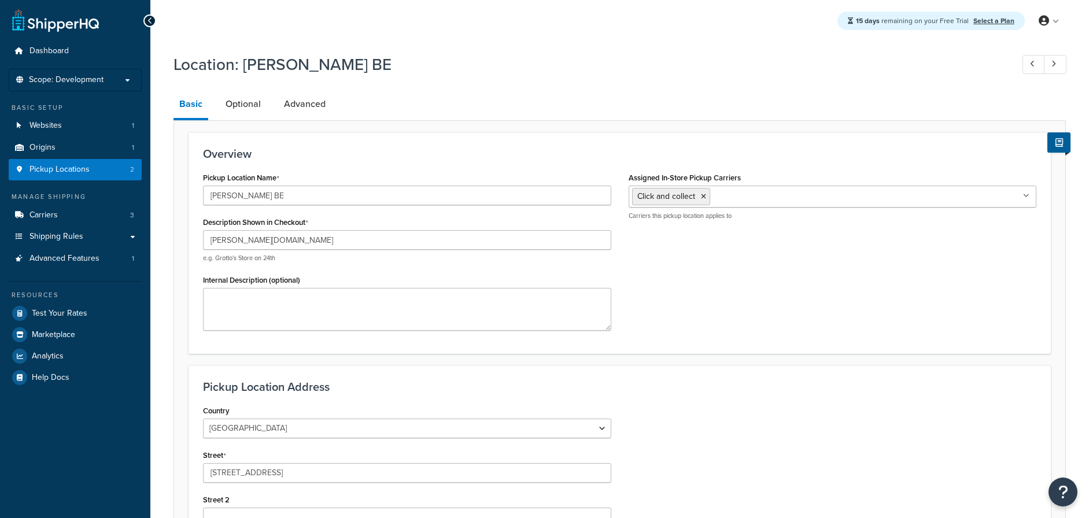
select select "1020"
select select "188"
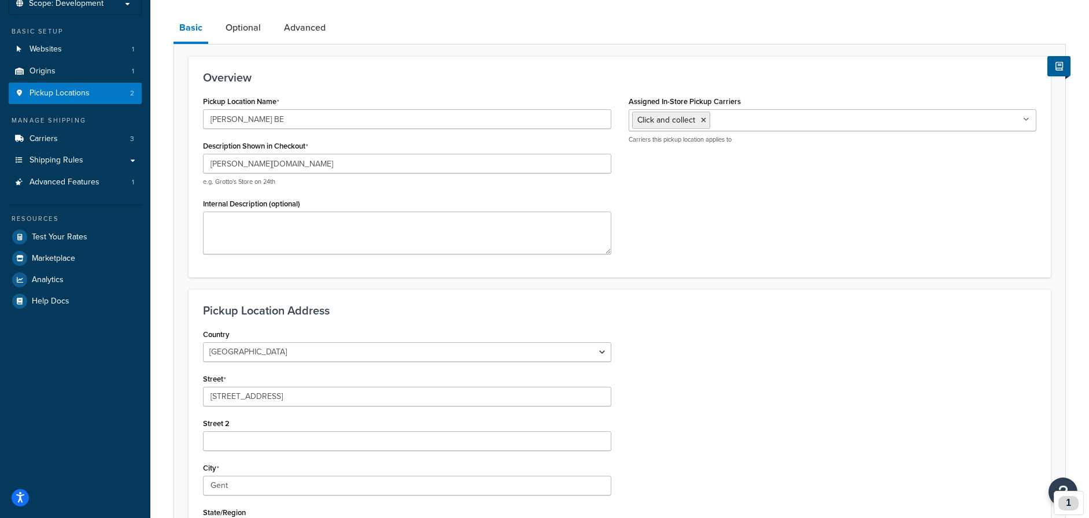
scroll to position [54, 0]
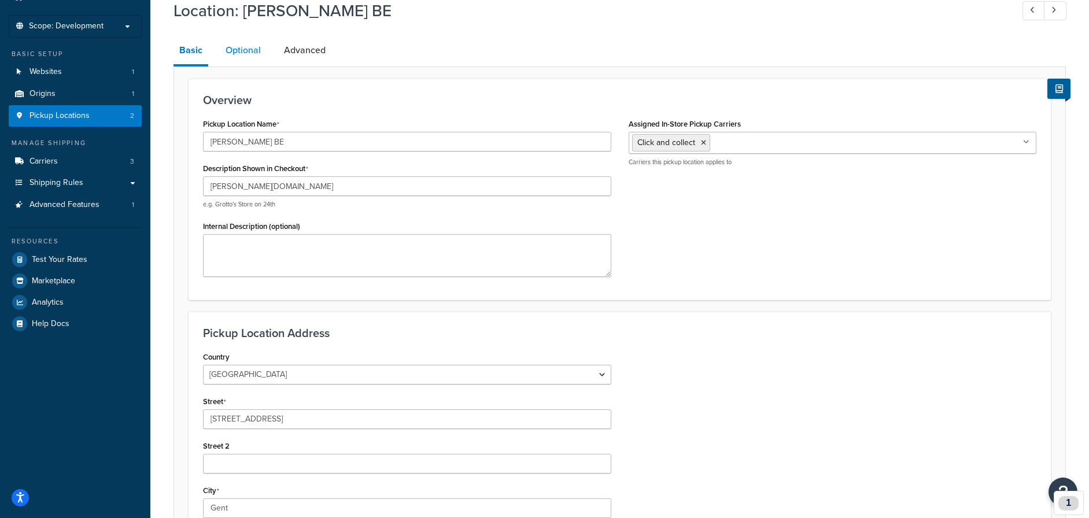
click at [238, 53] on link "Optional" at bounding box center [243, 50] width 47 height 28
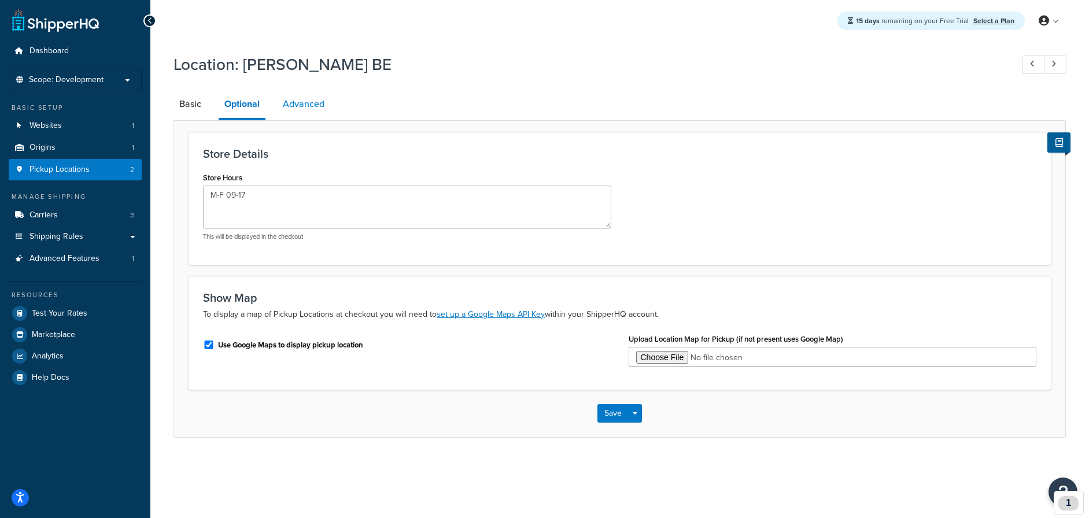
click at [312, 106] on link "Advanced" at bounding box center [303, 104] width 53 height 28
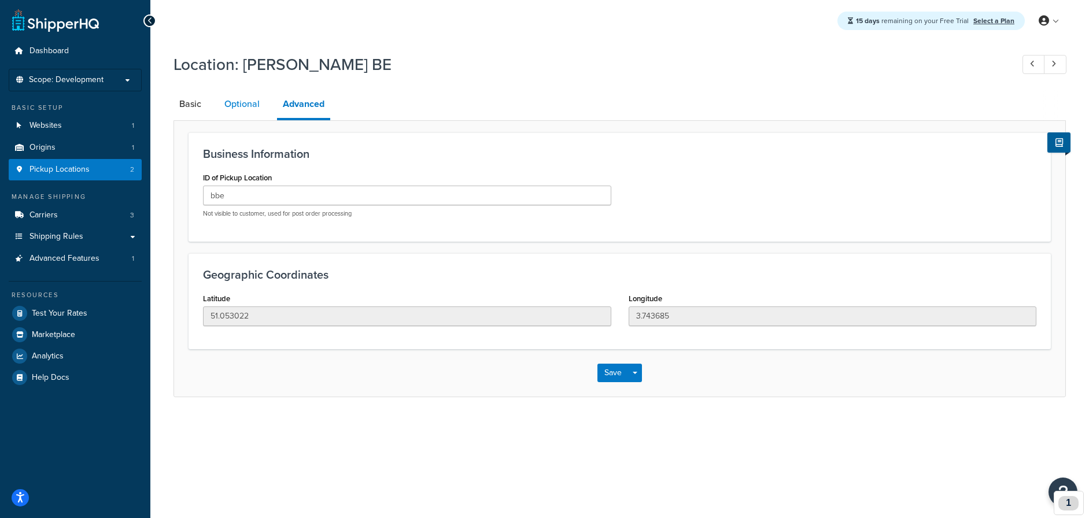
click at [245, 109] on link "Optional" at bounding box center [242, 104] width 47 height 28
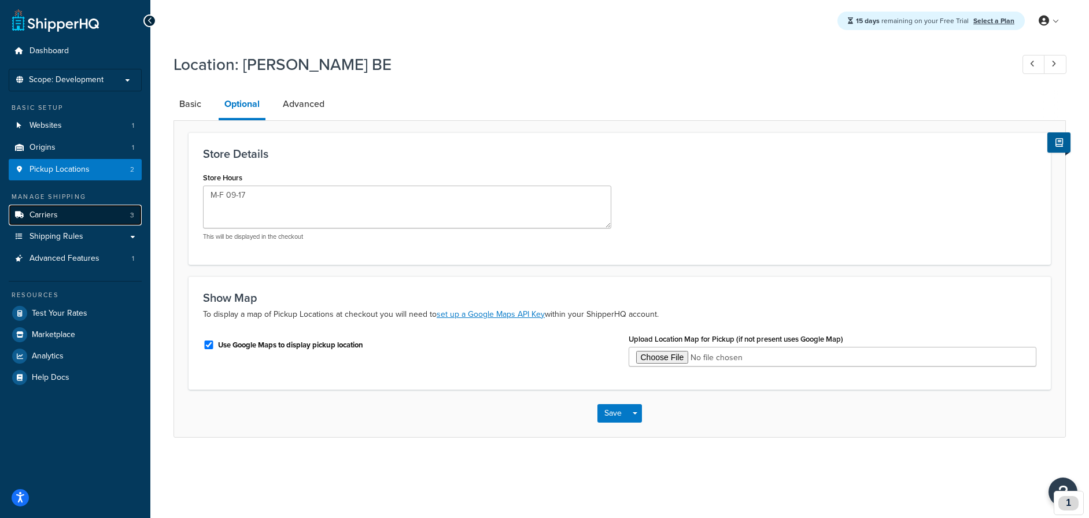
click at [77, 214] on link "Carriers 3" at bounding box center [75, 215] width 133 height 21
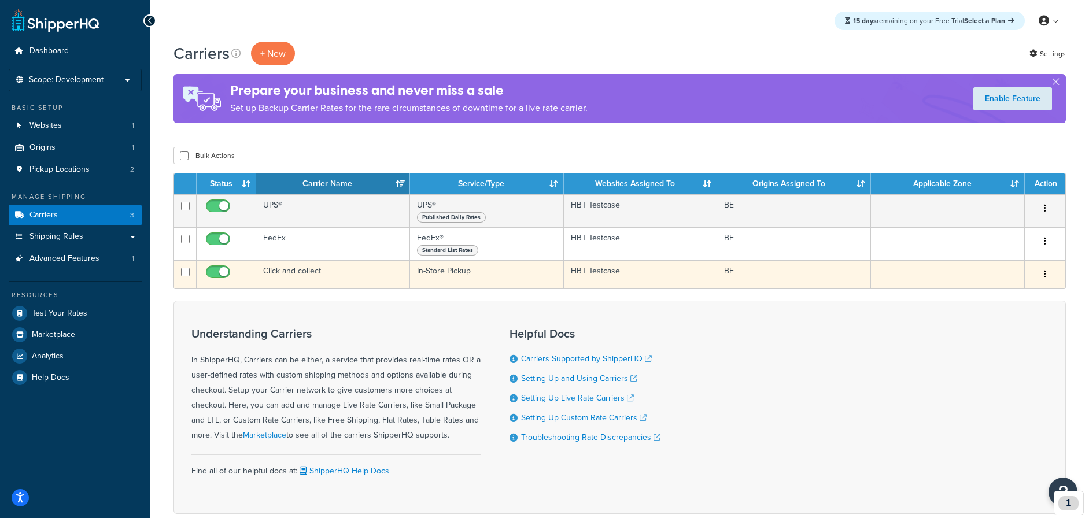
click at [1050, 272] on button "button" at bounding box center [1044, 274] width 16 height 18
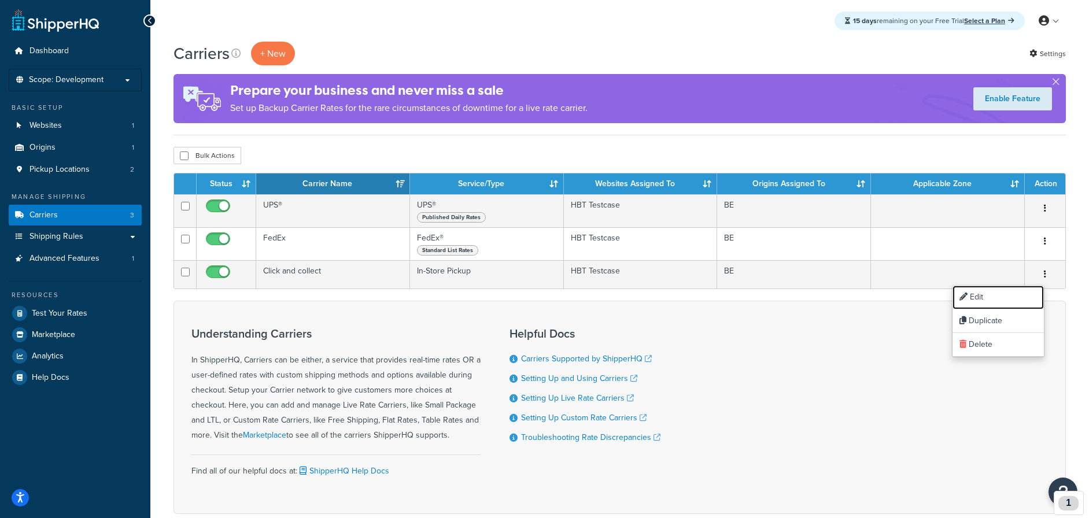
drag, startPoint x: 1008, startPoint y: 294, endPoint x: 692, endPoint y: 290, distance: 315.7
click at [1007, 294] on link "Edit" at bounding box center [997, 298] width 91 height 24
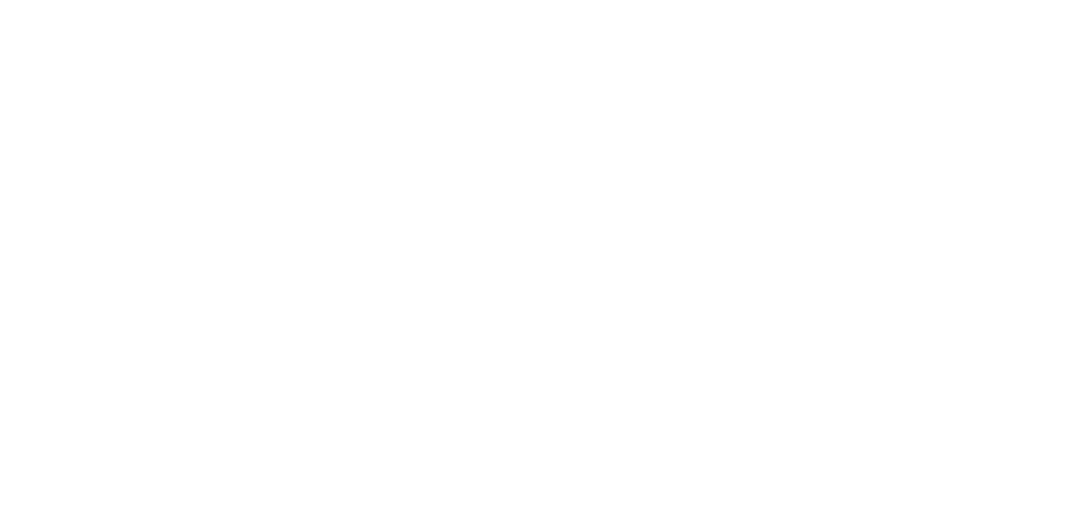
select select "pickup"
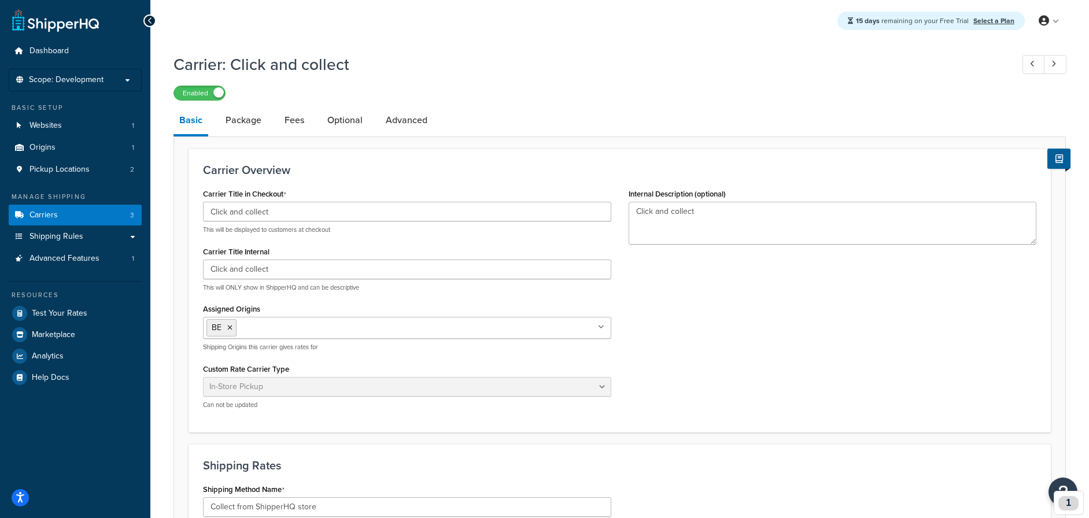
click at [312, 327] on input "Assigned Origins" at bounding box center [290, 327] width 102 height 13
click at [59, 151] on link "Origins 1" at bounding box center [75, 147] width 133 height 21
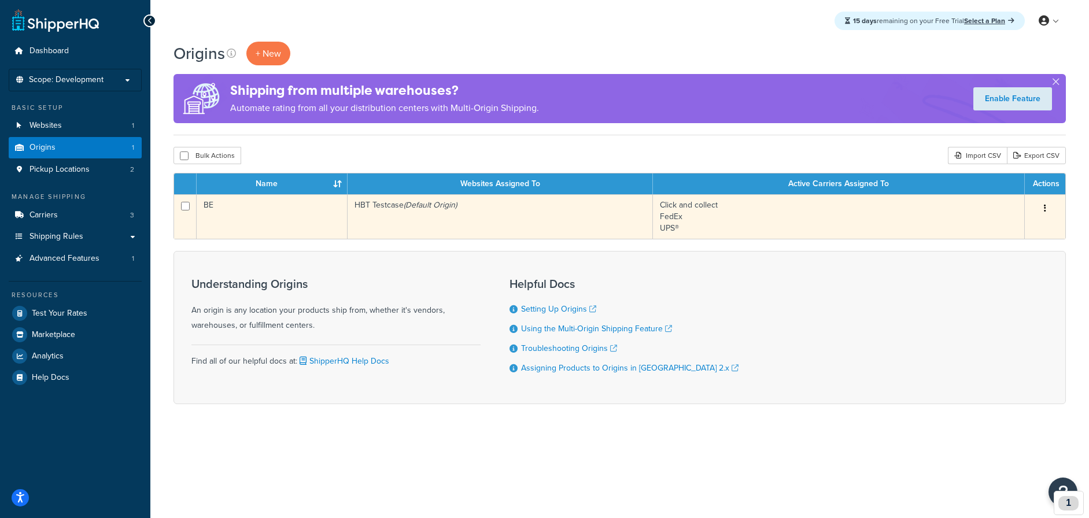
click at [463, 209] on td "HBT Testcase (Default Origin)" at bounding box center [499, 216] width 305 height 45
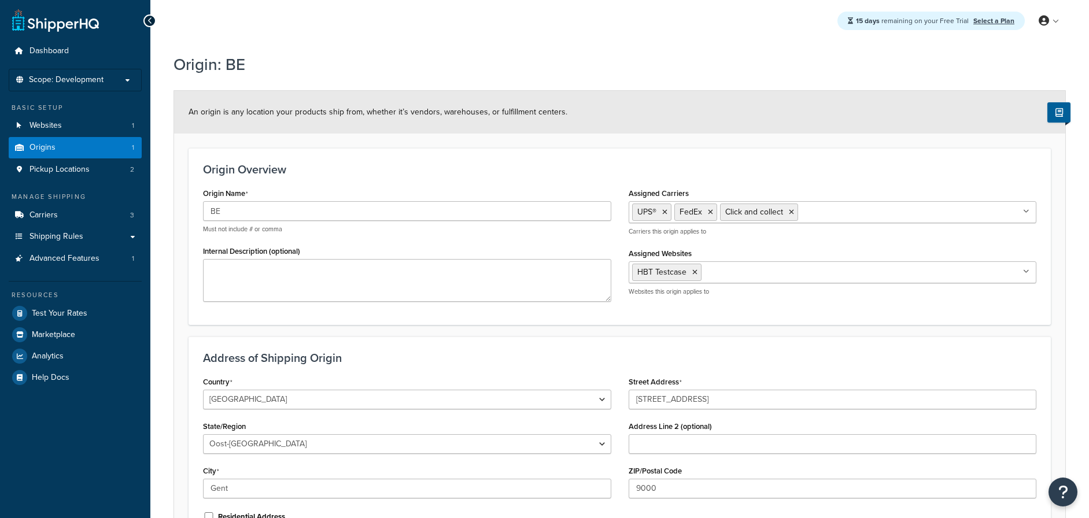
select select "1020"
select select "188"
click at [84, 147] on link "Origins 1" at bounding box center [75, 147] width 133 height 21
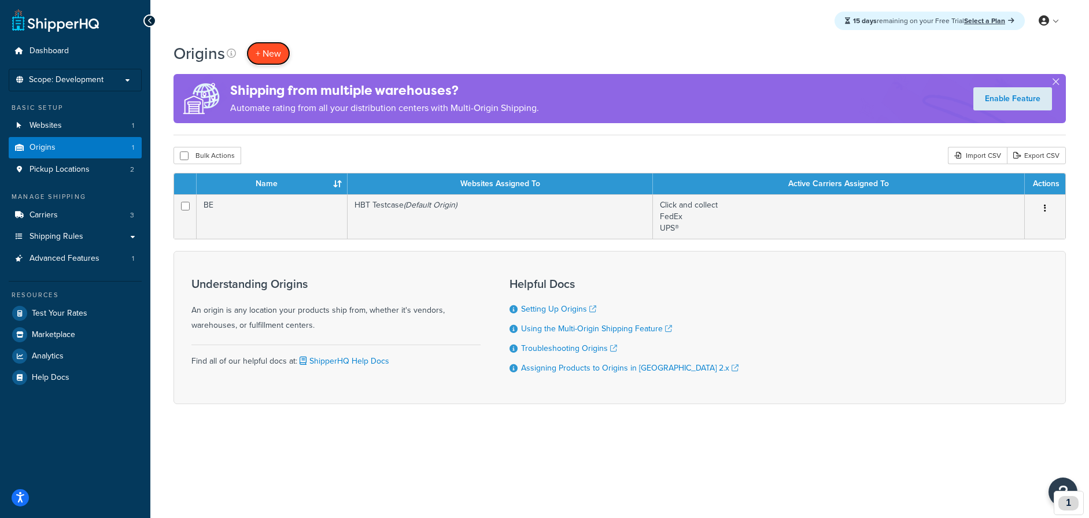
click at [269, 55] on span "+ New" at bounding box center [268, 53] width 25 height 13
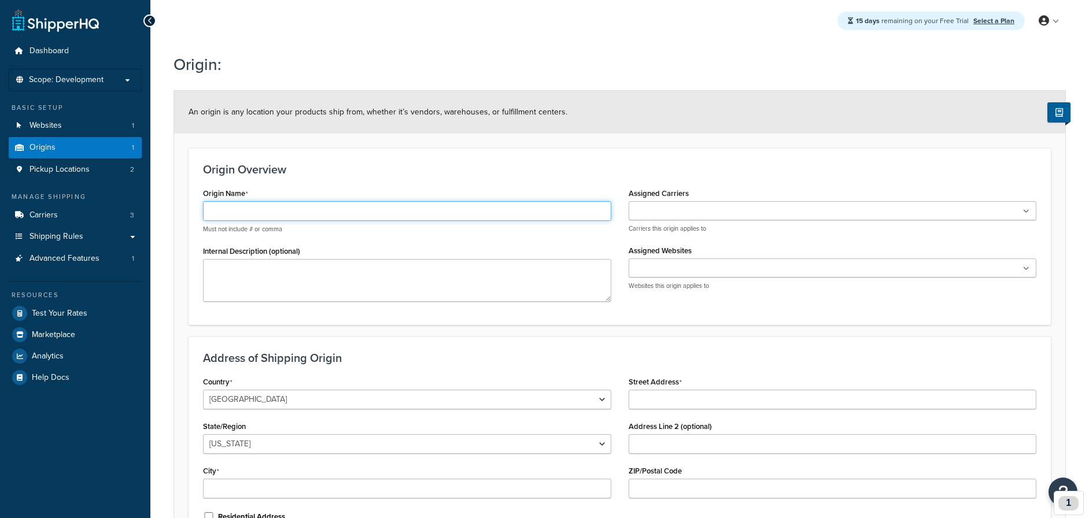
click at [318, 211] on input "Origin Name" at bounding box center [407, 211] width 408 height 20
type input "RO"
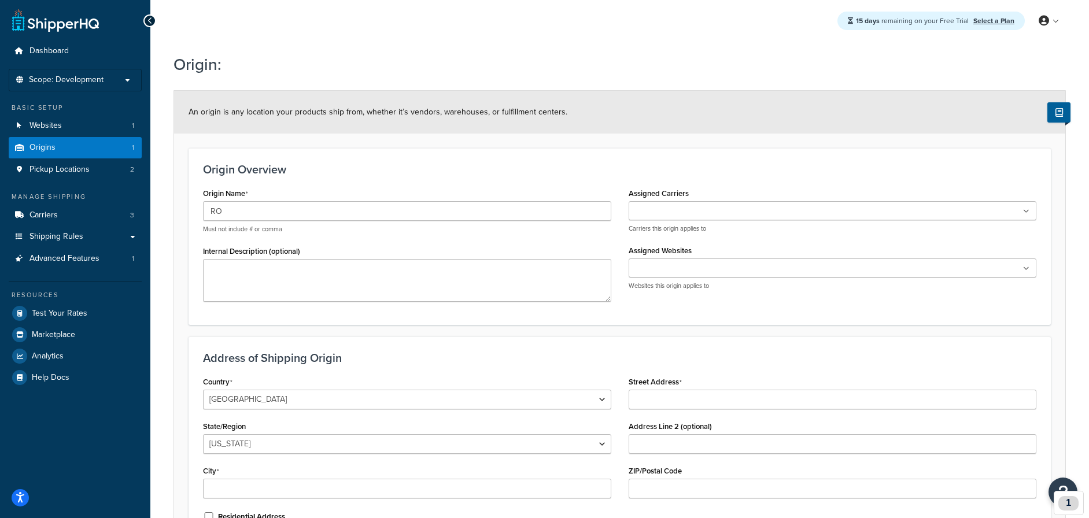
click at [736, 216] on ul at bounding box center [832, 210] width 408 height 19
click at [649, 327] on form "An origin is any location your products ship from, whether it’s vendors, wareho…" at bounding box center [619, 342] width 891 height 503
click at [664, 273] on input "Assigned Websites" at bounding box center [683, 271] width 102 height 13
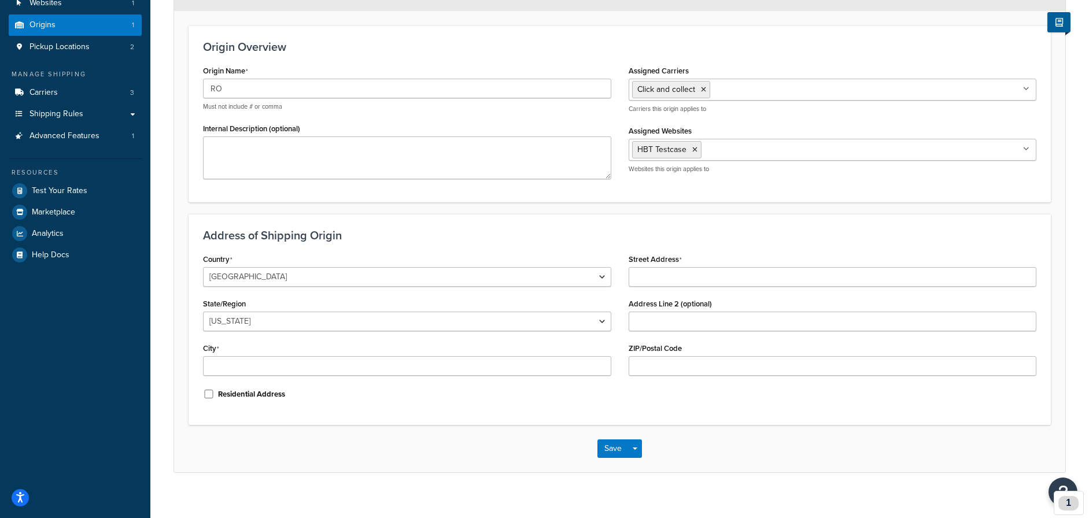
scroll to position [133, 0]
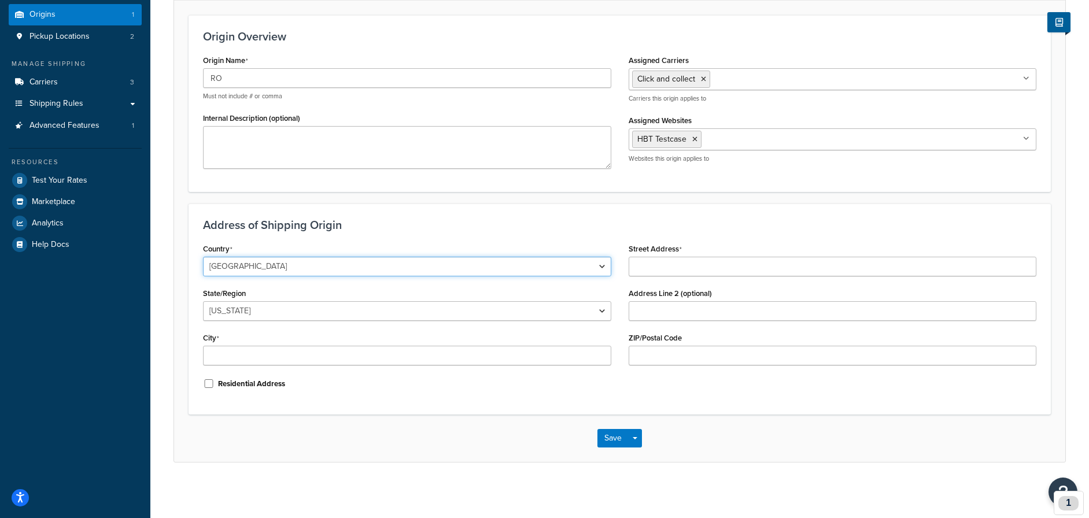
click at [576, 265] on select "United States United Kingdom Afghanistan Åland Islands Albania Algeria American…" at bounding box center [407, 267] width 408 height 20
select select "1176"
click at [203, 257] on select "United States United Kingdom Afghanistan Åland Islands Albania Algeria American…" at bounding box center [407, 267] width 408 height 20
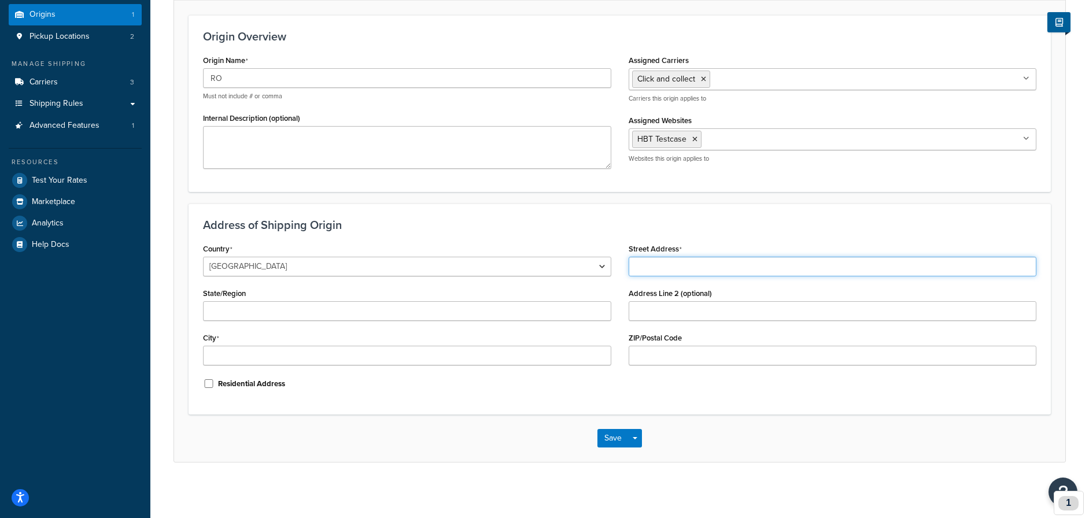
click at [701, 260] on input "Street Address" at bounding box center [832, 267] width 408 height 20
type input "Baladei 5"
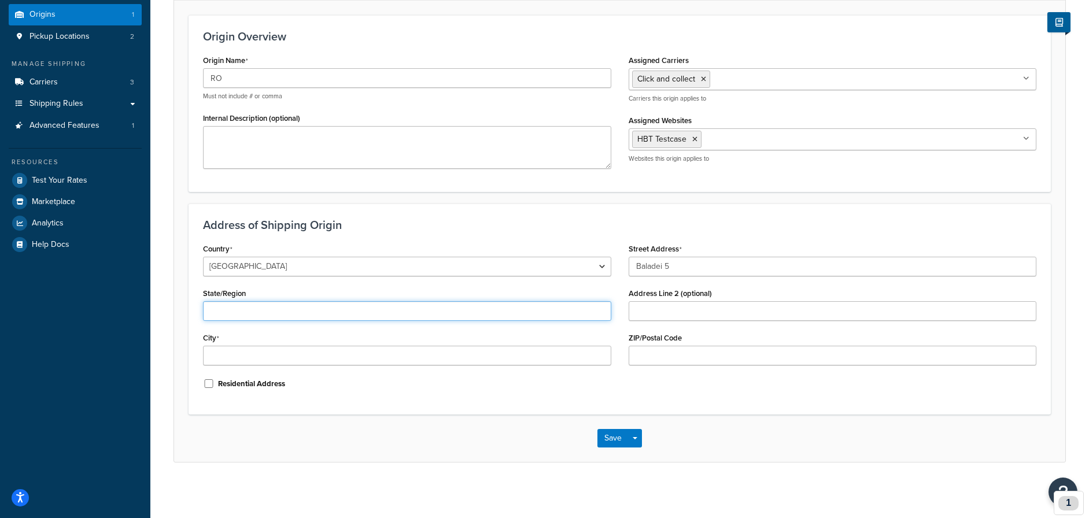
type input "Cluj"
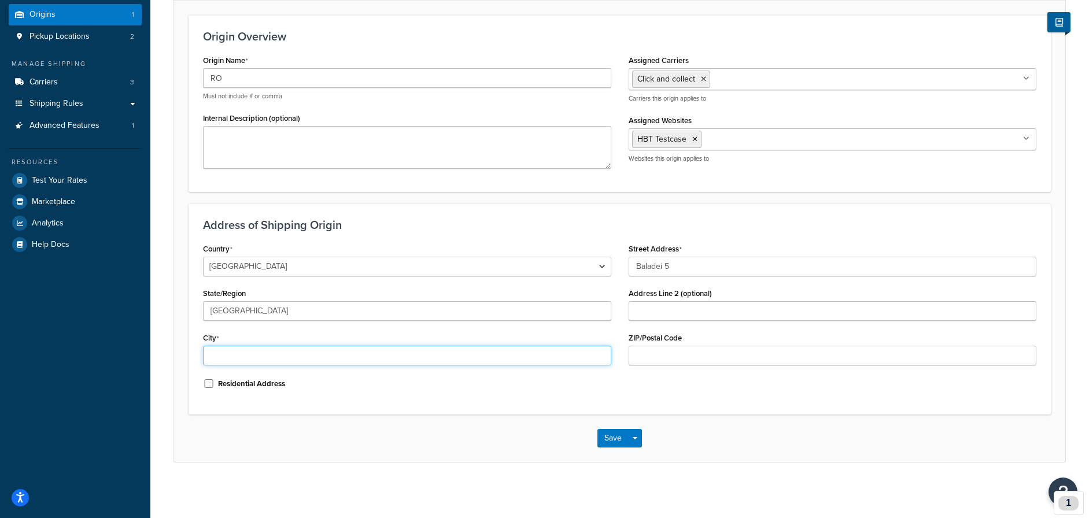
type input "Cluj-Napoca"
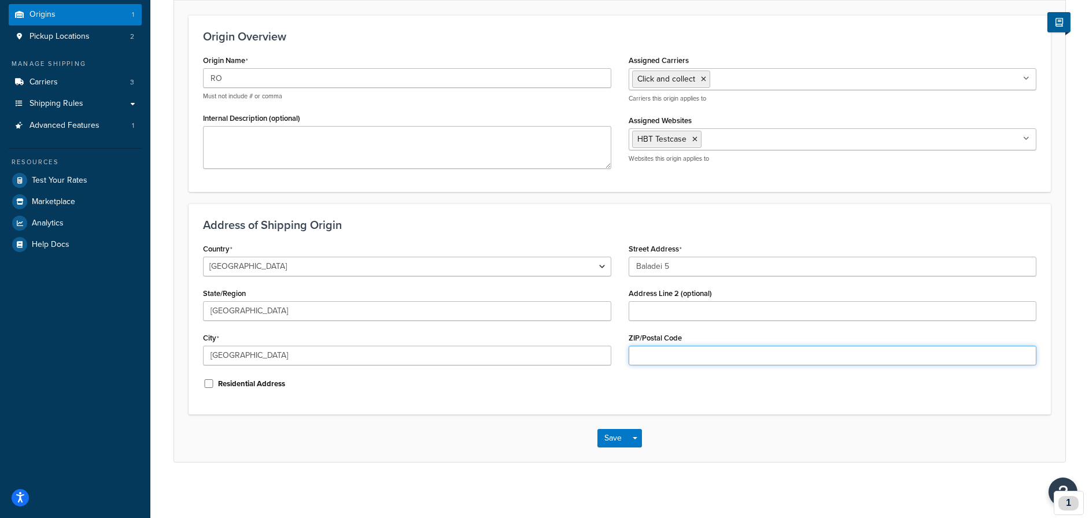
type input "400310"
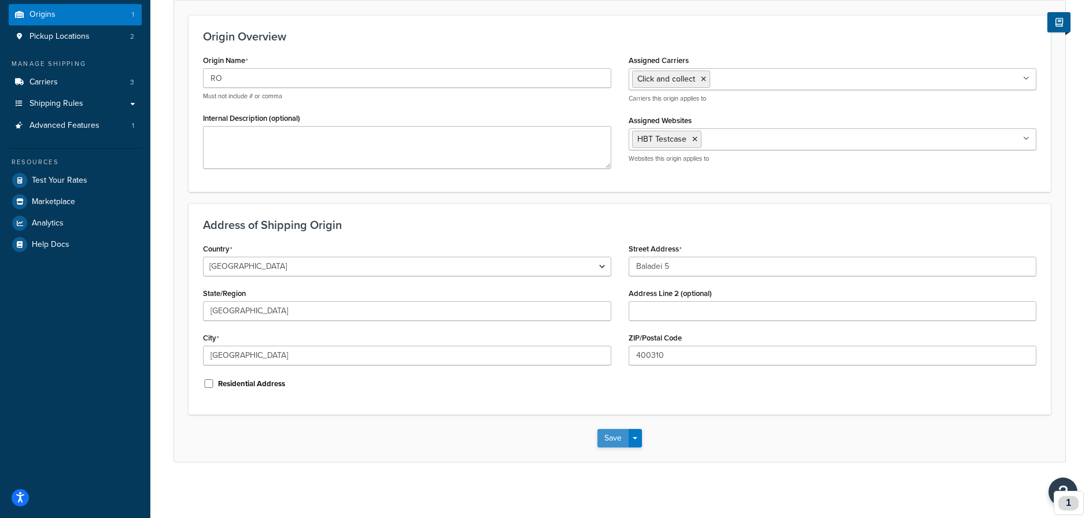
click at [609, 433] on button "Save" at bounding box center [612, 438] width 31 height 18
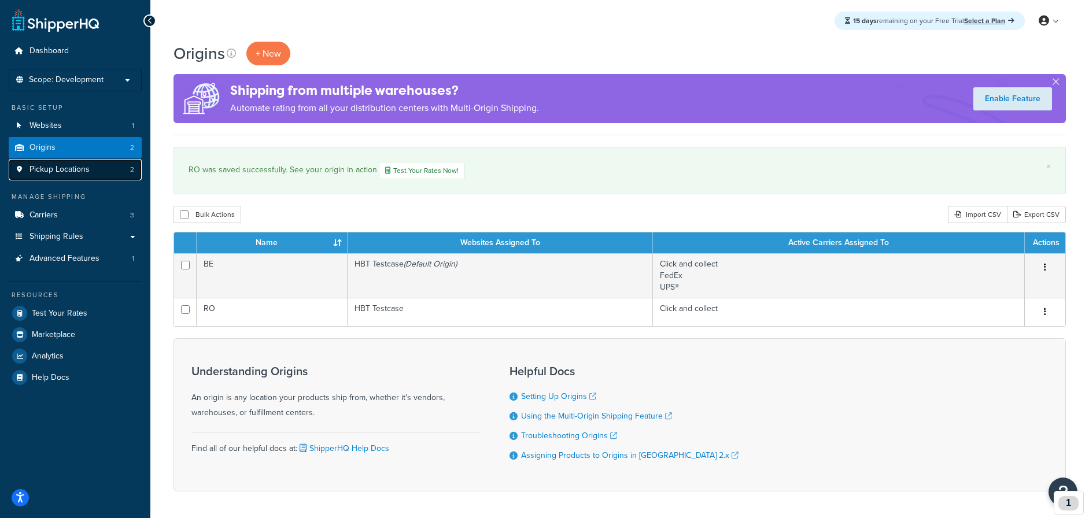
click at [66, 169] on span "Pickup Locations" at bounding box center [59, 170] width 60 height 10
